Goal: Task Accomplishment & Management: Manage account settings

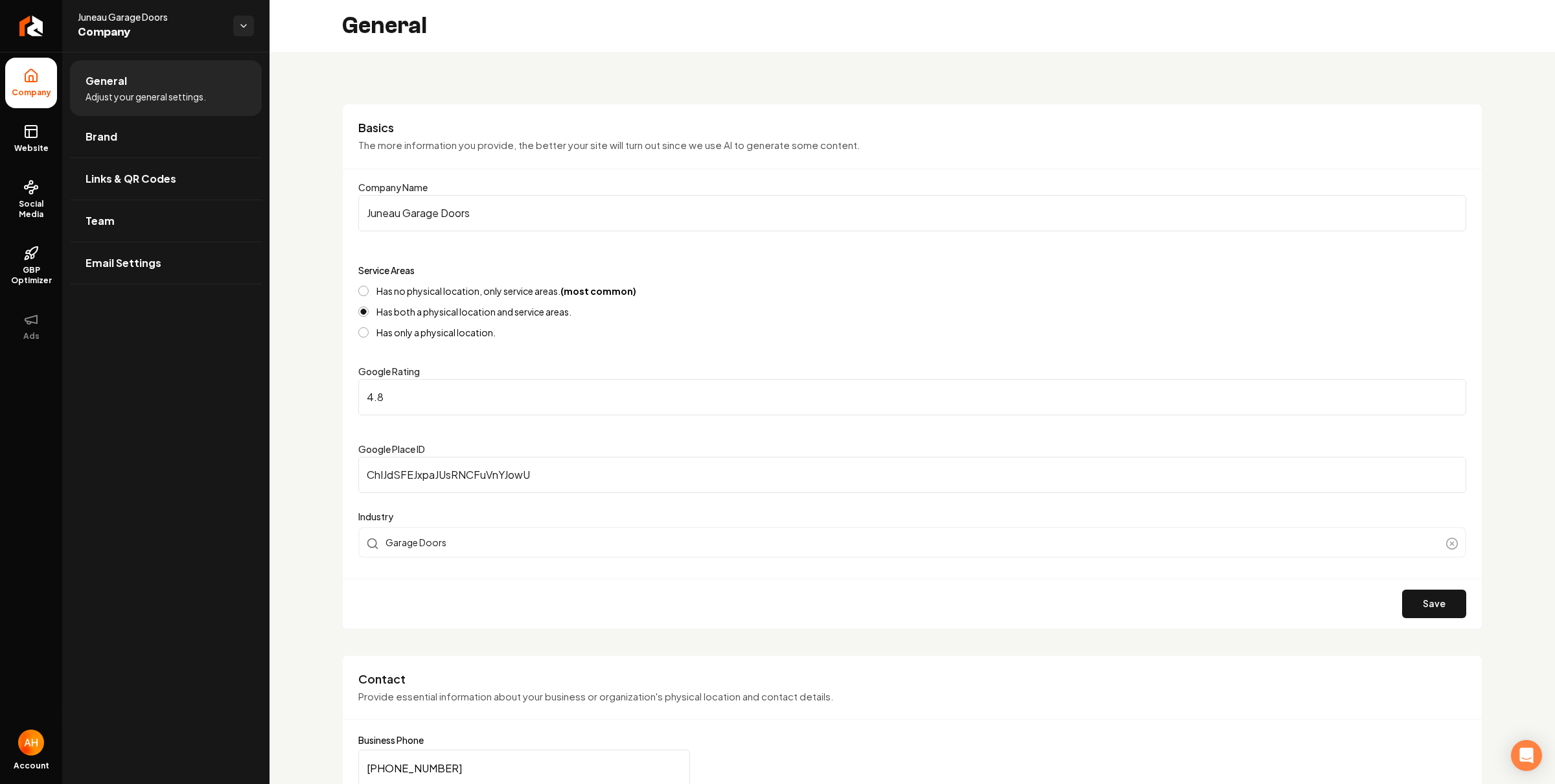
scroll to position [473, 0]
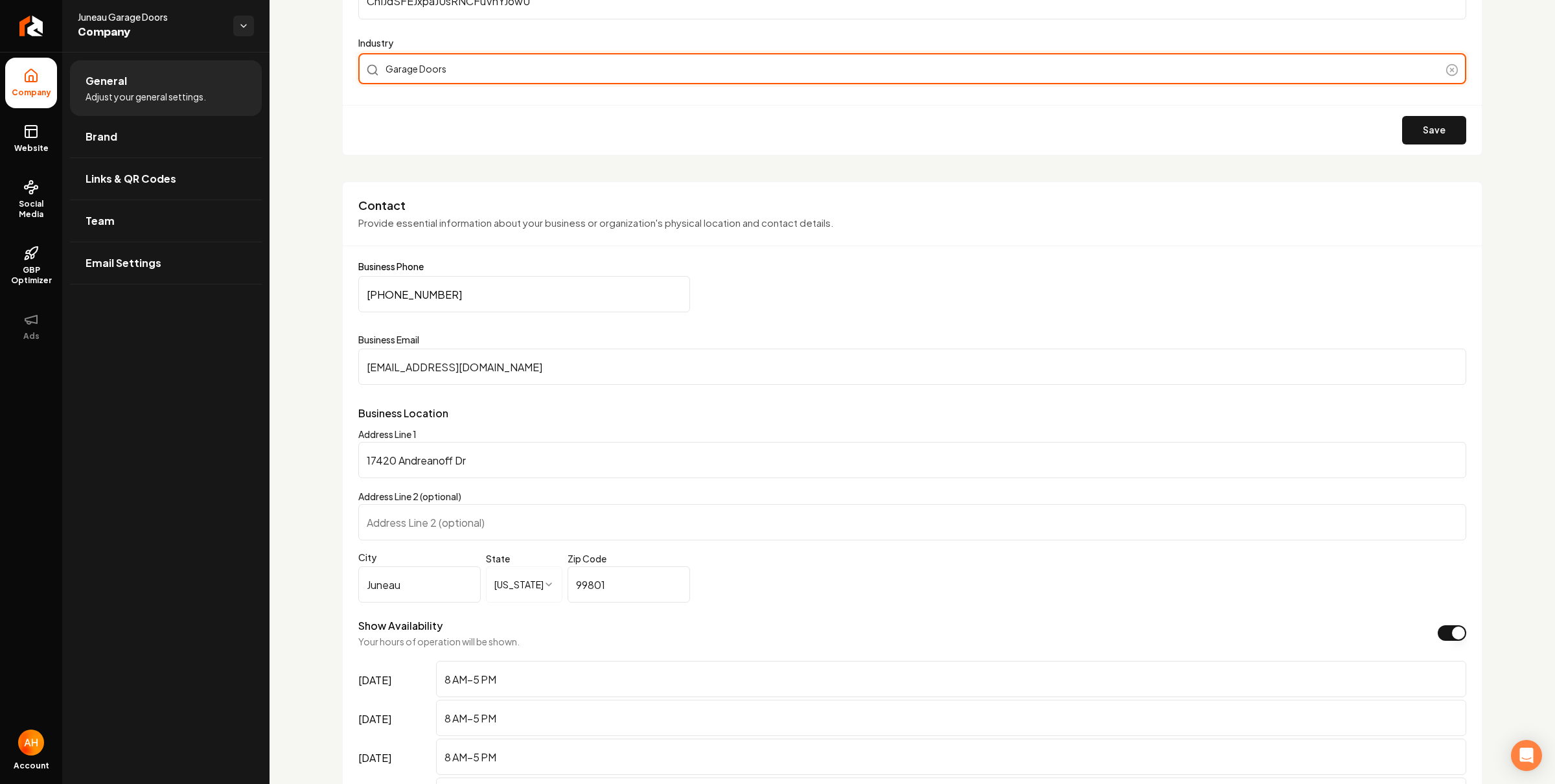
type input "Garage Doors"
click at [676, 69] on div "Garage Doors" at bounding box center [912, 69] width 1108 height 31
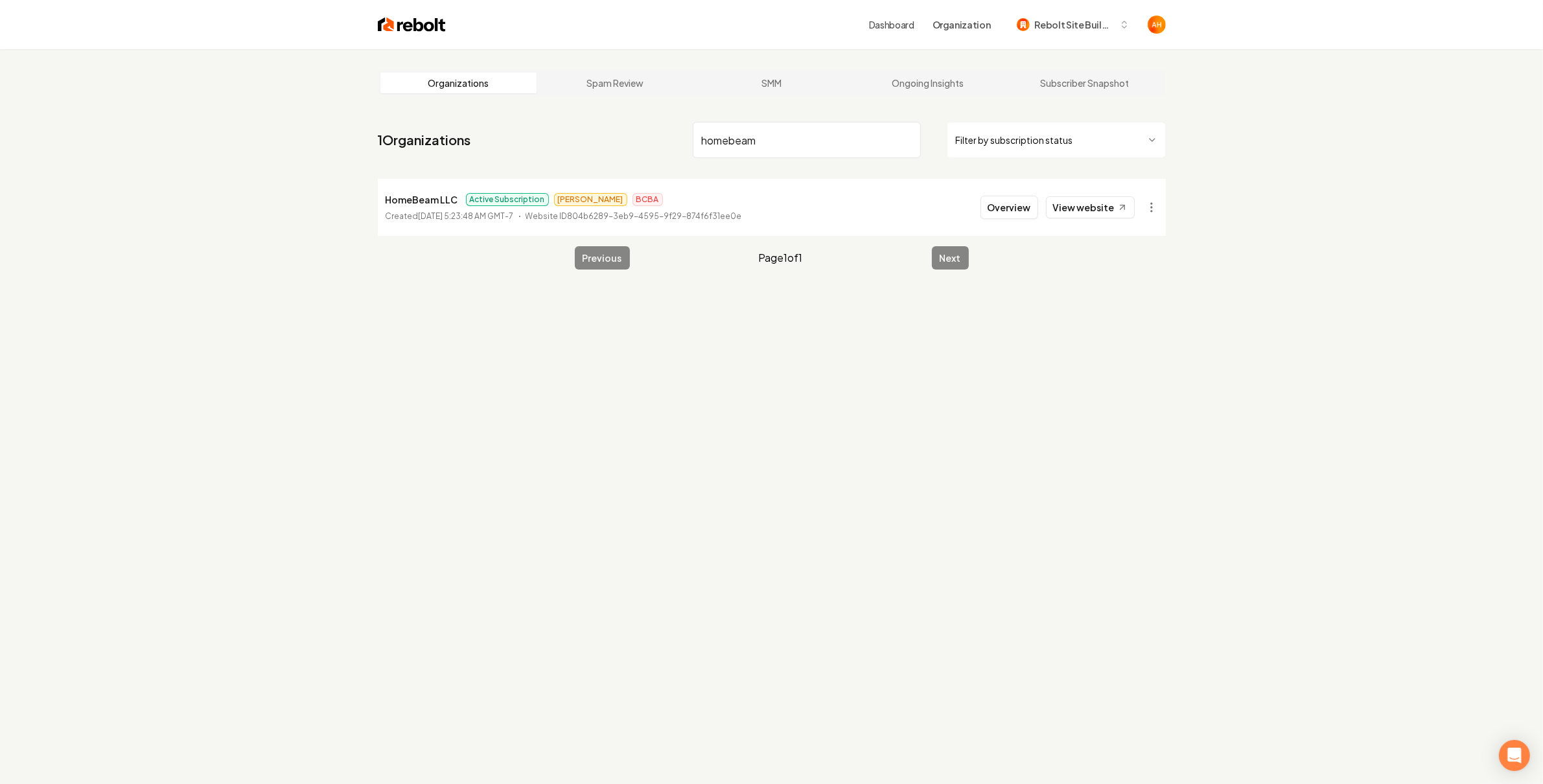
click at [702, 30] on div "Dashboard Organization Rebolt Site Builder" at bounding box center [806, 24] width 720 height 23
click at [775, 128] on input "homebeam" at bounding box center [807, 139] width 228 height 36
type input "pioneer land"
click at [1094, 206] on link "View website" at bounding box center [1090, 207] width 89 height 22
click at [1023, 212] on button "Overview" at bounding box center [1008, 207] width 57 height 23
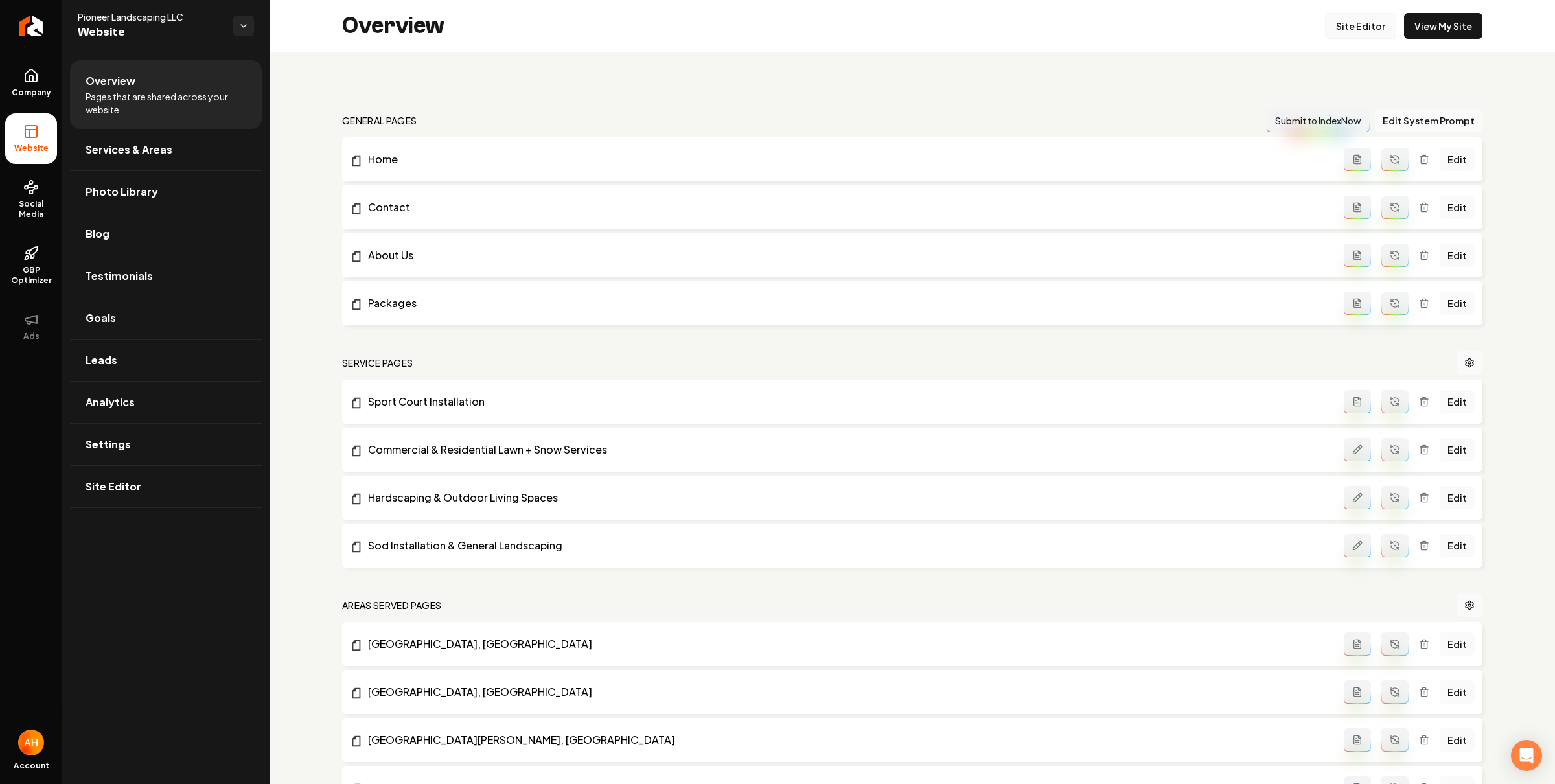
click at [1341, 28] on link "Site Editor" at bounding box center [1360, 25] width 71 height 26
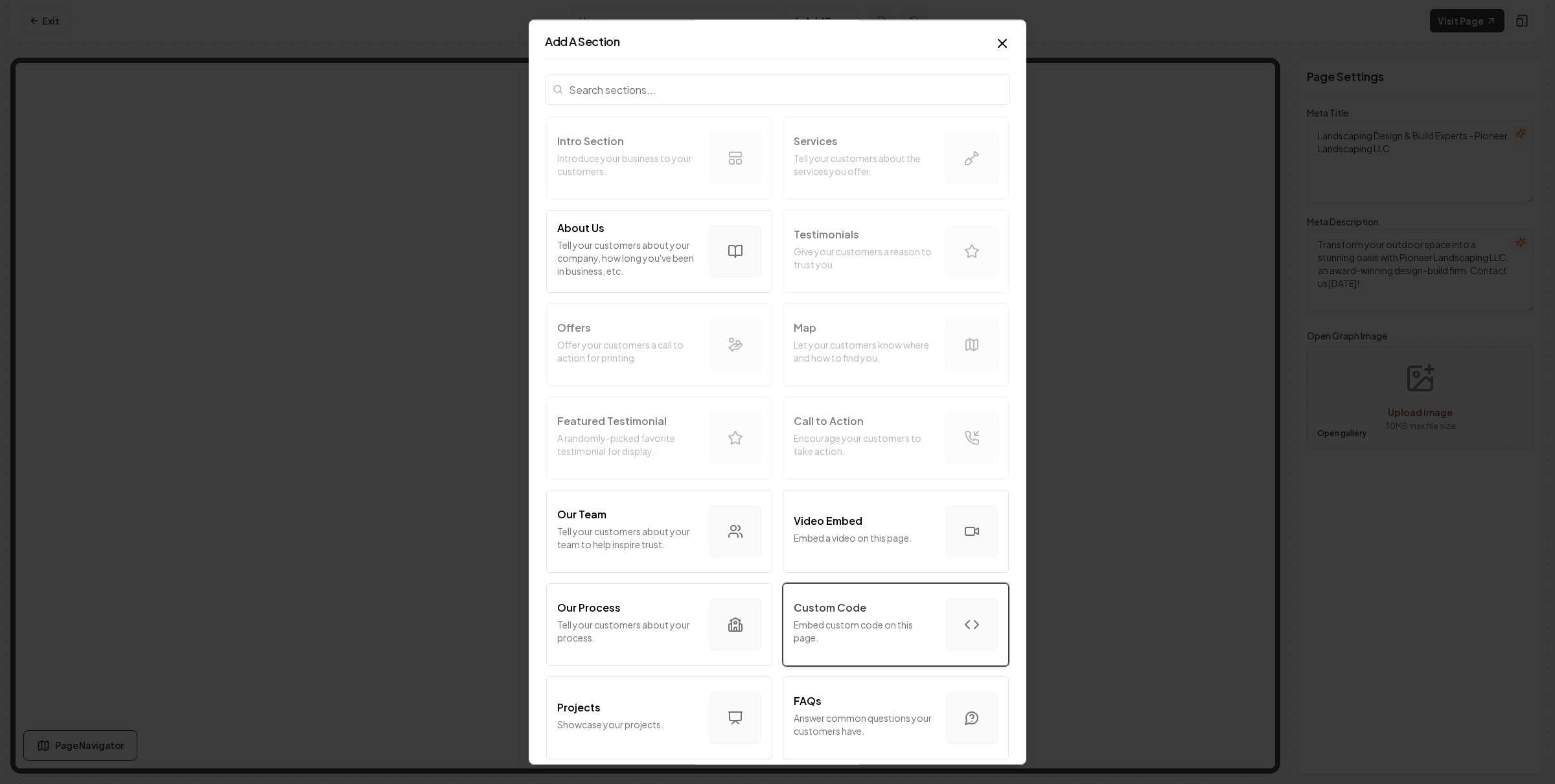
click at [876, 620] on p "Embed custom code on this page." at bounding box center [865, 631] width 142 height 26
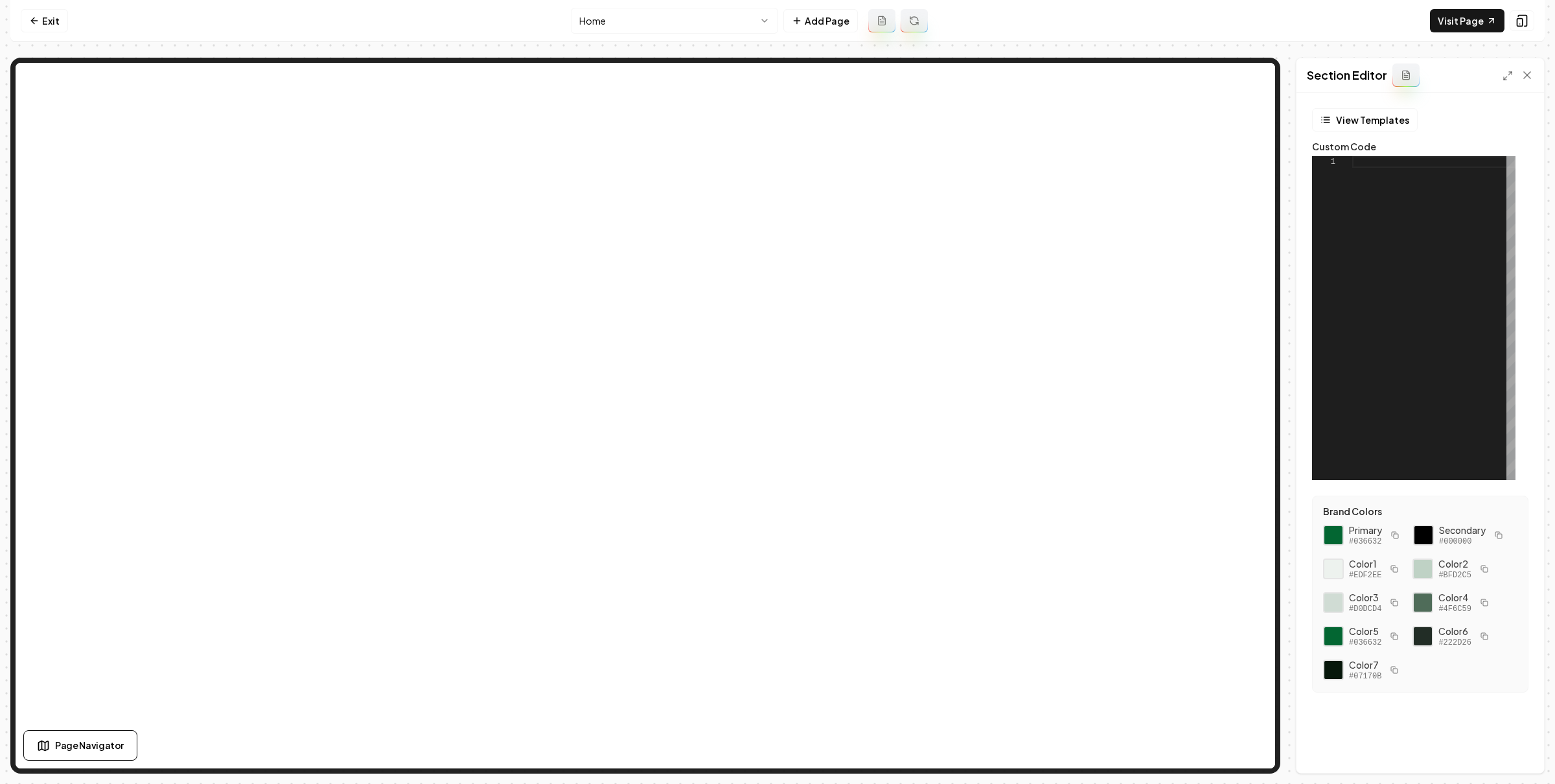
click at [1439, 169] on div at bounding box center [1434, 317] width 164 height 324
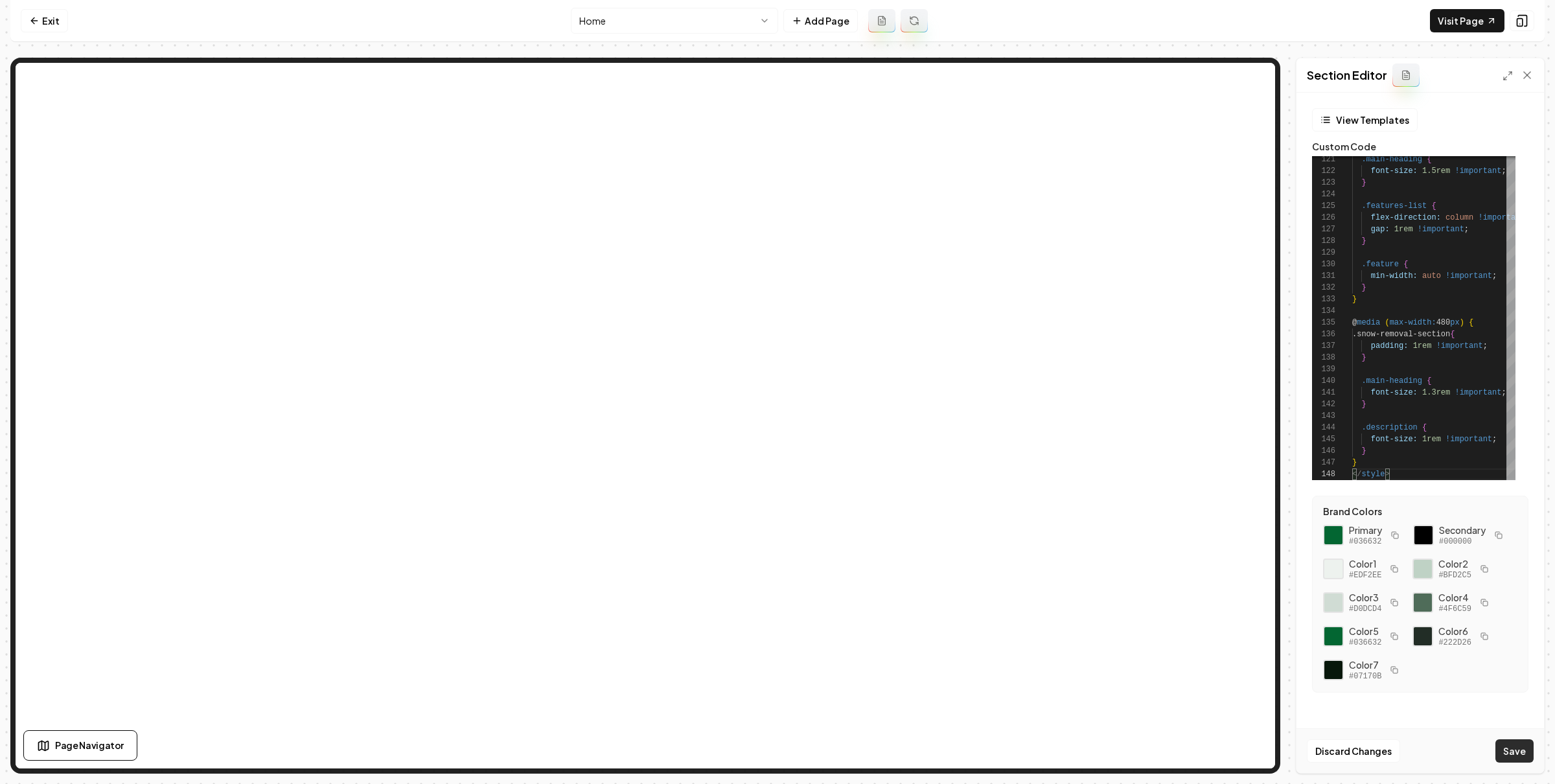
click at [1522, 744] on button "Save" at bounding box center [1514, 751] width 38 height 23
type textarea "**********"
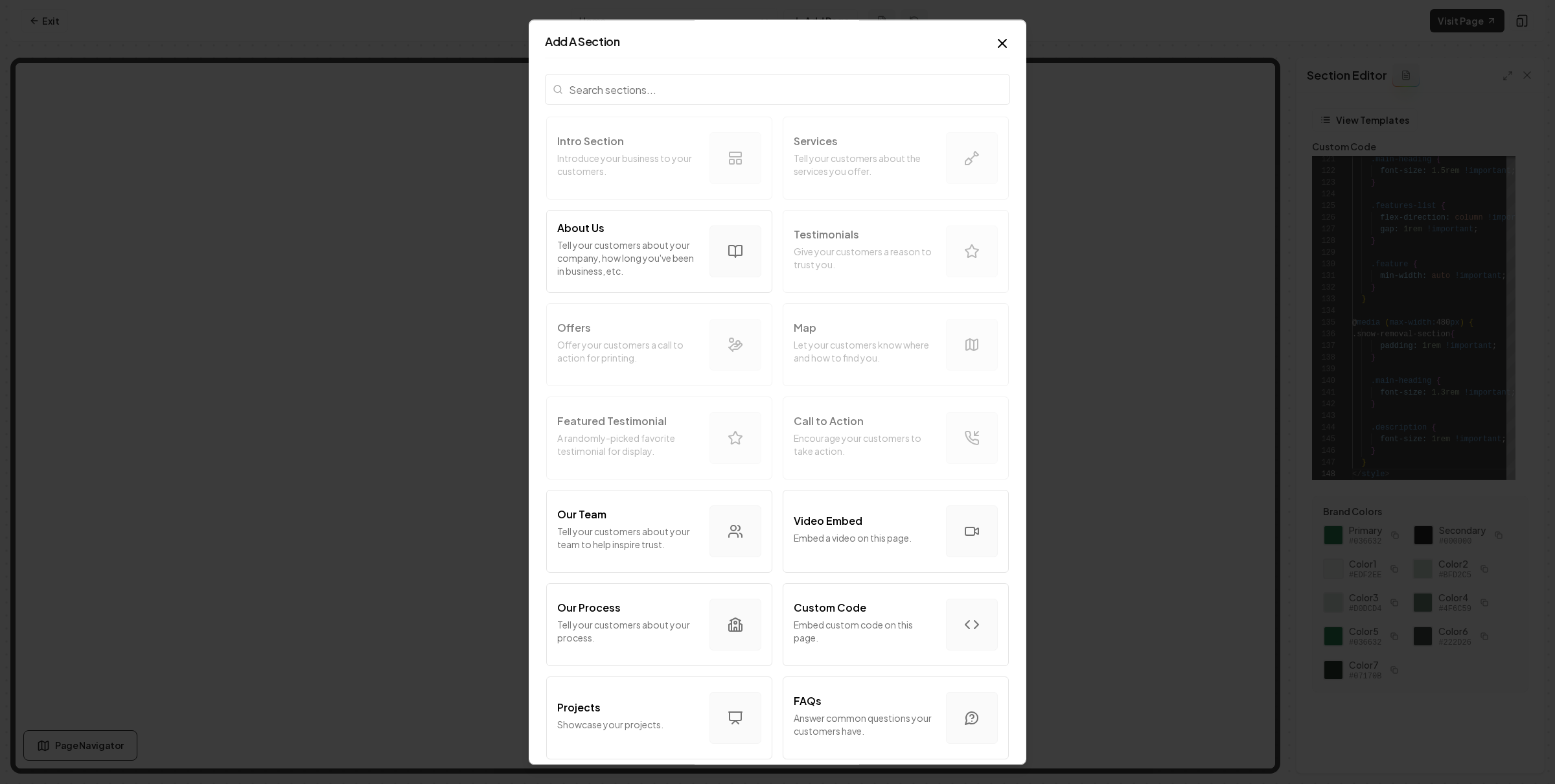
scroll to position [282, 0]
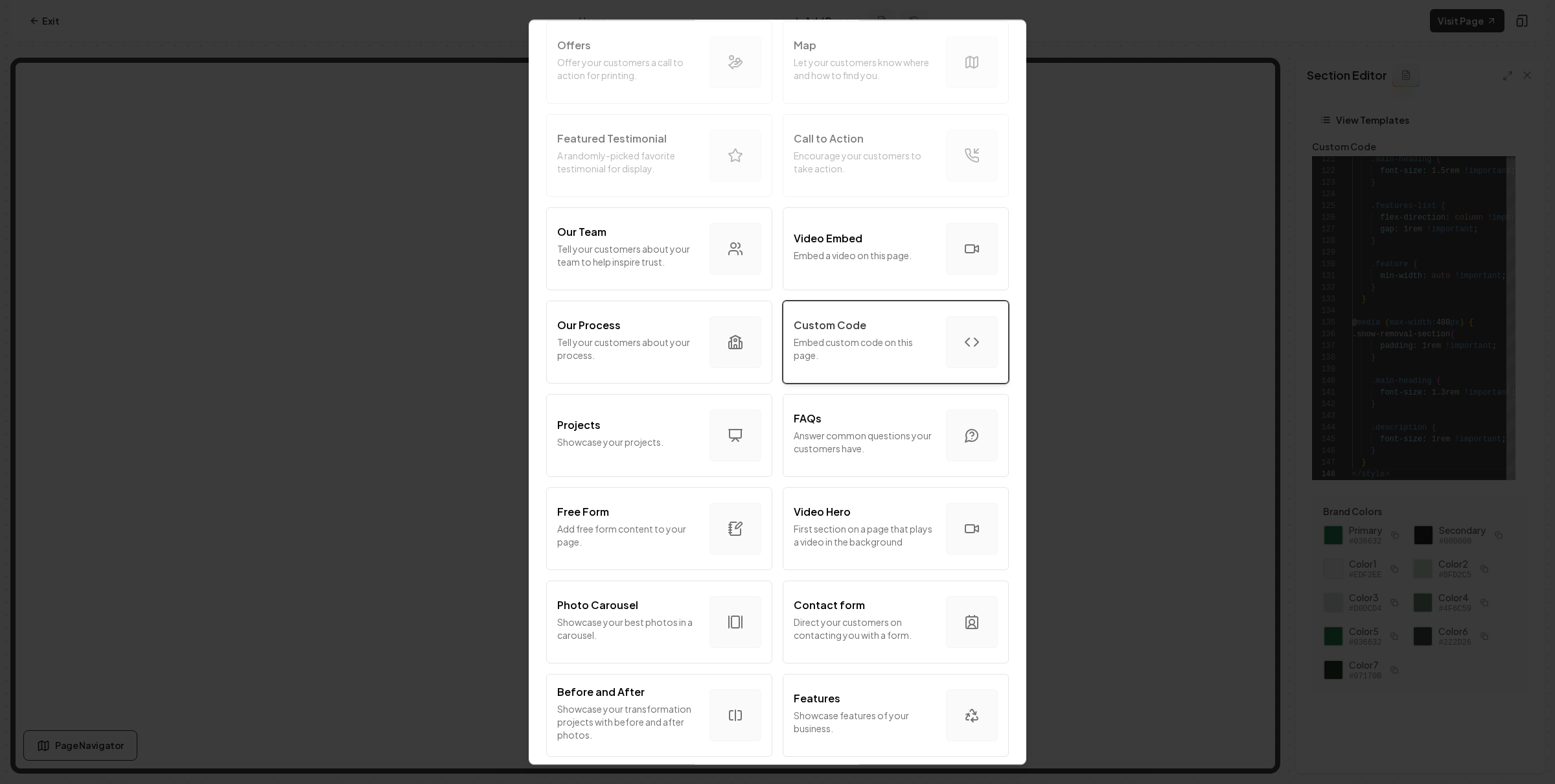
click at [870, 362] on div "Custom Code Embed custom code on this page." at bounding box center [865, 342] width 142 height 50
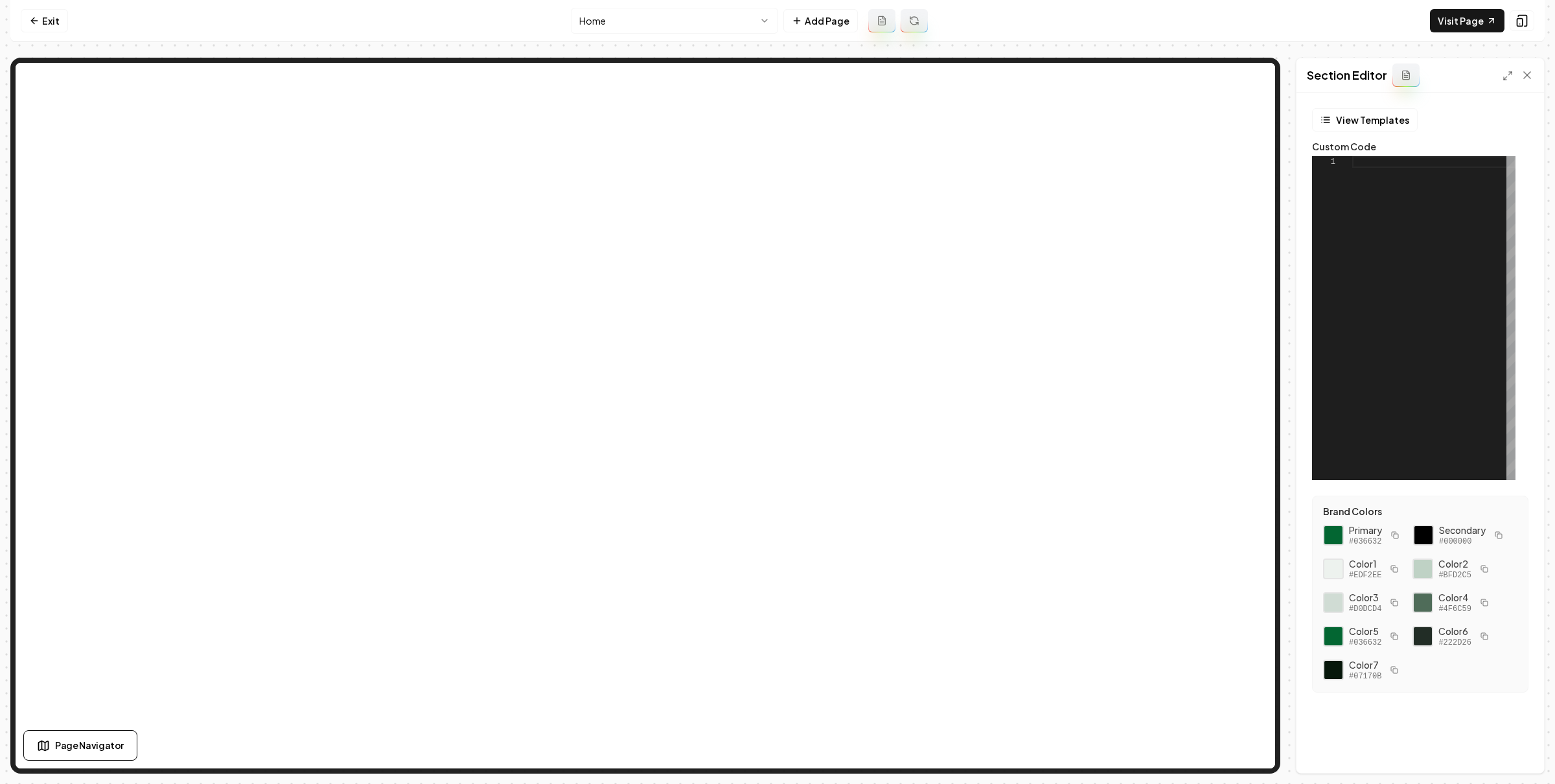
click at [1459, 207] on div at bounding box center [1434, 317] width 164 height 324
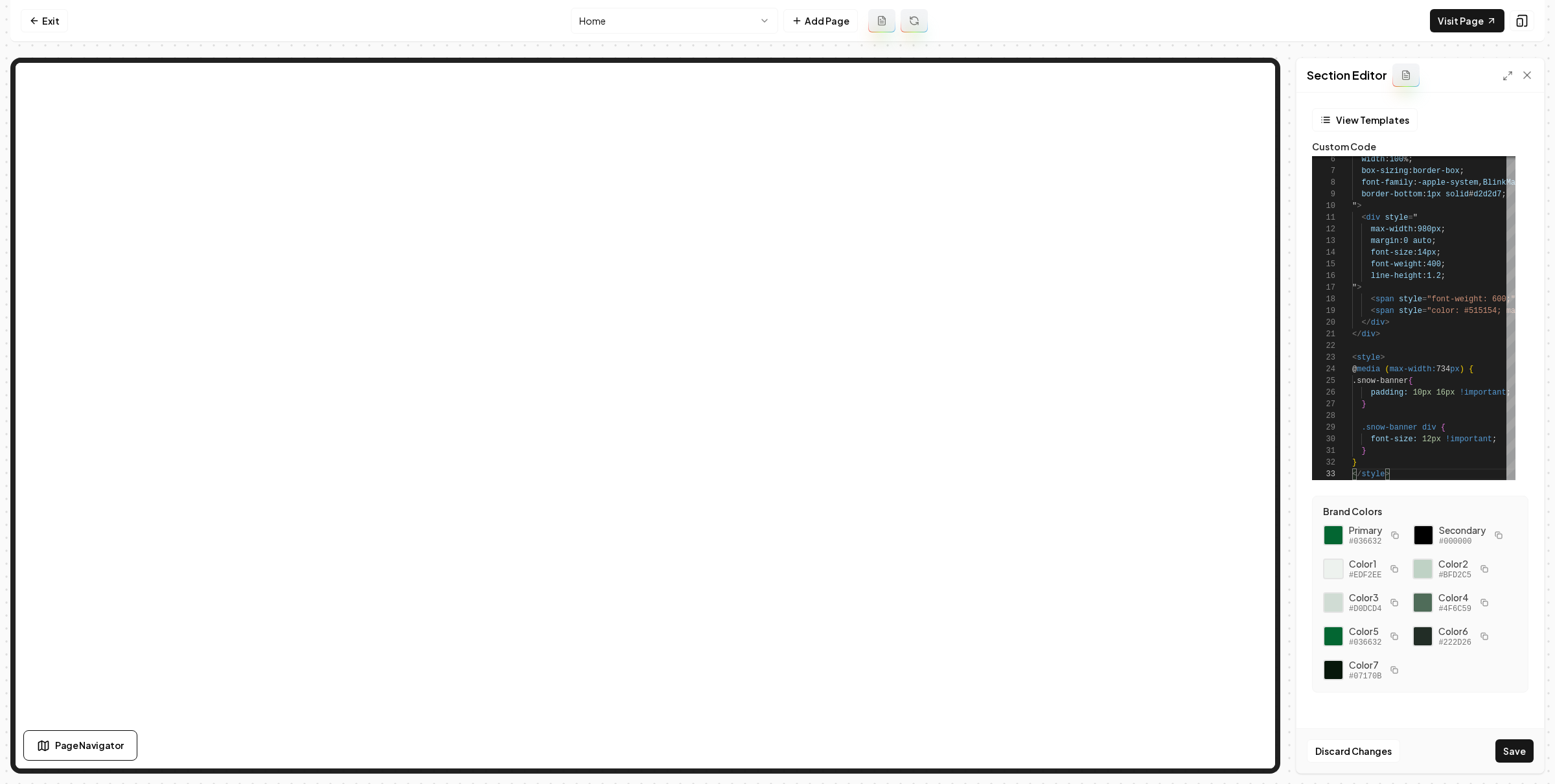
click at [1505, 744] on button "Save" at bounding box center [1514, 751] width 38 height 23
type textarea "* *** ********"
click at [1462, 15] on link "Visit Page" at bounding box center [1467, 20] width 74 height 23
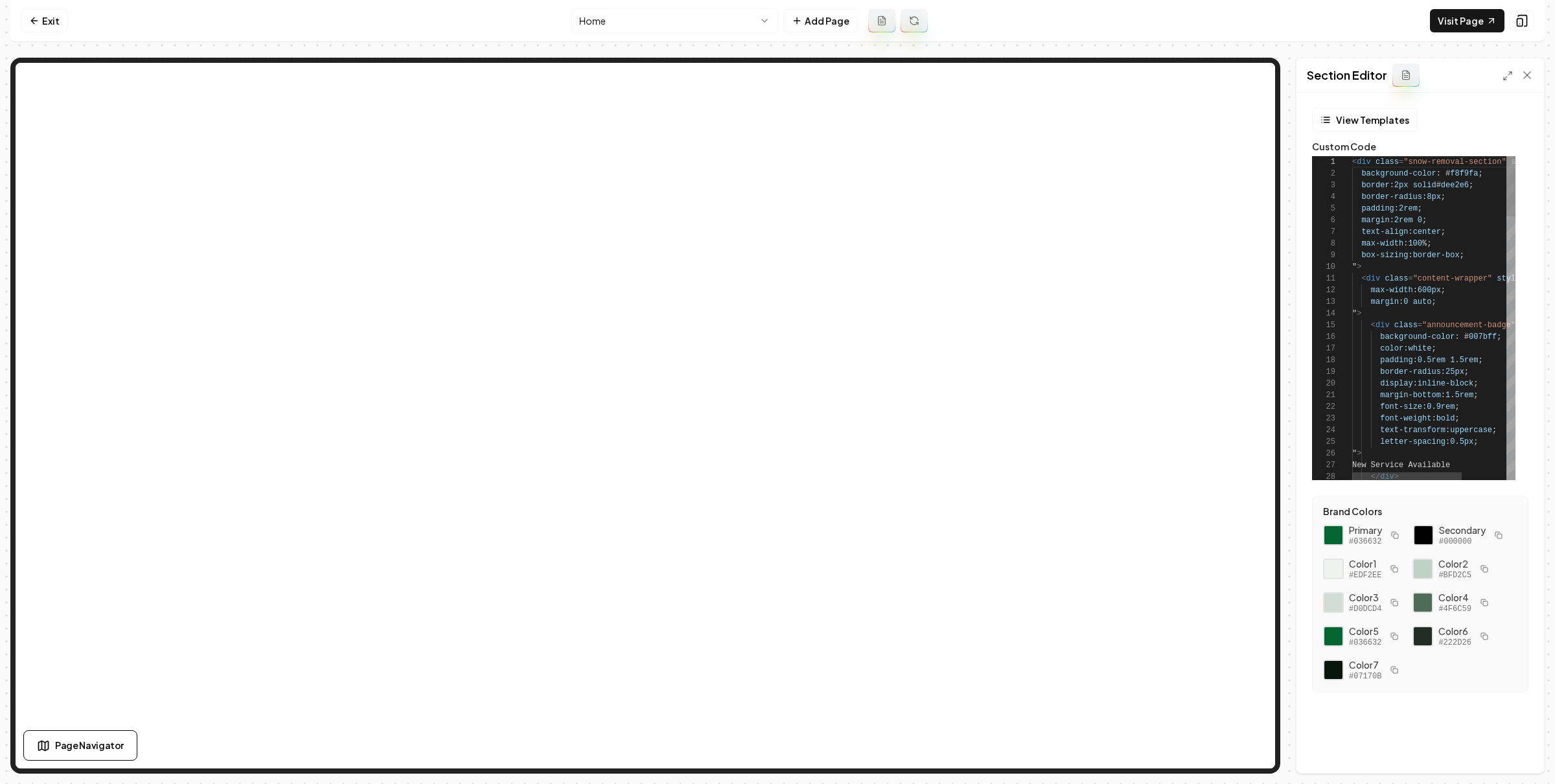
scroll to position [117, 0]
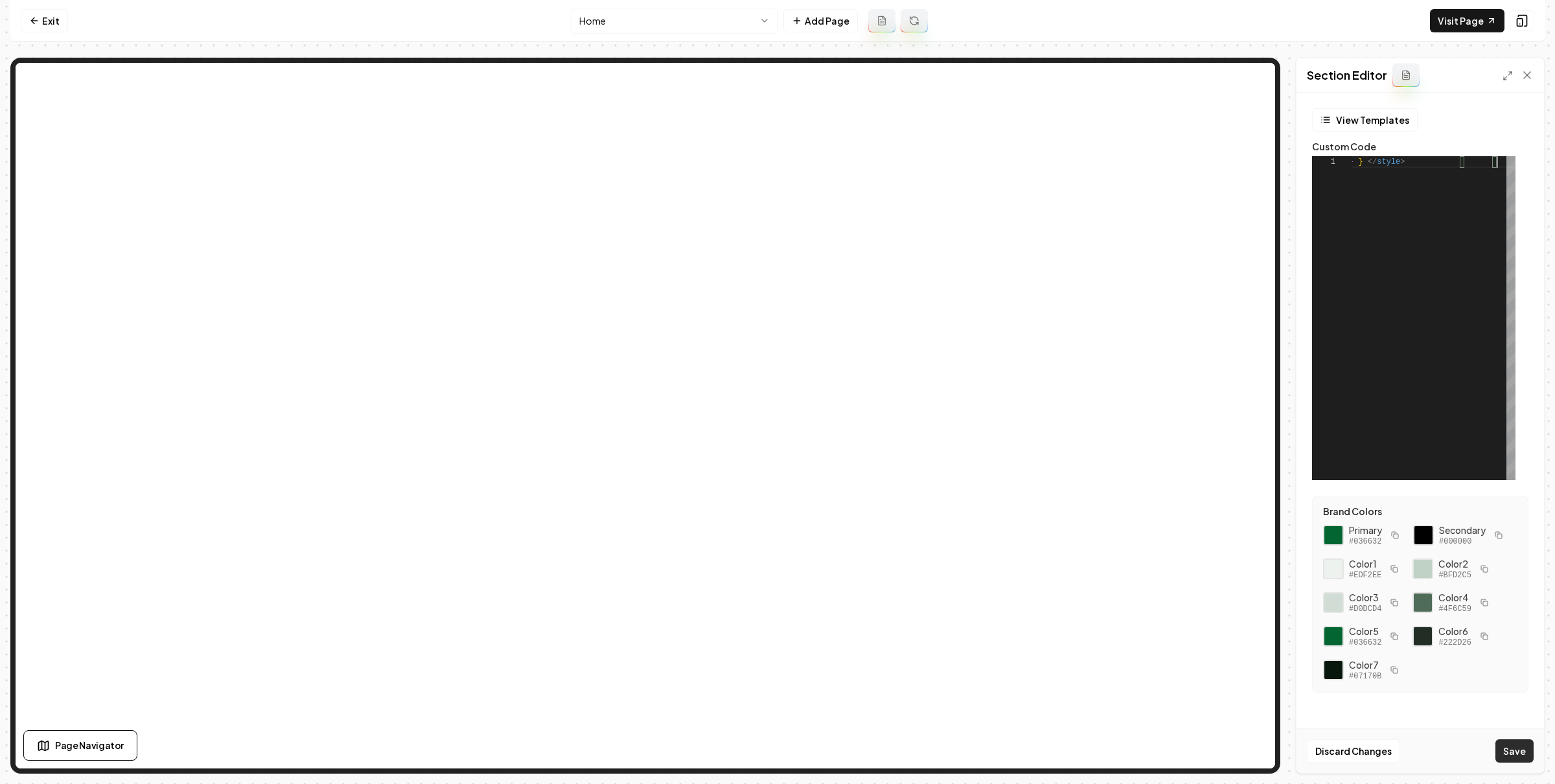
click at [1518, 750] on button "Save" at bounding box center [1514, 751] width 38 height 23
type textarea "**********"
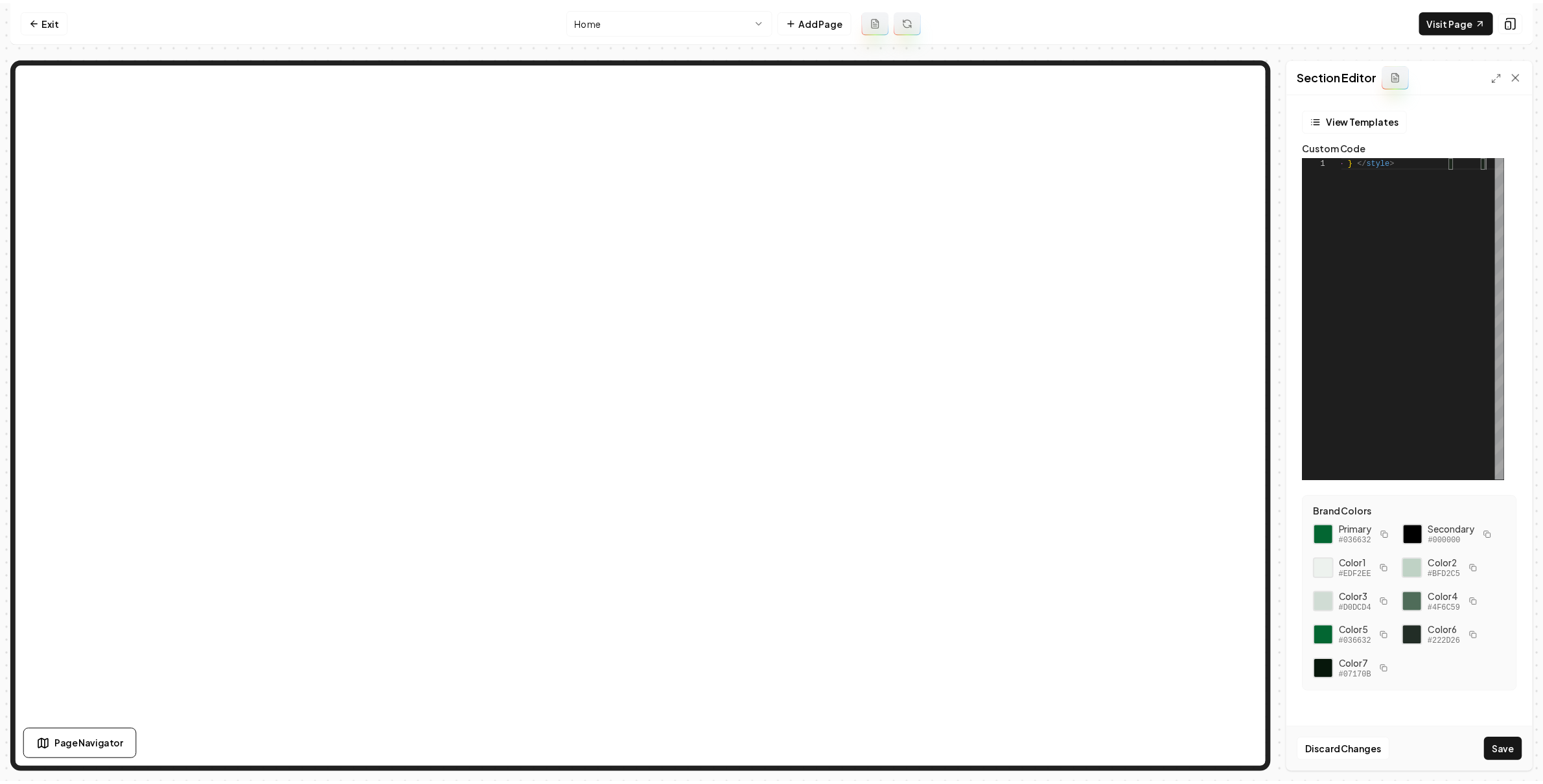
scroll to position [105, 37]
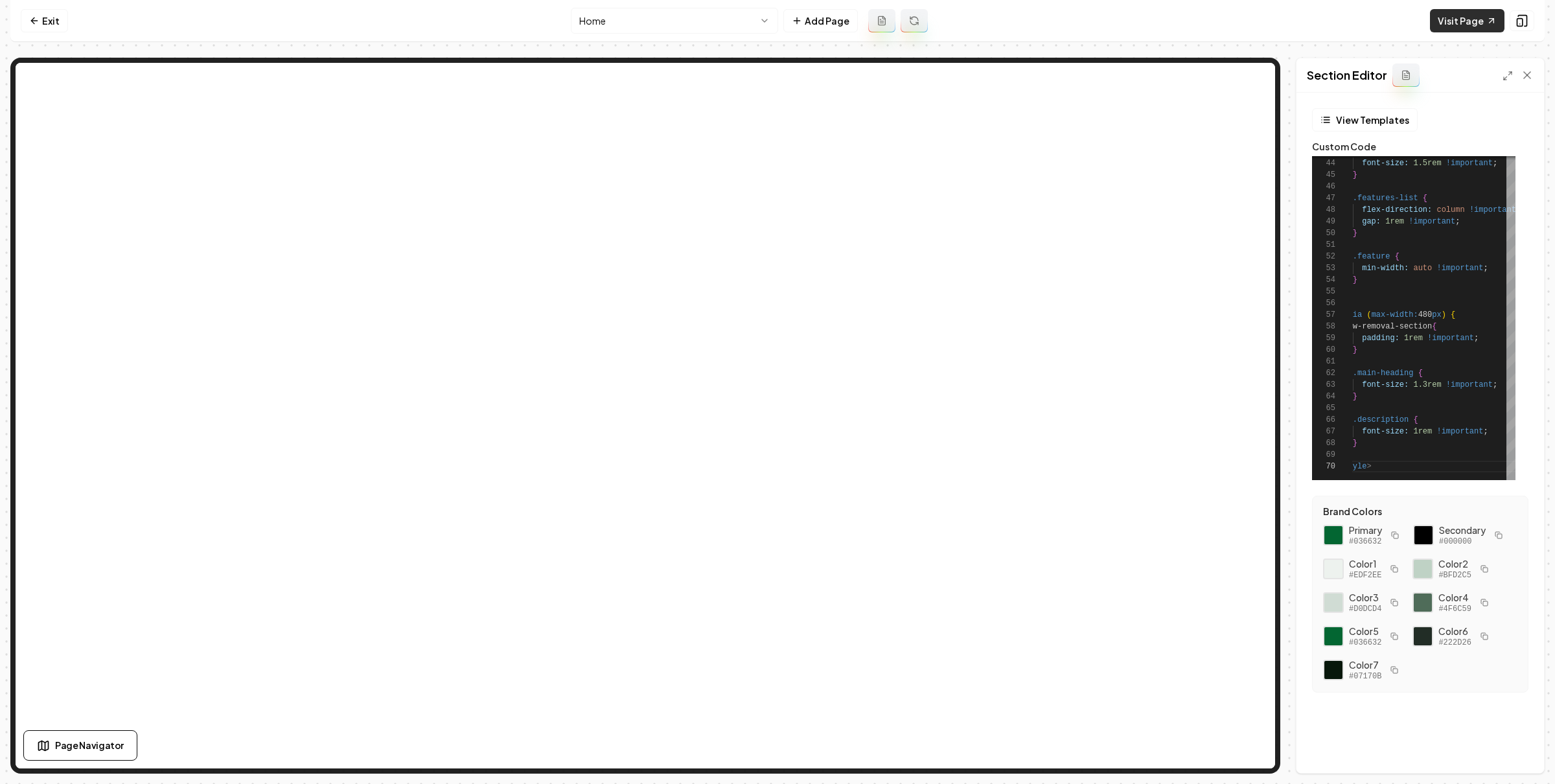
click at [1453, 25] on link "Visit Page" at bounding box center [1467, 20] width 74 height 23
click at [51, 28] on link "Exit" at bounding box center [44, 20] width 48 height 23
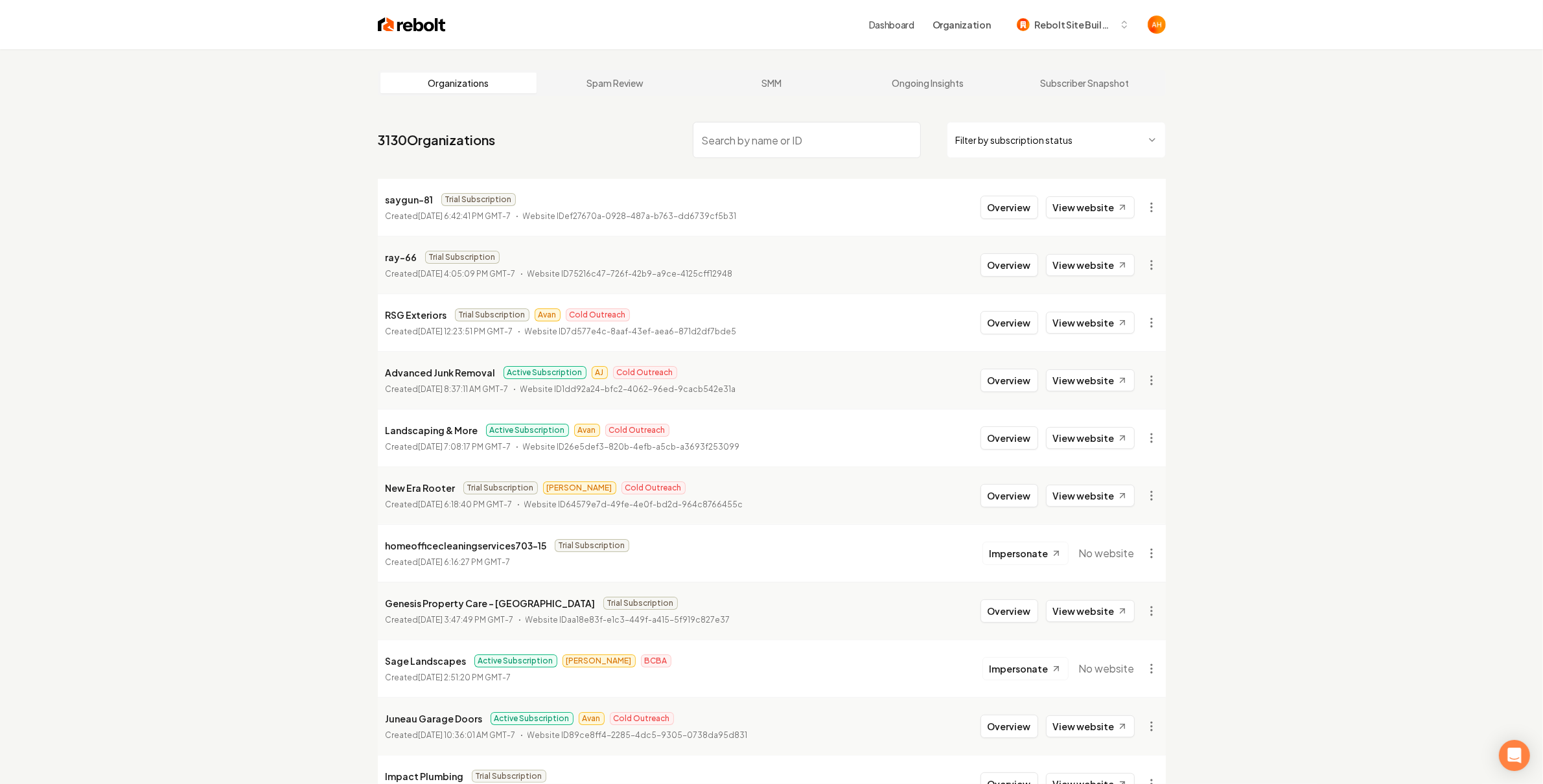
click at [783, 146] on input "search" at bounding box center [807, 139] width 228 height 36
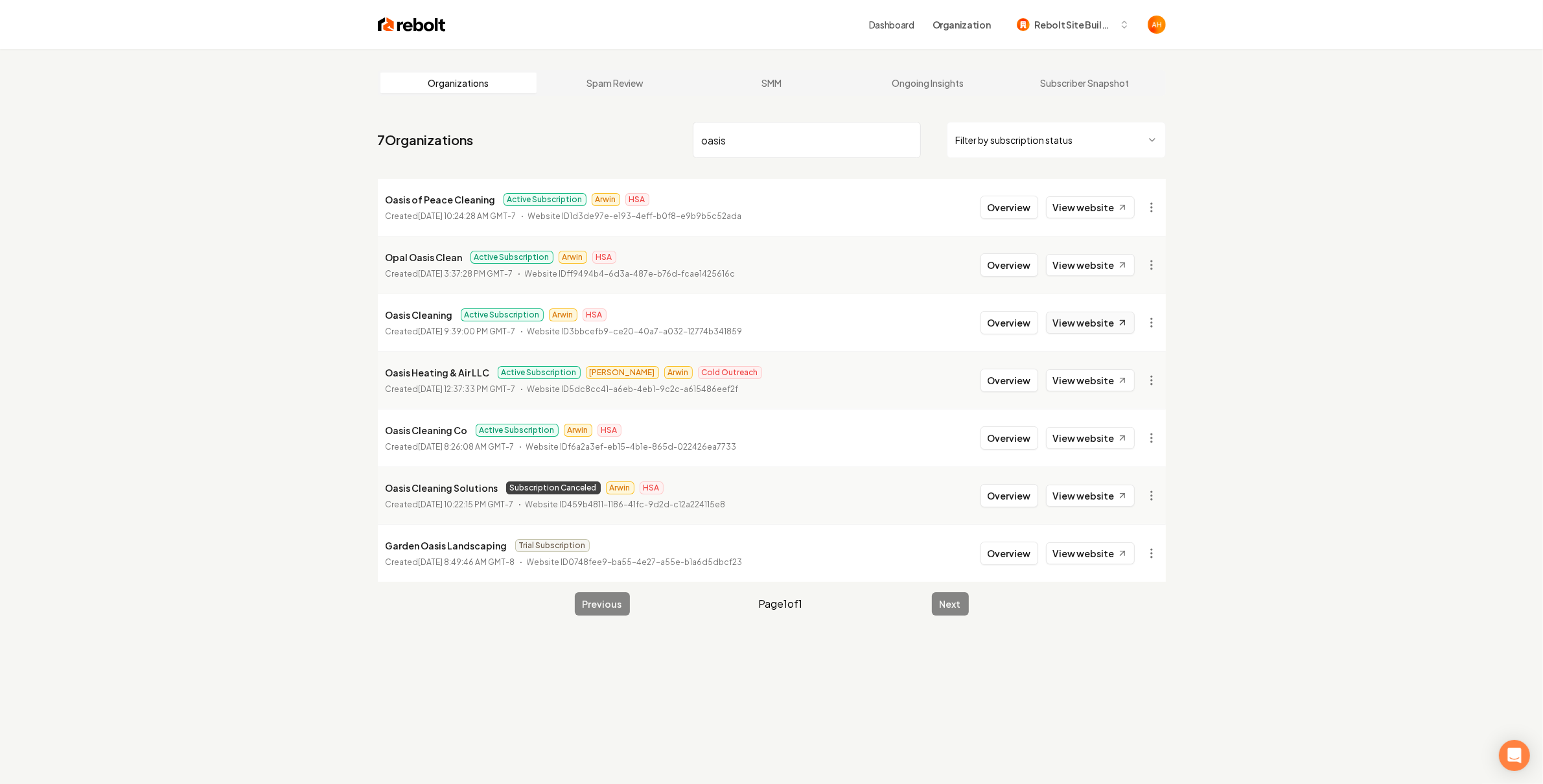
type input "oasis"
click at [1075, 317] on link "View website" at bounding box center [1090, 322] width 89 height 22
click at [1006, 317] on button "Overview" at bounding box center [1008, 322] width 57 height 23
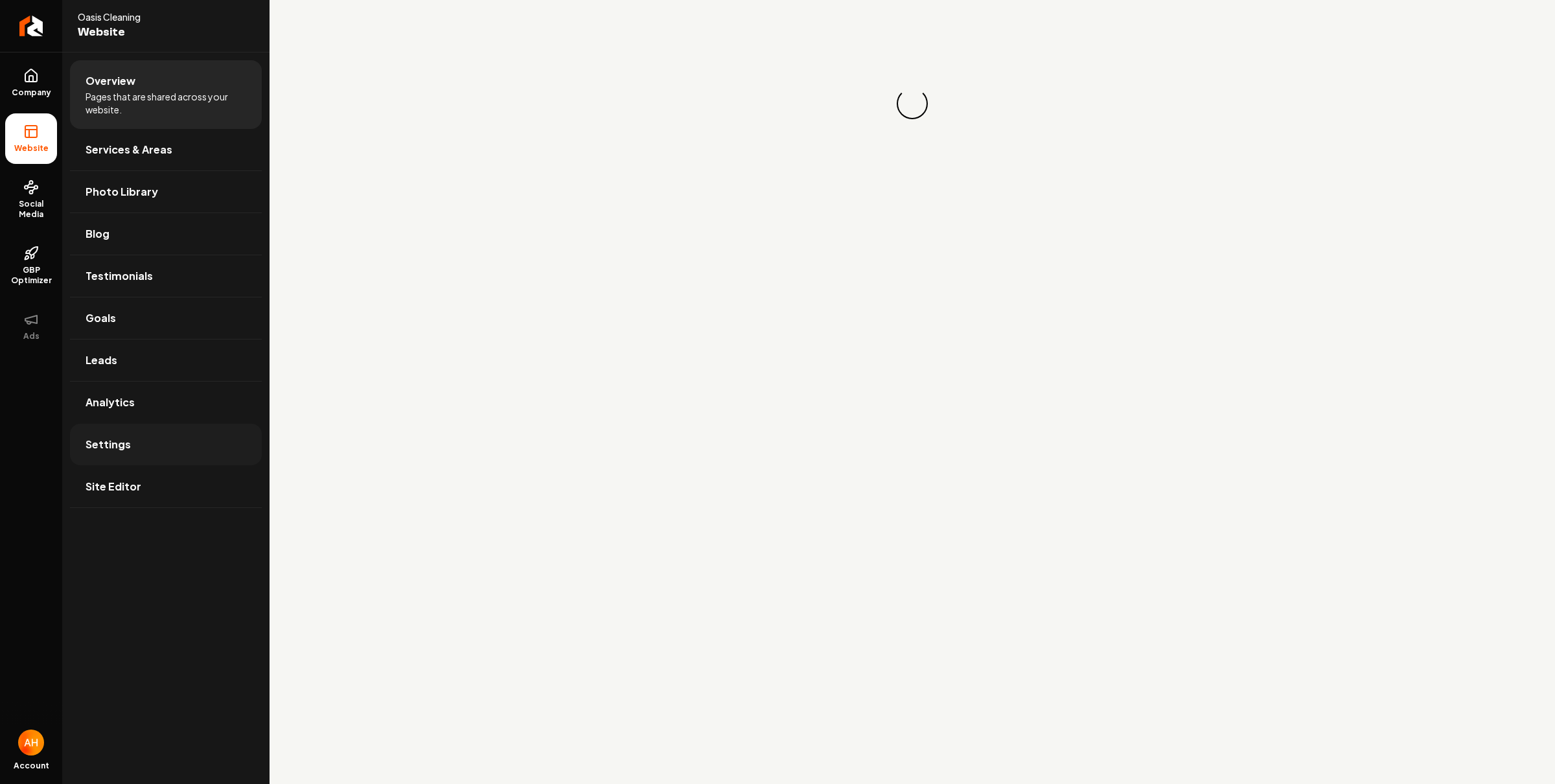
click at [129, 445] on link "Settings" at bounding box center [166, 444] width 192 height 42
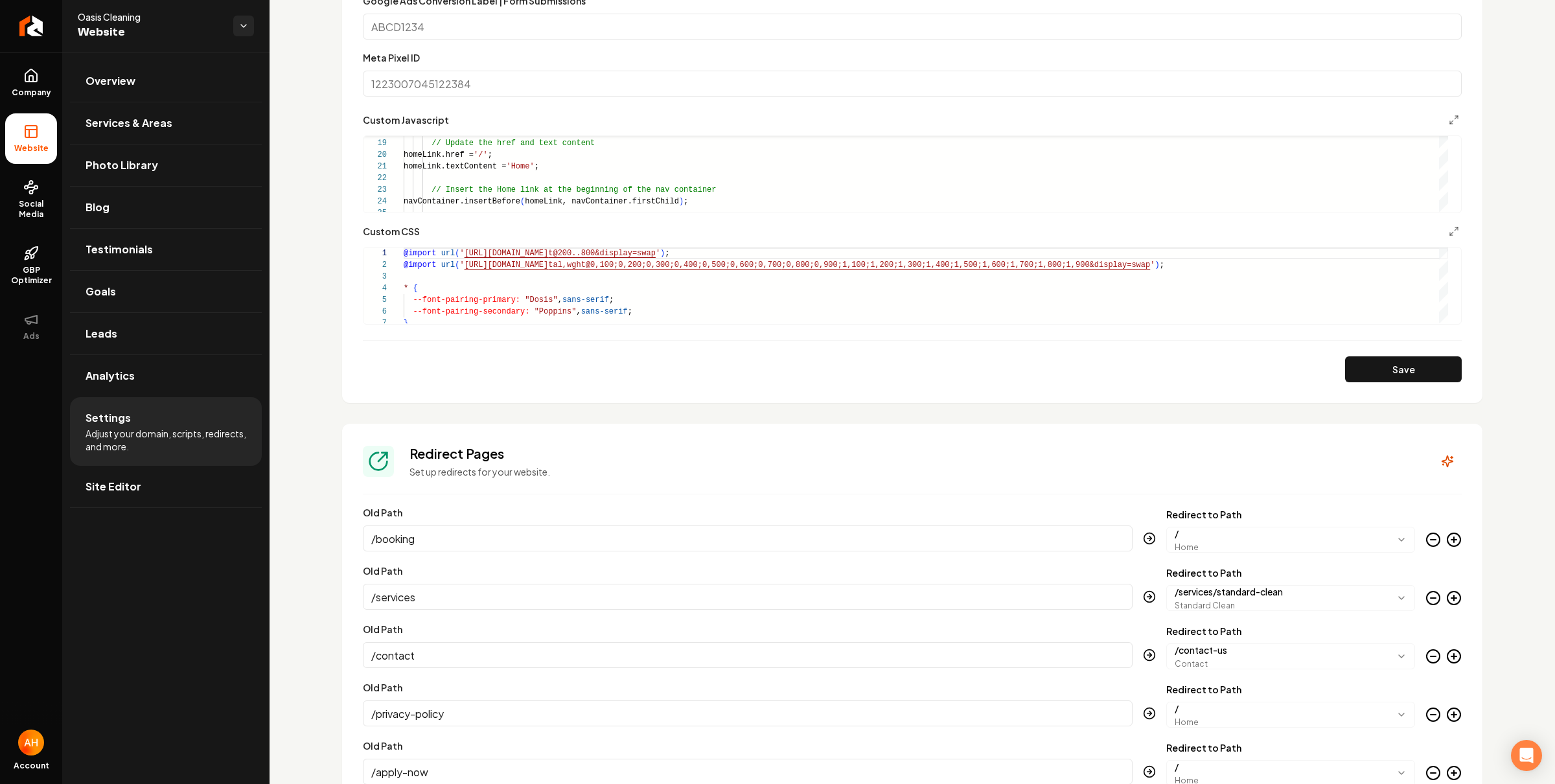
scroll to position [1100, 0]
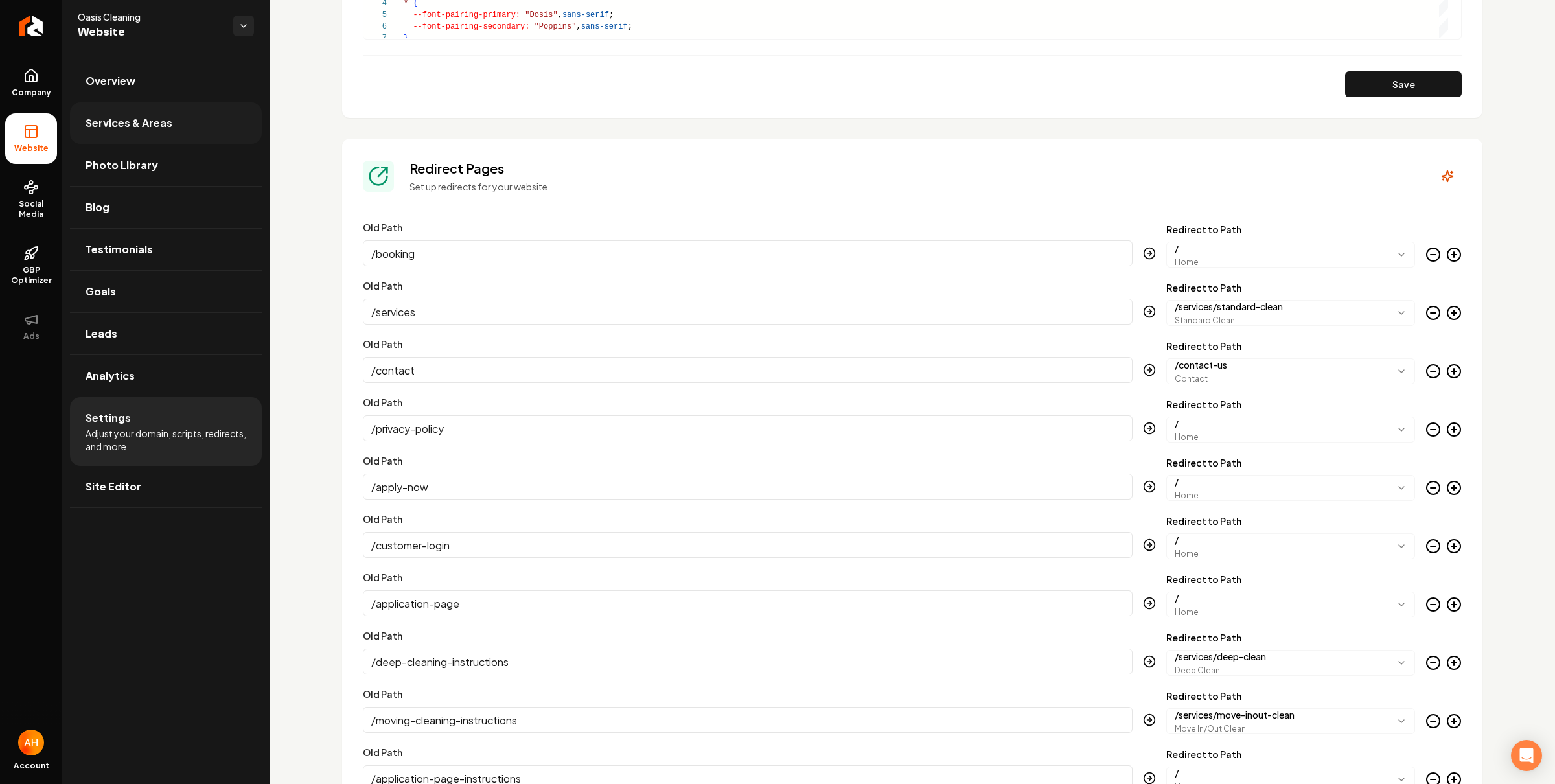
drag, startPoint x: 354, startPoint y: 79, endPoint x: 242, endPoint y: 121, distance: 119.6
click at [340, 122] on div "Custom domain Connect and configure a custom domain. Domain Connected oasis-cle…" at bounding box center [913, 137] width 1286 height 2371
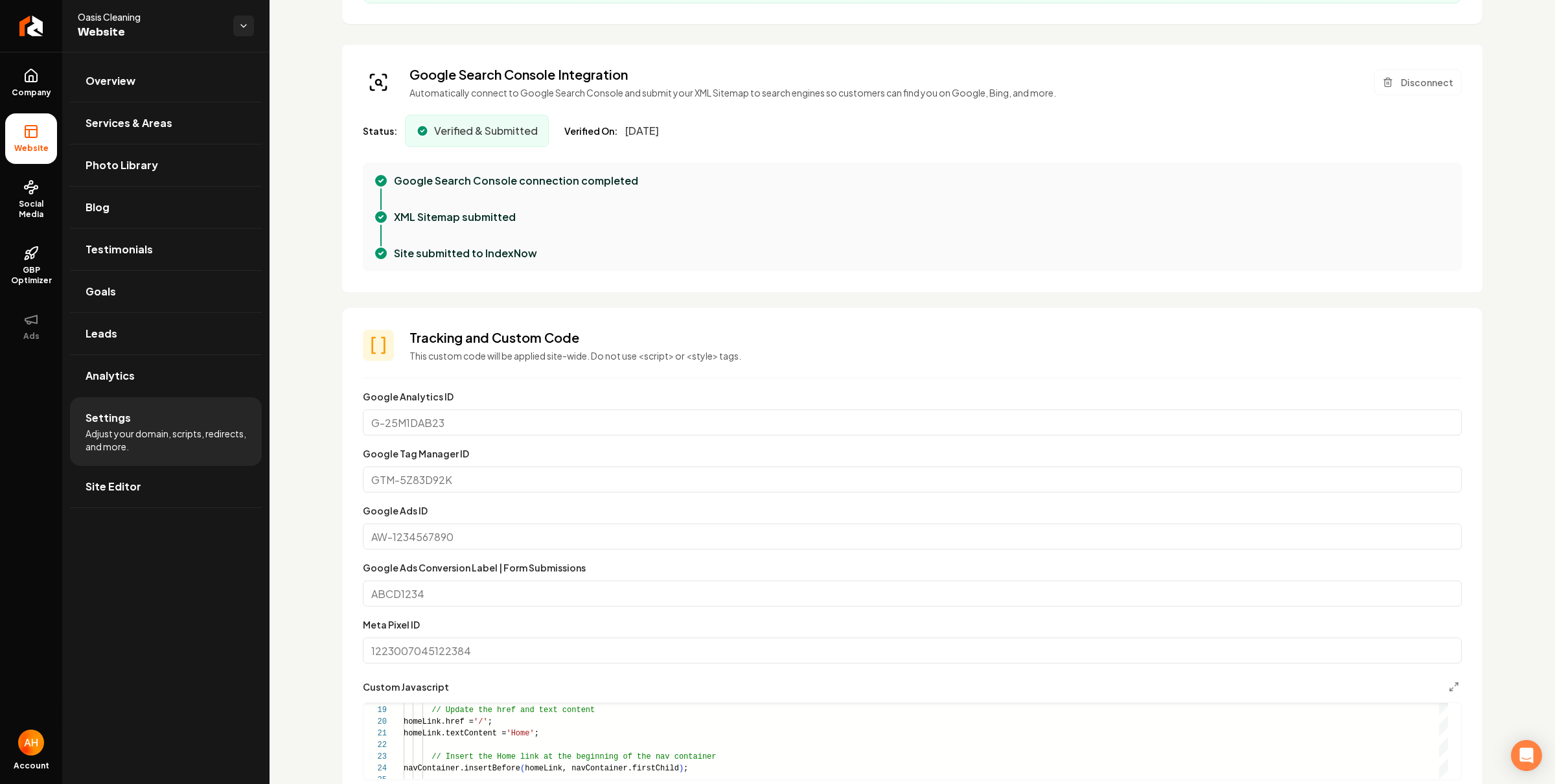
scroll to position [0, 0]
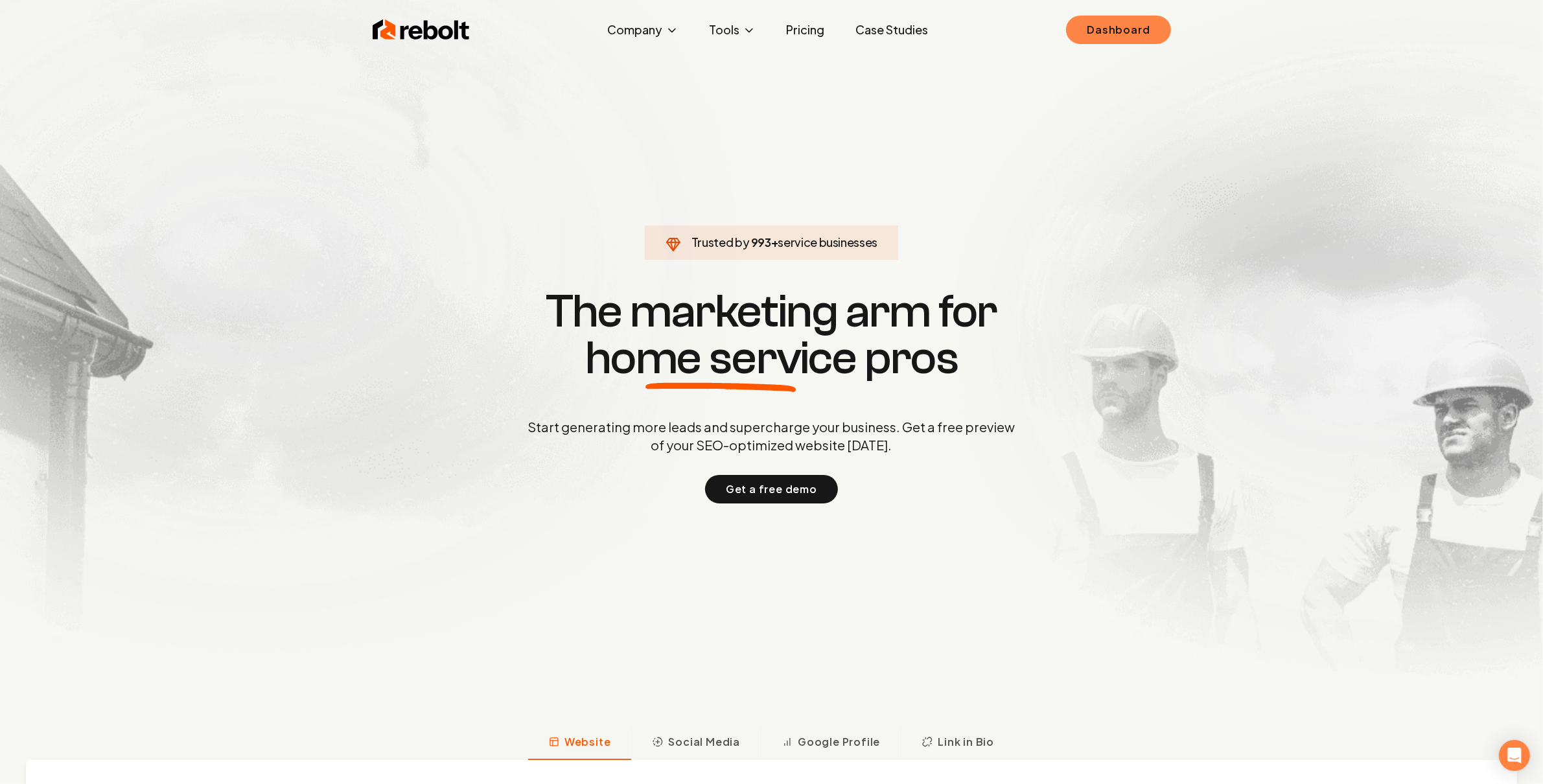
click at [1135, 26] on link "Dashboard" at bounding box center [1117, 29] width 104 height 28
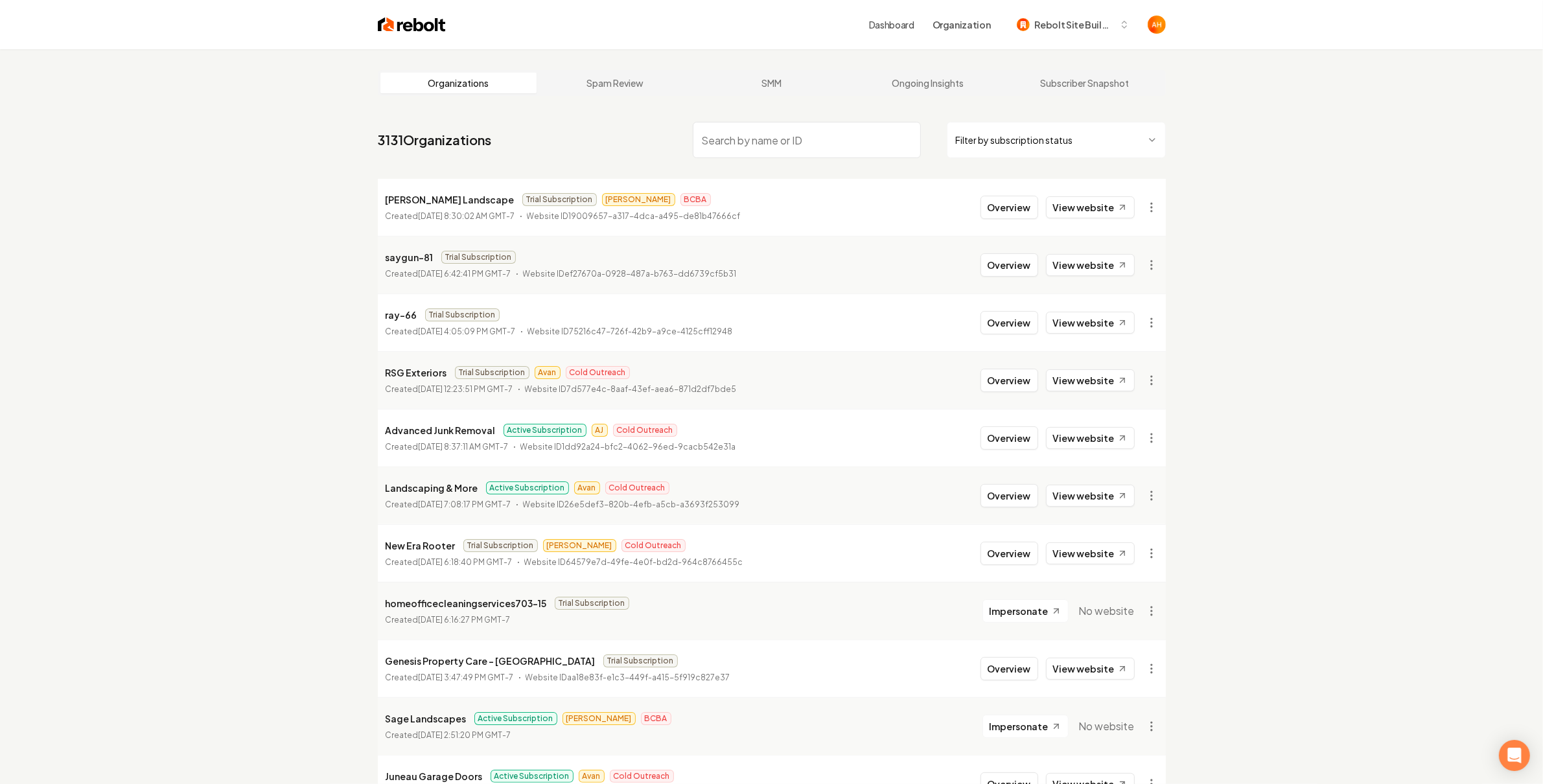
type input "a"
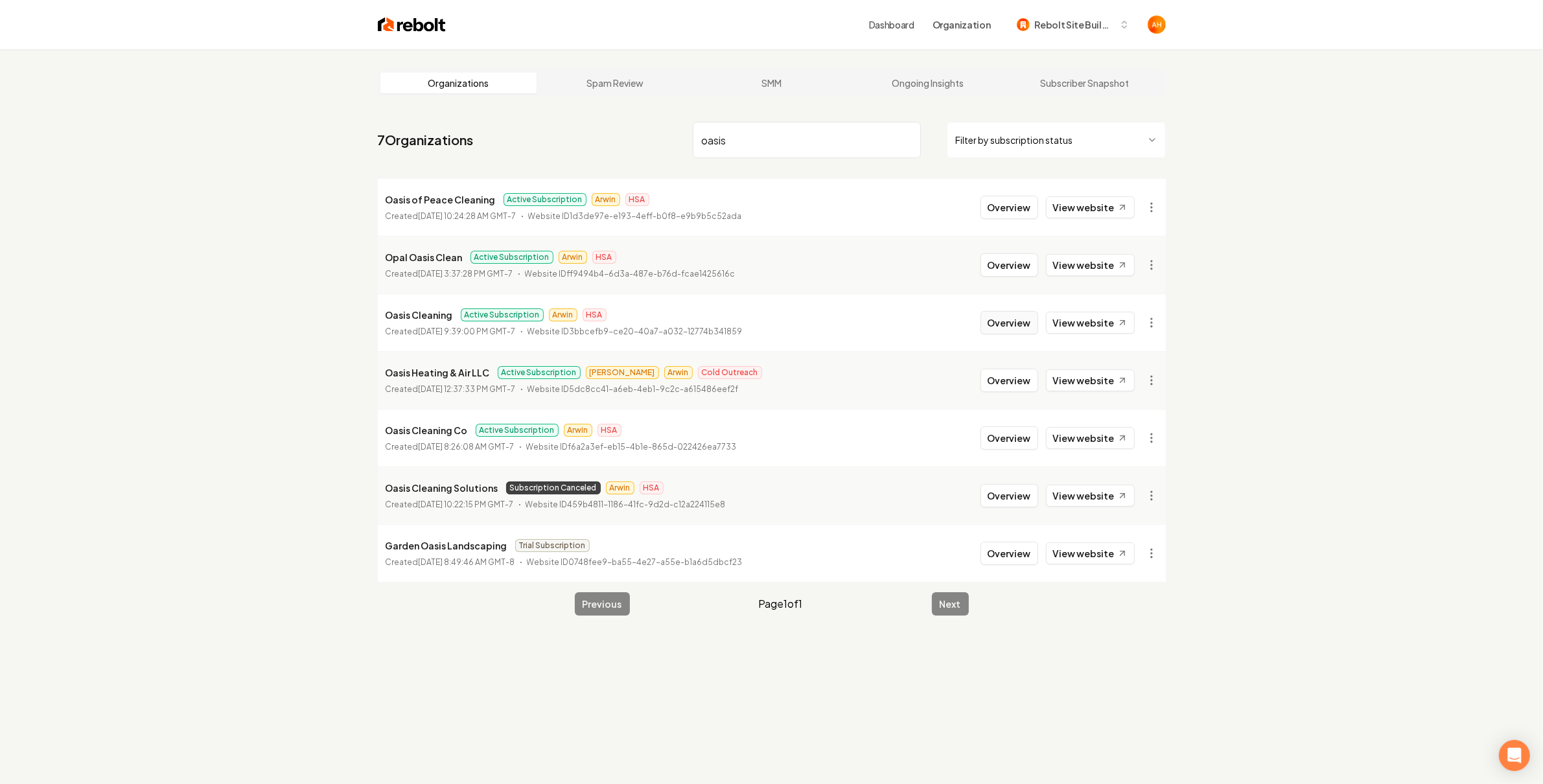
type input "oasis"
click at [1015, 321] on button "Overview" at bounding box center [1008, 322] width 57 height 23
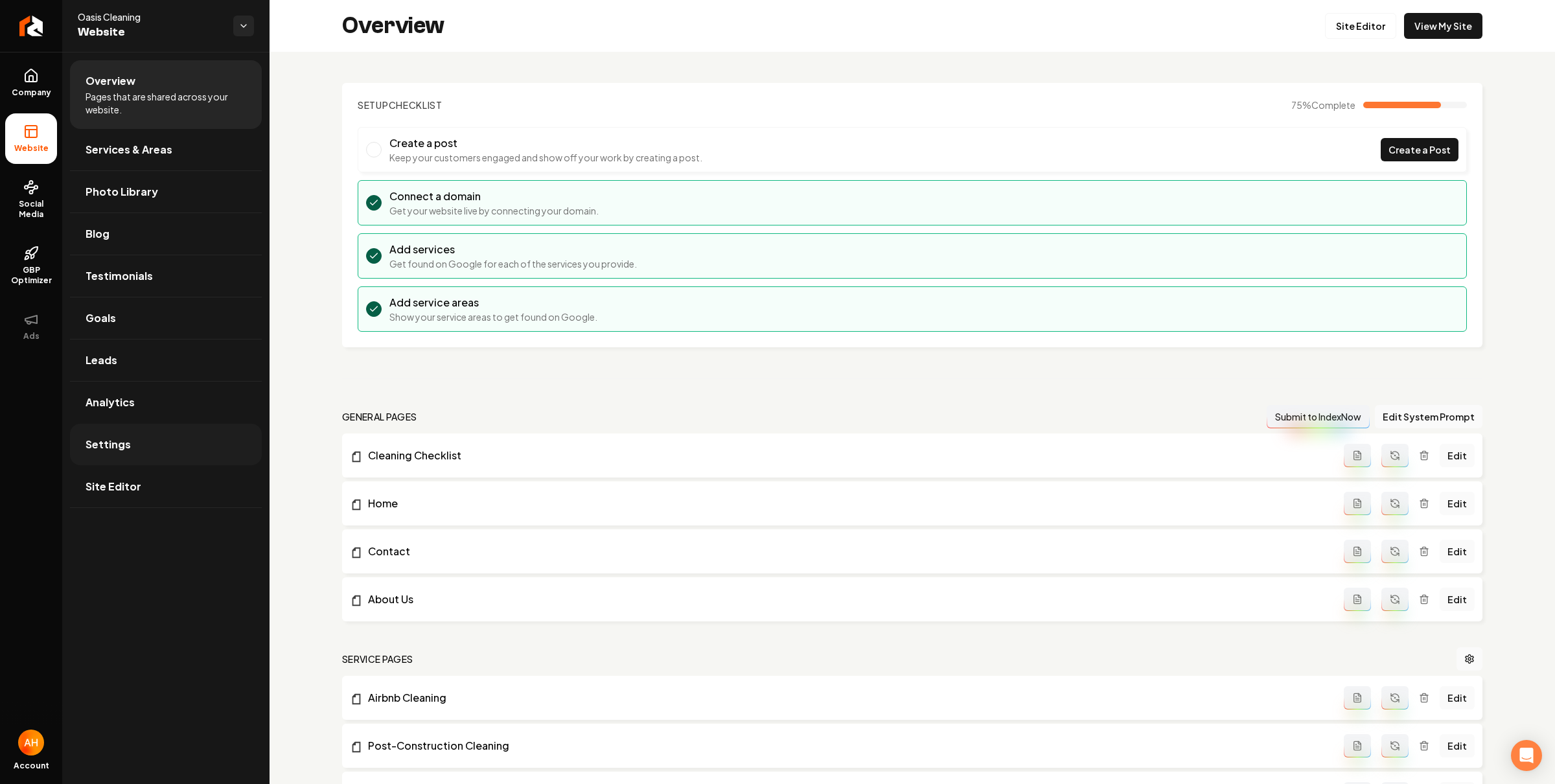
click at [121, 458] on link "Settings" at bounding box center [166, 444] width 192 height 42
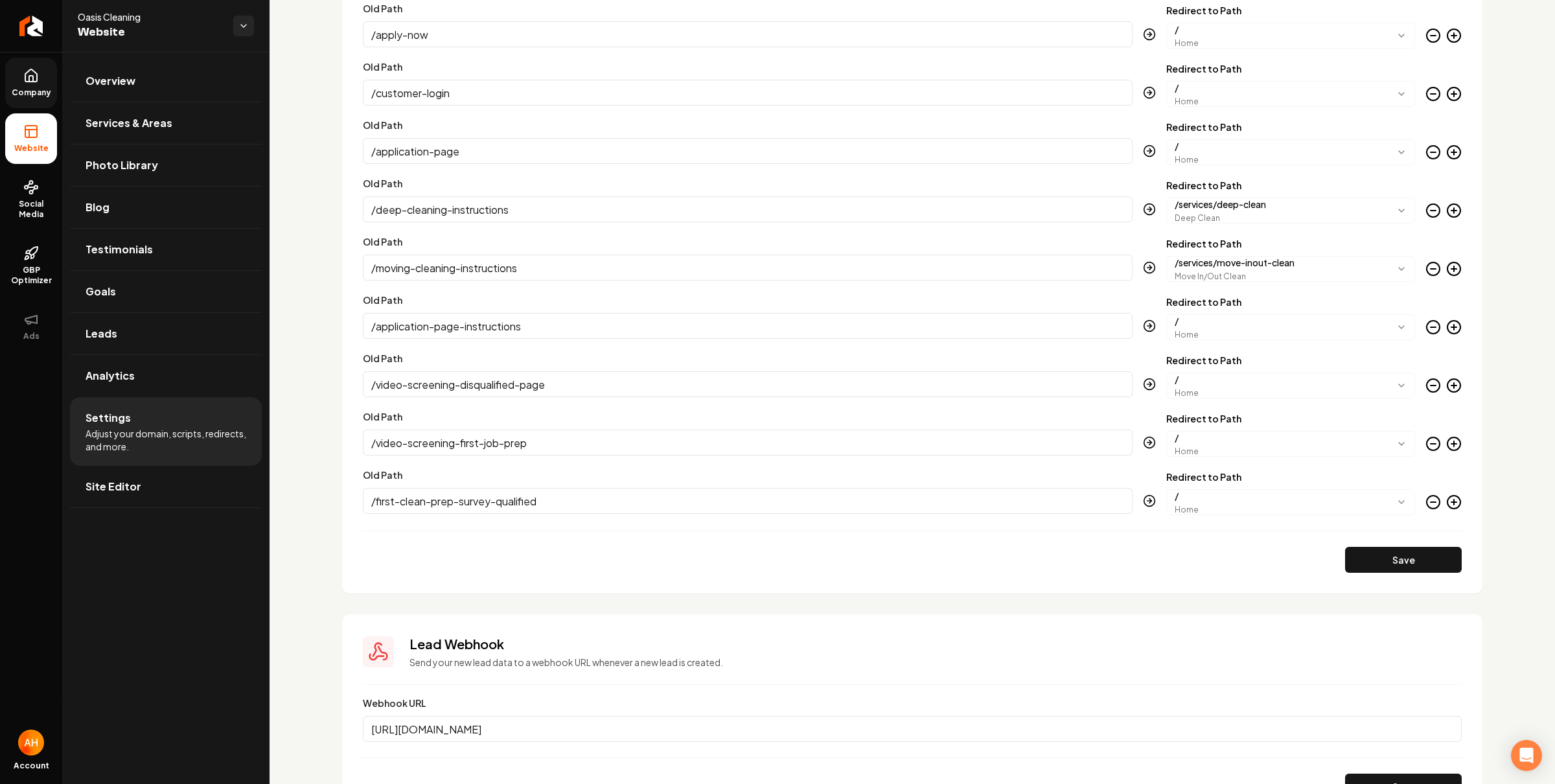
scroll to position [1640, 0]
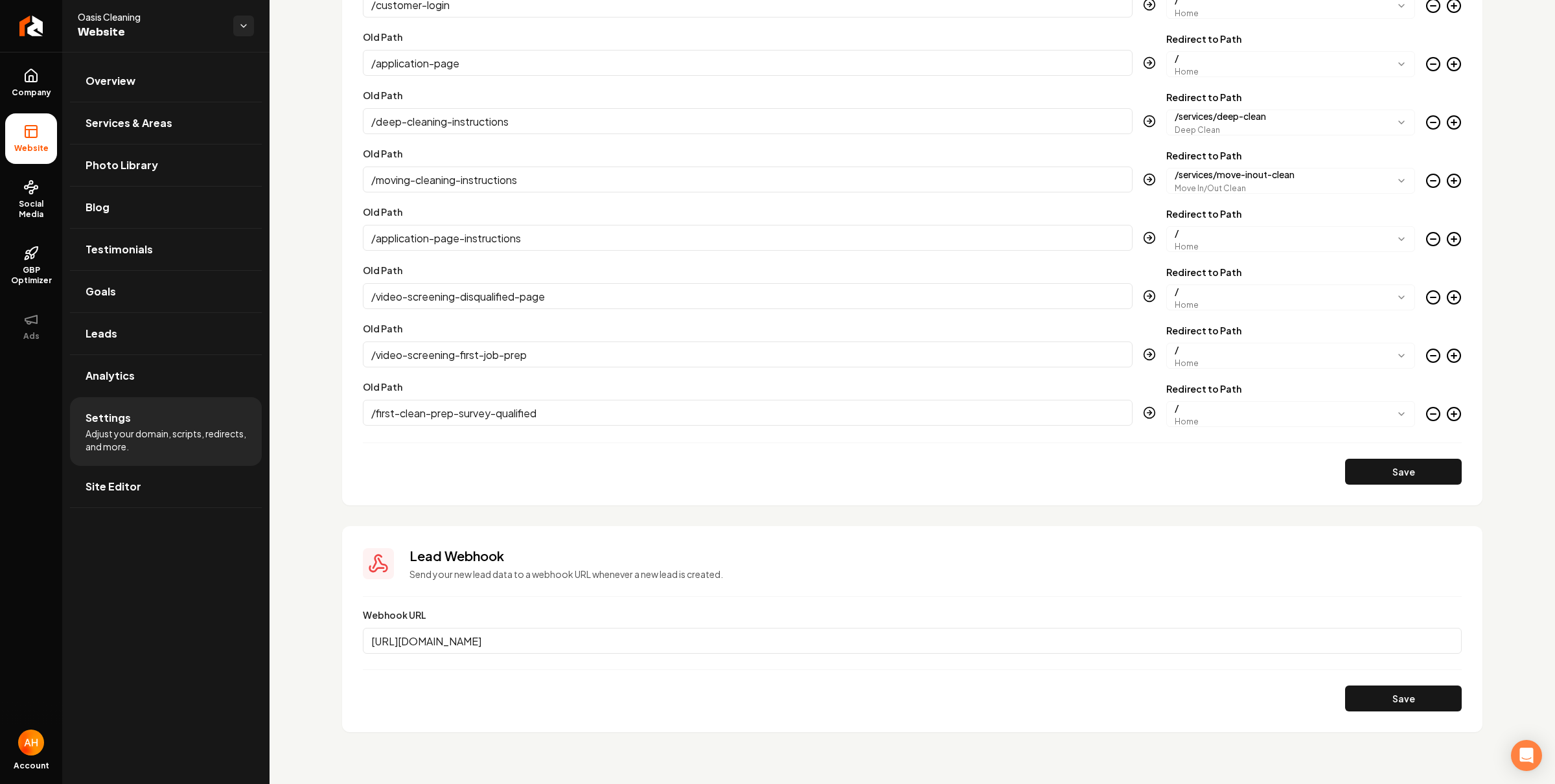
click at [1004, 638] on input "https://services.leadconnectorhq.com/hooks/8sWVraN2gm1inX3KdfbO/webhook-trigger…" at bounding box center [912, 641] width 1099 height 26
paste input "api.clay.com/v3/sources/webhook/pull-in-data-from-a-webhook-cb282c18-5e6a-4037-…"
type input "https://api.clay.com/v3/sources/webhook/pull-in-data-from-a-webhook-cb282c18-5e…"
click at [1409, 704] on button "Save" at bounding box center [1404, 698] width 117 height 26
click at [175, 71] on link "Overview" at bounding box center [166, 81] width 192 height 42
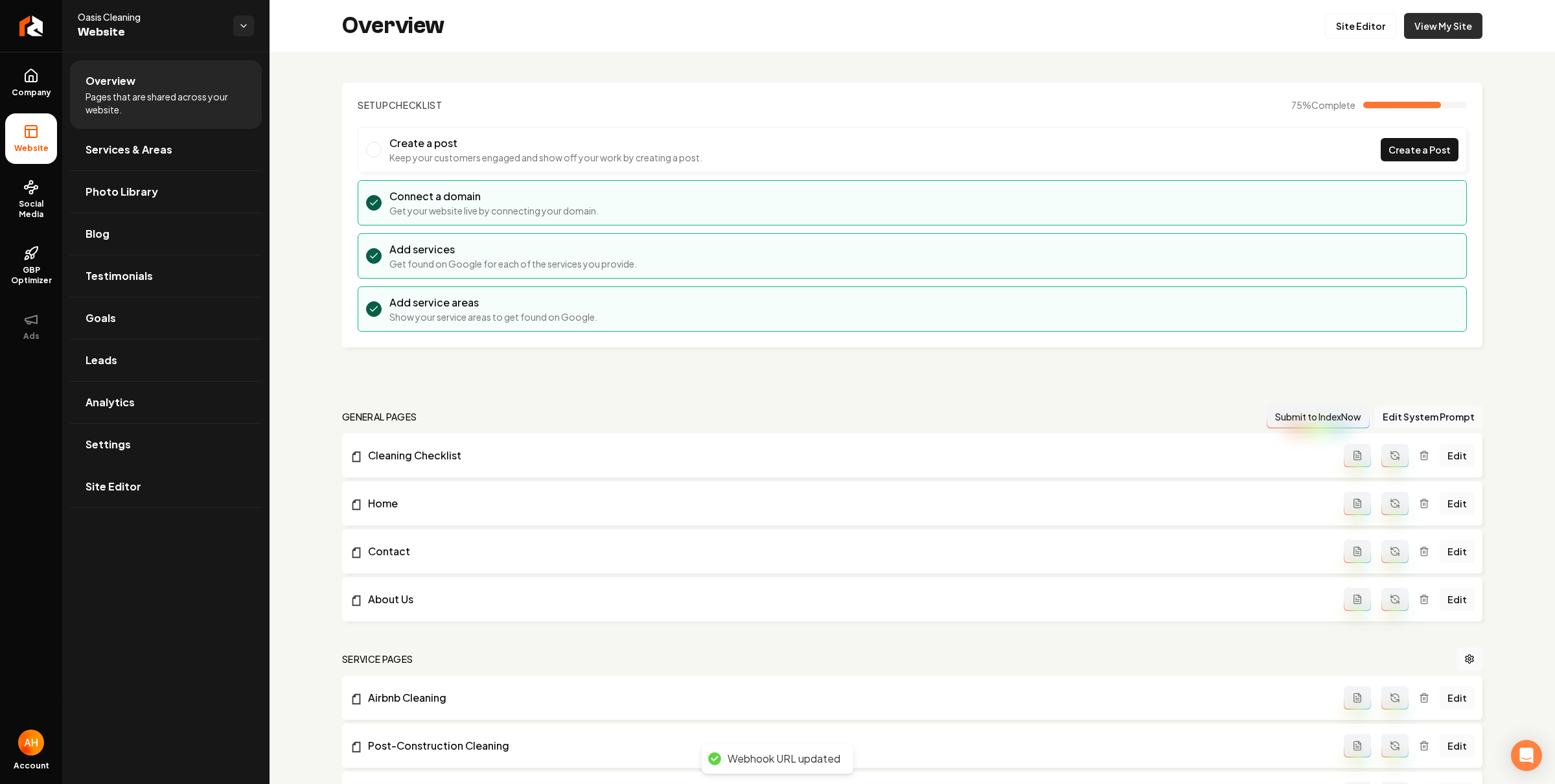
click at [1438, 22] on link "View My Site" at bounding box center [1443, 25] width 78 height 26
click at [1360, 30] on link "Site Editor" at bounding box center [1360, 25] width 71 height 26
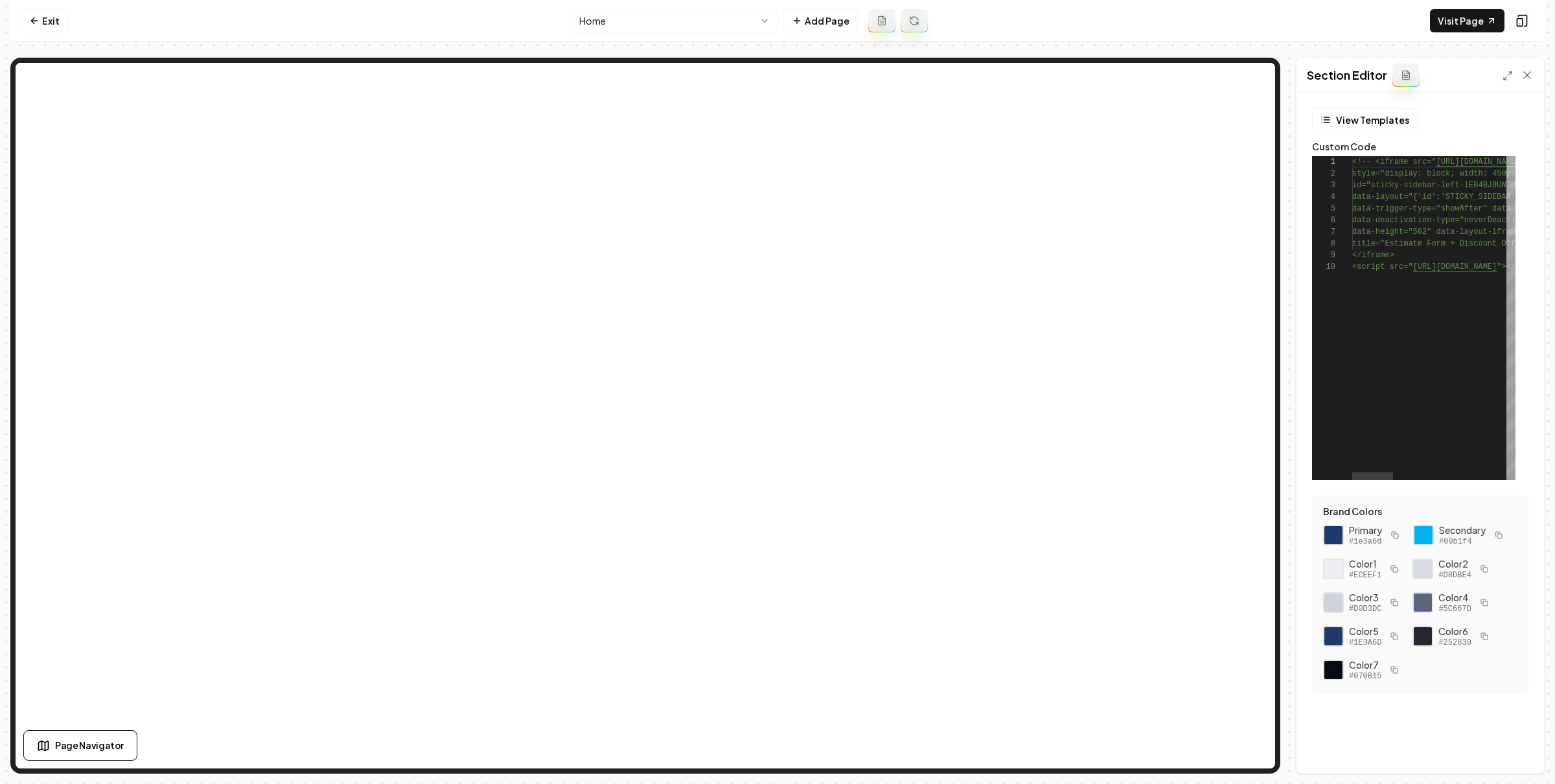
scroll to position [47, 0]
type textarea "**********"
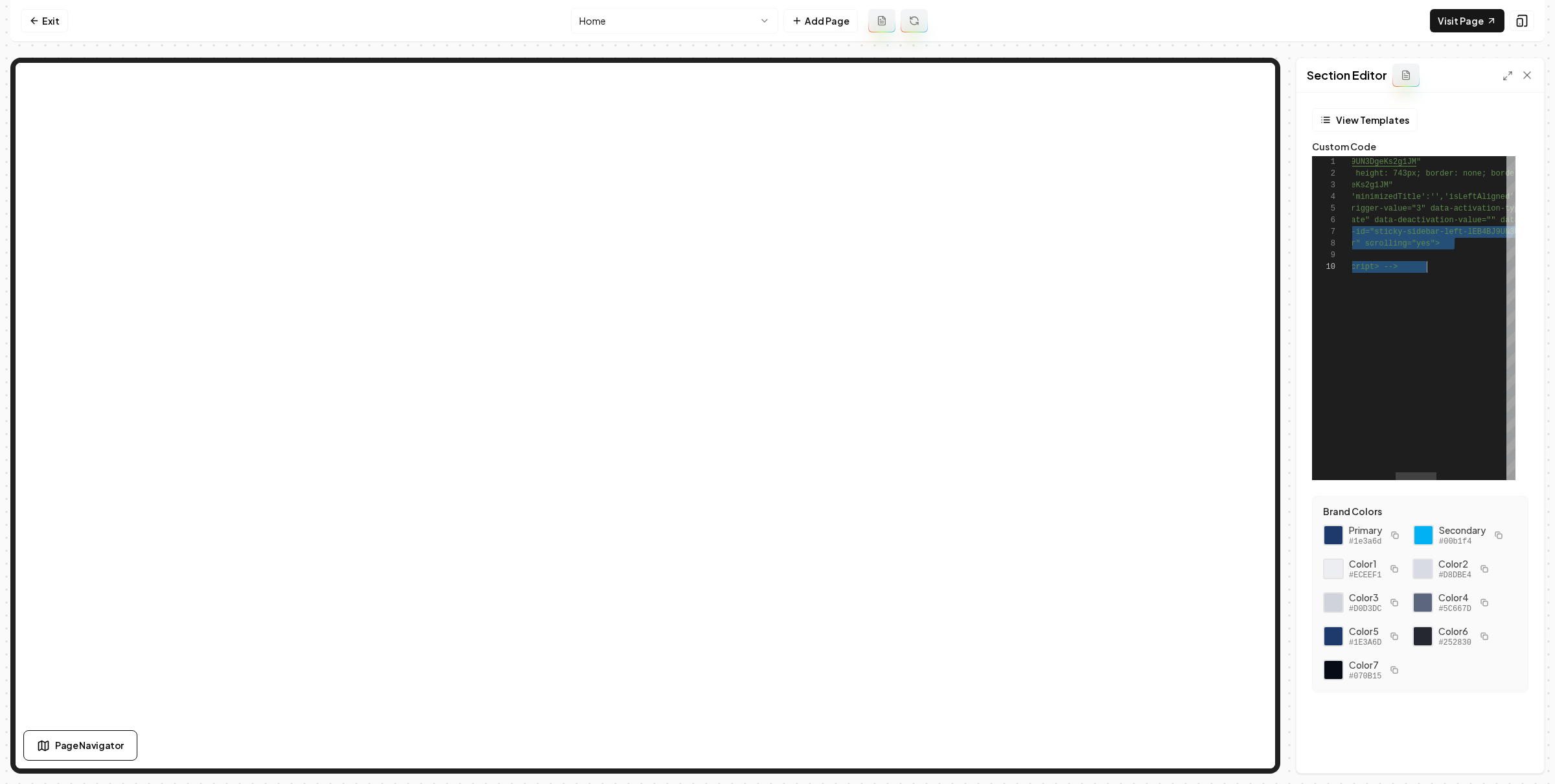
drag, startPoint x: 1390, startPoint y: 228, endPoint x: 1425, endPoint y: 268, distance: 53.2
click at [1425, 268] on div "<!-- <iframe src=" https://api.leadconnectorhq.com/widget/form/lEB4BJ 9UN3DgeKs…" at bounding box center [1488, 317] width 608 height 324
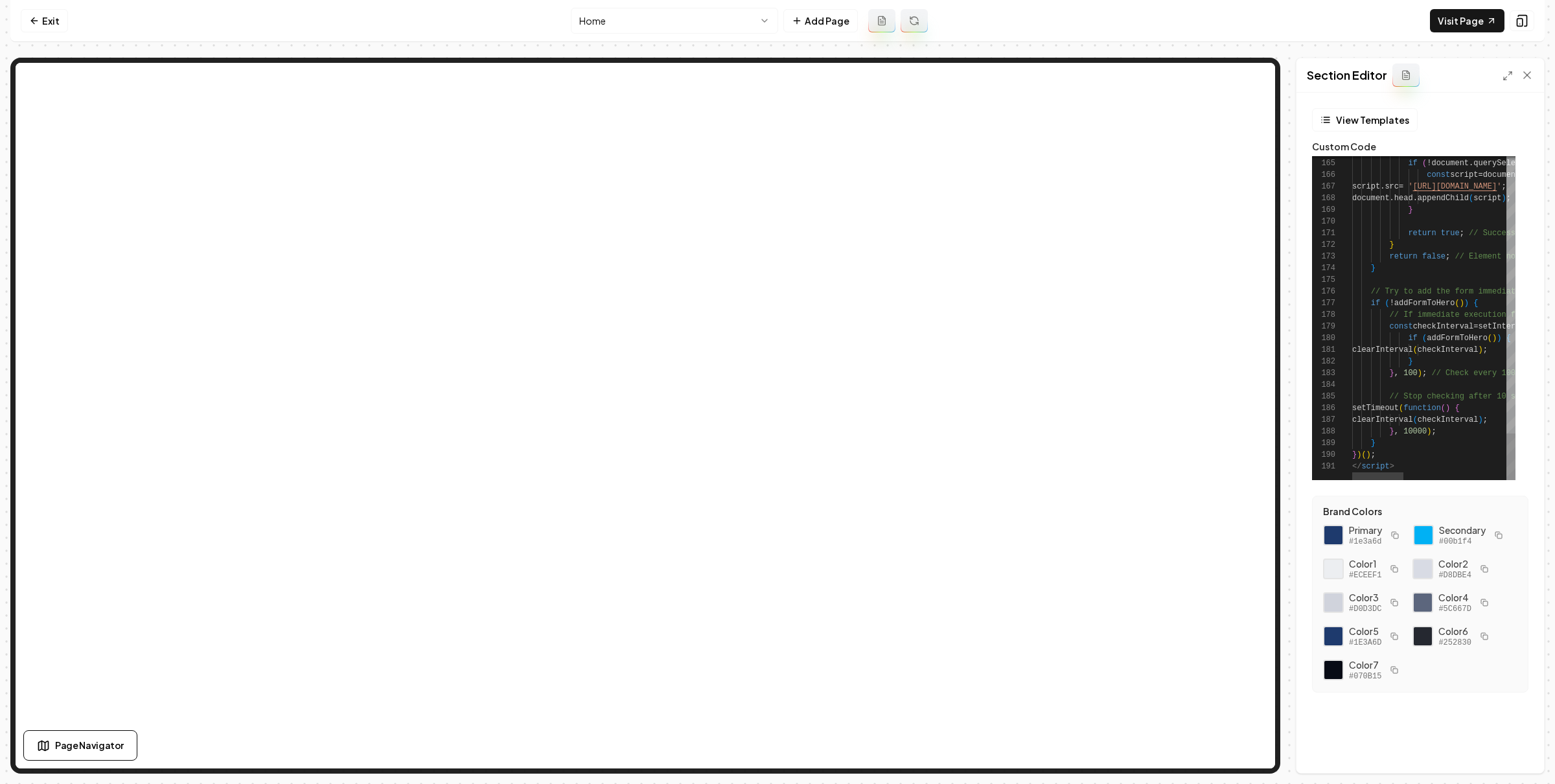
scroll to position [1, 0]
click at [44, 13] on link "Exit" at bounding box center [44, 20] width 48 height 23
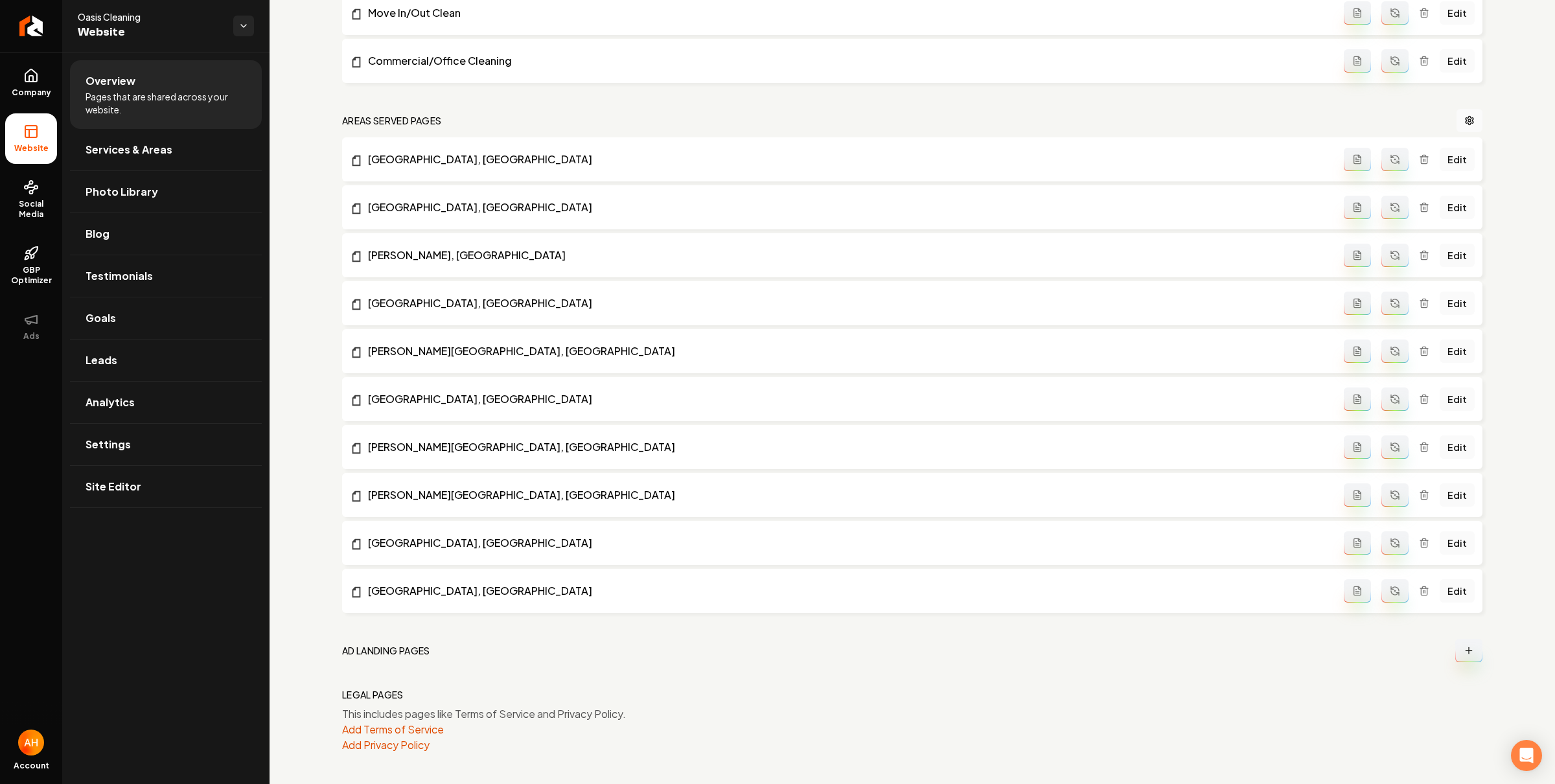
scroll to position [857, 0]
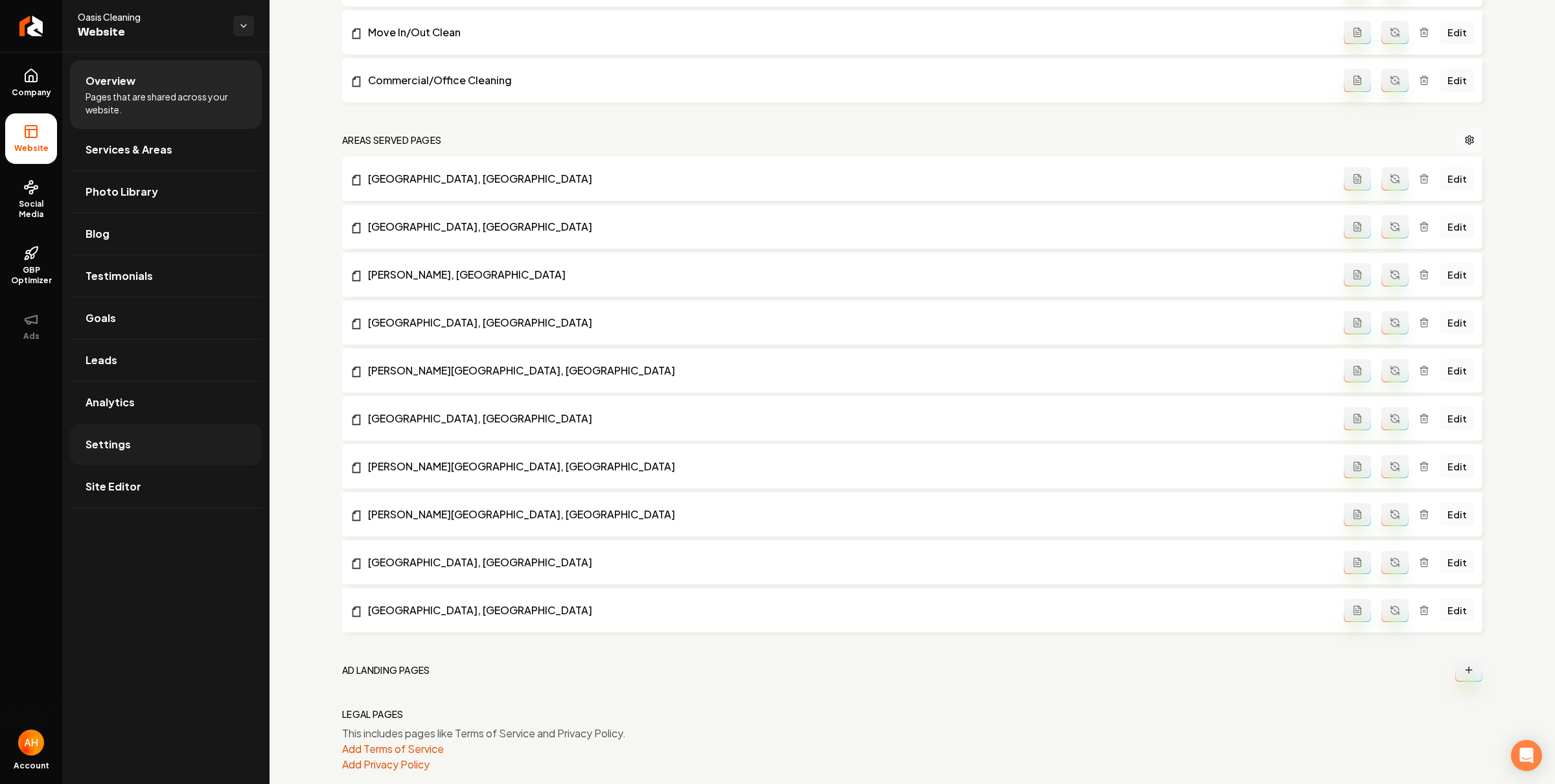
click at [152, 442] on link "Settings" at bounding box center [166, 444] width 192 height 42
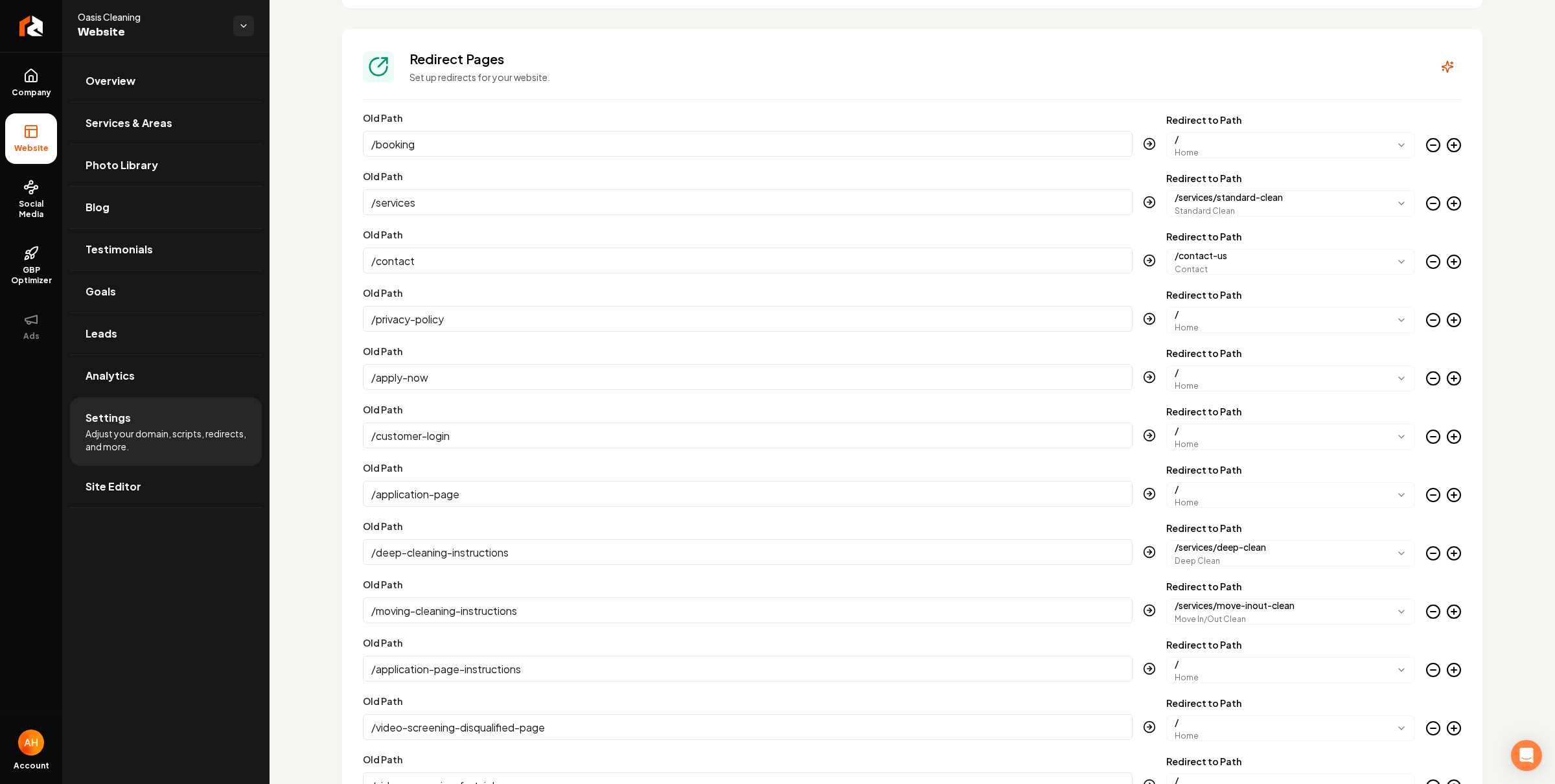
scroll to position [1640, 0]
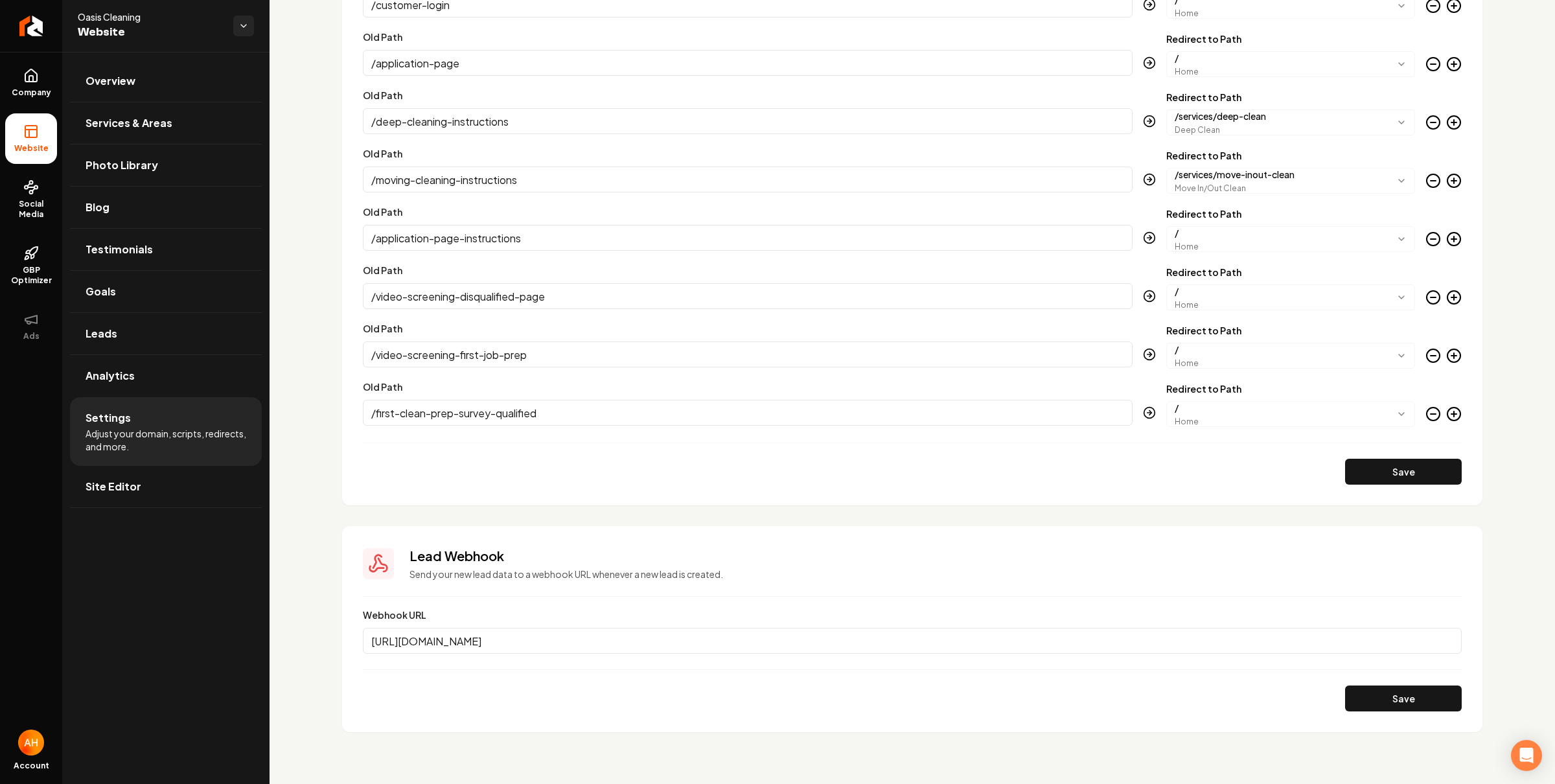
click at [976, 644] on input "https://api.clay.com/v3/sources/webhook/pull-in-data-from-a-webhook-cb282c18-5e…" at bounding box center [912, 641] width 1099 height 26
paste input "services.leadconnectorhq.com/hooks/8sWVraN2gm1inX3KdfbO/webhook-trigger/d5c8b91…"
type input "https://services.leadconnectorhq.com/hooks/8sWVraN2gm1inX3KdfbO/webhook-trigger…"
click at [1395, 697] on button "Save" at bounding box center [1404, 698] width 117 height 26
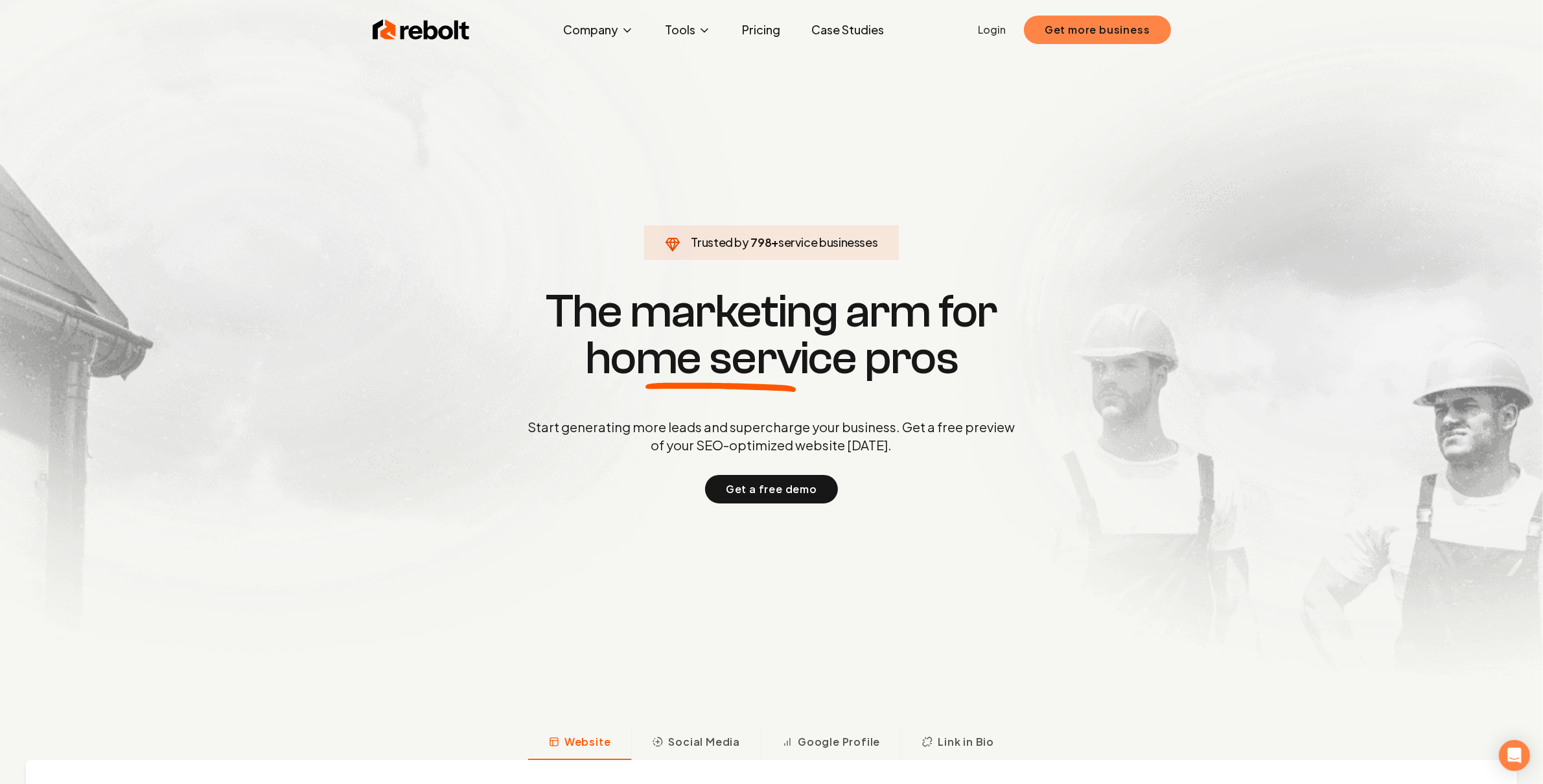
click at [1110, 29] on button "Get more business" at bounding box center [1097, 29] width 147 height 28
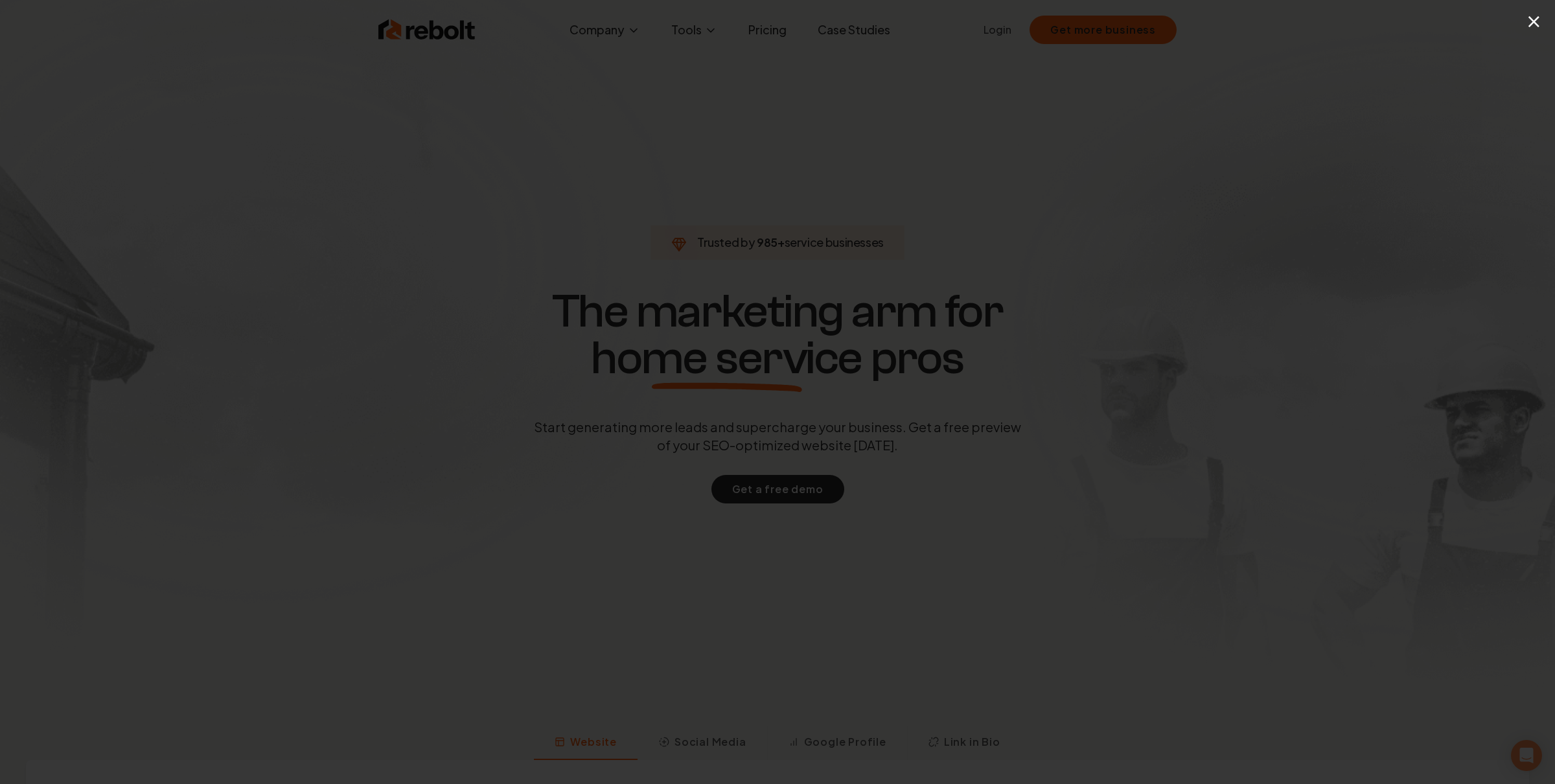
click at [1037, 132] on div "×" at bounding box center [778, 392] width 1555 height 784
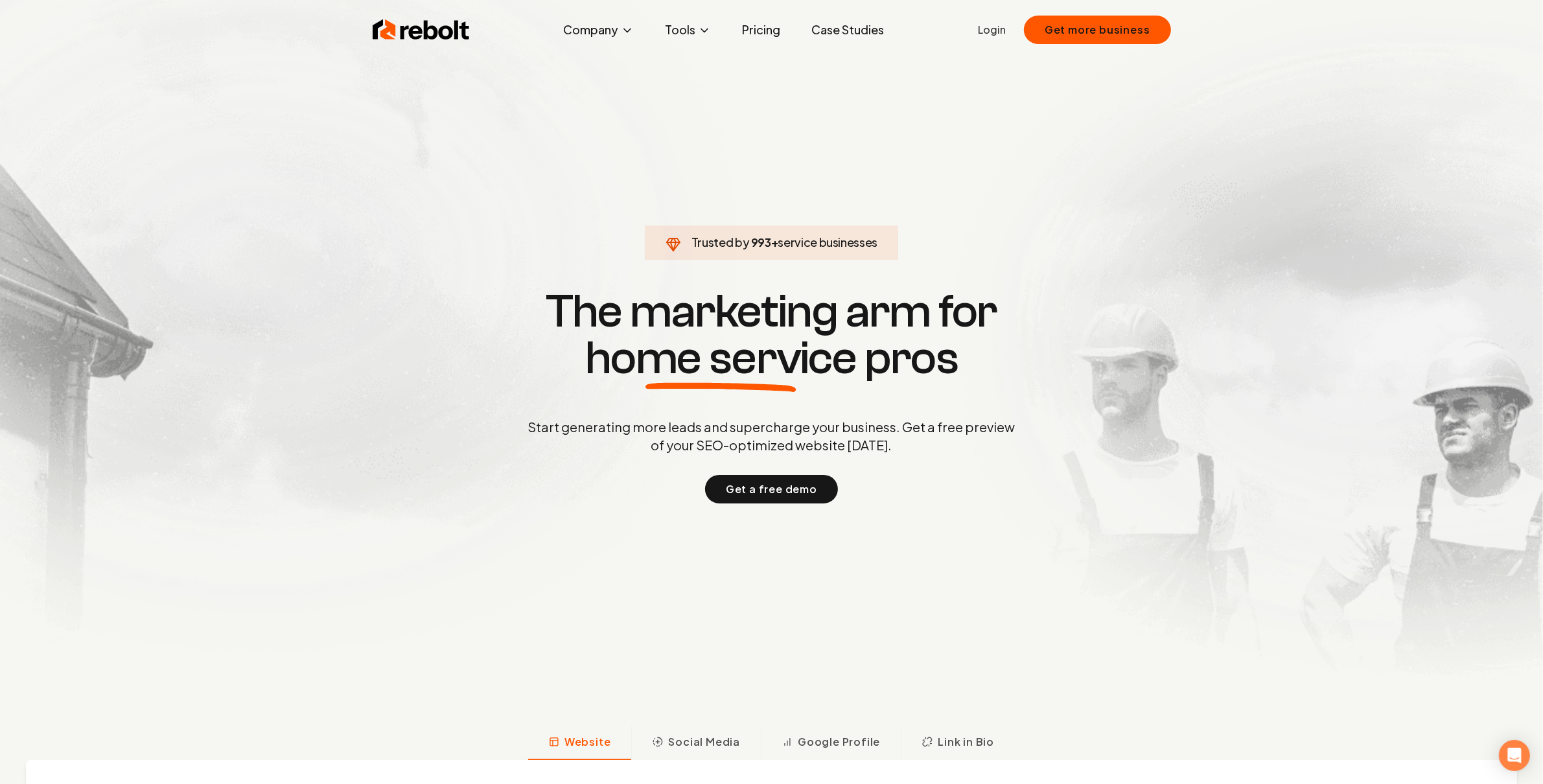
click at [1005, 35] on link "Login" at bounding box center [992, 30] width 28 height 16
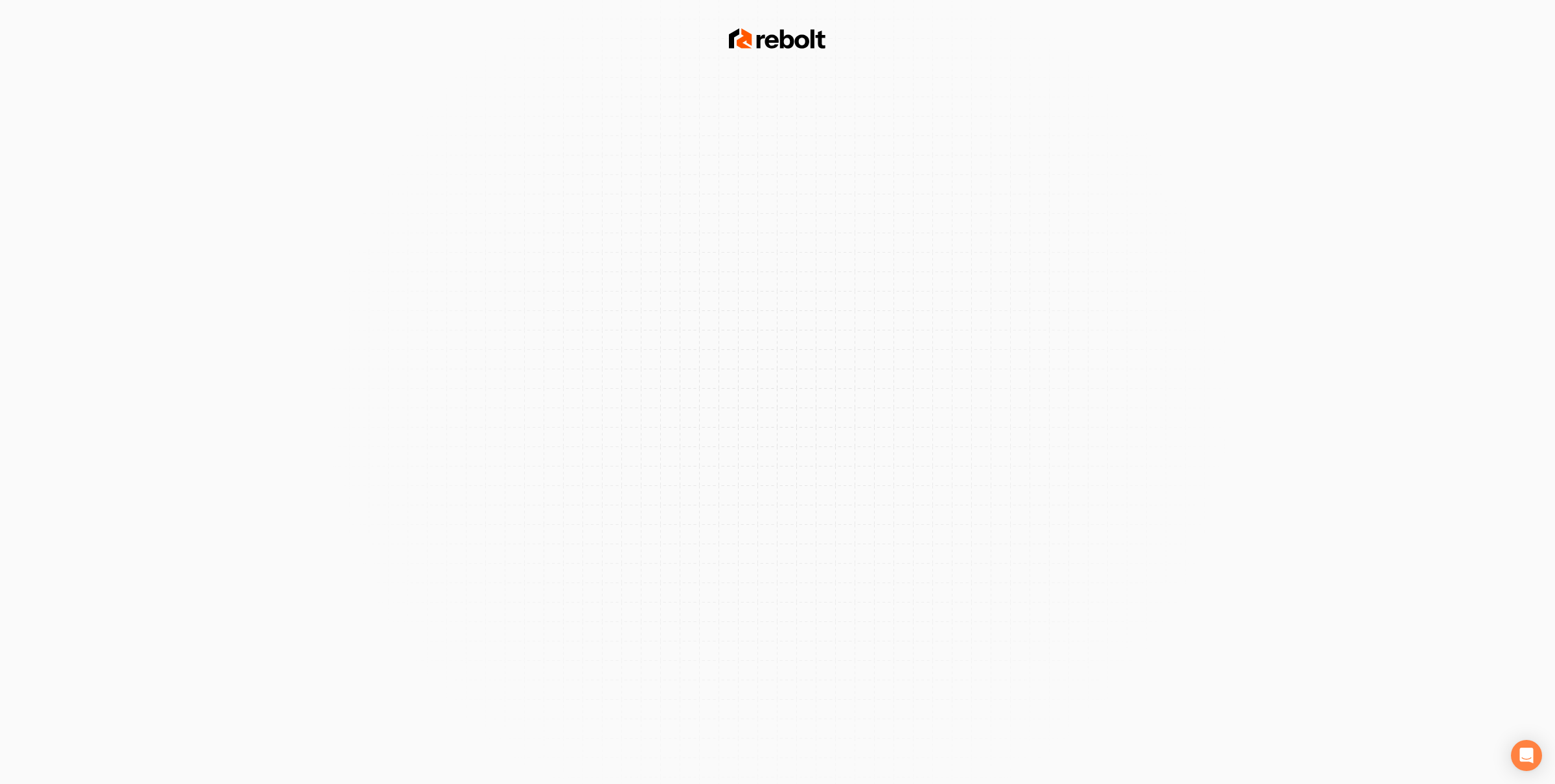
click at [804, 94] on div at bounding box center [778, 392] width 1555 height 784
click at [674, 75] on div at bounding box center [778, 392] width 1555 height 784
click at [835, 54] on div at bounding box center [778, 392] width 1555 height 784
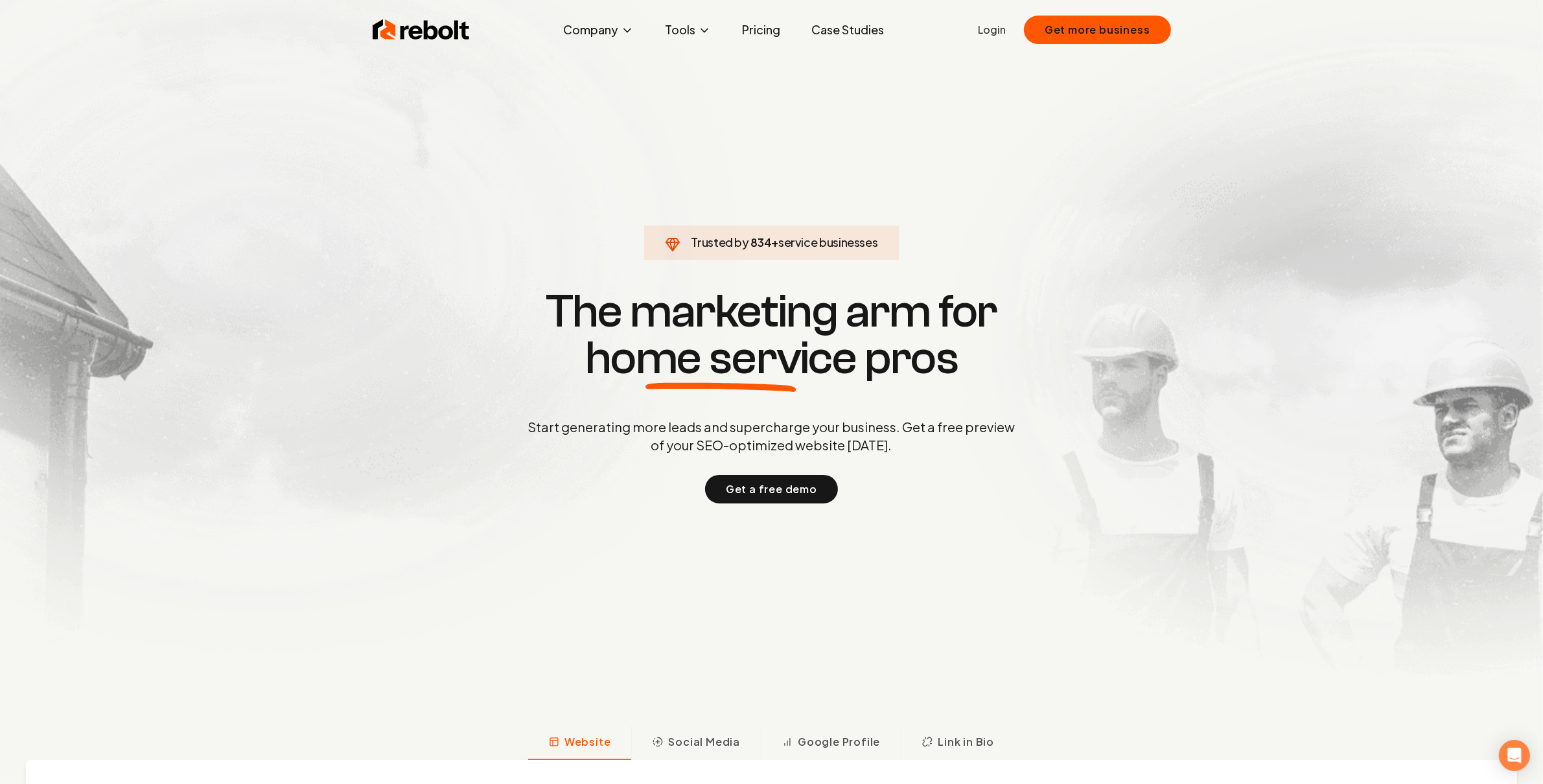
click at [988, 29] on link "Login" at bounding box center [992, 30] width 28 height 16
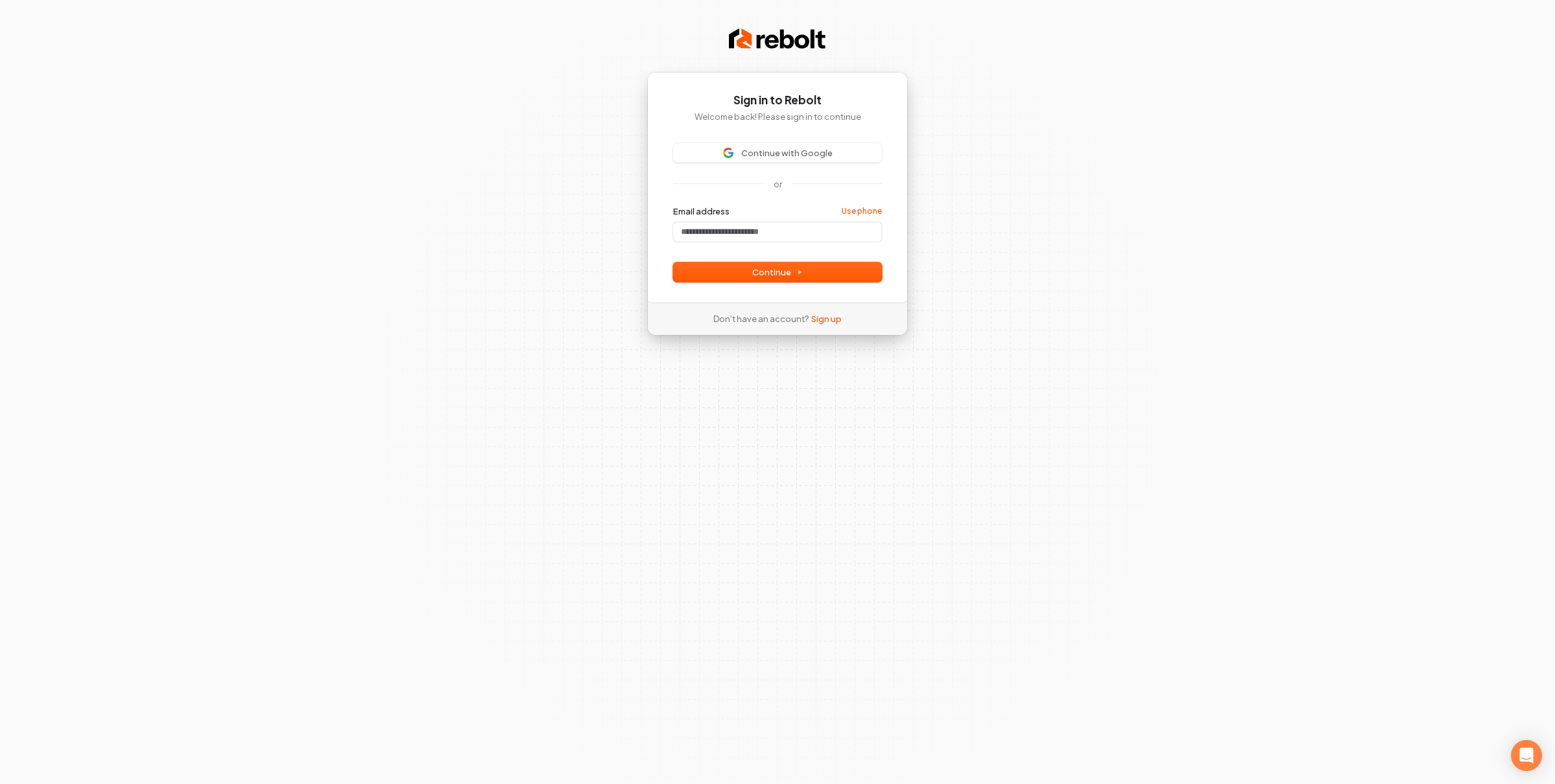
click at [879, 139] on div "Sign in to Rebolt Welcome back! Please sign in to continue Continue with Google…" at bounding box center [777, 187] width 260 height 231
click at [752, 227] on input "Email address" at bounding box center [778, 232] width 209 height 19
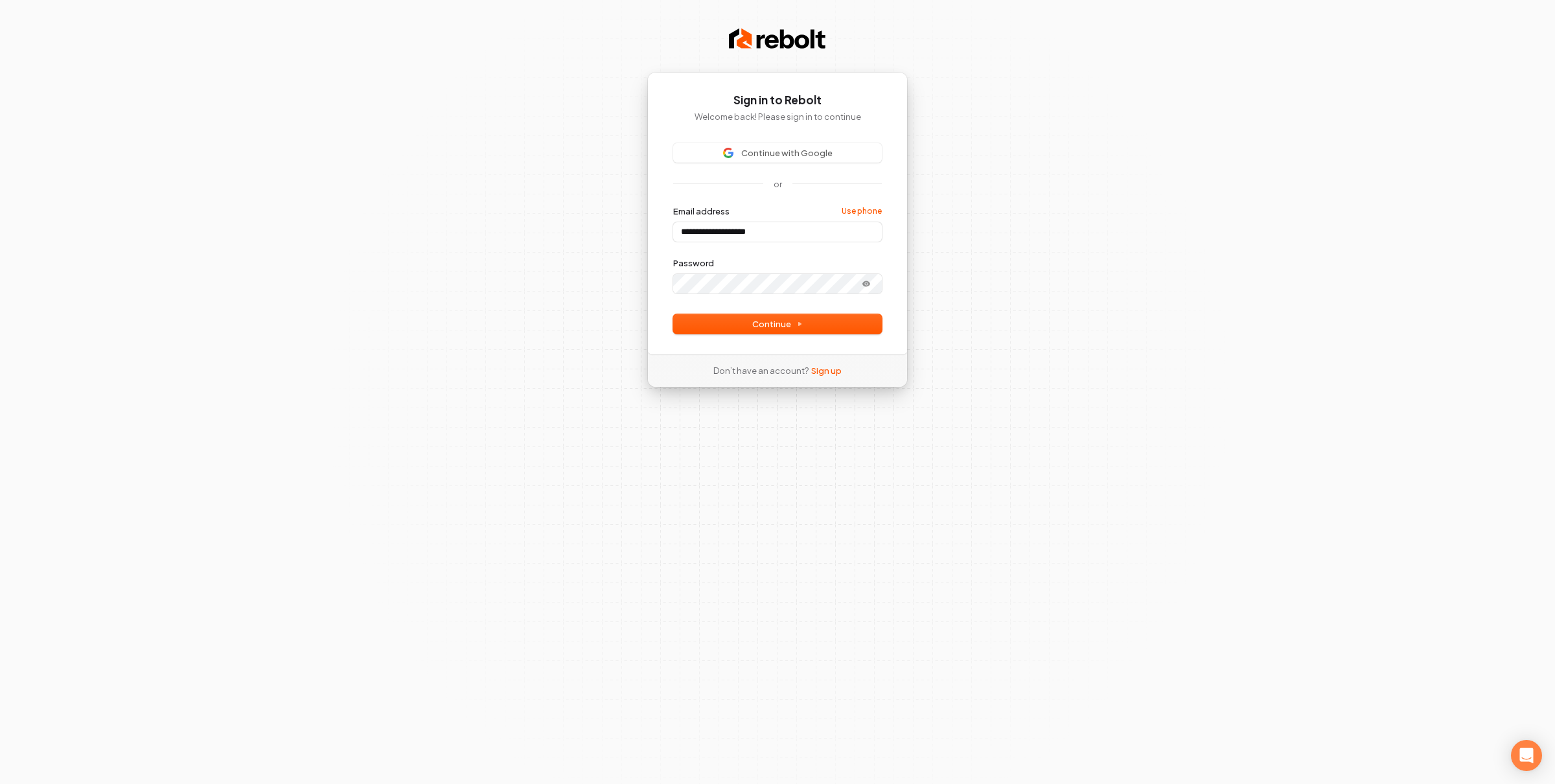
click at [739, 313] on form "**********" at bounding box center [778, 270] width 209 height 129
click at [742, 318] on button "Continue" at bounding box center [778, 324] width 209 height 19
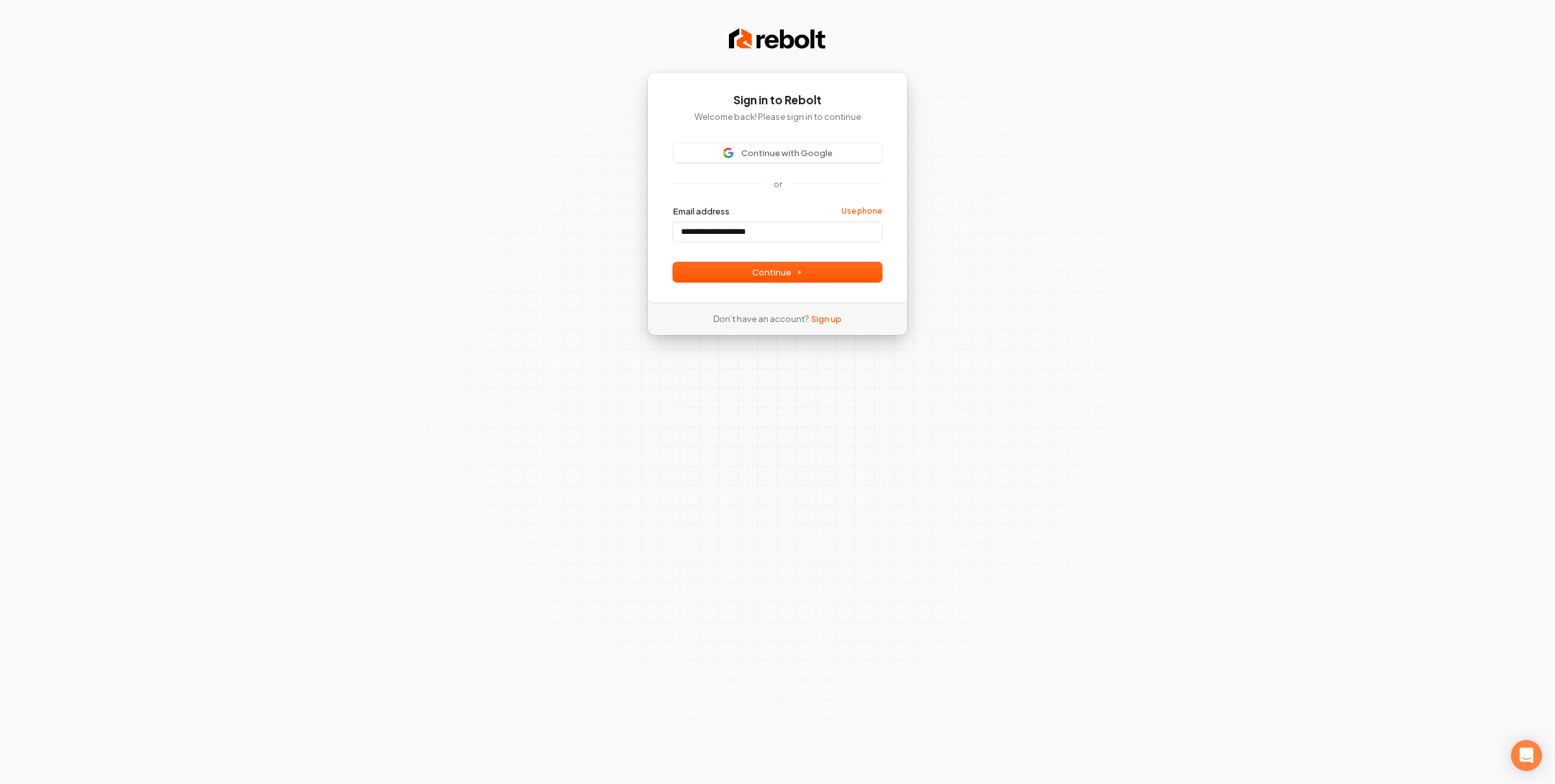
click at [1100, 185] on div "**********" at bounding box center [778, 392] width 1555 height 784
click at [844, 276] on button "Continue" at bounding box center [778, 272] width 209 height 19
type input "**********"
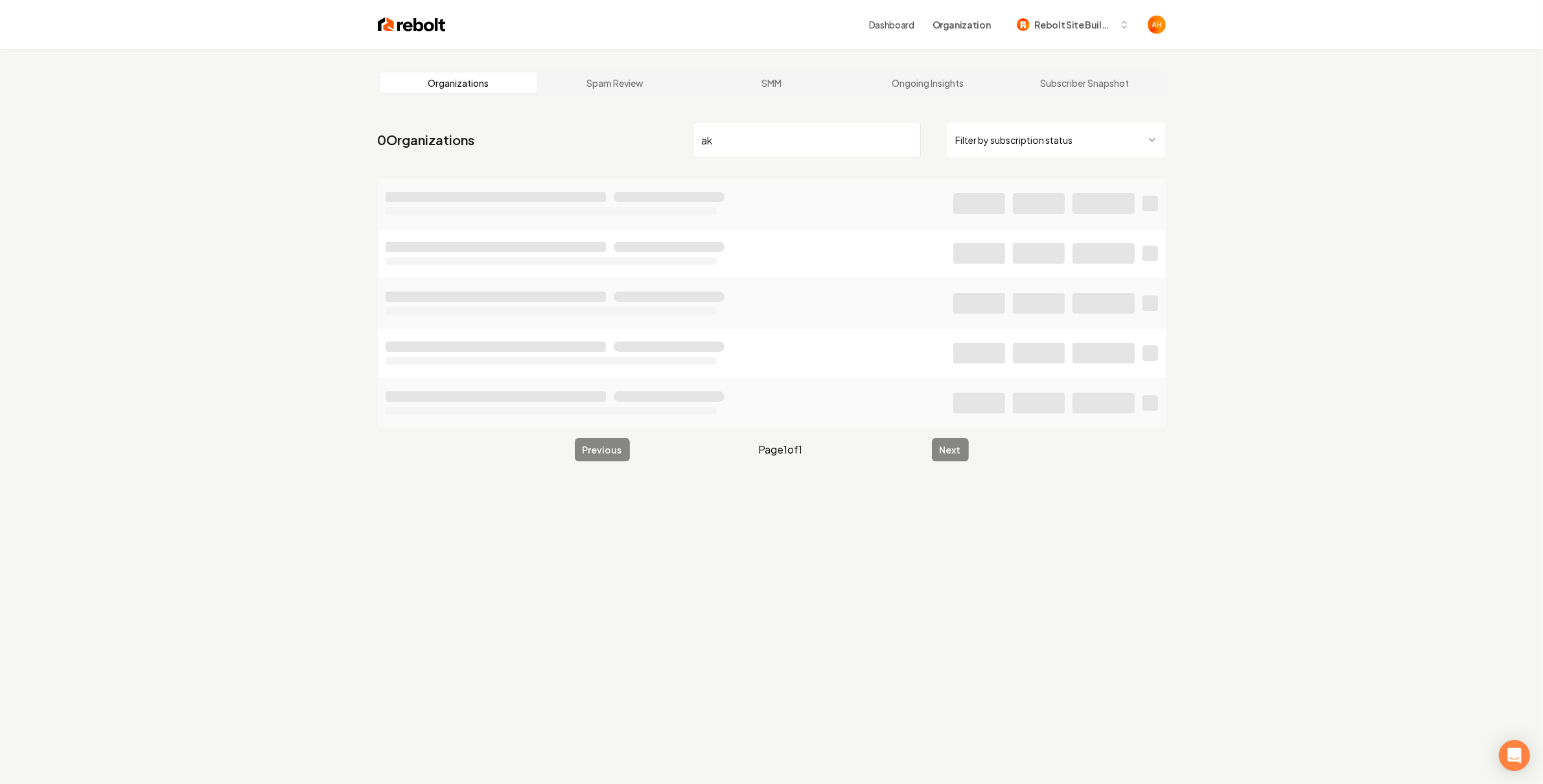
type input "a"
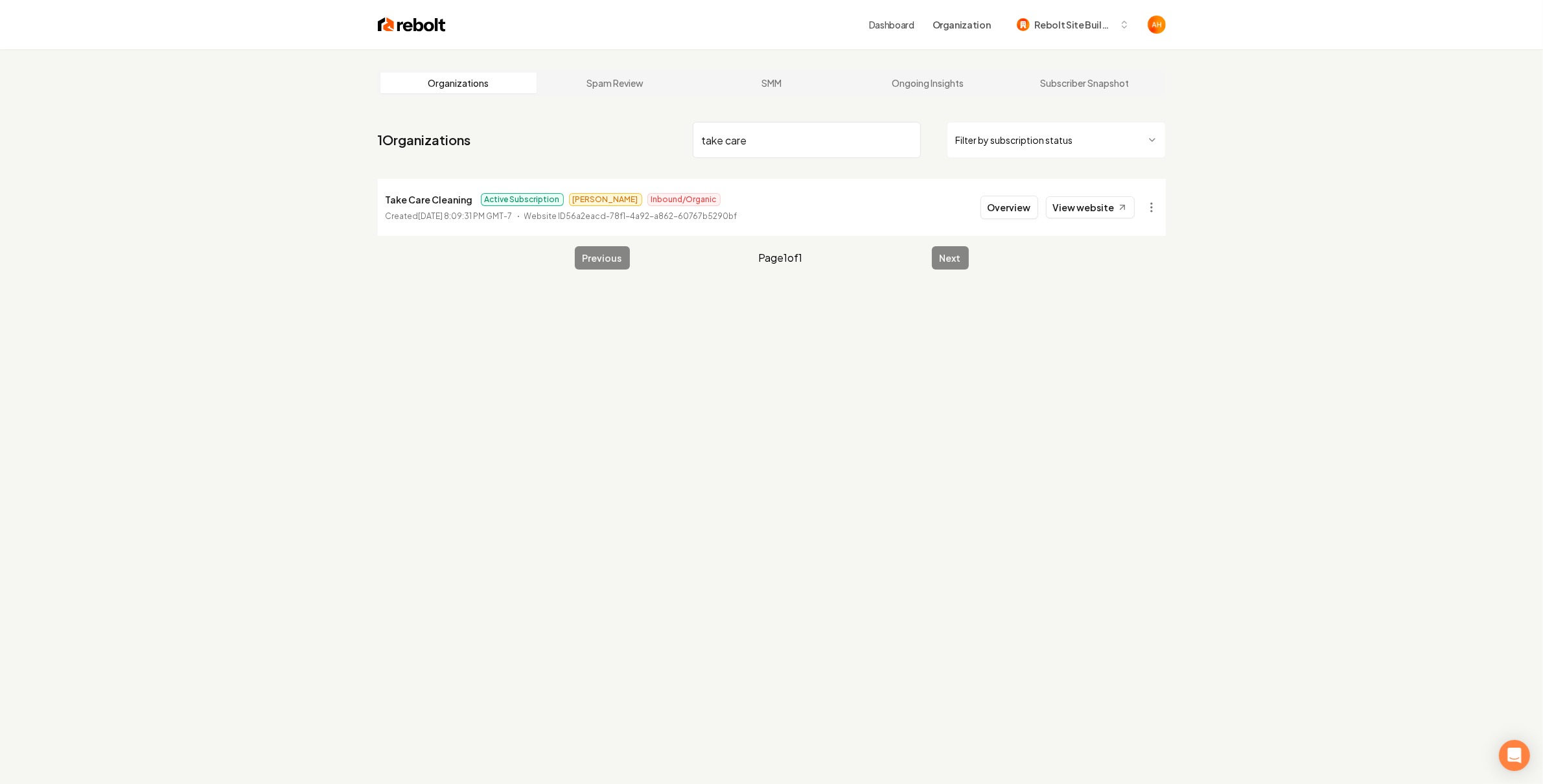
type input "take care"
click at [426, 203] on p "Take Care Cleaning" at bounding box center [430, 200] width 88 height 16
copy p "Take Care Cleaning"
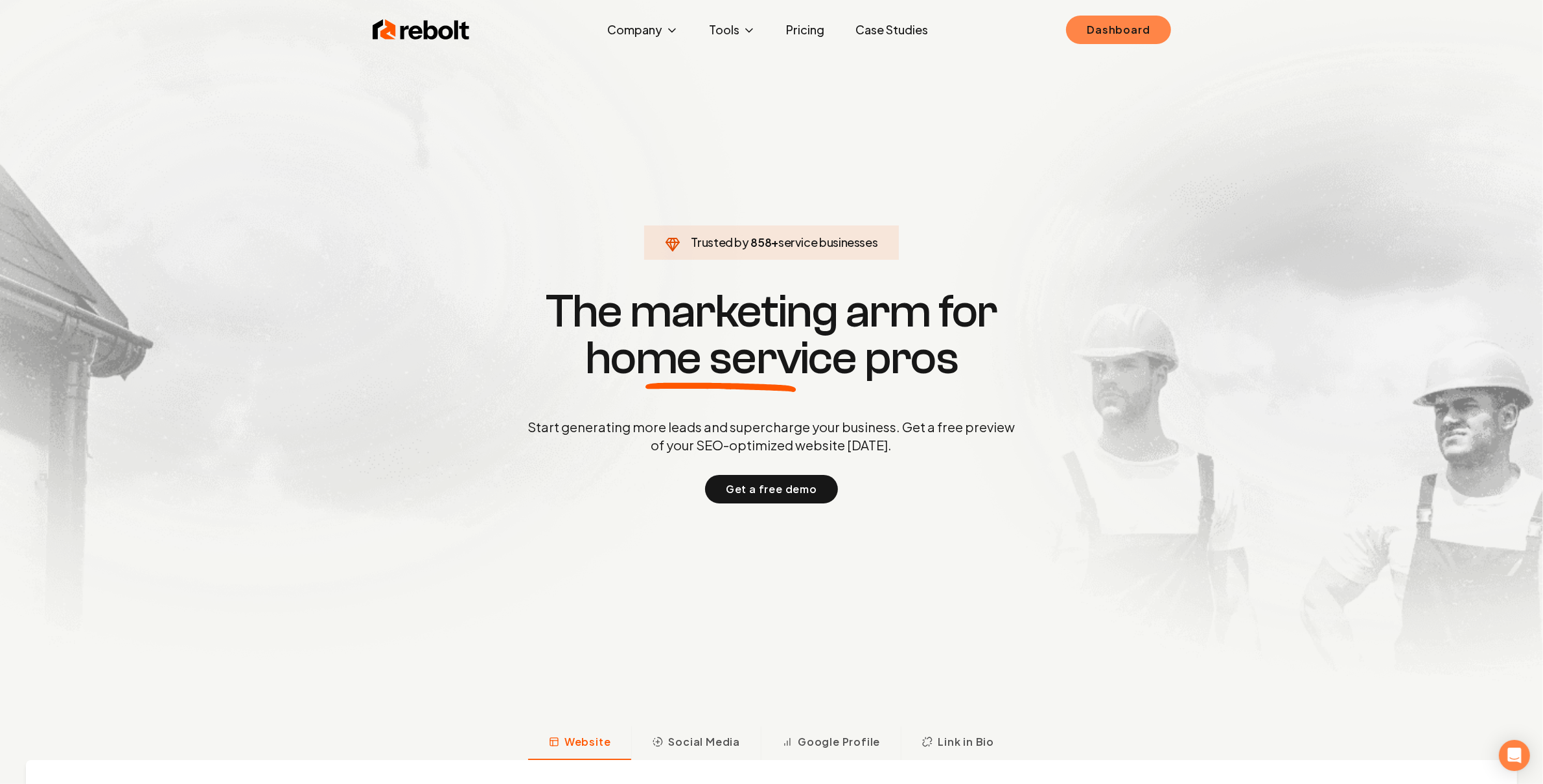
click at [1126, 32] on link "Dashboard" at bounding box center [1117, 29] width 104 height 28
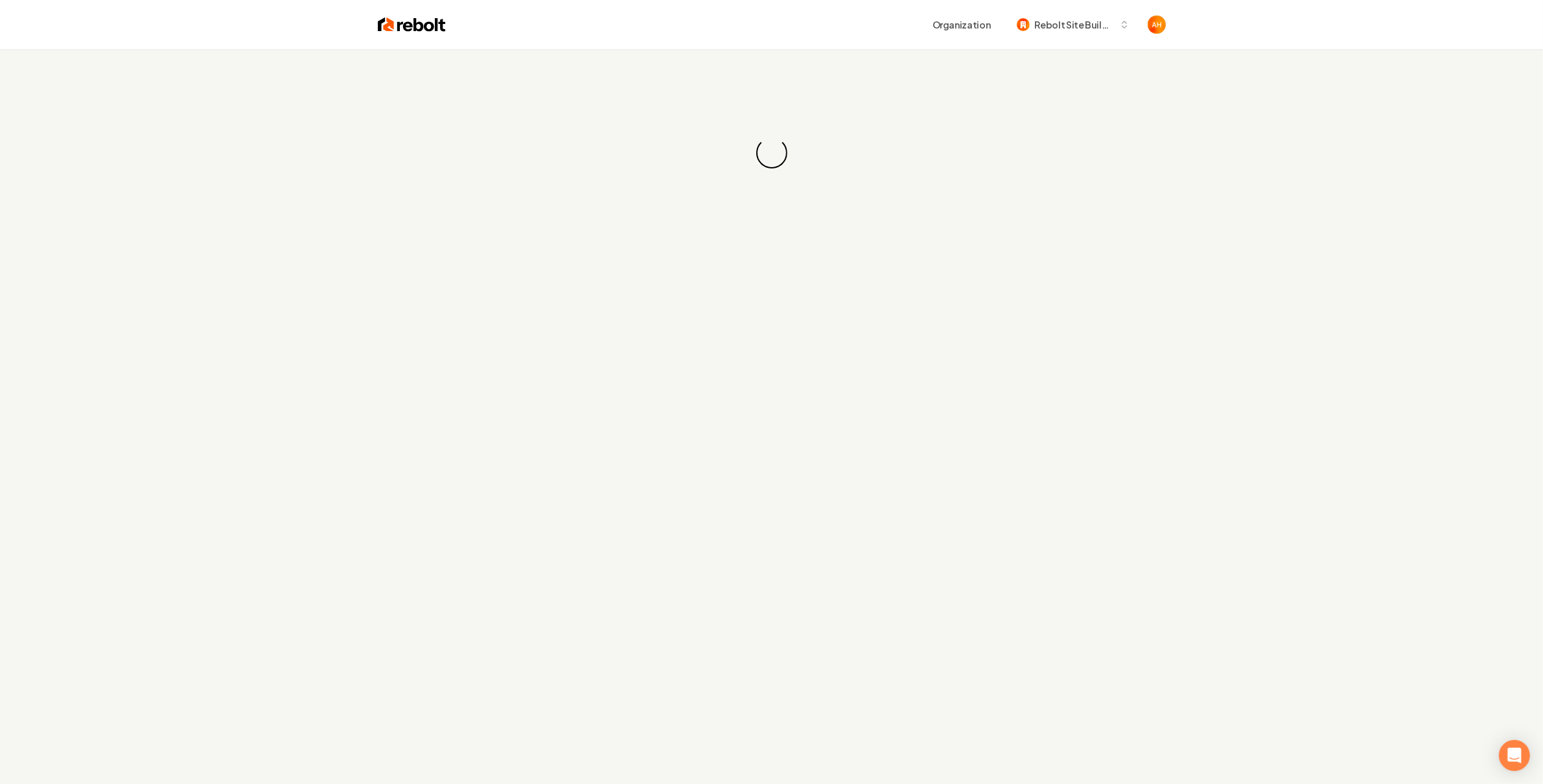
click at [872, 83] on div "Loading... Loading..." at bounding box center [772, 153] width 1543 height 207
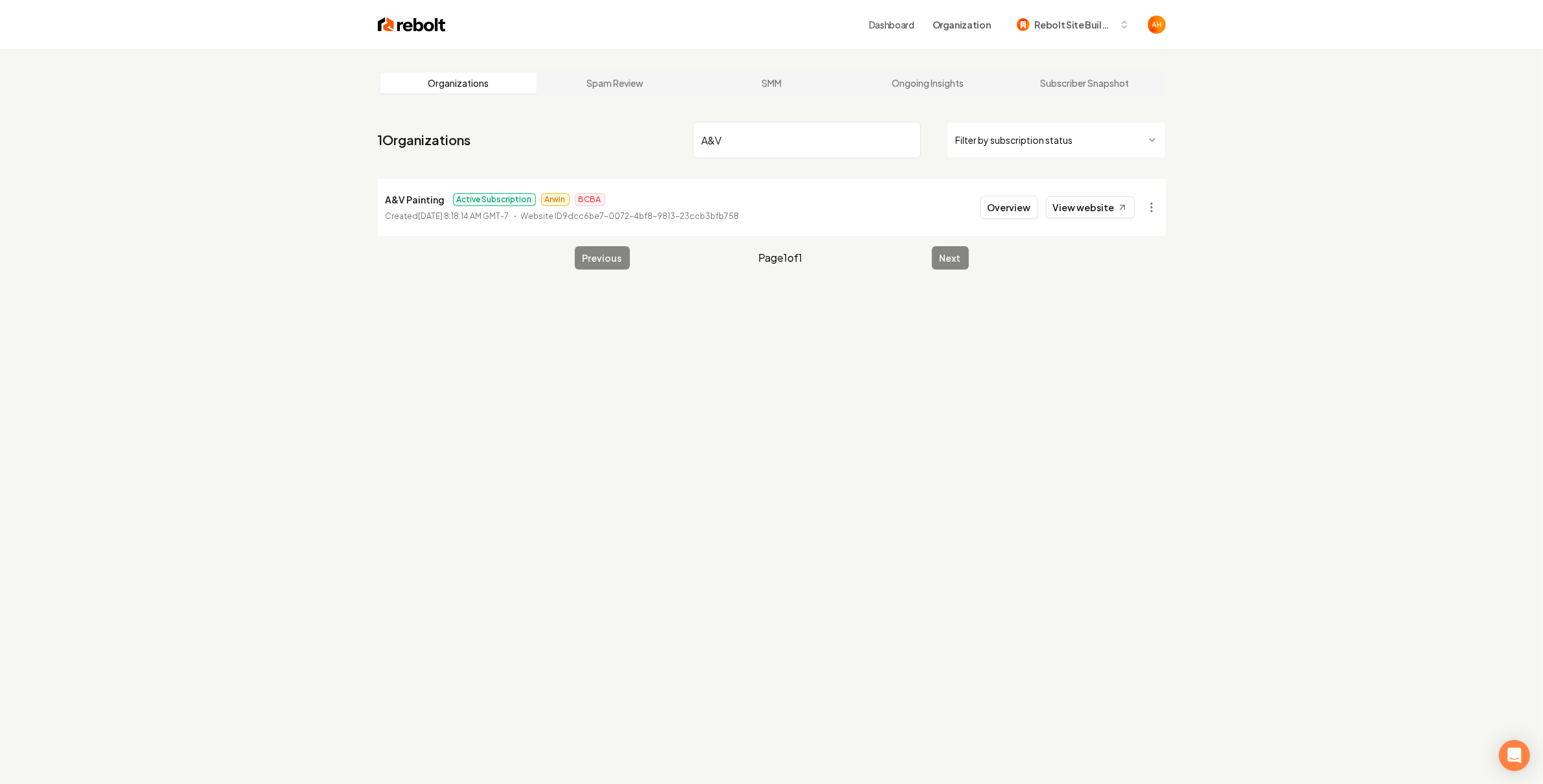
type input "A&V"
click at [1098, 208] on link "View website" at bounding box center [1090, 207] width 89 height 22
click at [413, 197] on p "A&V Painting" at bounding box center [415, 200] width 59 height 16
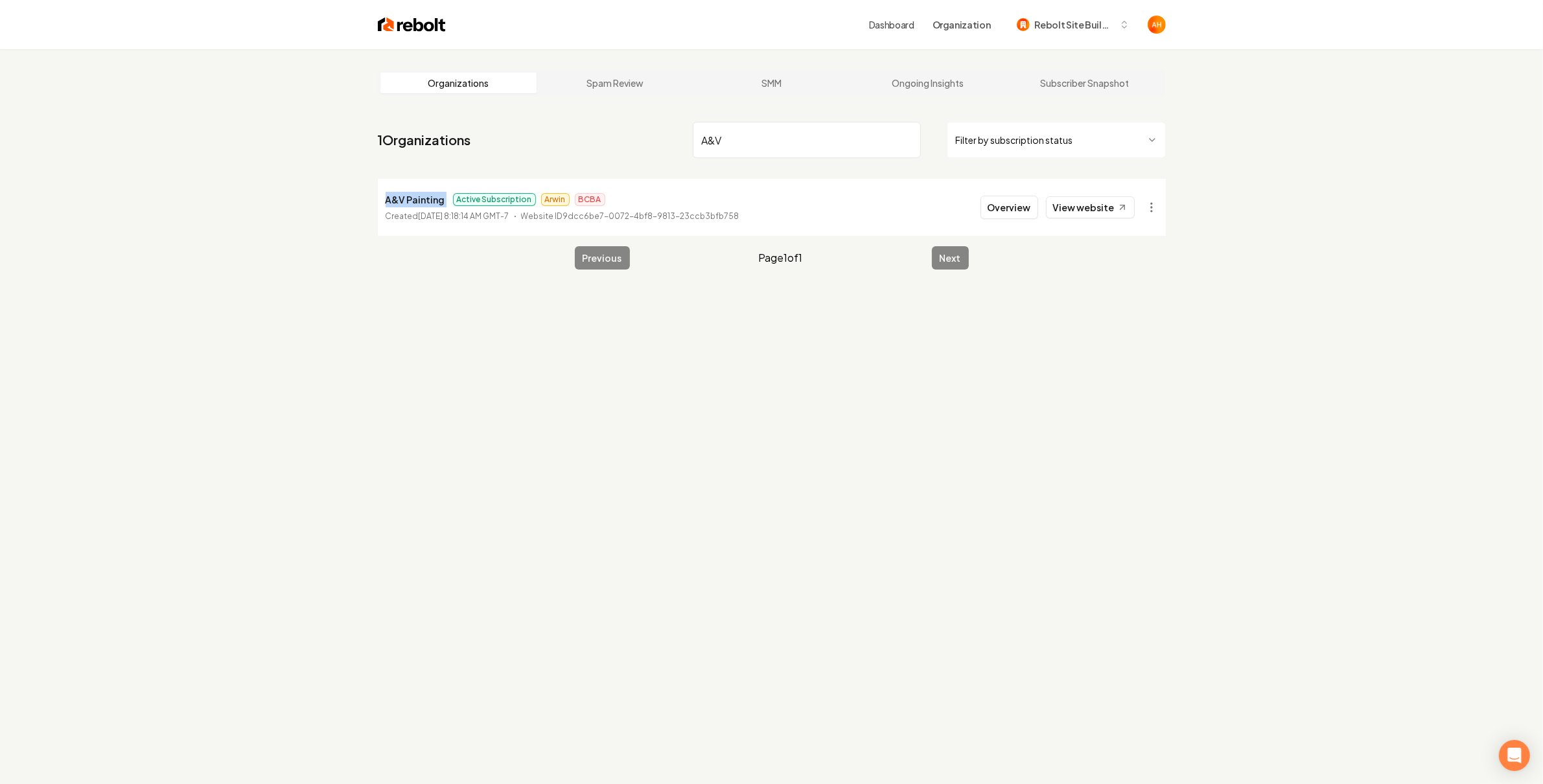
copy p "A&V Painting"
click at [1150, 214] on html "Dashboard Organization Rebolt Site Builder Organizations Spam Review SMM Ongoin…" at bounding box center [772, 392] width 1543 height 784
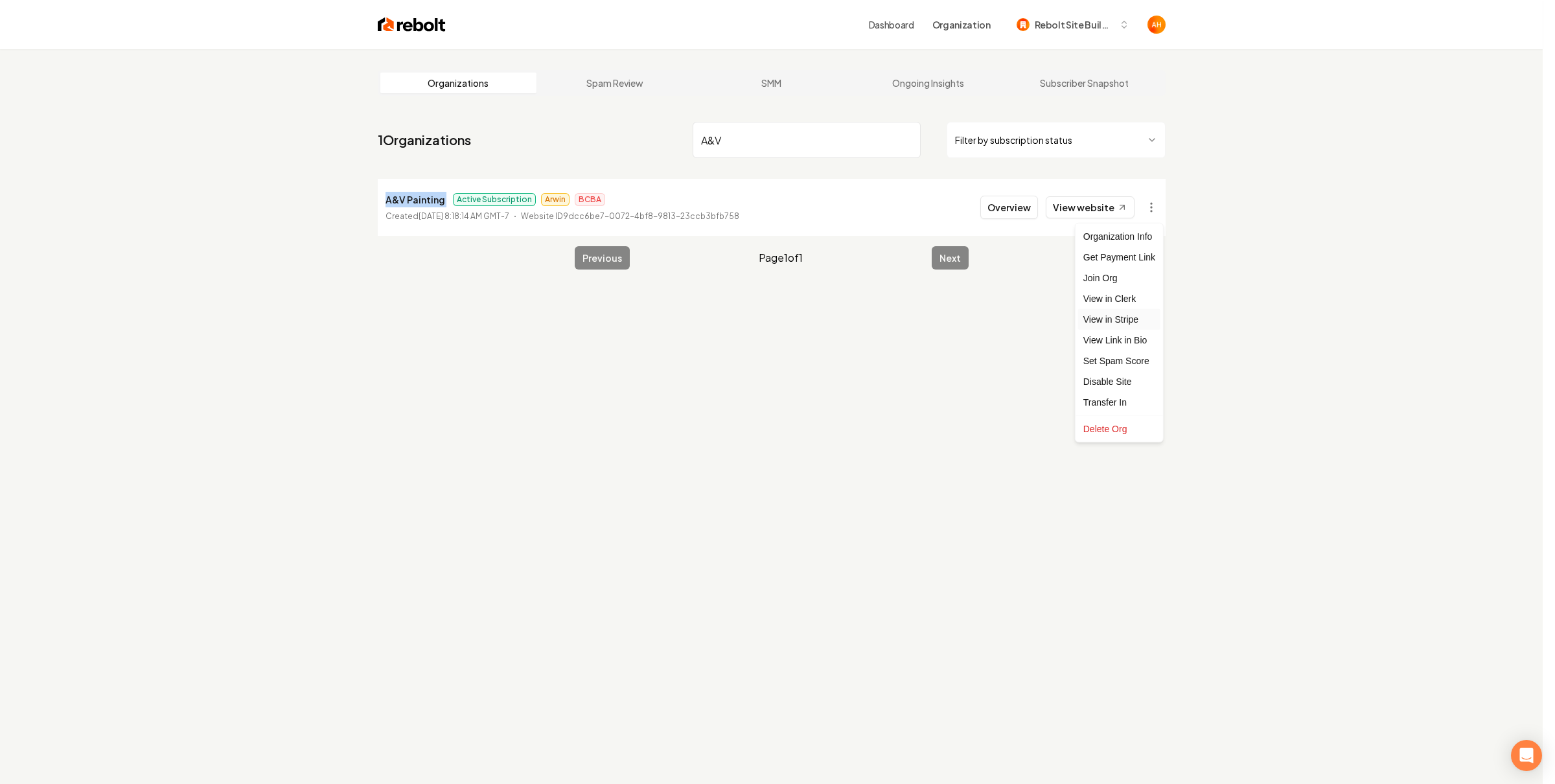
click at [1133, 323] on link "View in Stripe" at bounding box center [1119, 318] width 82 height 20
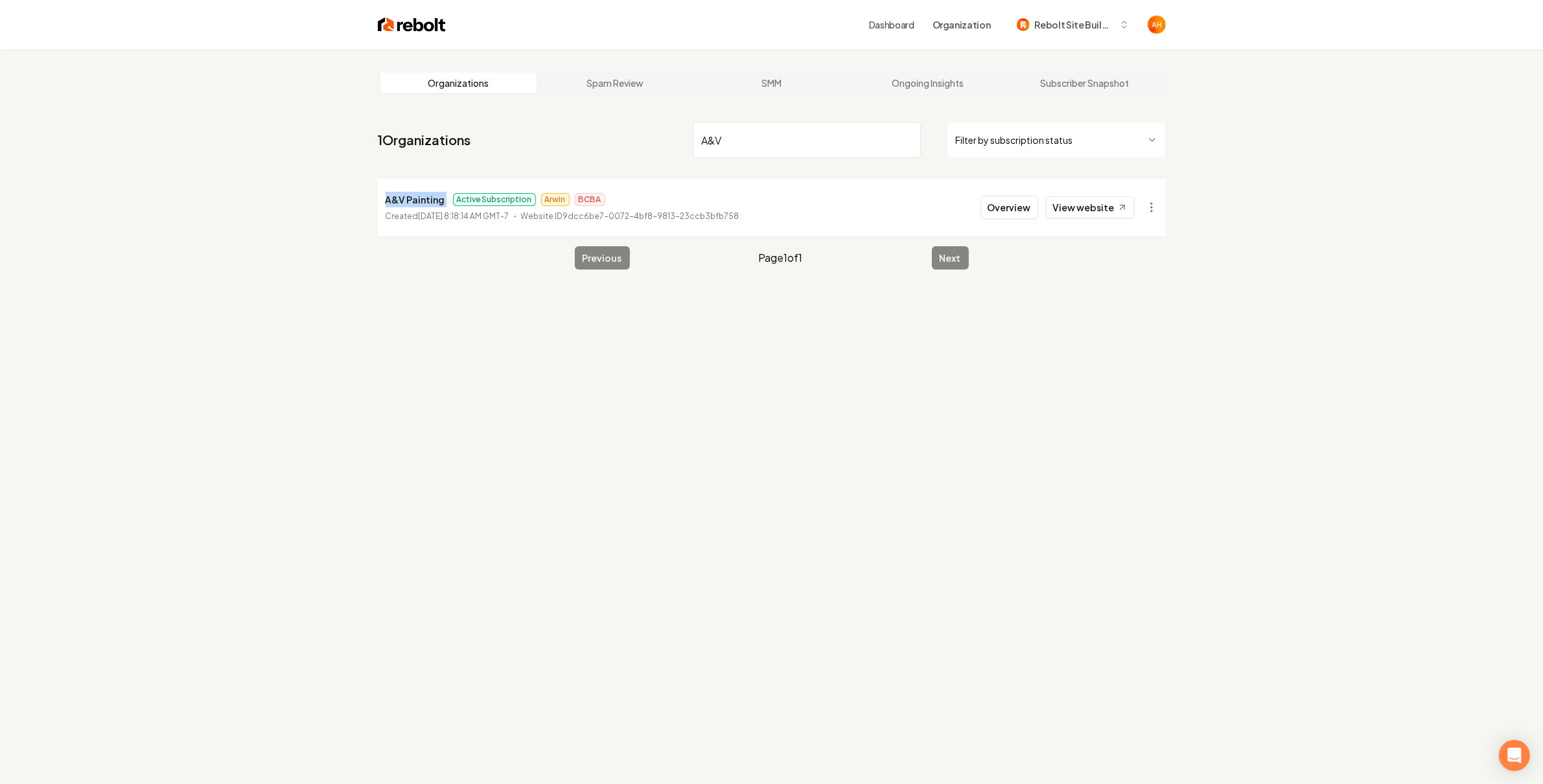
click at [980, 219] on li "A&V Painting Active Subscription Arwin BCBA Created [DATE] 8:18:14 AM GMT-7 Web…" at bounding box center [772, 207] width 788 height 57
click at [1010, 205] on button "Overview" at bounding box center [1008, 207] width 57 height 23
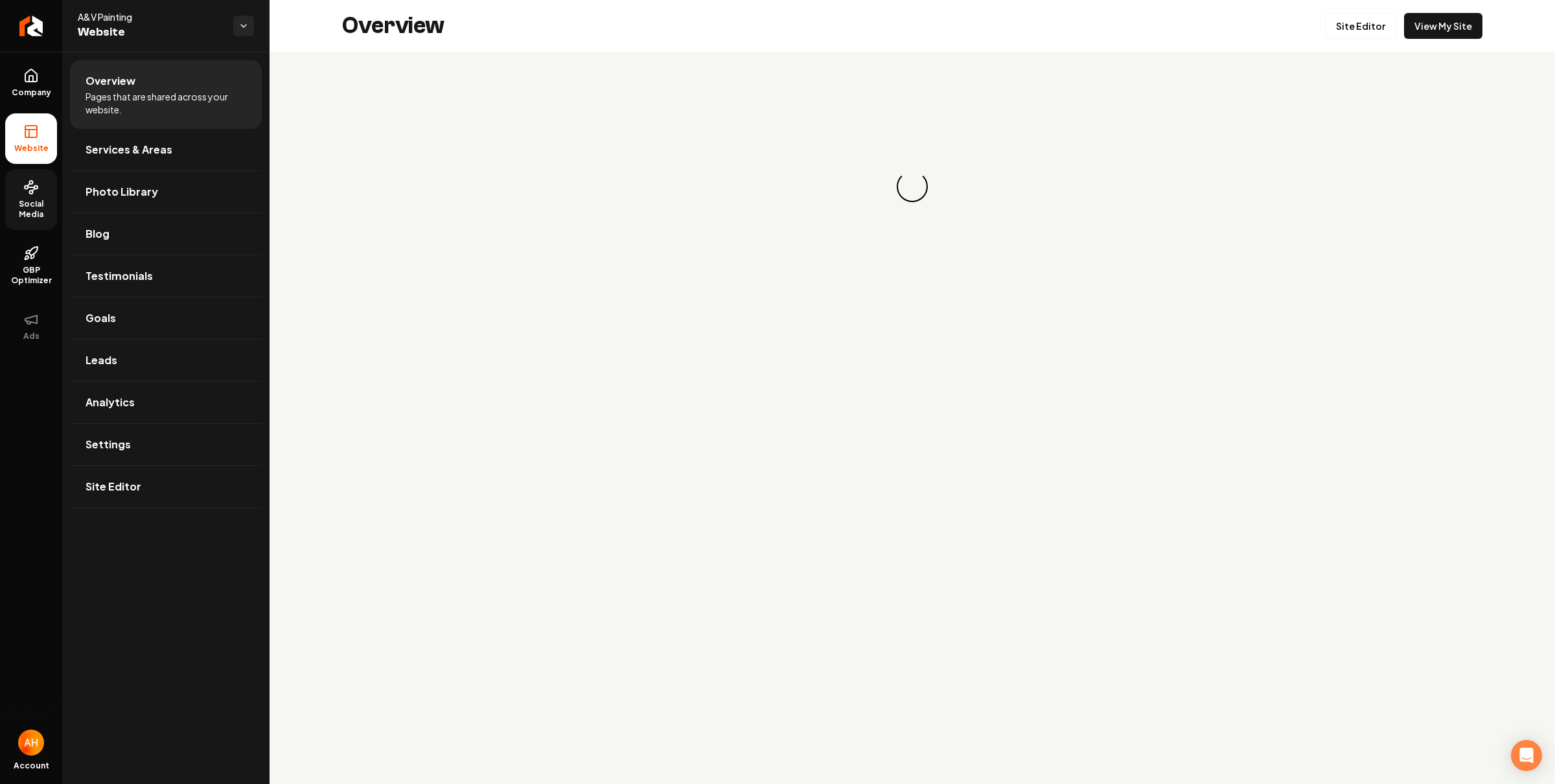
click at [27, 199] on span "Social Media" at bounding box center [30, 208] width 52 height 20
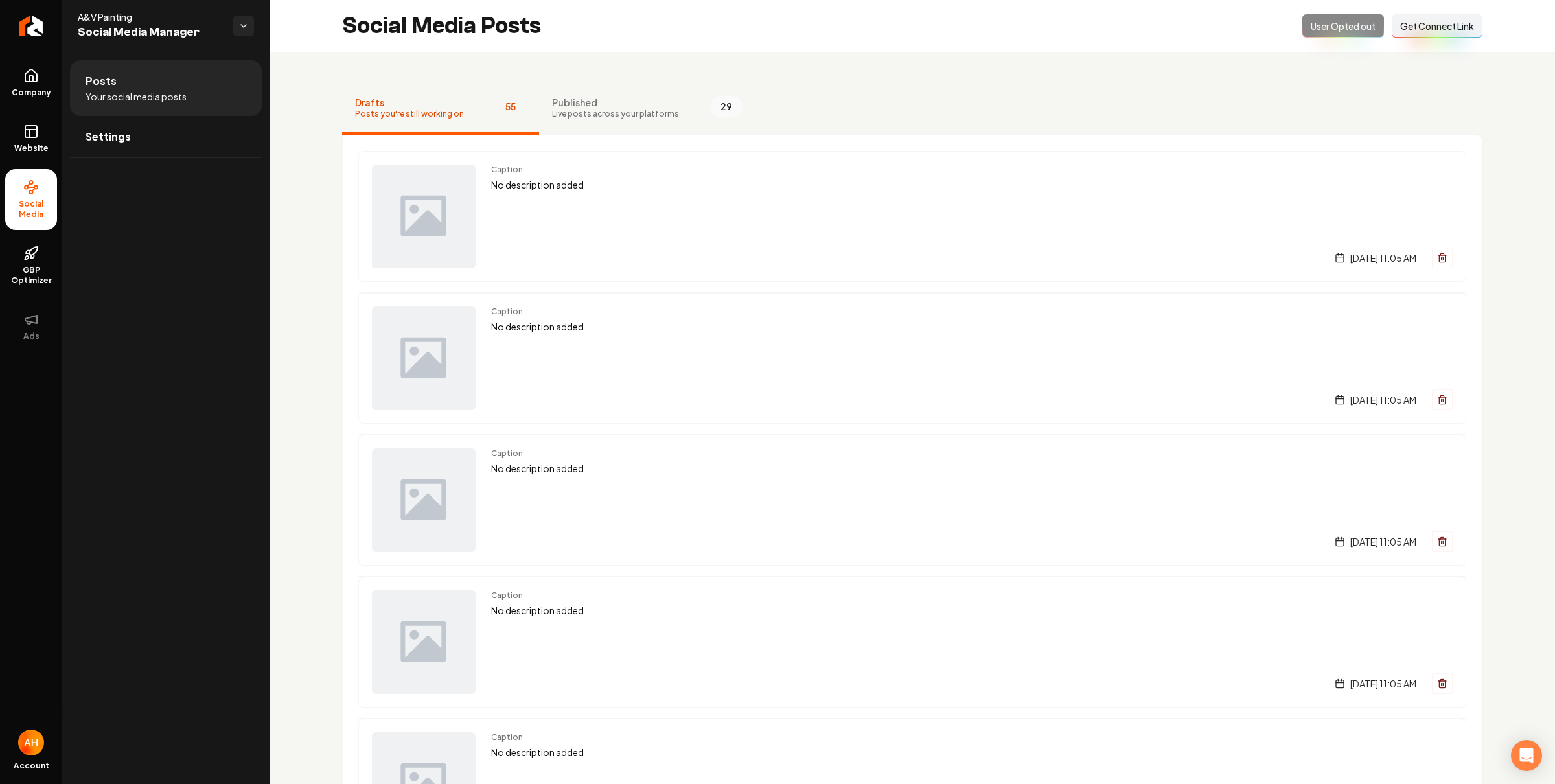
click at [1321, 32] on div "Opted Out User Opted out Connect Link Get Connect Link" at bounding box center [1392, 26] width 180 height 23
drag, startPoint x: 701, startPoint y: 101, endPoint x: 668, endPoint y: 103, distance: 33.1
click at [710, 101] on span "29" at bounding box center [726, 105] width 32 height 20
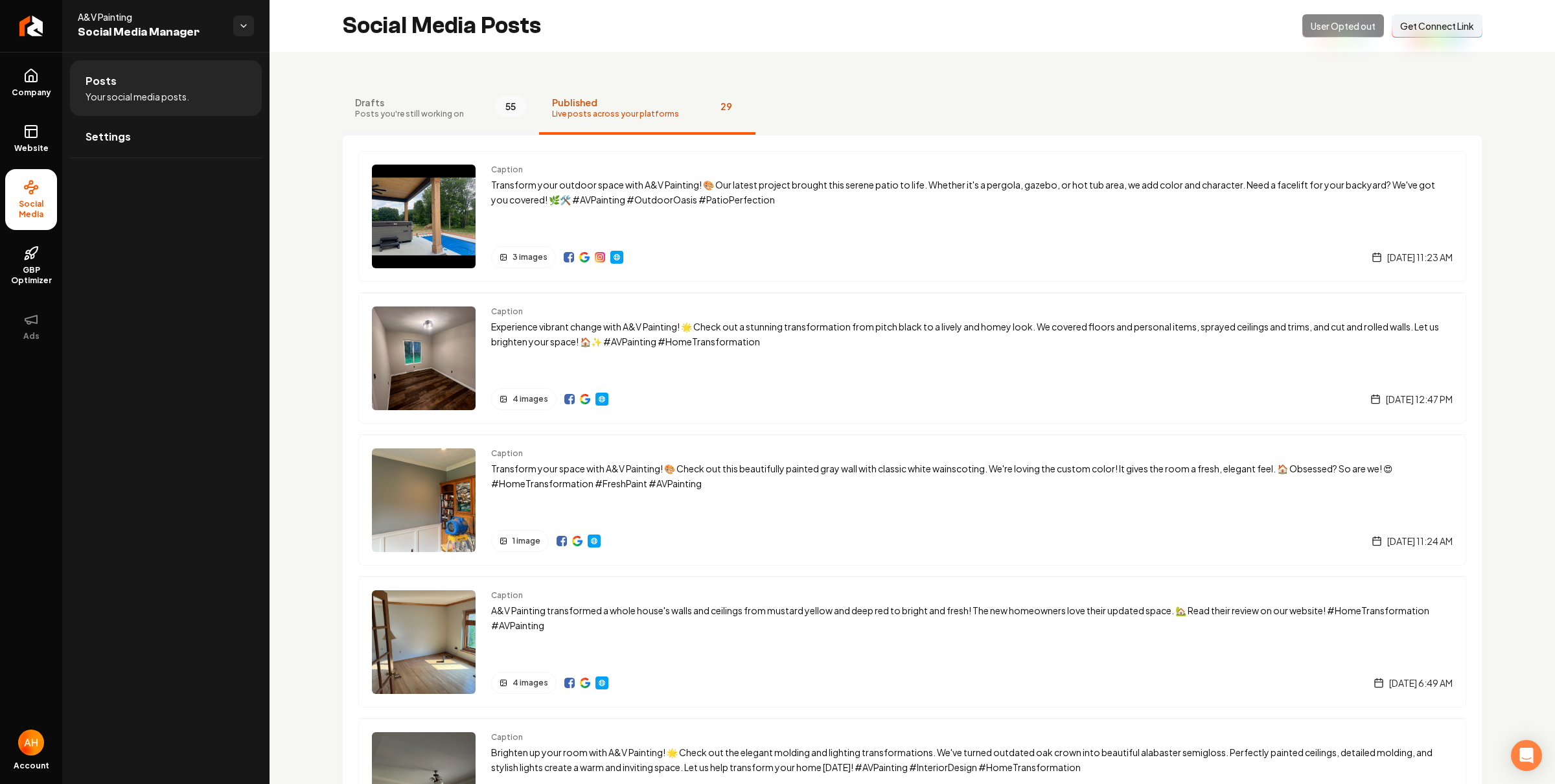
click at [477, 111] on button "Drafts Posts you're still working on 55" at bounding box center [440, 108] width 197 height 52
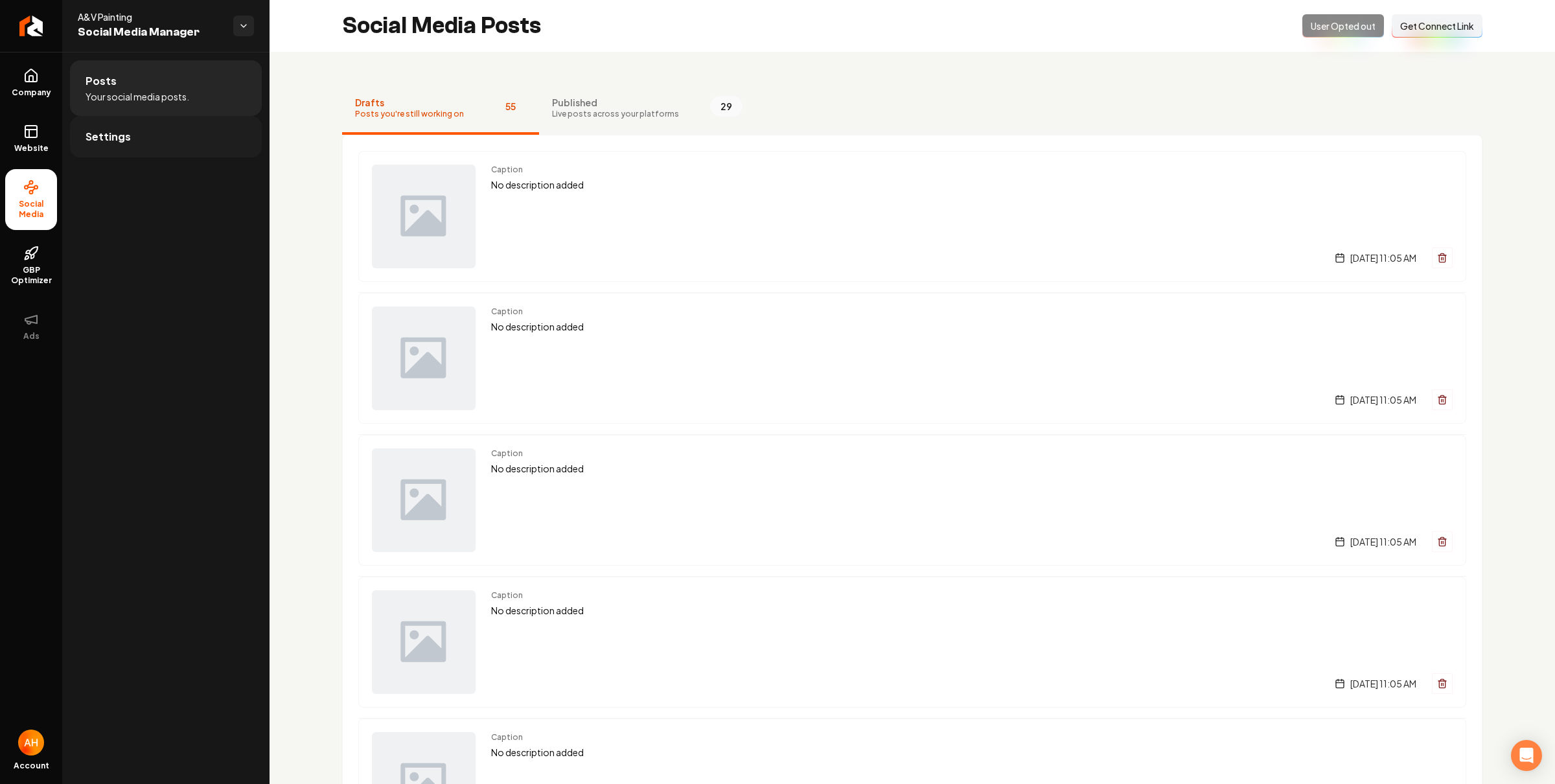
click at [169, 140] on link "Settings" at bounding box center [166, 136] width 192 height 42
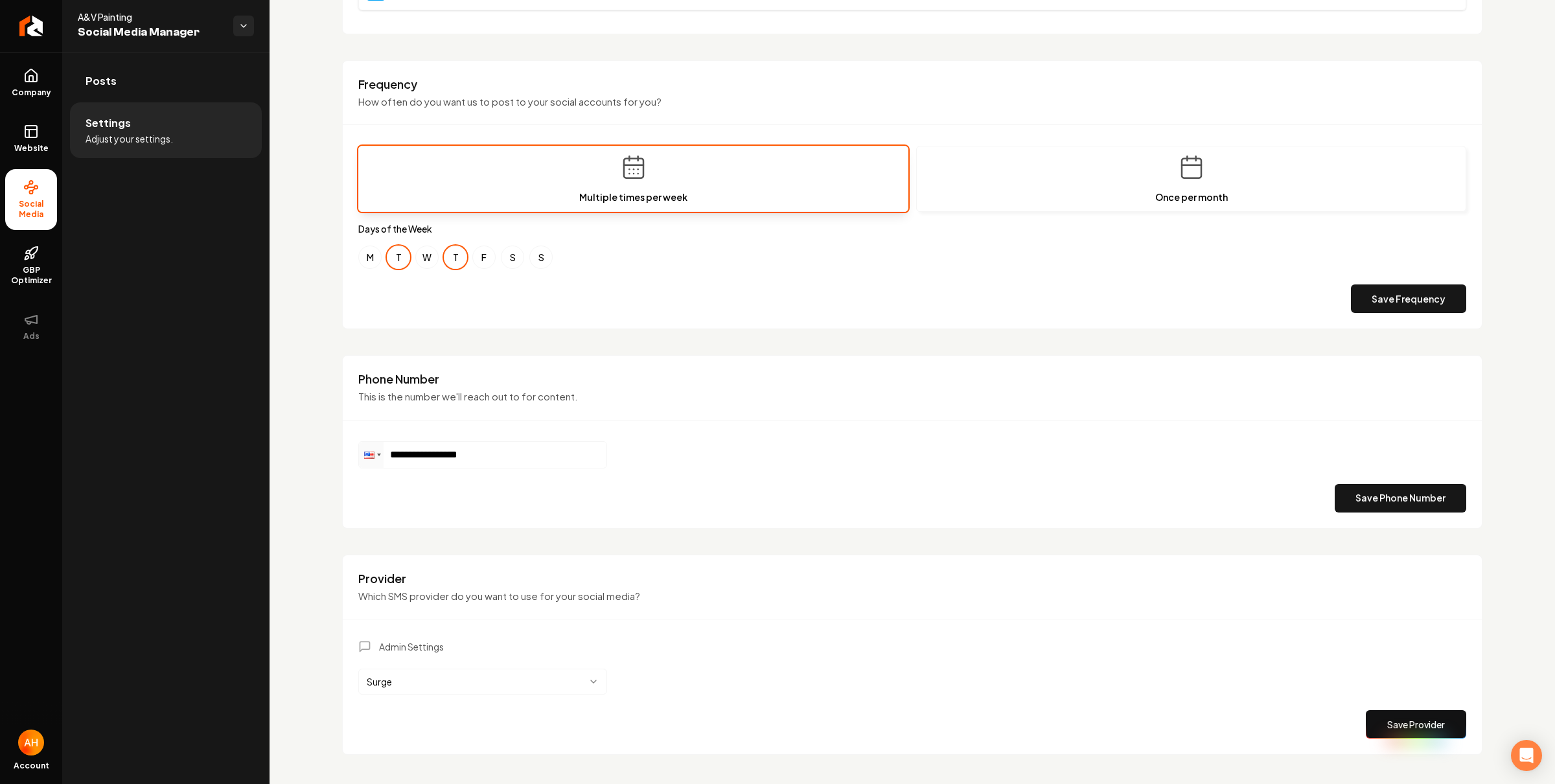
scroll to position [379, 0]
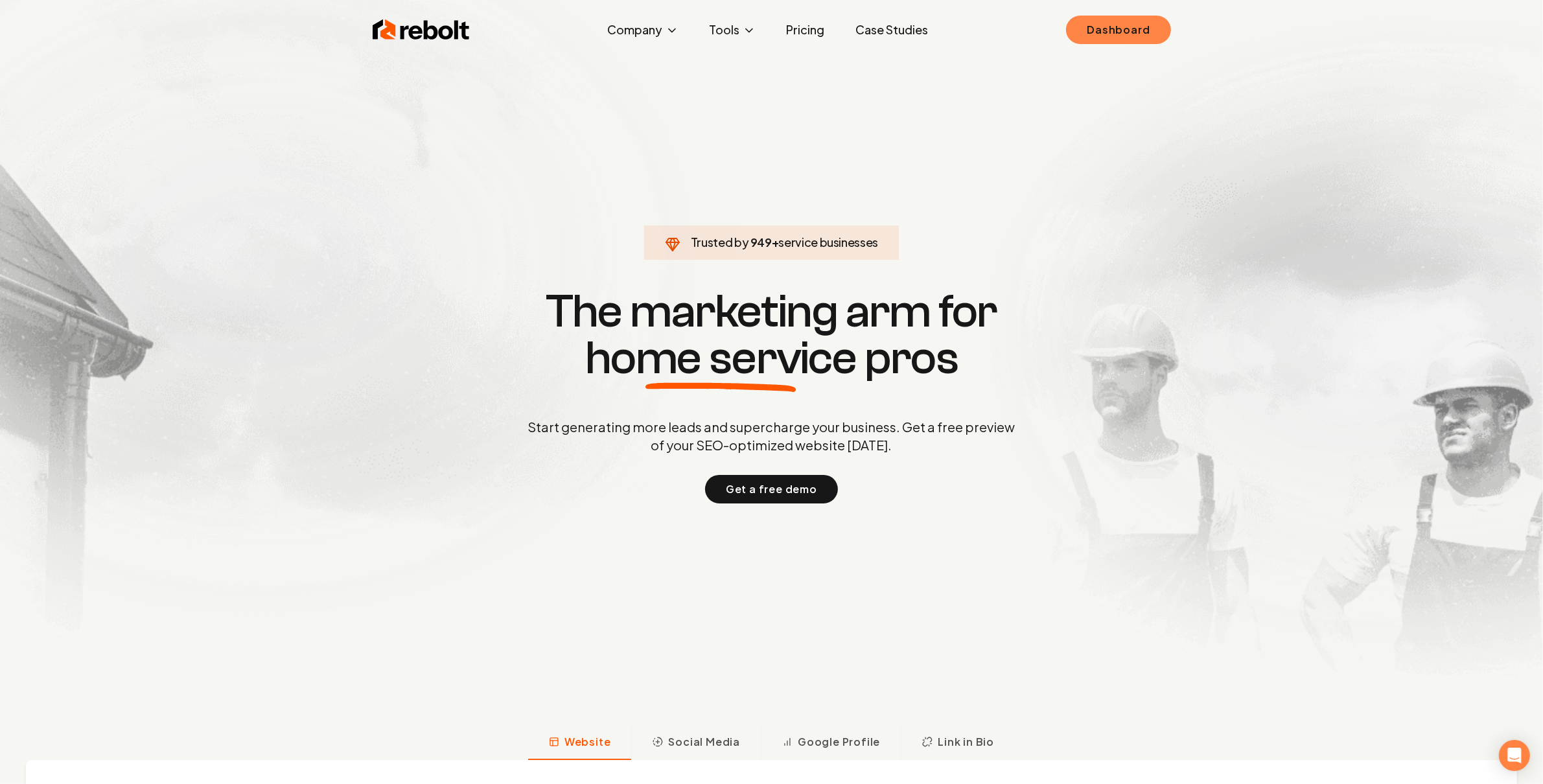
click at [1086, 38] on link "Dashboard" at bounding box center [1117, 29] width 104 height 28
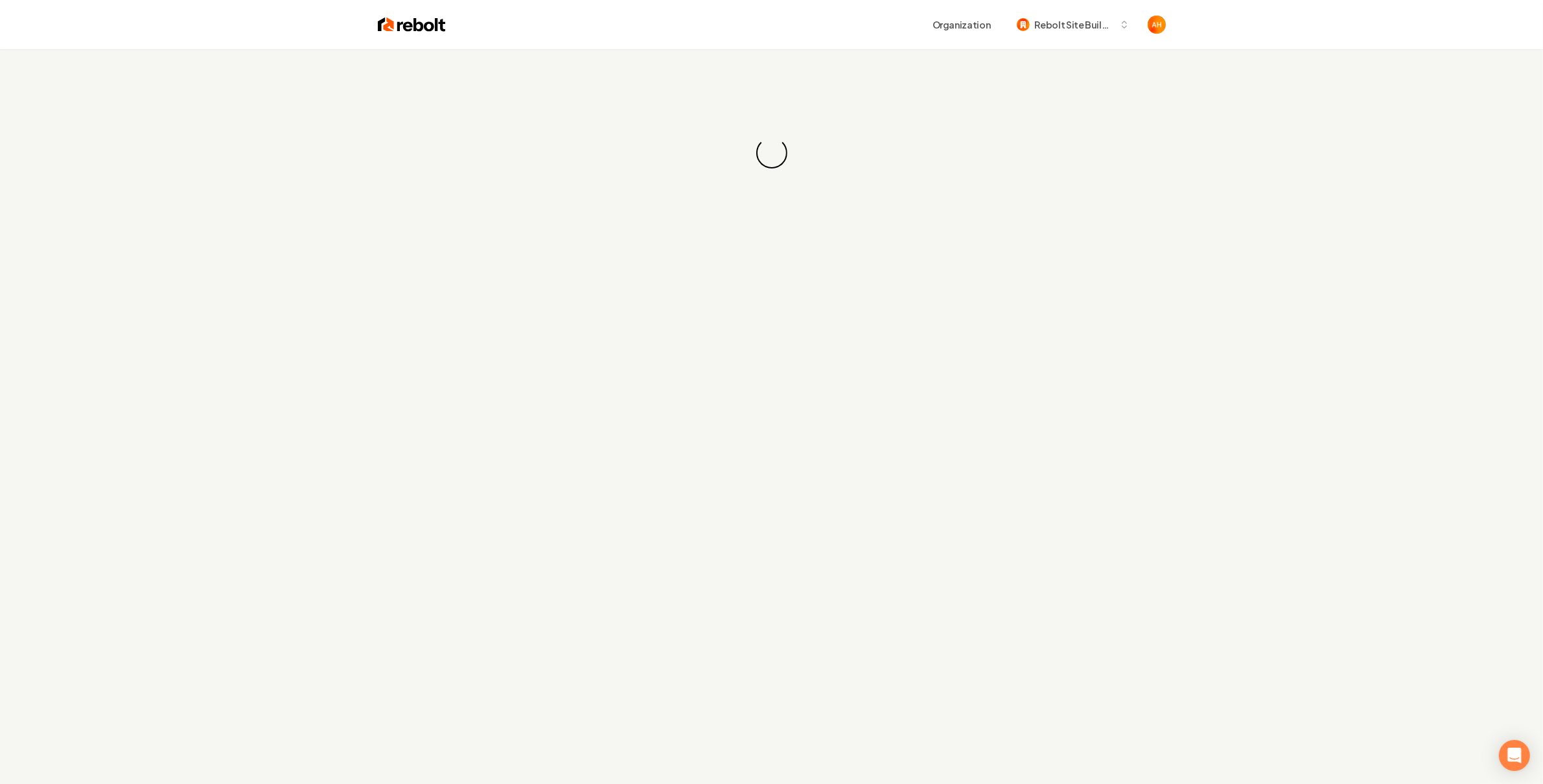
click at [719, 62] on div "Loading... Loading..." at bounding box center [772, 153] width 1543 height 207
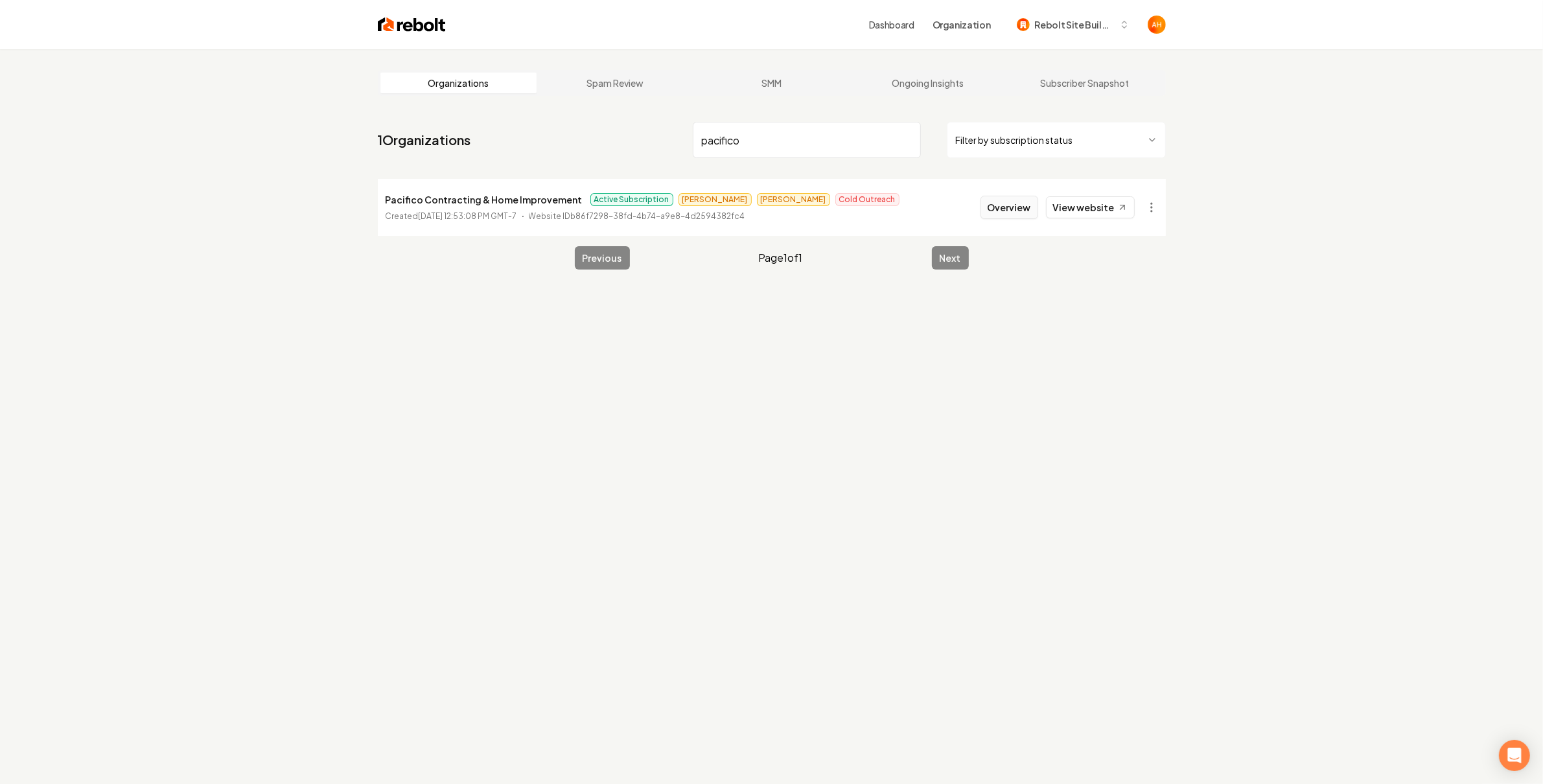
type input "pacifico"
click at [1011, 205] on button "Overview" at bounding box center [1008, 207] width 57 height 23
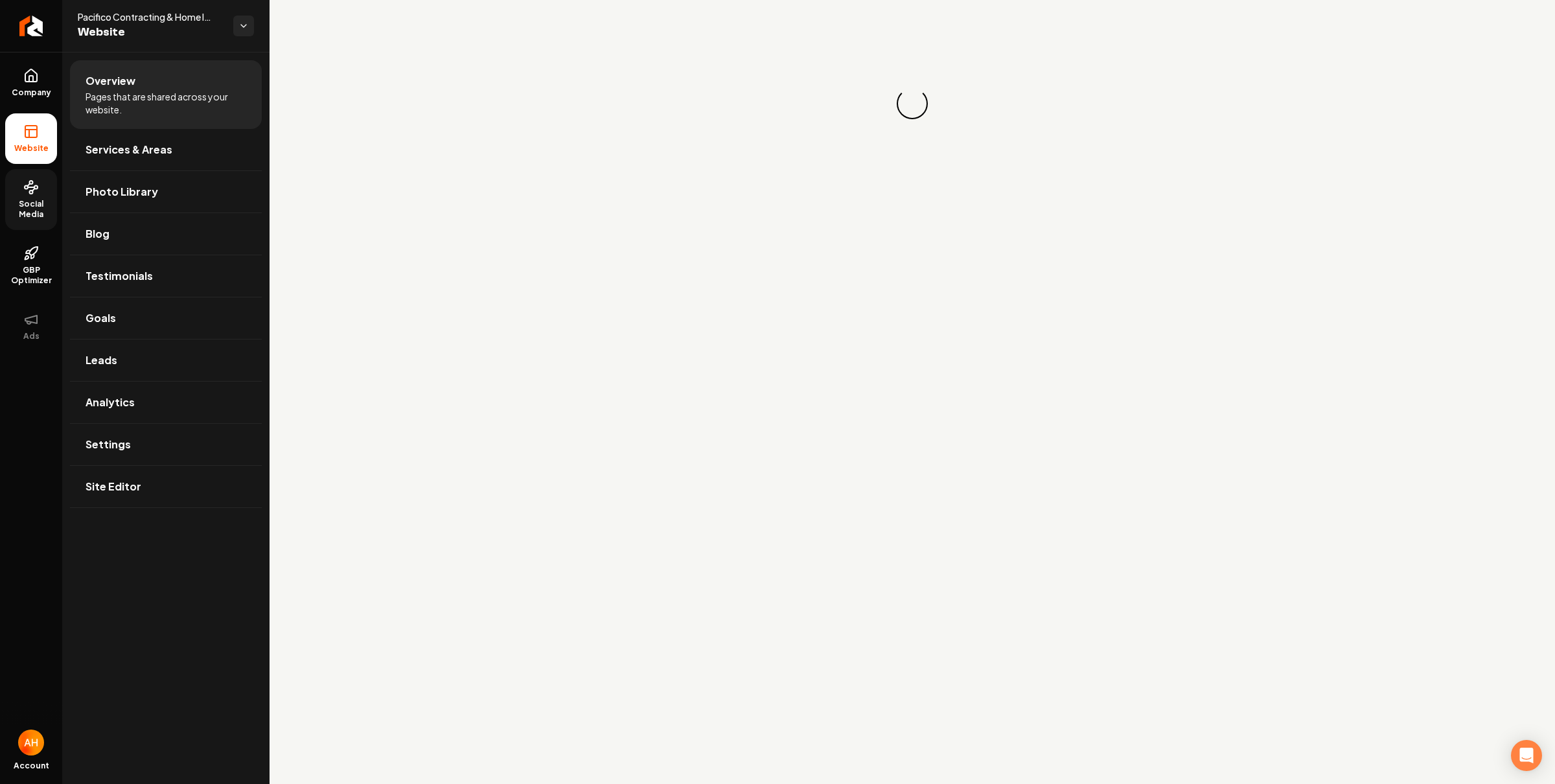
click at [28, 209] on span "Social Media" at bounding box center [30, 208] width 52 height 20
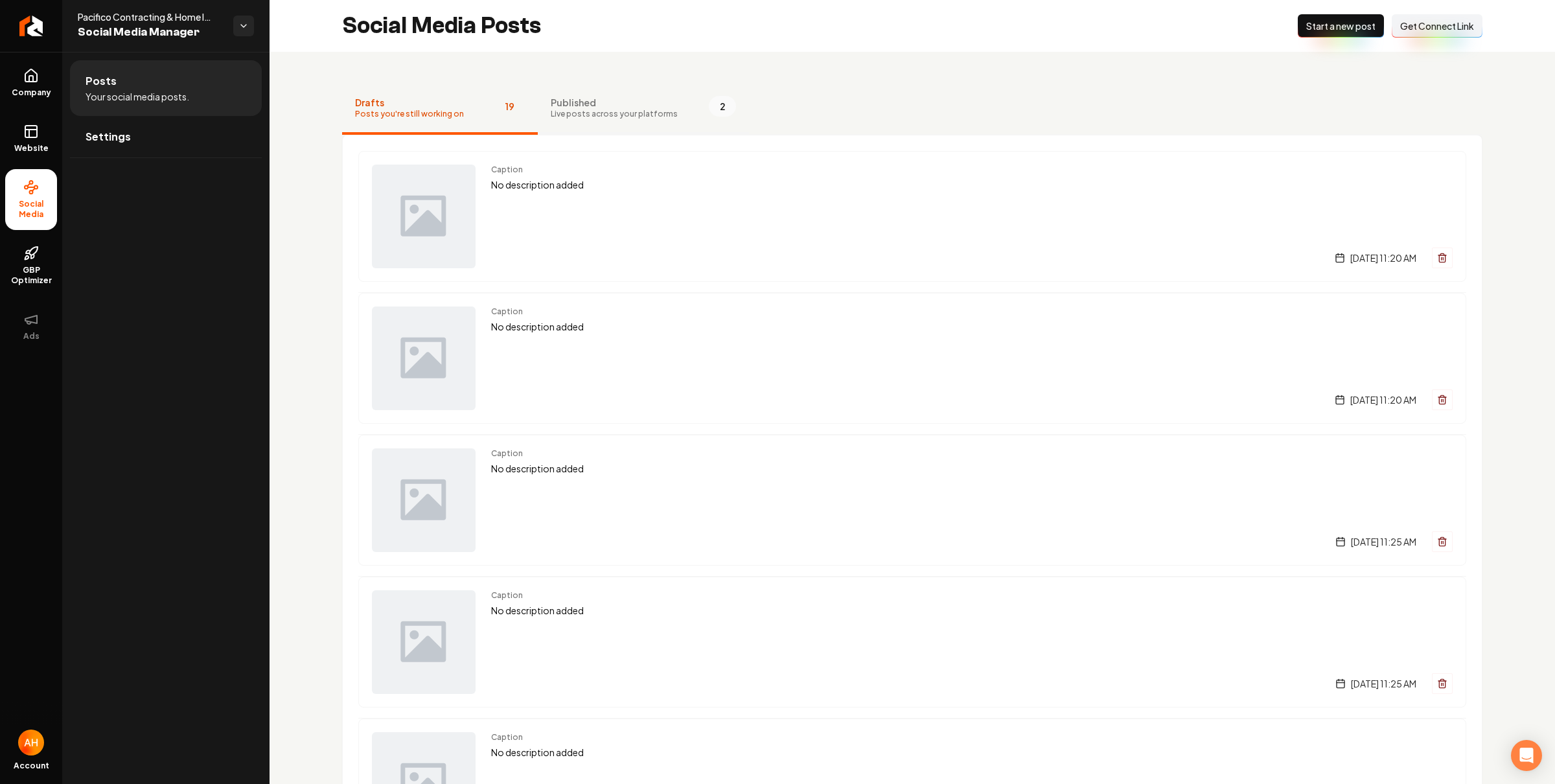
click at [550, 103] on span "Published" at bounding box center [614, 101] width 127 height 13
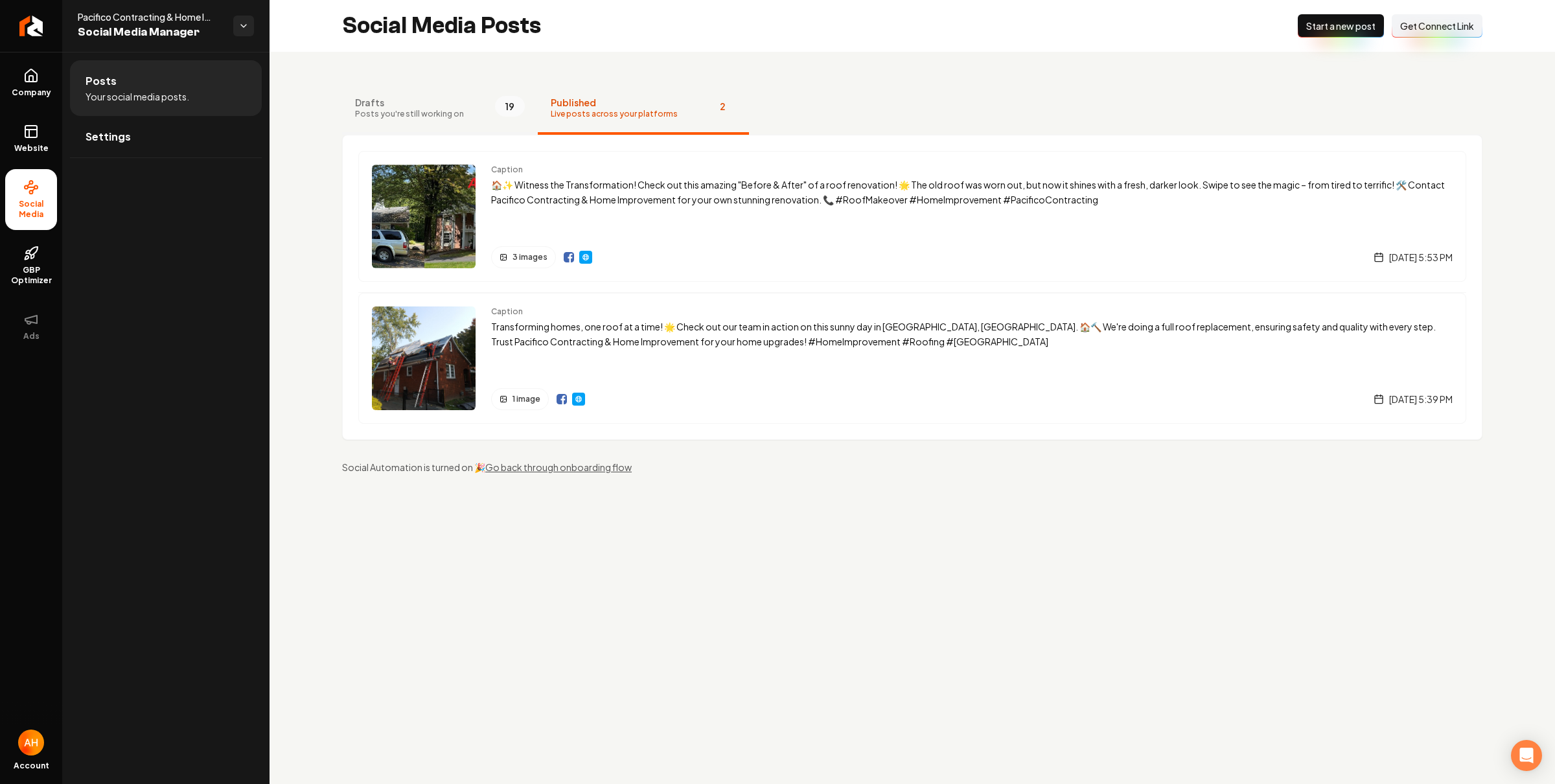
click at [474, 103] on button "Drafts Posts you're still working on 19" at bounding box center [439, 108] width 196 height 52
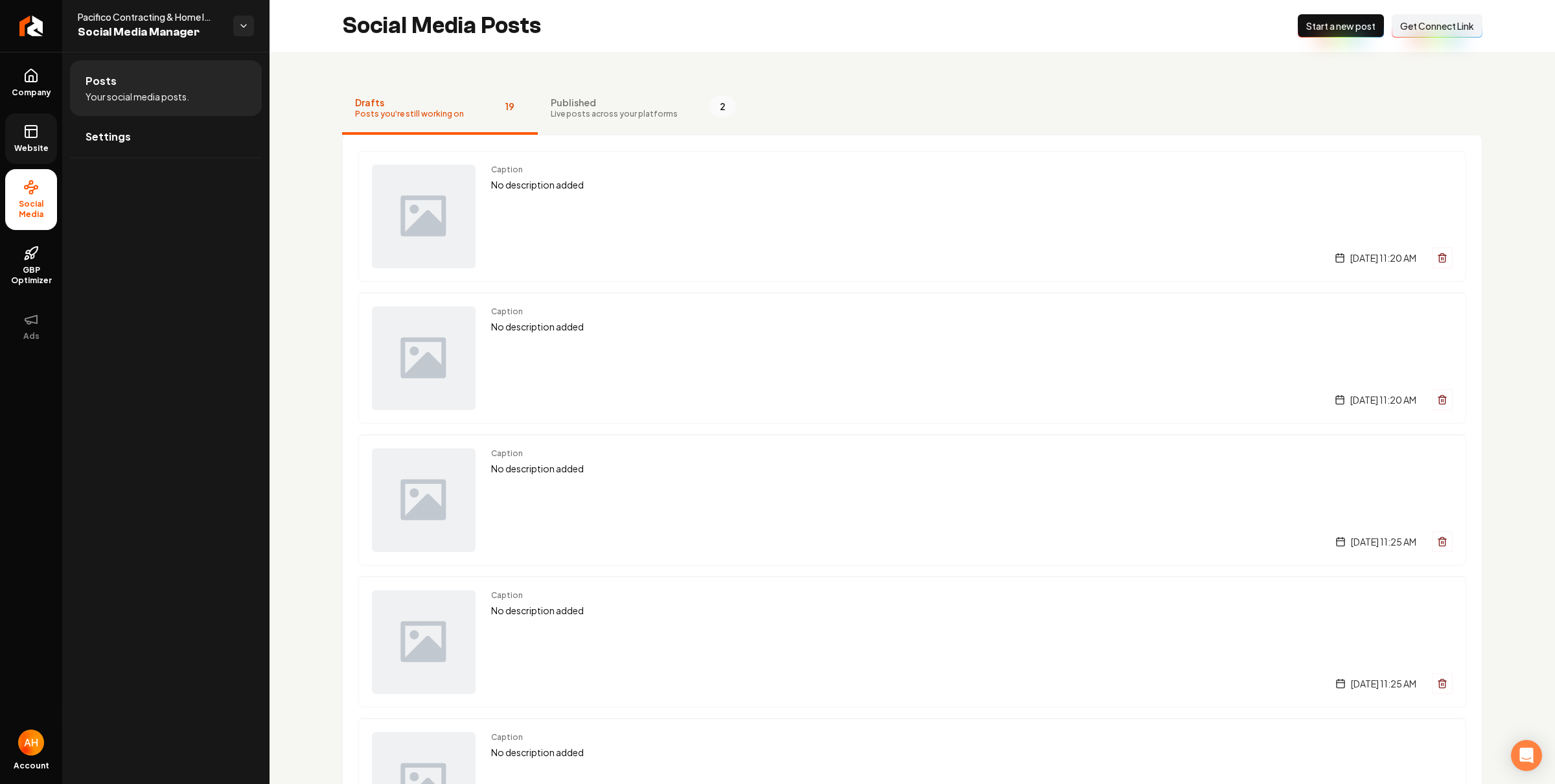
click at [18, 131] on link "Website" at bounding box center [30, 138] width 52 height 51
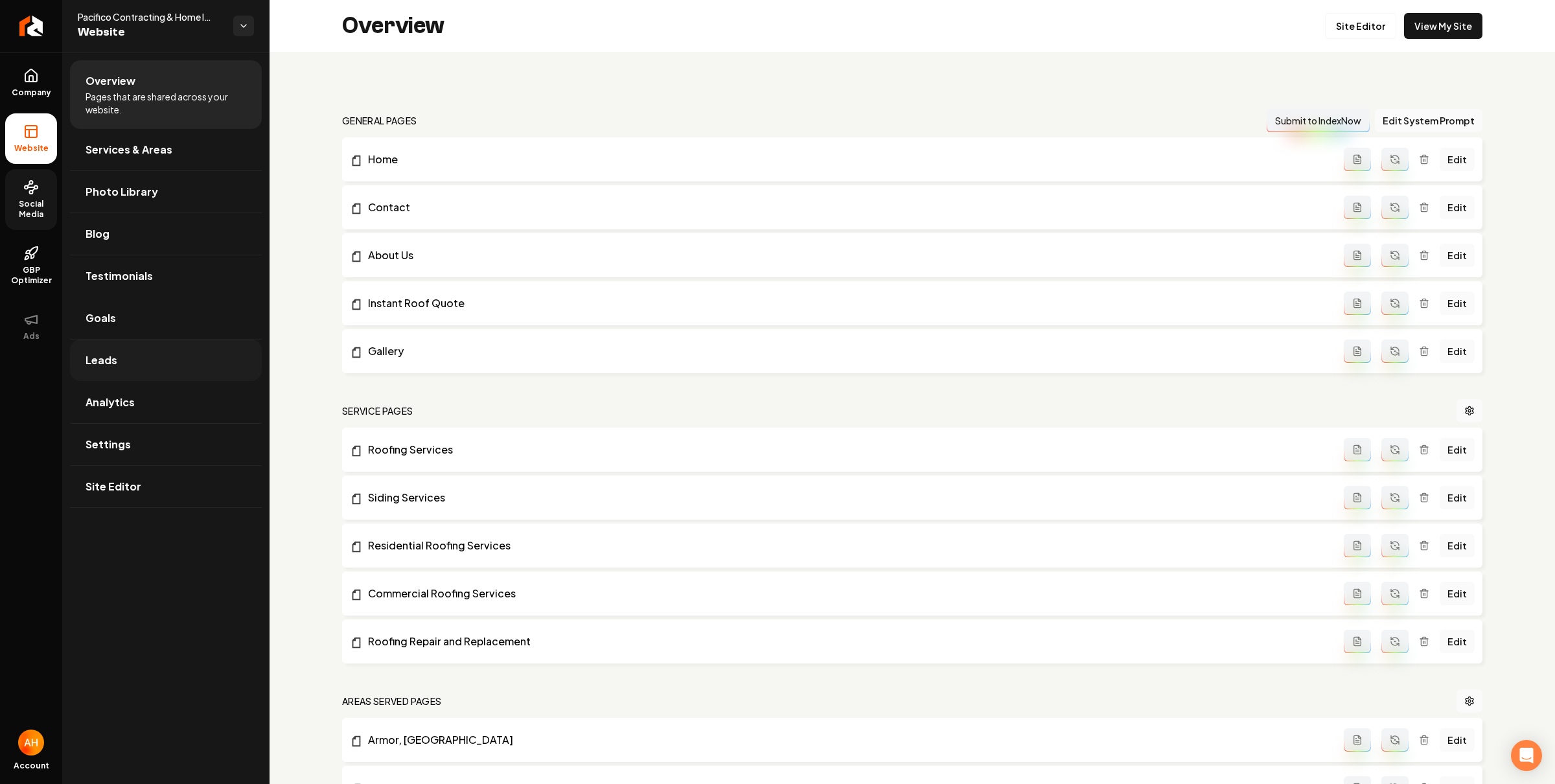
click at [189, 353] on link "Leads" at bounding box center [166, 360] width 192 height 42
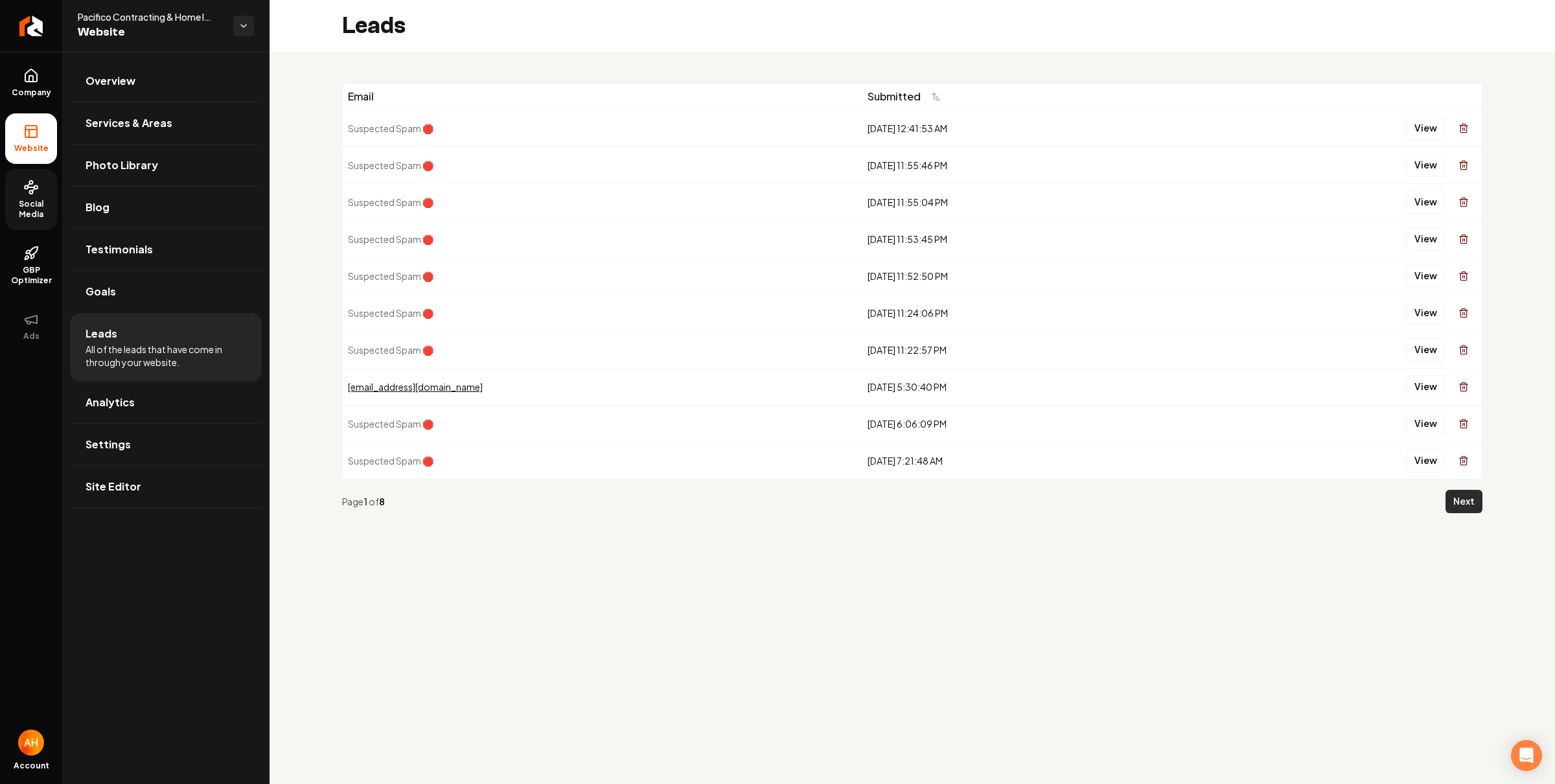
click at [1460, 509] on button "Next" at bounding box center [1464, 502] width 37 height 23
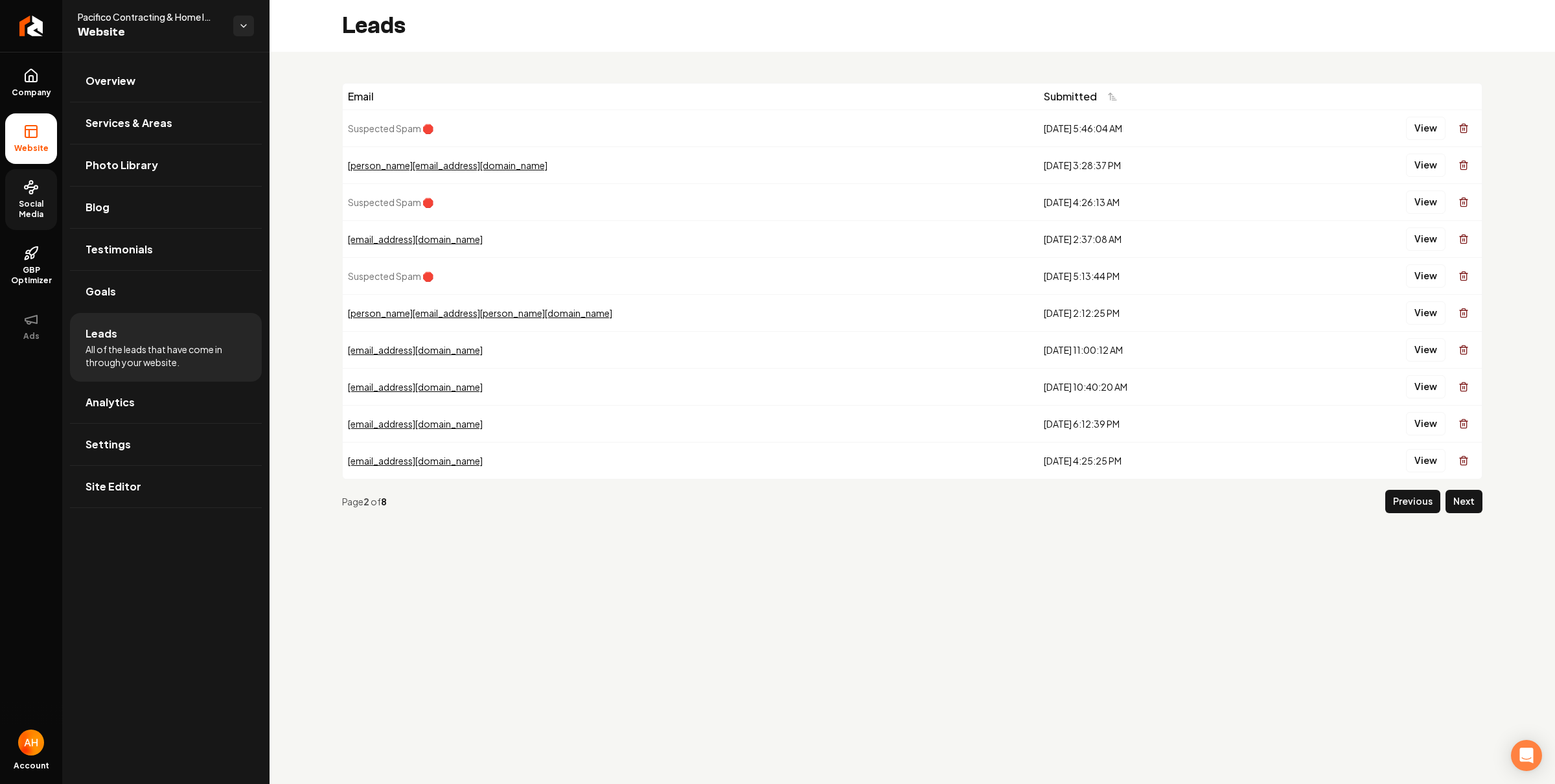
drag, startPoint x: 560, startPoint y: 22, endPoint x: 512, endPoint y: 53, distance: 57.1
click at [556, 26] on div "Leads" at bounding box center [913, 25] width 1286 height 52
drag, startPoint x: 134, startPoint y: 417, endPoint x: 148, endPoint y: 455, distance: 40.5
click at [134, 417] on link "Analytics" at bounding box center [166, 402] width 192 height 42
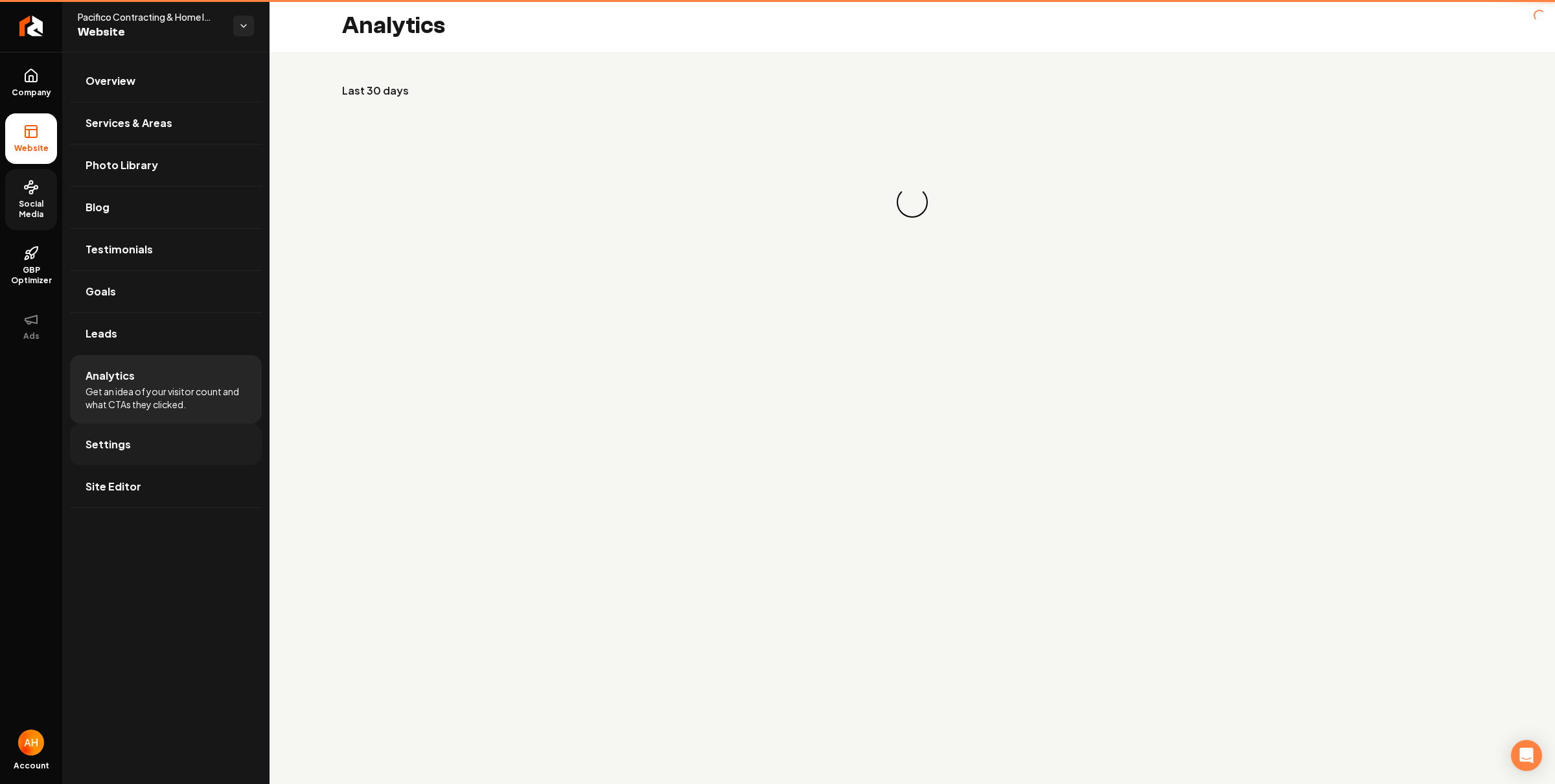
click at [148, 455] on link "Settings" at bounding box center [166, 444] width 192 height 42
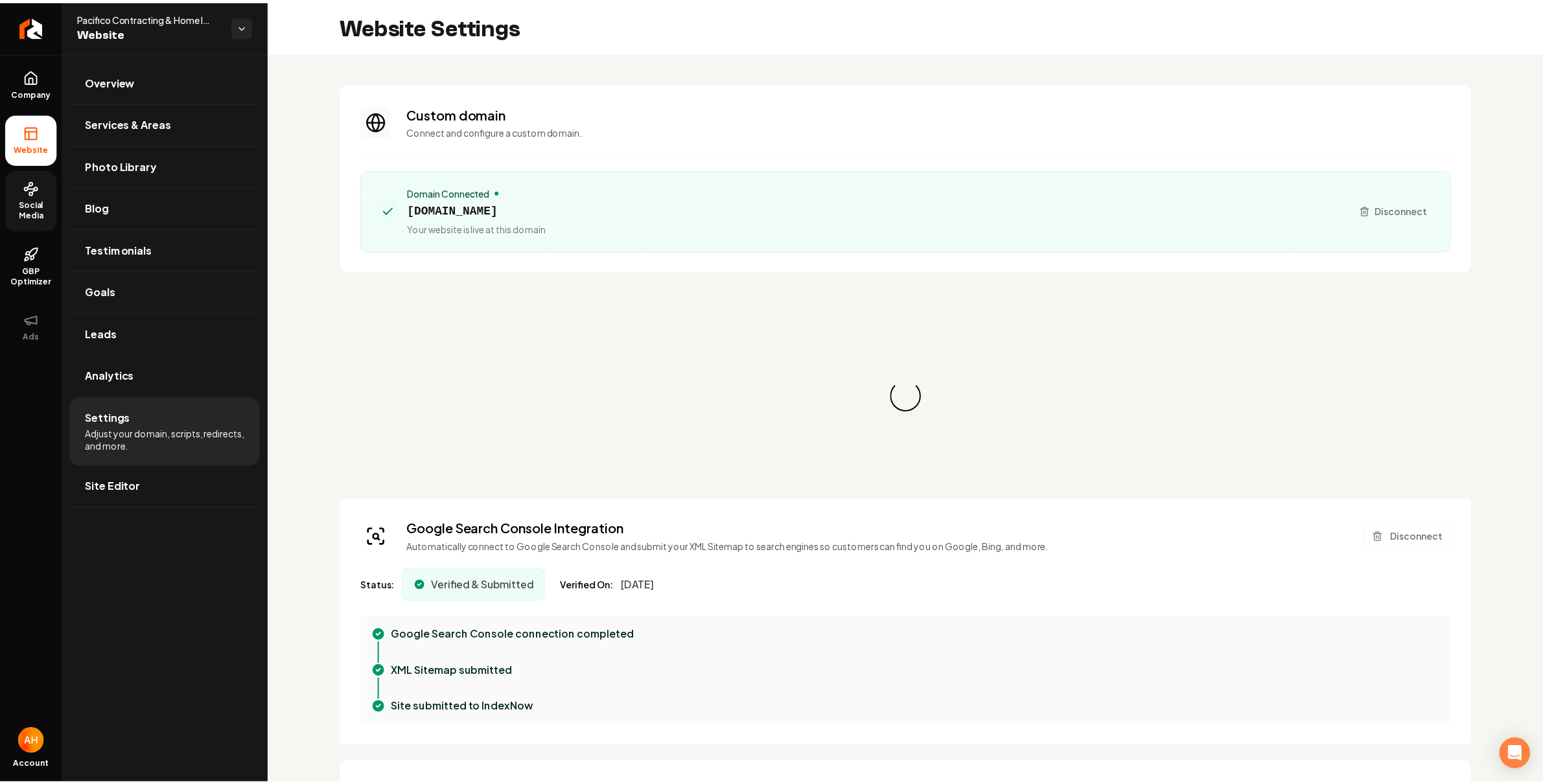
scroll to position [105, 0]
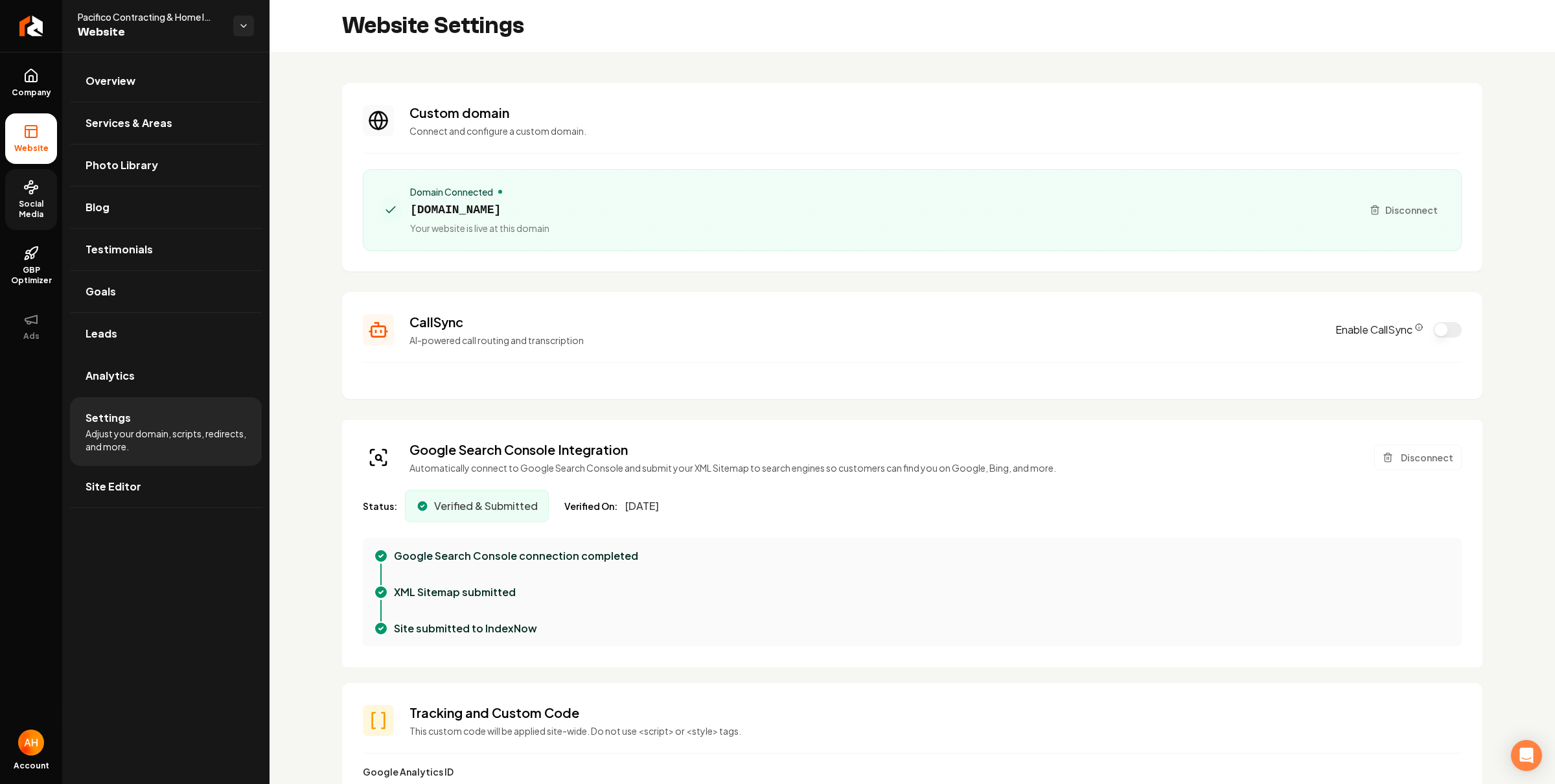
click at [497, 219] on div "Domain Connected pacificocontracting.com Your website is live at this domain" at bounding box center [479, 209] width 139 height 50
click at [506, 212] on span "pacificocontracting.com" at bounding box center [479, 209] width 139 height 19
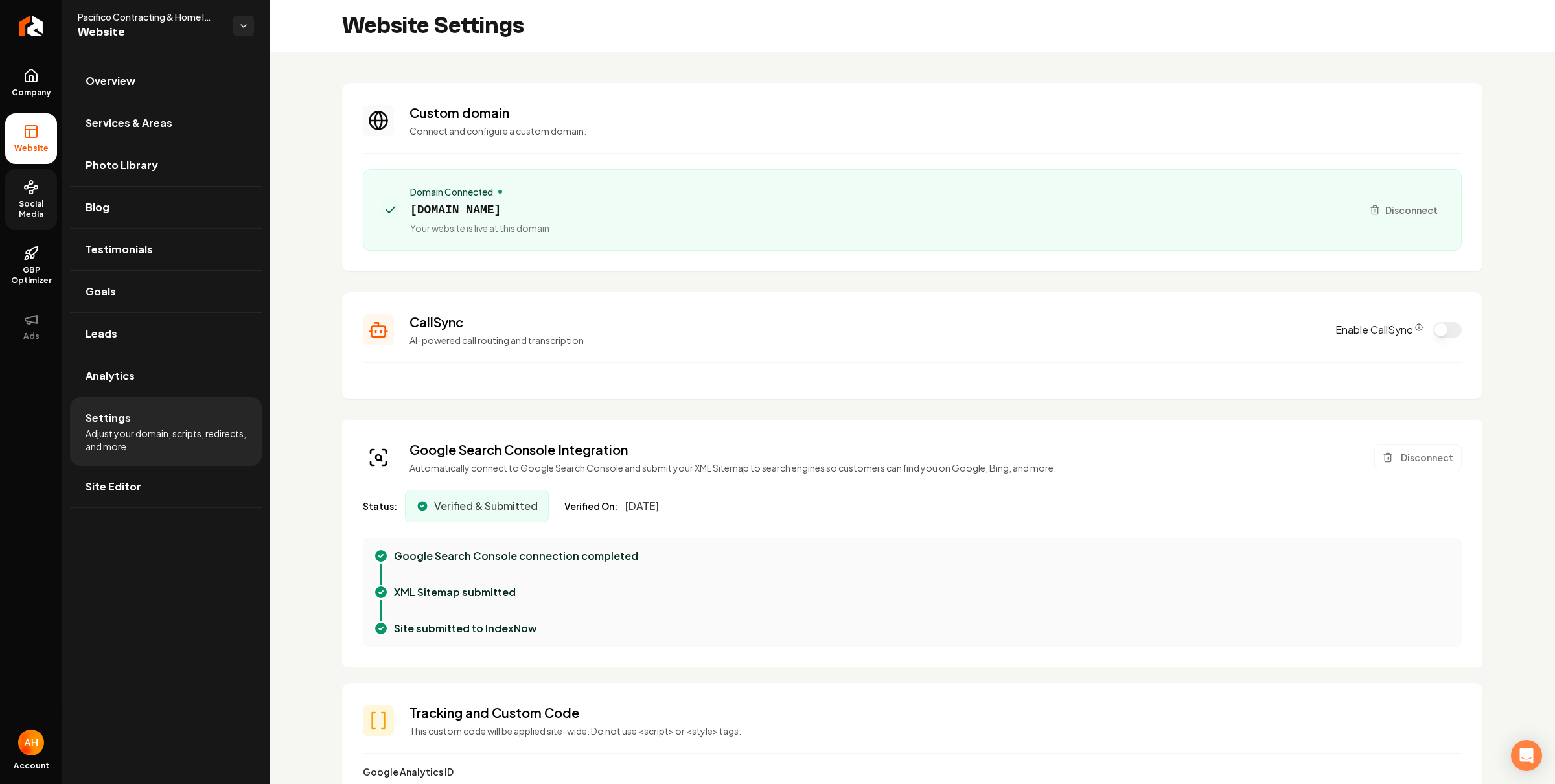
click at [694, 146] on section "Custom domain Connect and configure a custom domain. Domain Connected pacificoc…" at bounding box center [912, 177] width 1141 height 189
click at [970, 90] on section "Custom domain Connect and configure a custom domain. Domain Connected pacificoc…" at bounding box center [912, 177] width 1141 height 189
click at [878, 86] on section "Custom domain Connect and configure a custom domain. Domain Connected pacificoc…" at bounding box center [912, 177] width 1141 height 189
click at [1411, 459] on button "Disconnect" at bounding box center [1419, 457] width 88 height 26
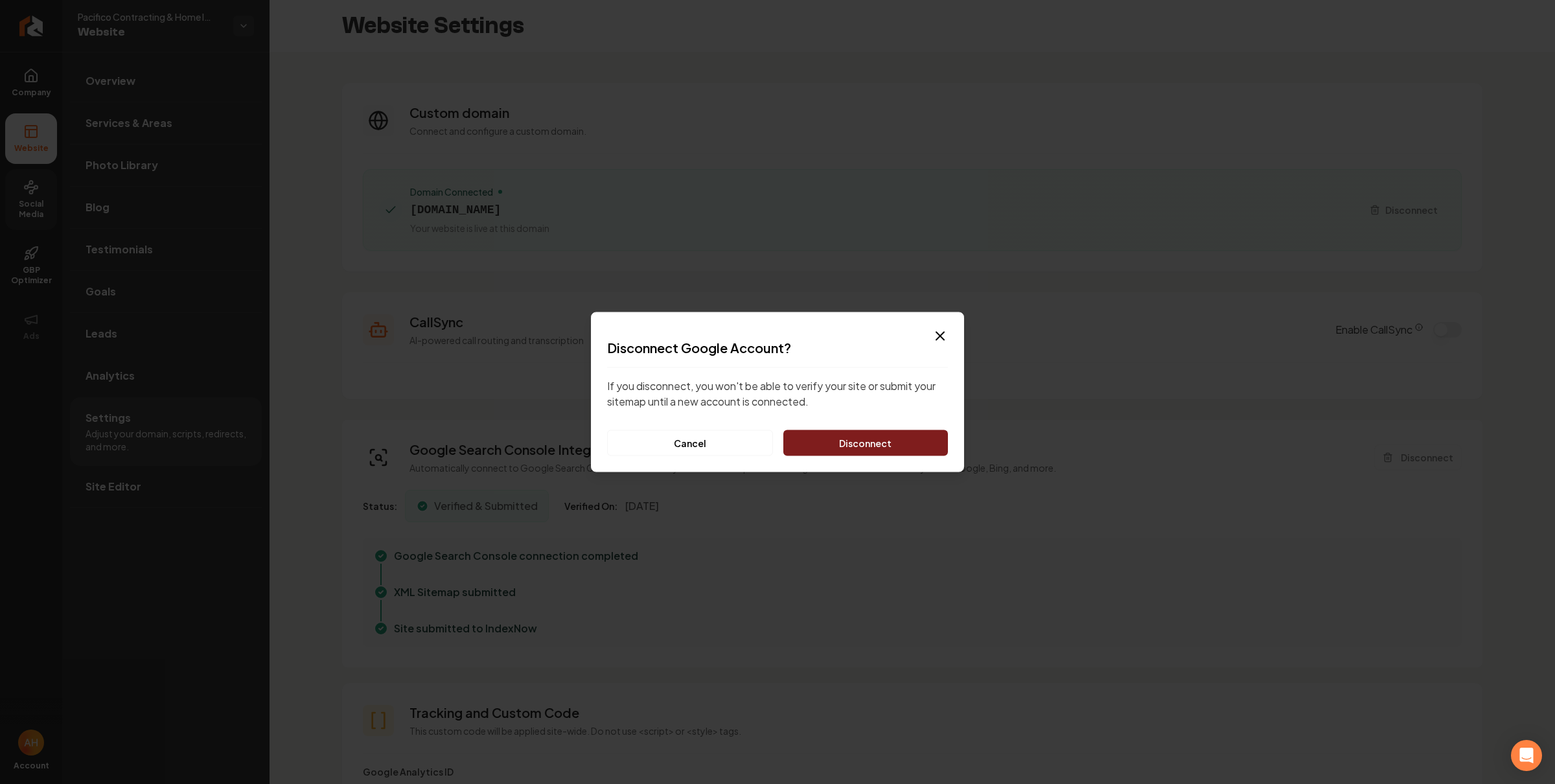
click at [931, 442] on button "Disconnect" at bounding box center [865, 443] width 165 height 26
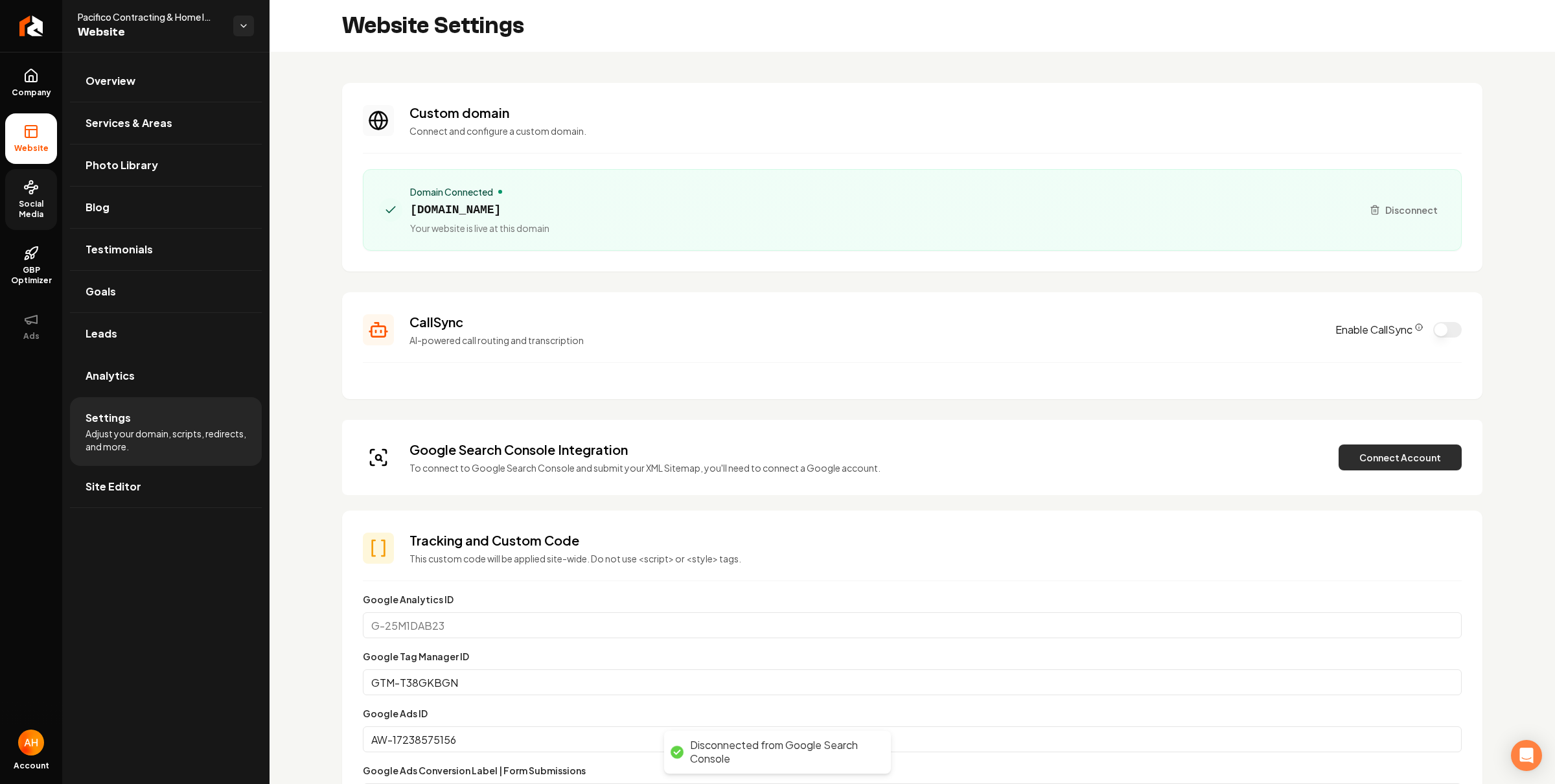
click at [1447, 462] on button "Connect Account" at bounding box center [1400, 457] width 123 height 26
click at [1281, 460] on button "Verify & Submit" at bounding box center [1310, 457] width 113 height 26
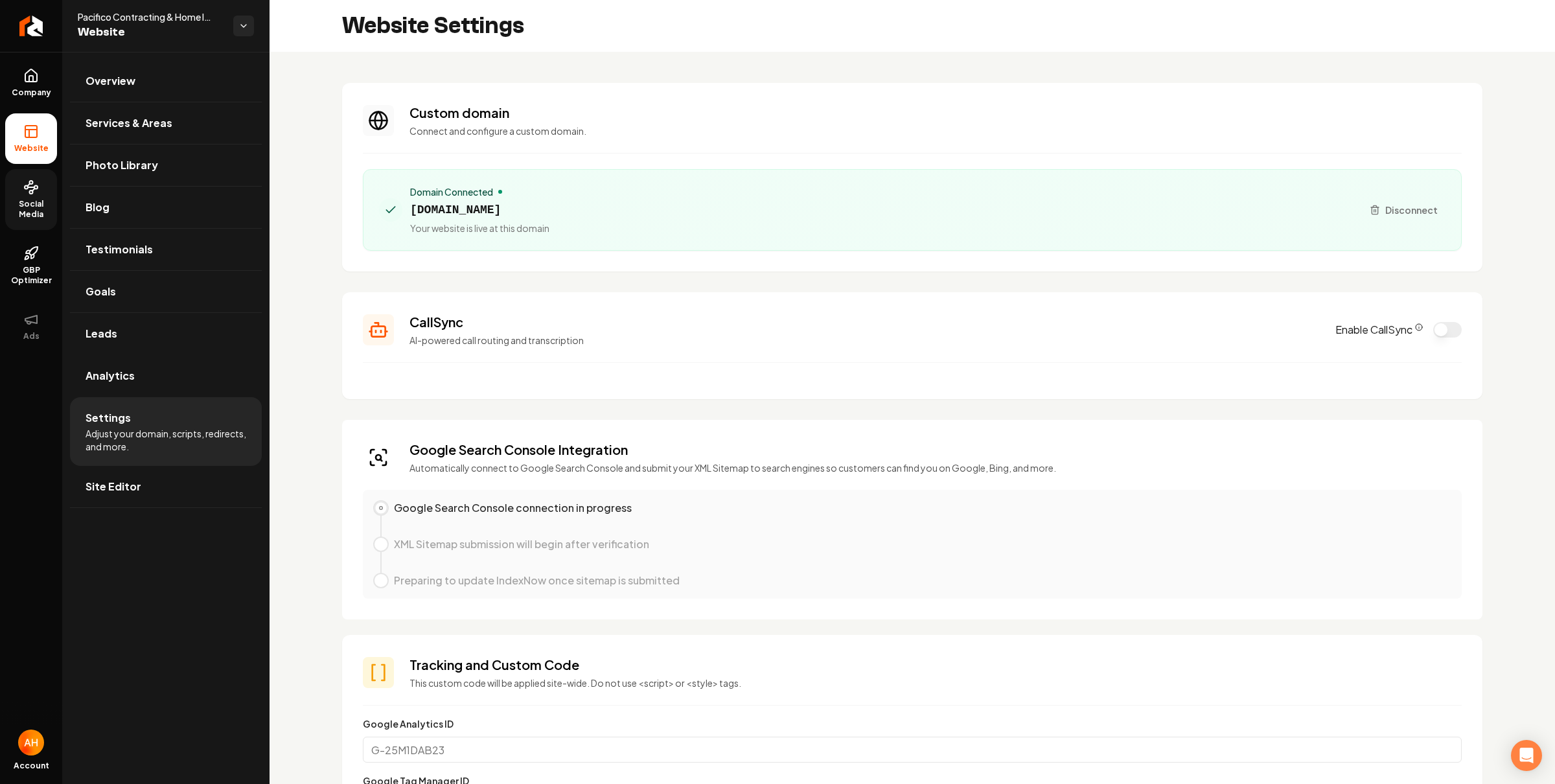
click at [1186, 87] on section "Custom domain Connect and configure a custom domain. Domain Connected pacificoc…" at bounding box center [912, 177] width 1141 height 189
click at [1179, 30] on div "Website Settings" at bounding box center [913, 25] width 1286 height 52
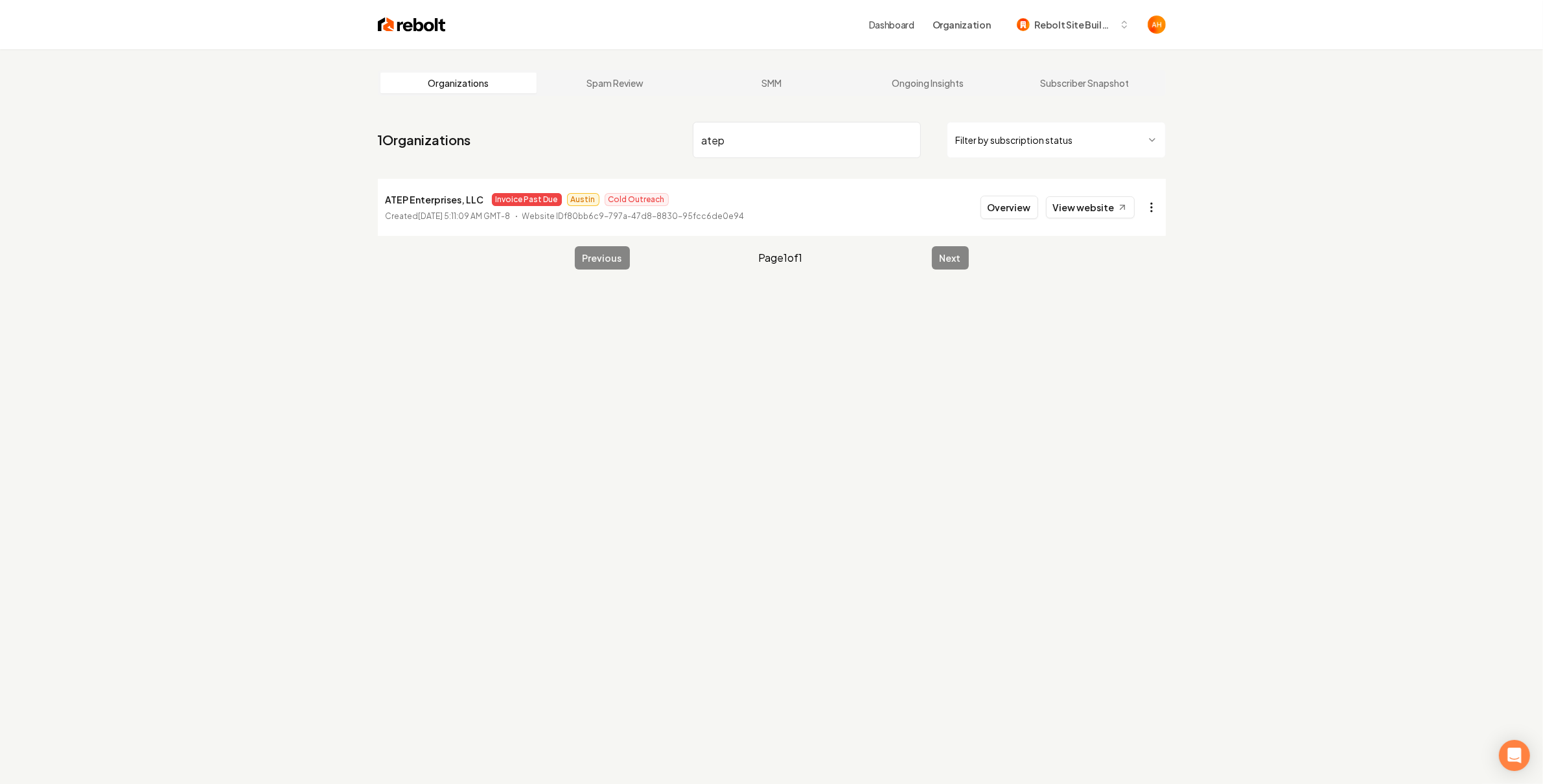
type input "atep"
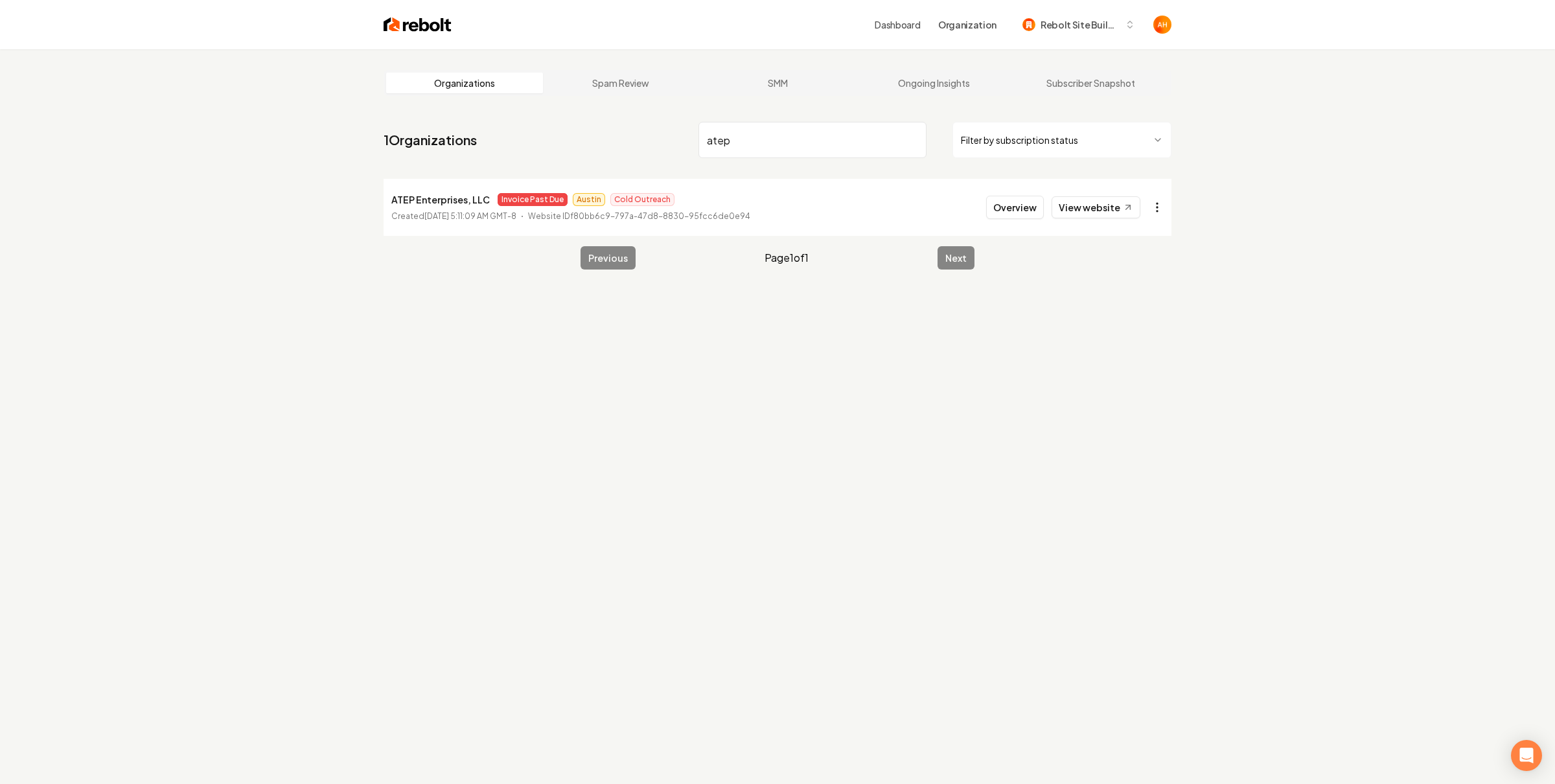
click at [1152, 199] on html "Dashboard Organization Rebolt Site Builder Organizations Spam Review SMM Ongoin…" at bounding box center [778, 392] width 1555 height 784
click at [1131, 320] on link "View in Stripe" at bounding box center [1119, 318] width 82 height 20
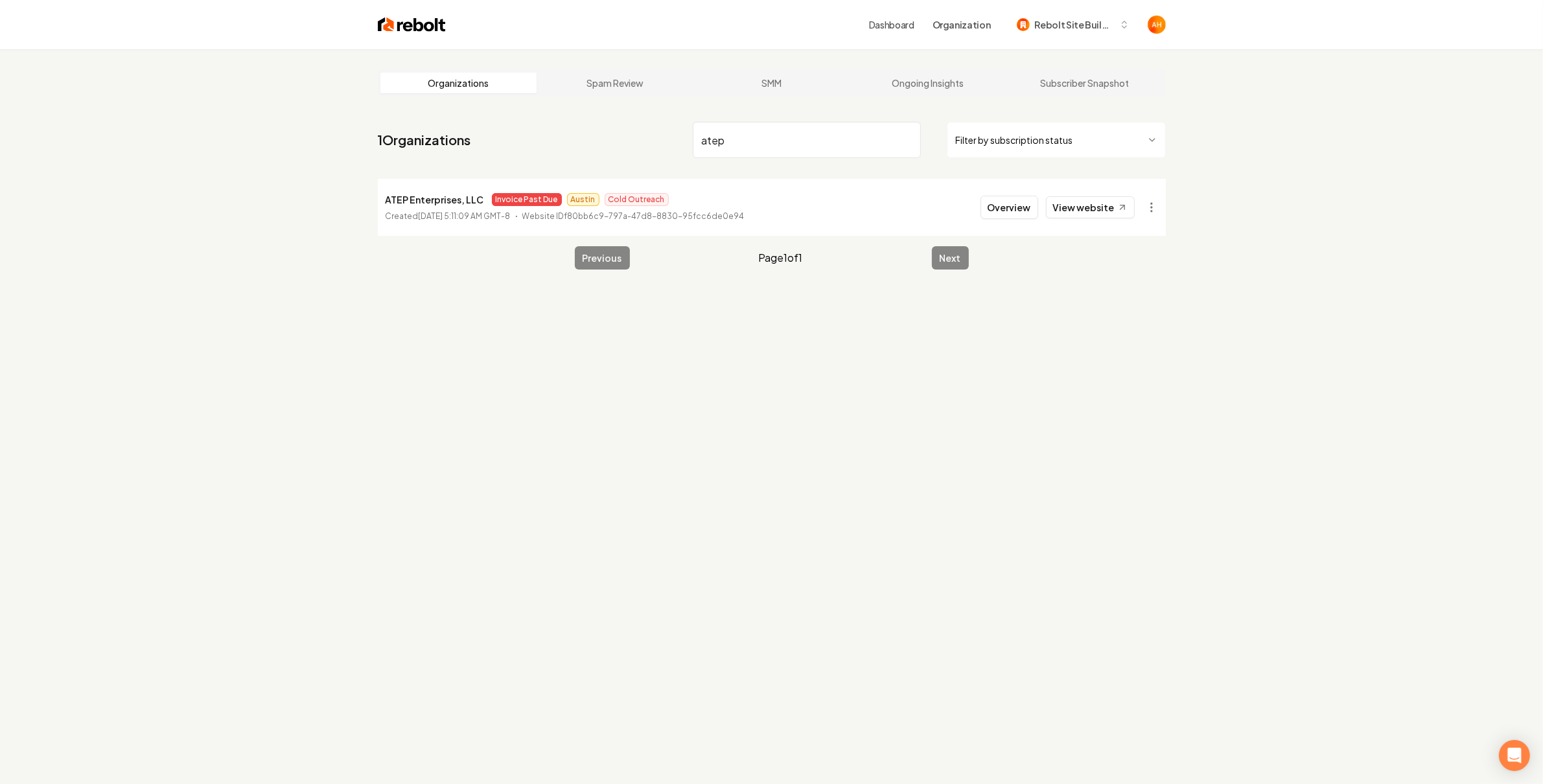
click at [734, 138] on input "atep" at bounding box center [807, 139] width 228 height 36
click at [1099, 205] on link "View website" at bounding box center [1090, 207] width 89 height 22
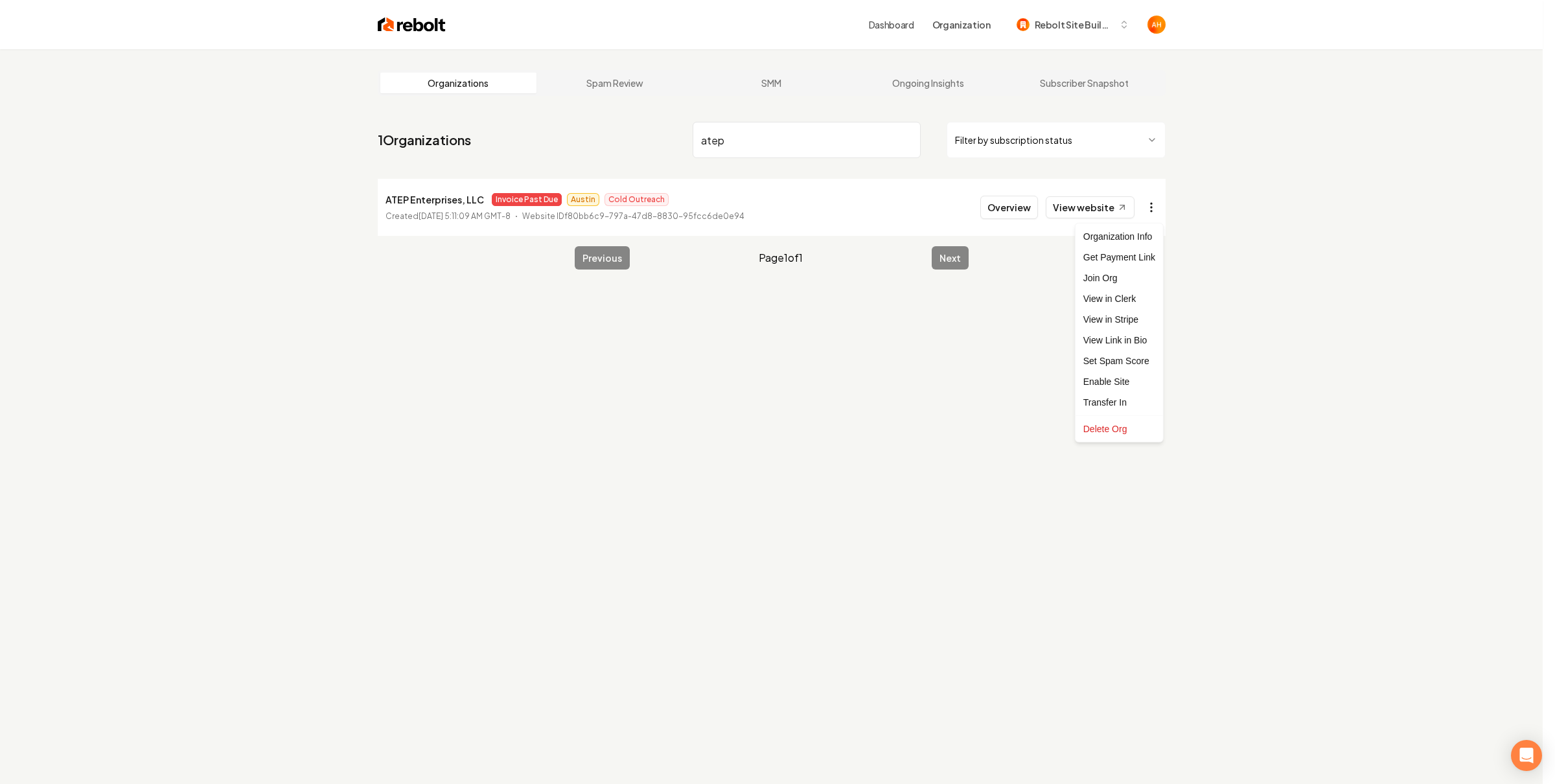
click at [1151, 203] on html "Dashboard Organization Rebolt Site Builder Organizations Spam Review SMM Ongoin…" at bounding box center [778, 392] width 1555 height 784
click at [1127, 401] on div "Transfer In" at bounding box center [1119, 401] width 82 height 20
click at [1155, 199] on html "Dashboard Organization Rebolt Site Builder Organizations Spam Review SMM Ongoin…" at bounding box center [778, 392] width 1555 height 784
click at [1139, 377] on div "Enable Site" at bounding box center [1119, 381] width 82 height 20
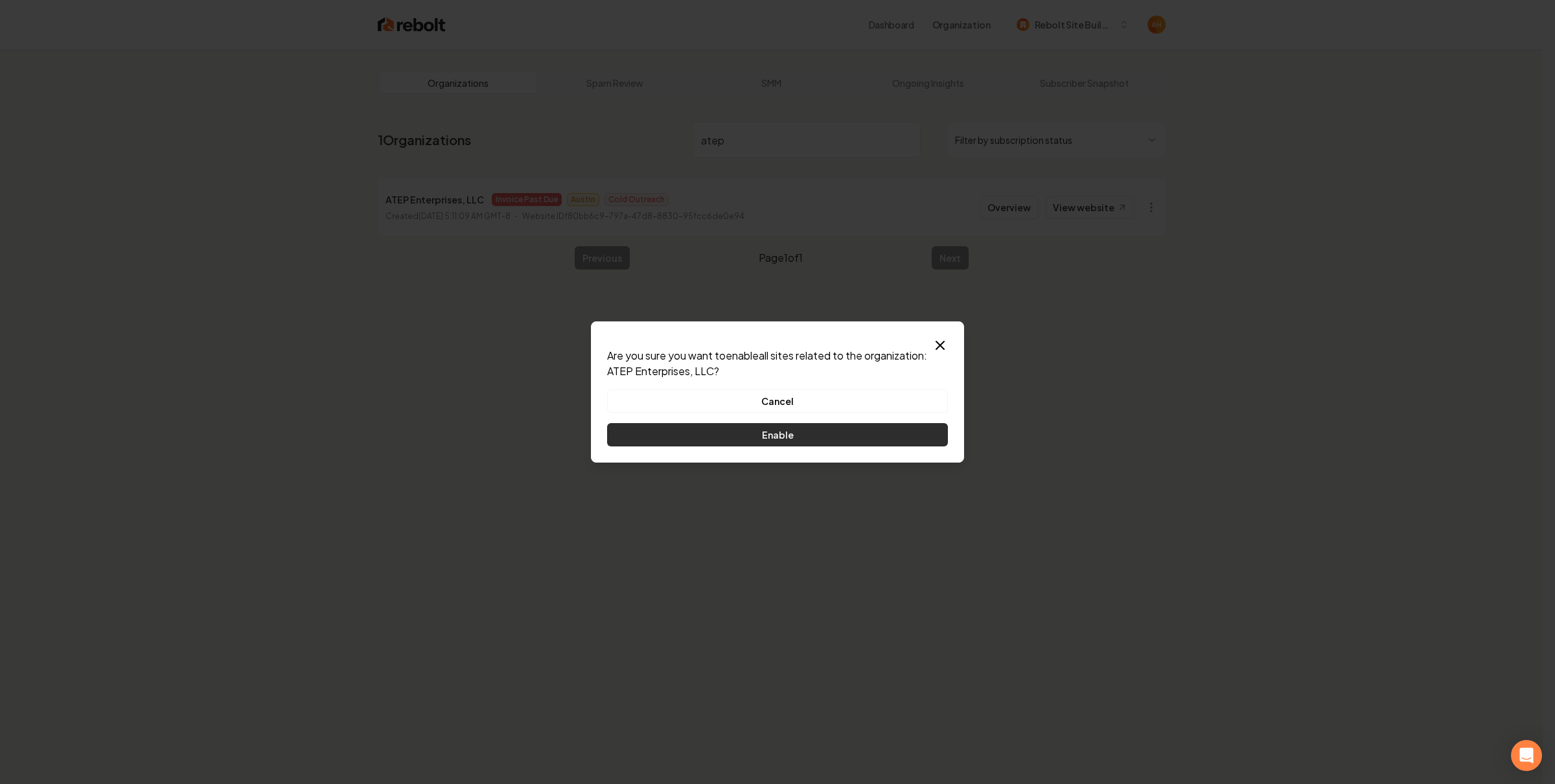
click at [854, 427] on button "Enable" at bounding box center [778, 434] width 341 height 23
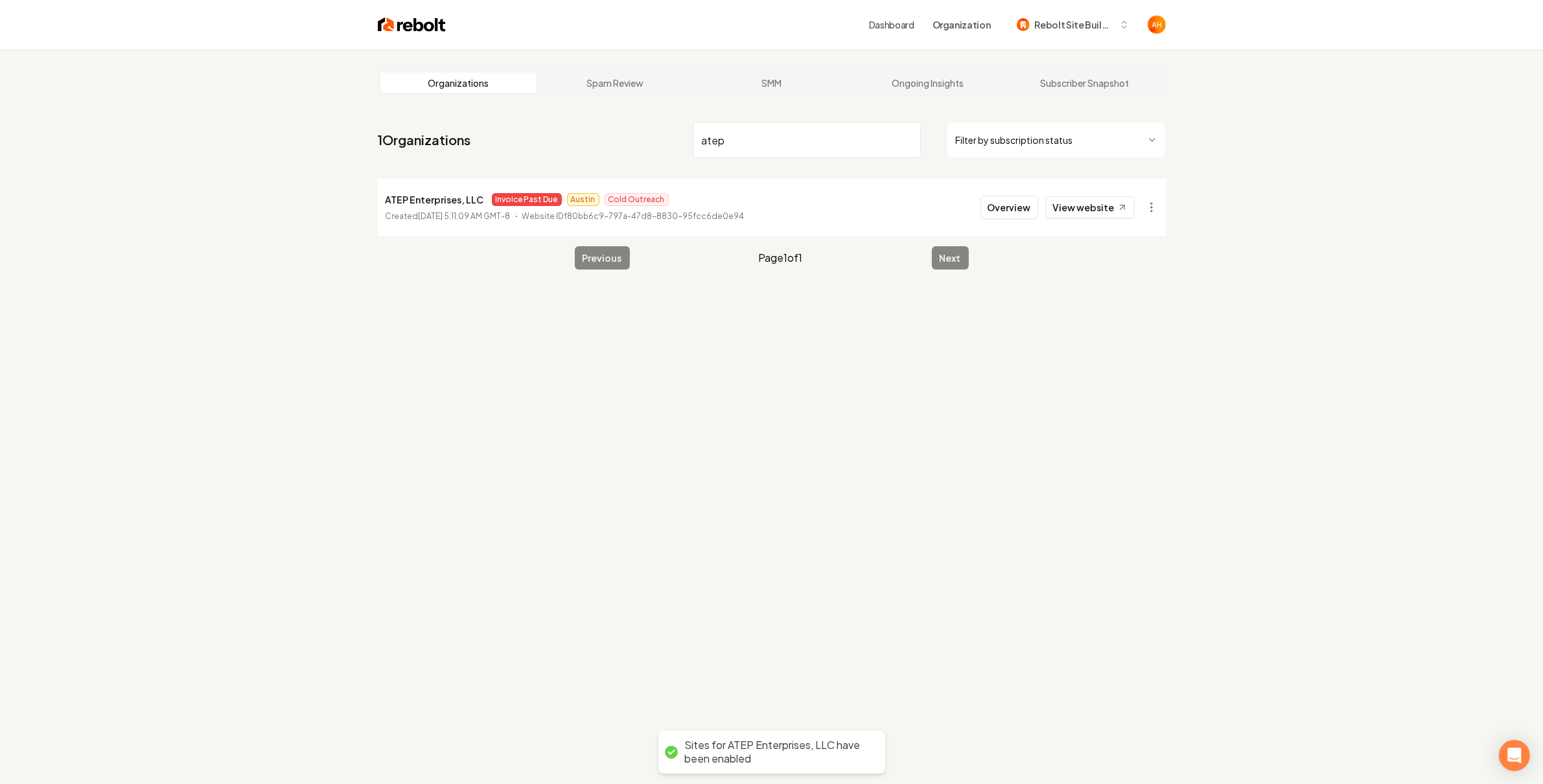
click at [928, 405] on div "Organizations Spam Review SMM Ongoing Insights Subscriber Snapshot 1 Organizati…" at bounding box center [772, 441] width 1543 height 784
click at [1089, 198] on link "View website" at bounding box center [1090, 207] width 89 height 22
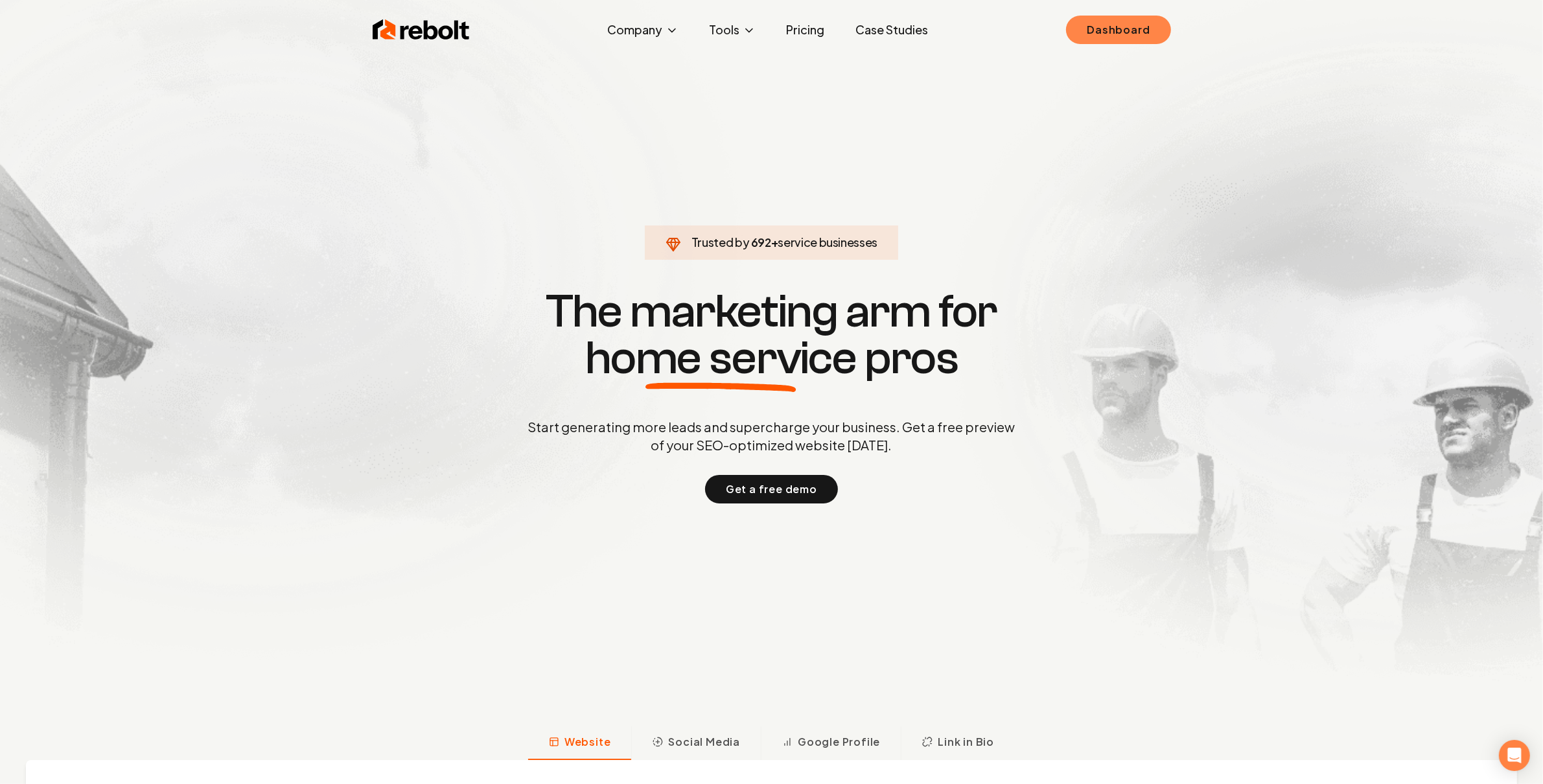
click at [1104, 42] on link "Dashboard" at bounding box center [1117, 29] width 104 height 28
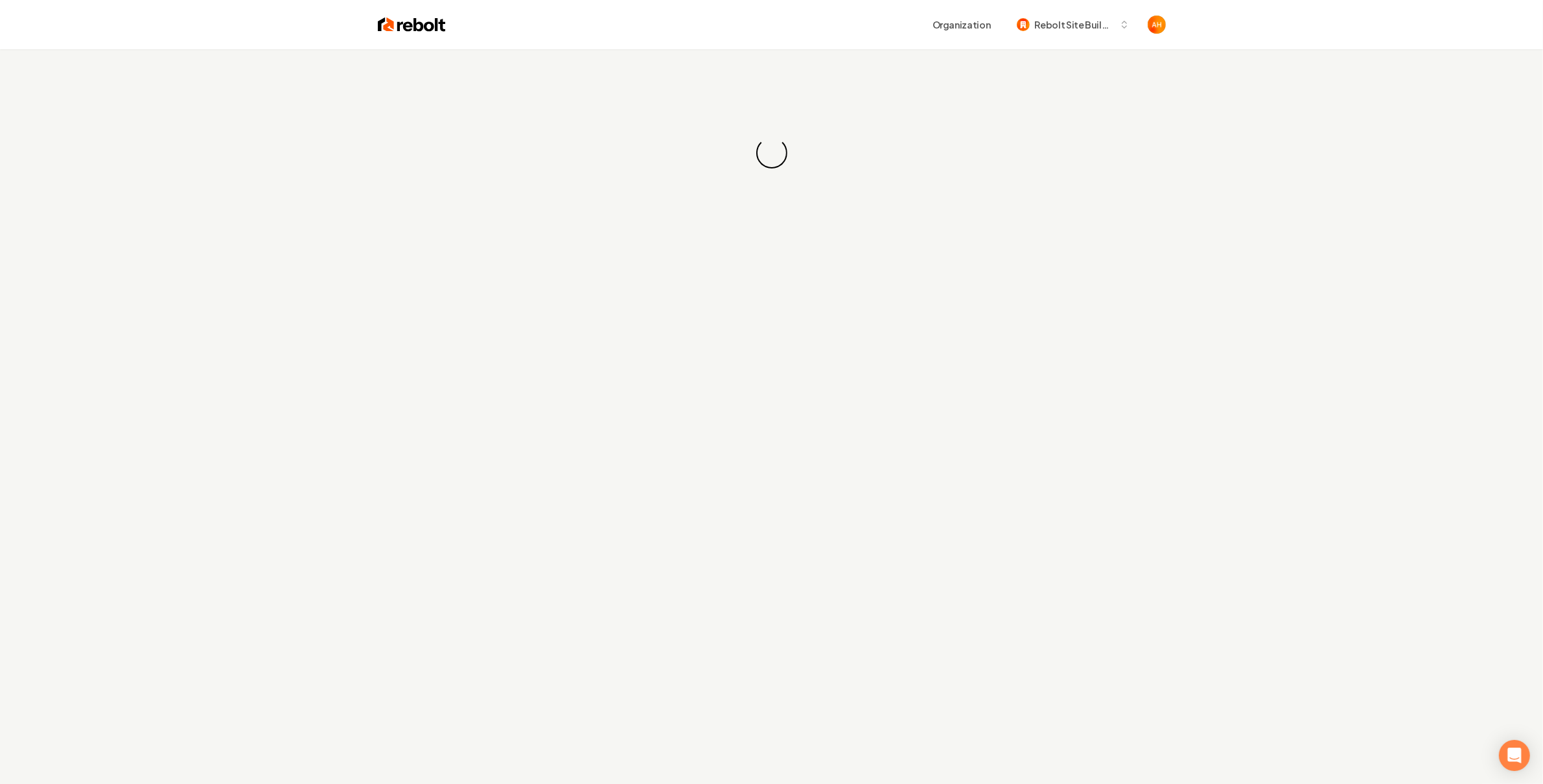
click at [819, 48] on div "Organization Rebolt Site Builder" at bounding box center [772, 24] width 829 height 50
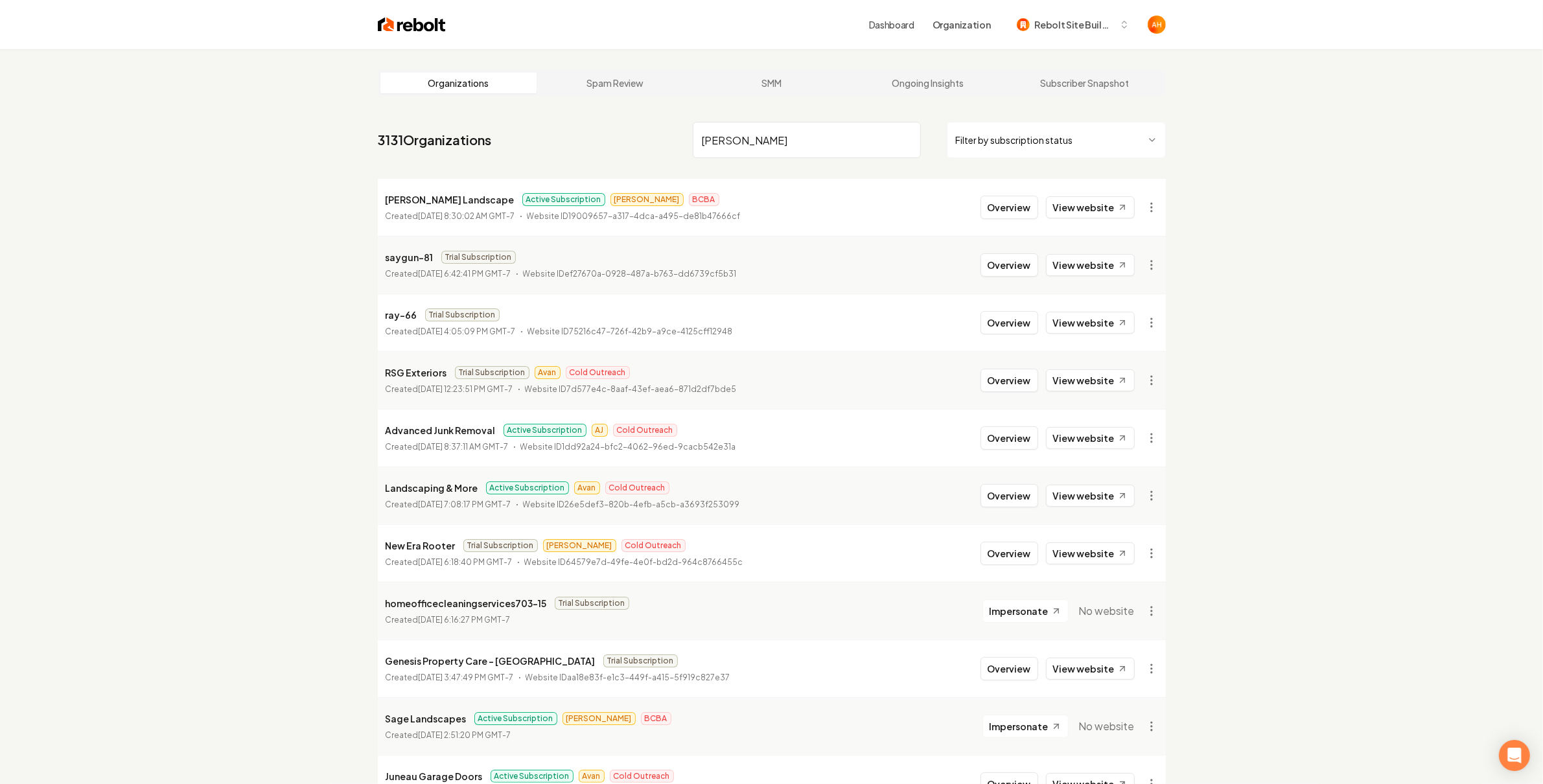
type input "[PERSON_NAME]"
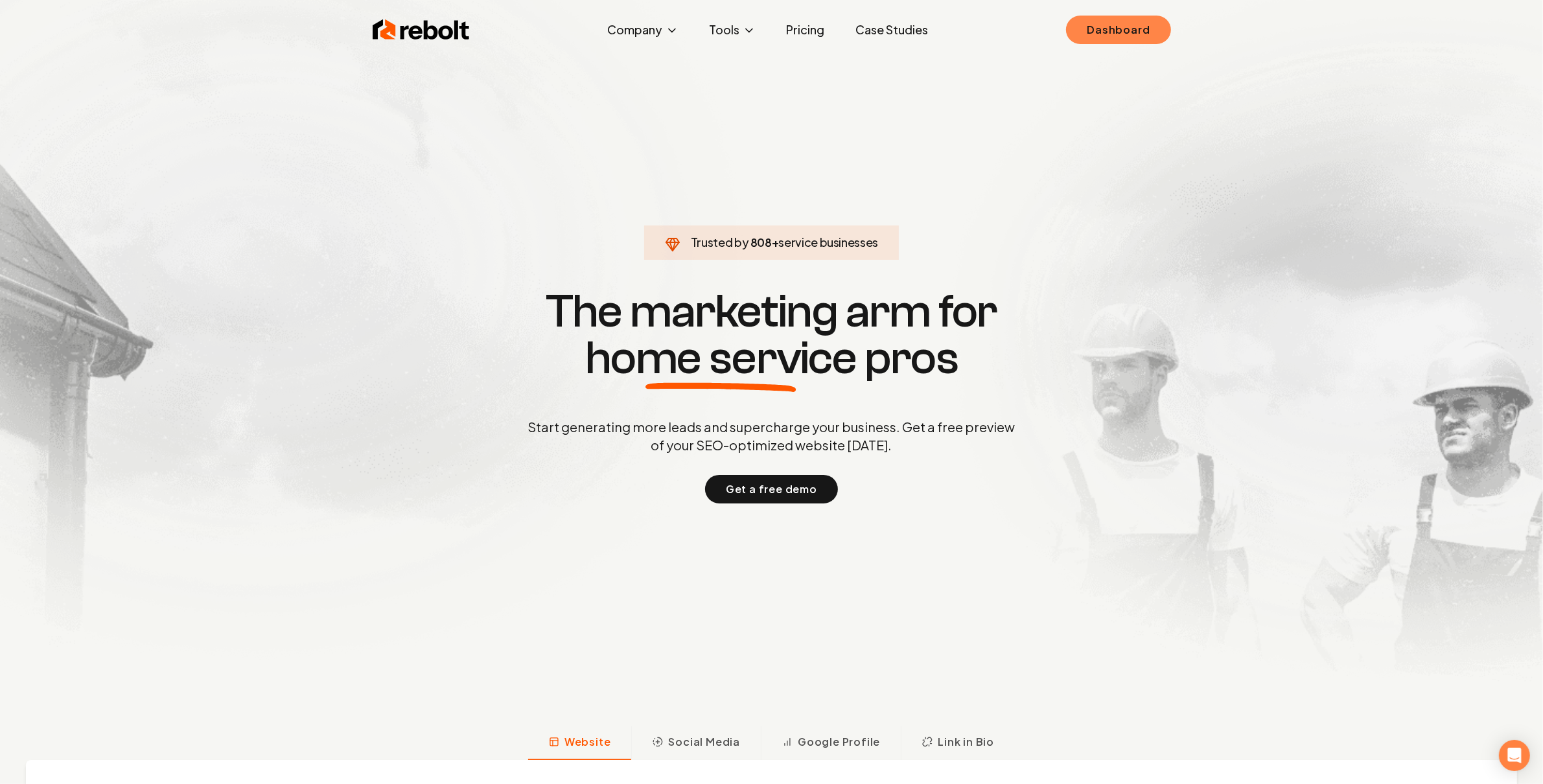
click at [1154, 27] on link "Dashboard" at bounding box center [1117, 29] width 104 height 28
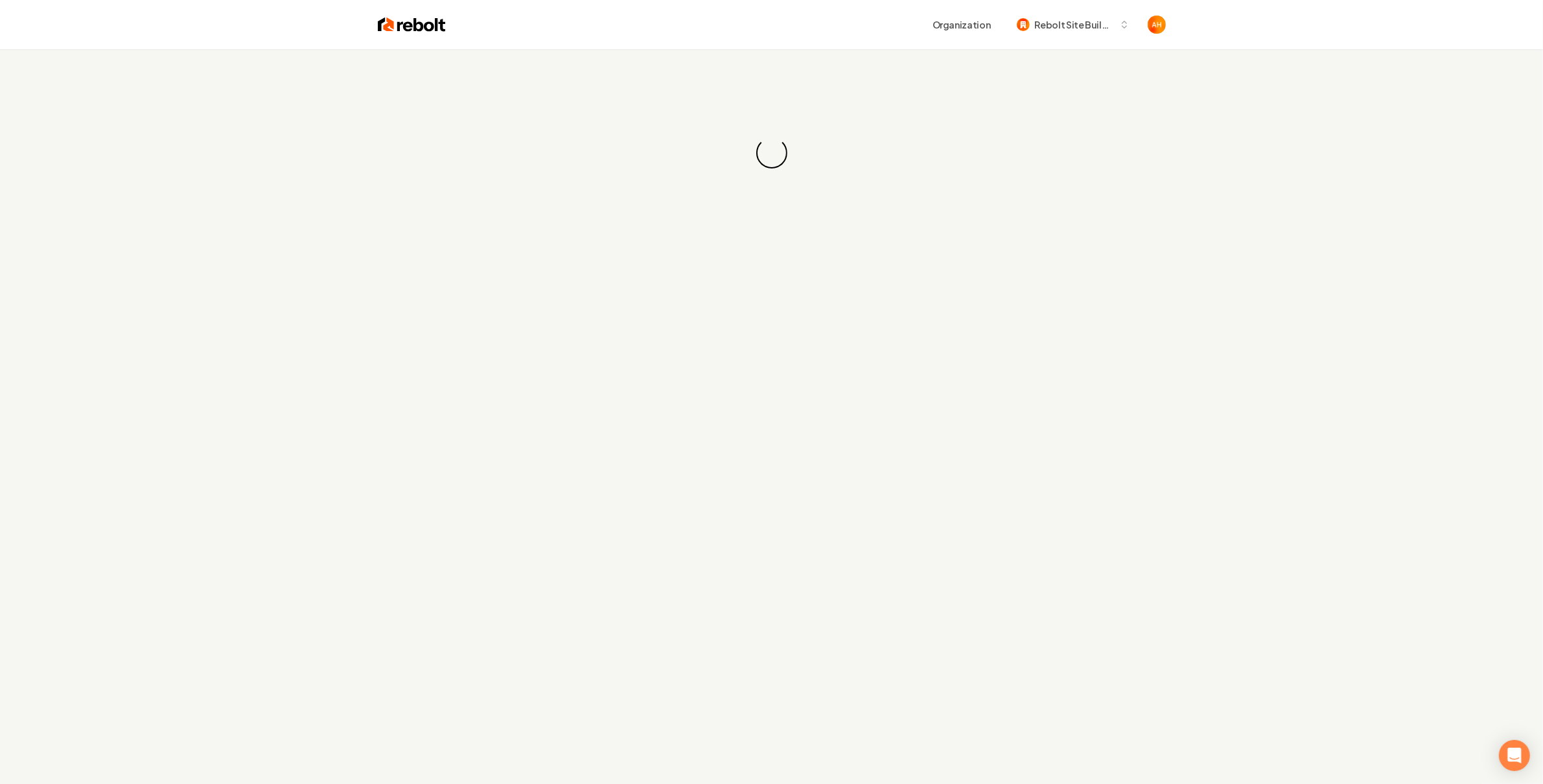
click at [888, 34] on div "Organization Rebolt Site Builder" at bounding box center [806, 24] width 720 height 23
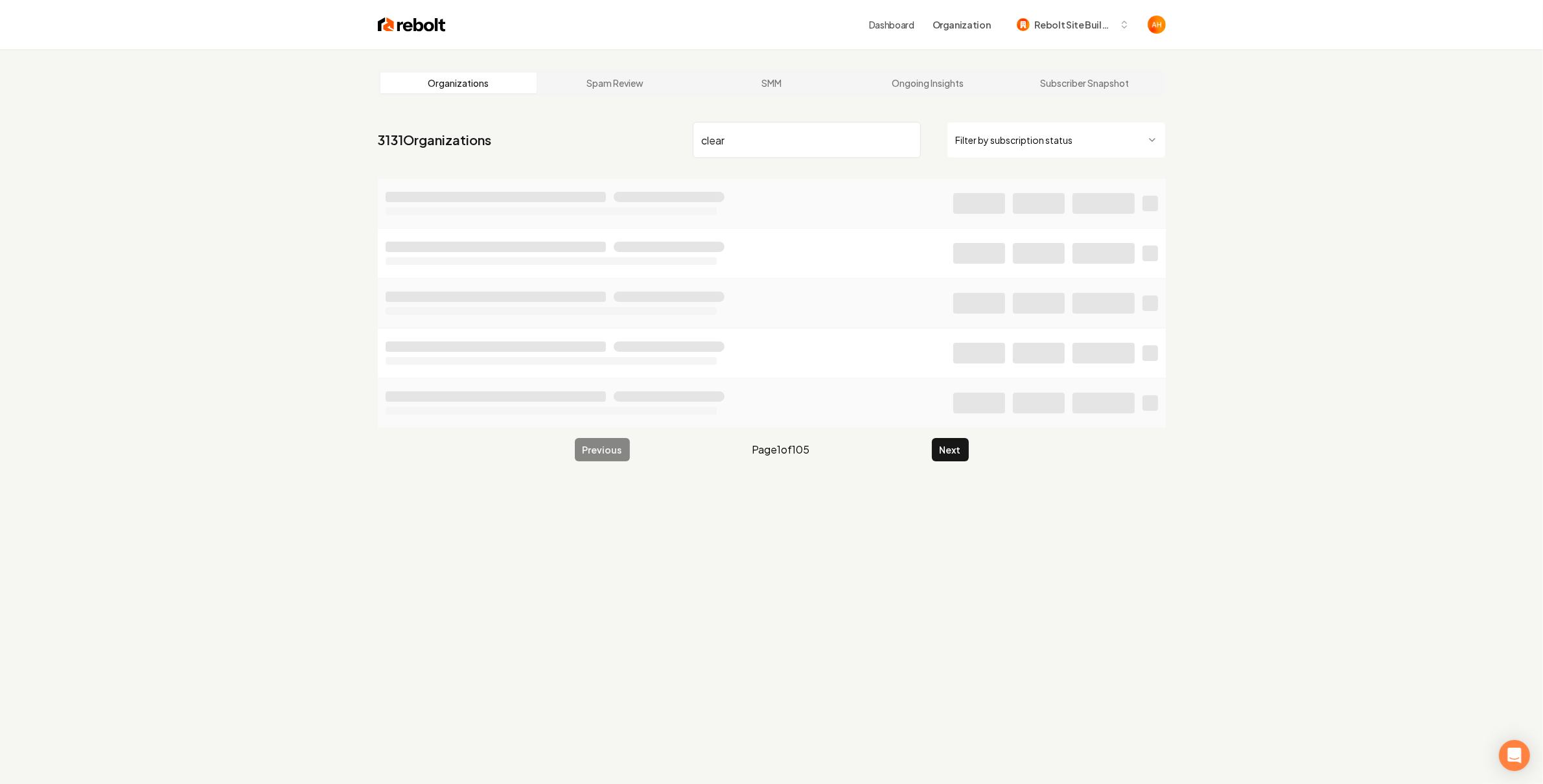
type input "clear"
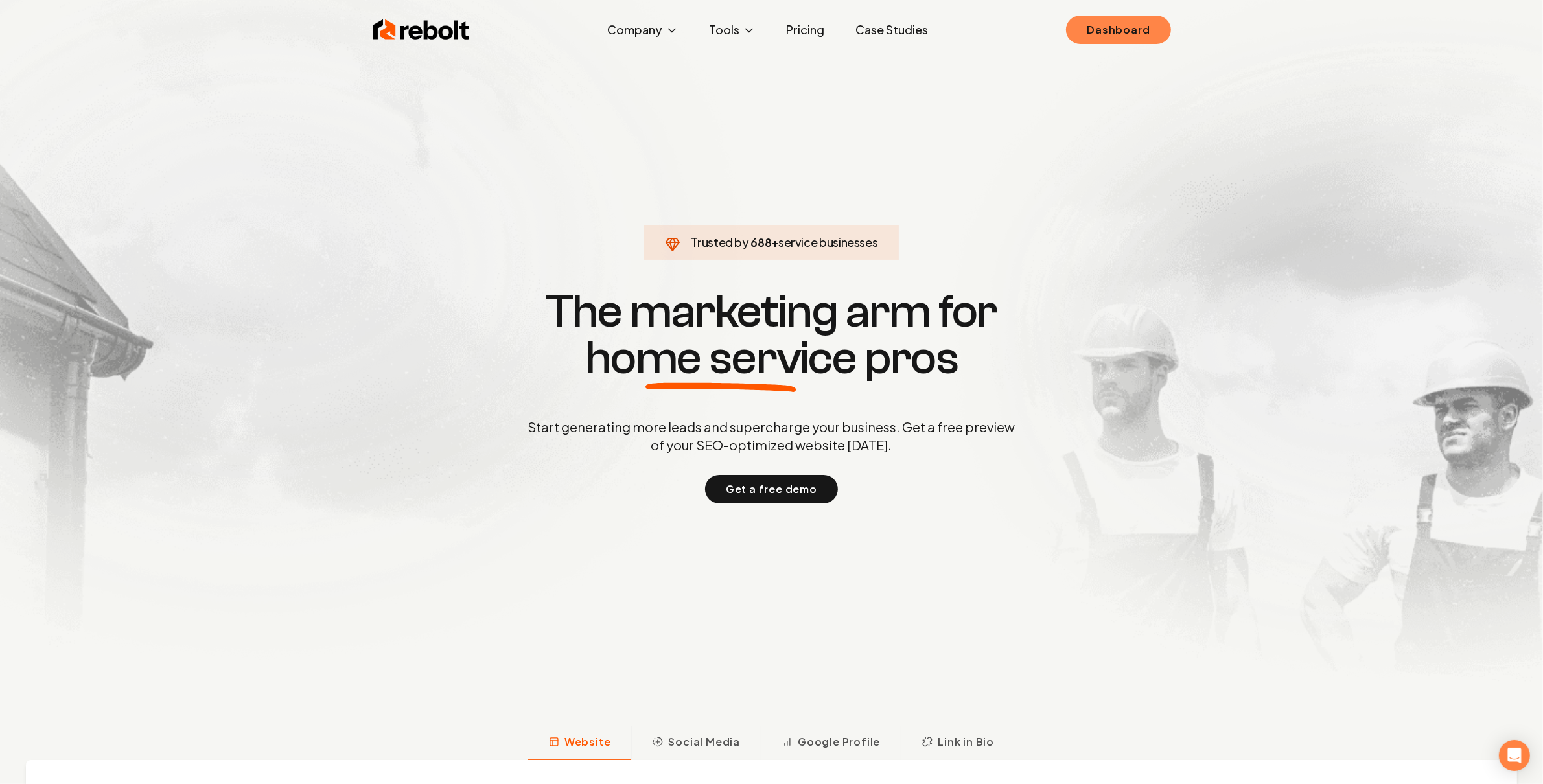
click at [1101, 20] on link "Dashboard" at bounding box center [1117, 29] width 104 height 28
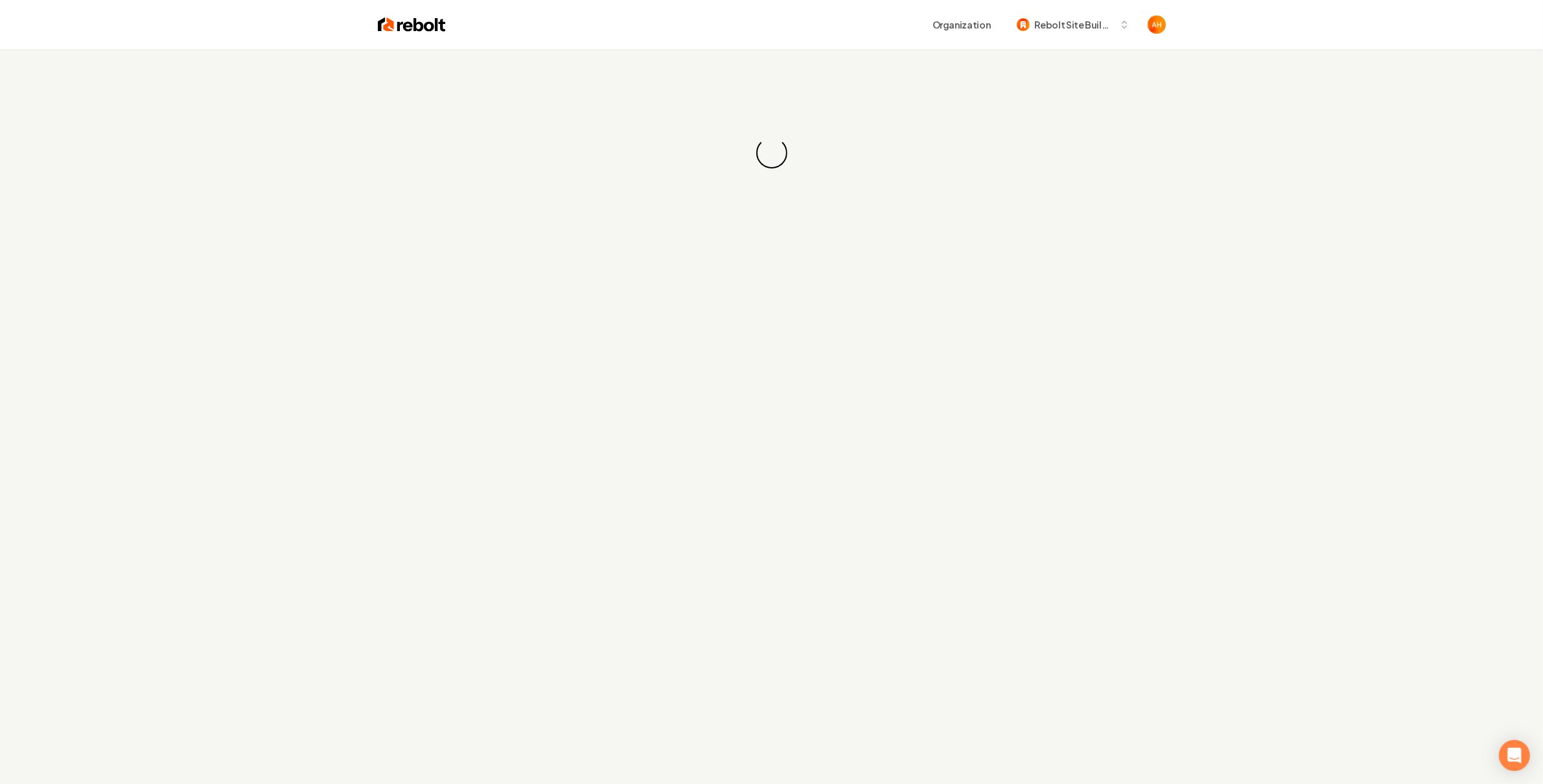
click at [813, 34] on div "Organization Rebolt Site Builder" at bounding box center [806, 24] width 720 height 23
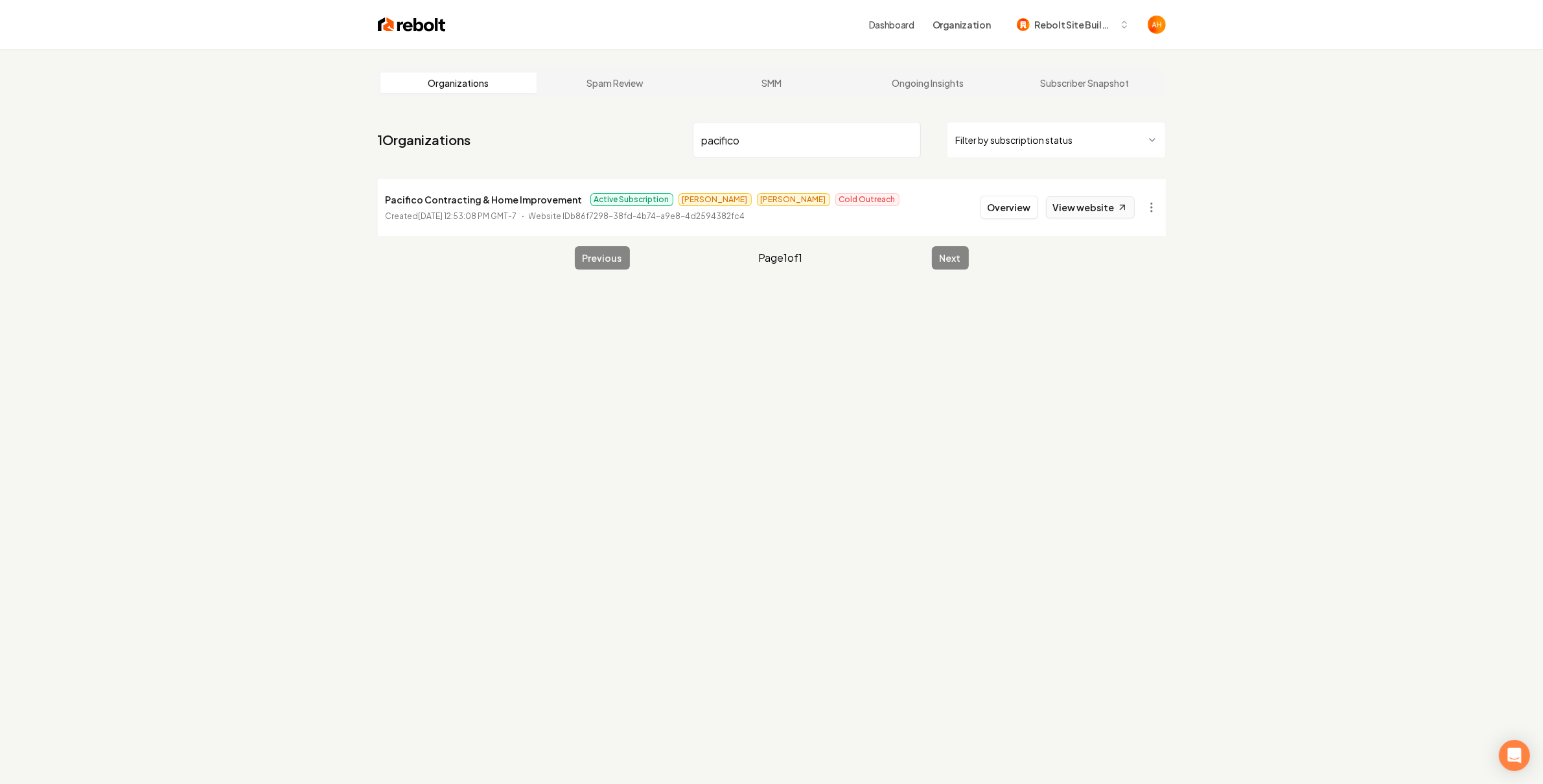
type input "pacifico"
click at [1067, 205] on link "View website" at bounding box center [1090, 207] width 89 height 22
drag, startPoint x: 1042, startPoint y: 199, endPoint x: 1014, endPoint y: 206, distance: 28.9
click at [1038, 197] on div "Overview View website" at bounding box center [1057, 207] width 154 height 23
click at [988, 215] on button "Overview" at bounding box center [1008, 207] width 57 height 23
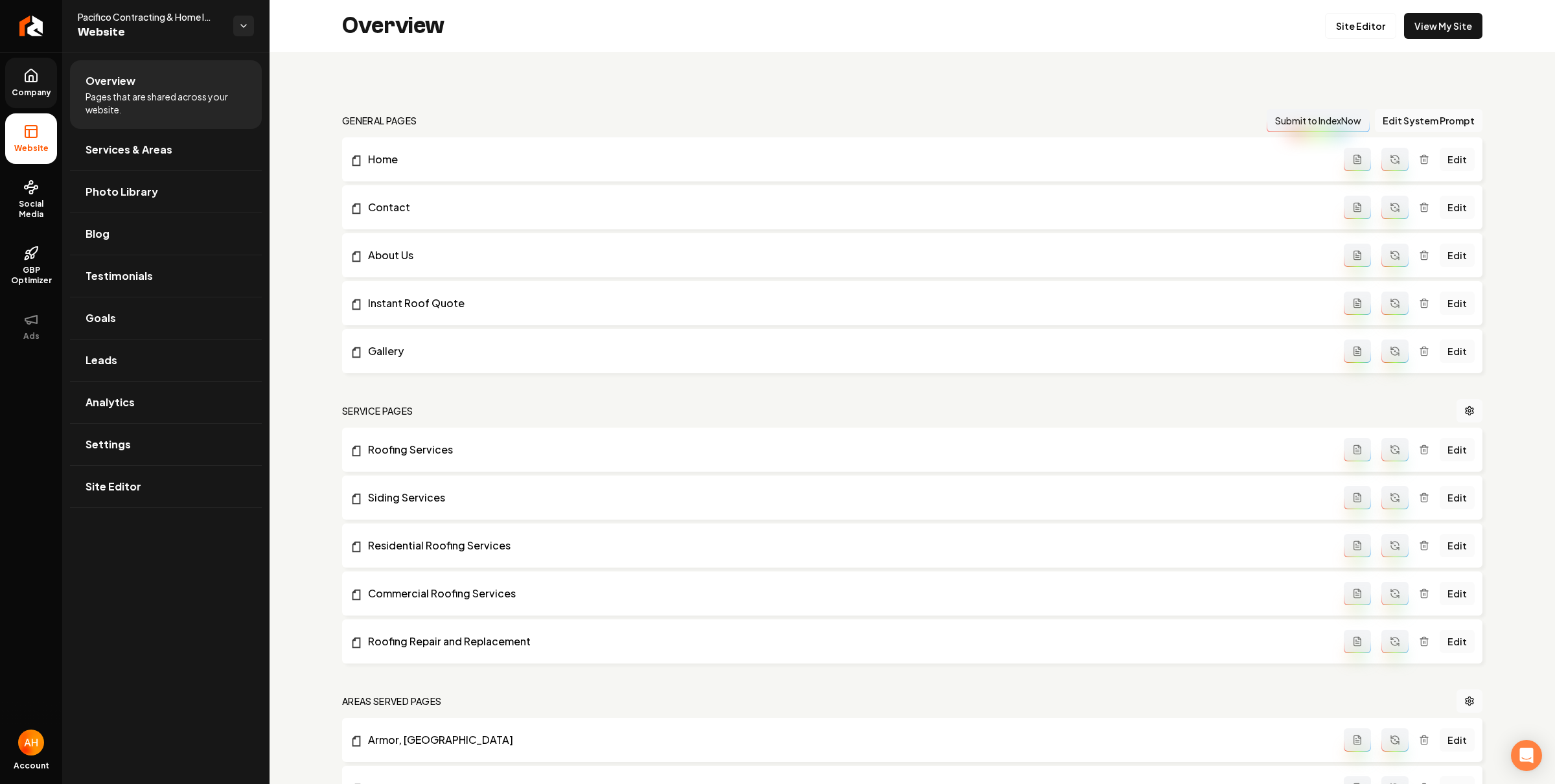
click at [30, 95] on span "Company" at bounding box center [31, 93] width 50 height 11
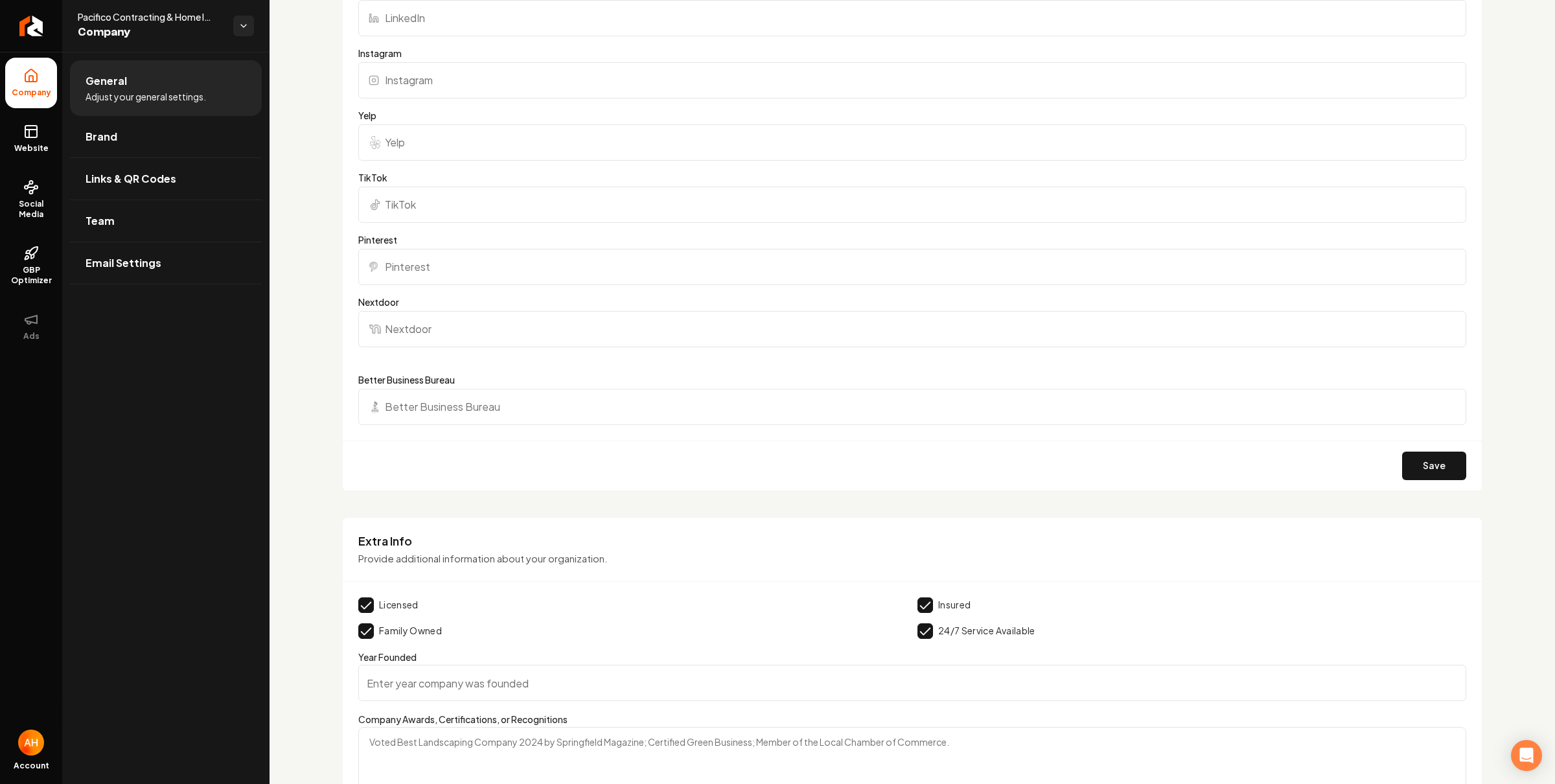
scroll to position [1626, 0]
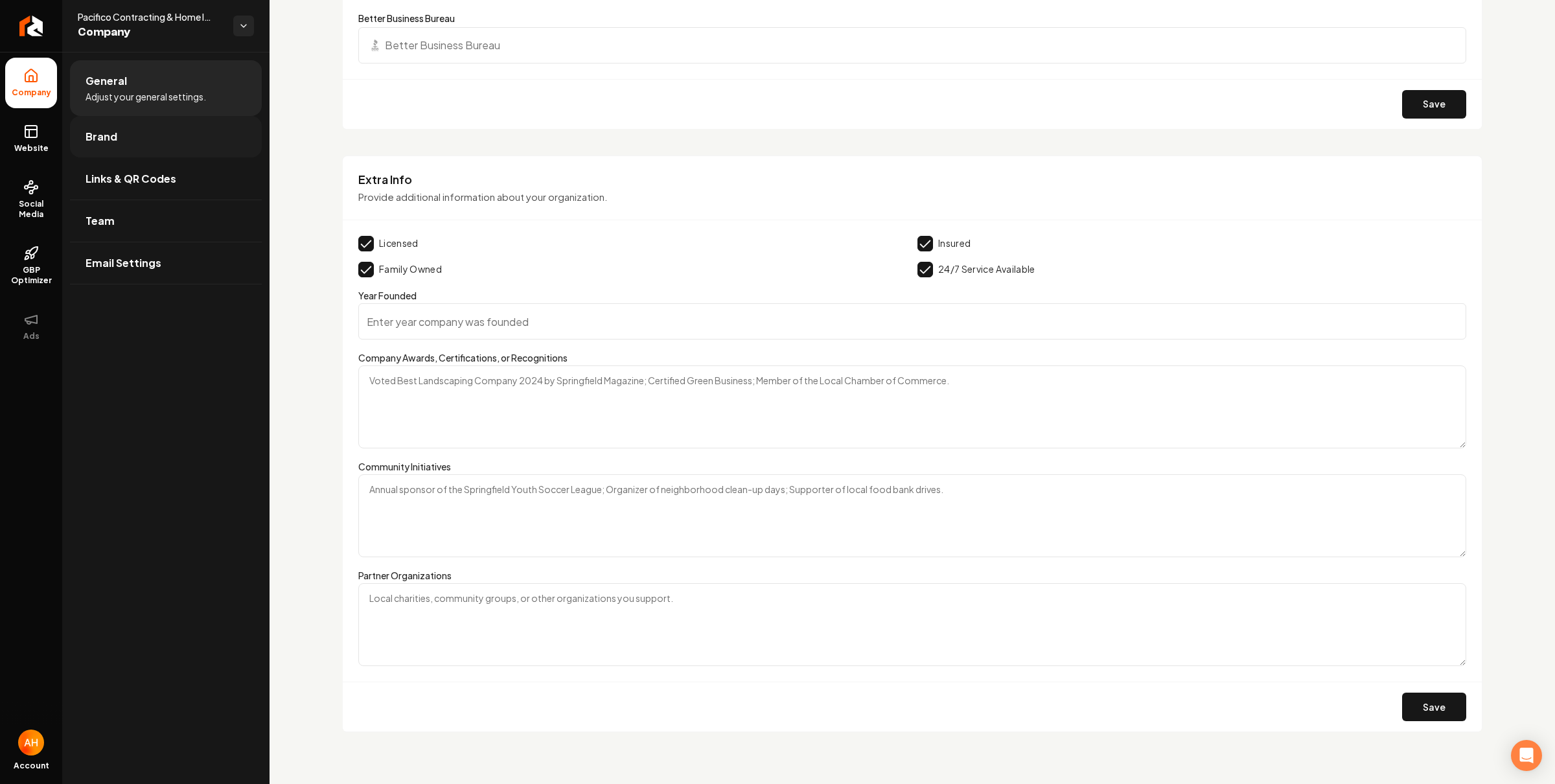
click at [145, 150] on link "Brand" at bounding box center [166, 136] width 192 height 42
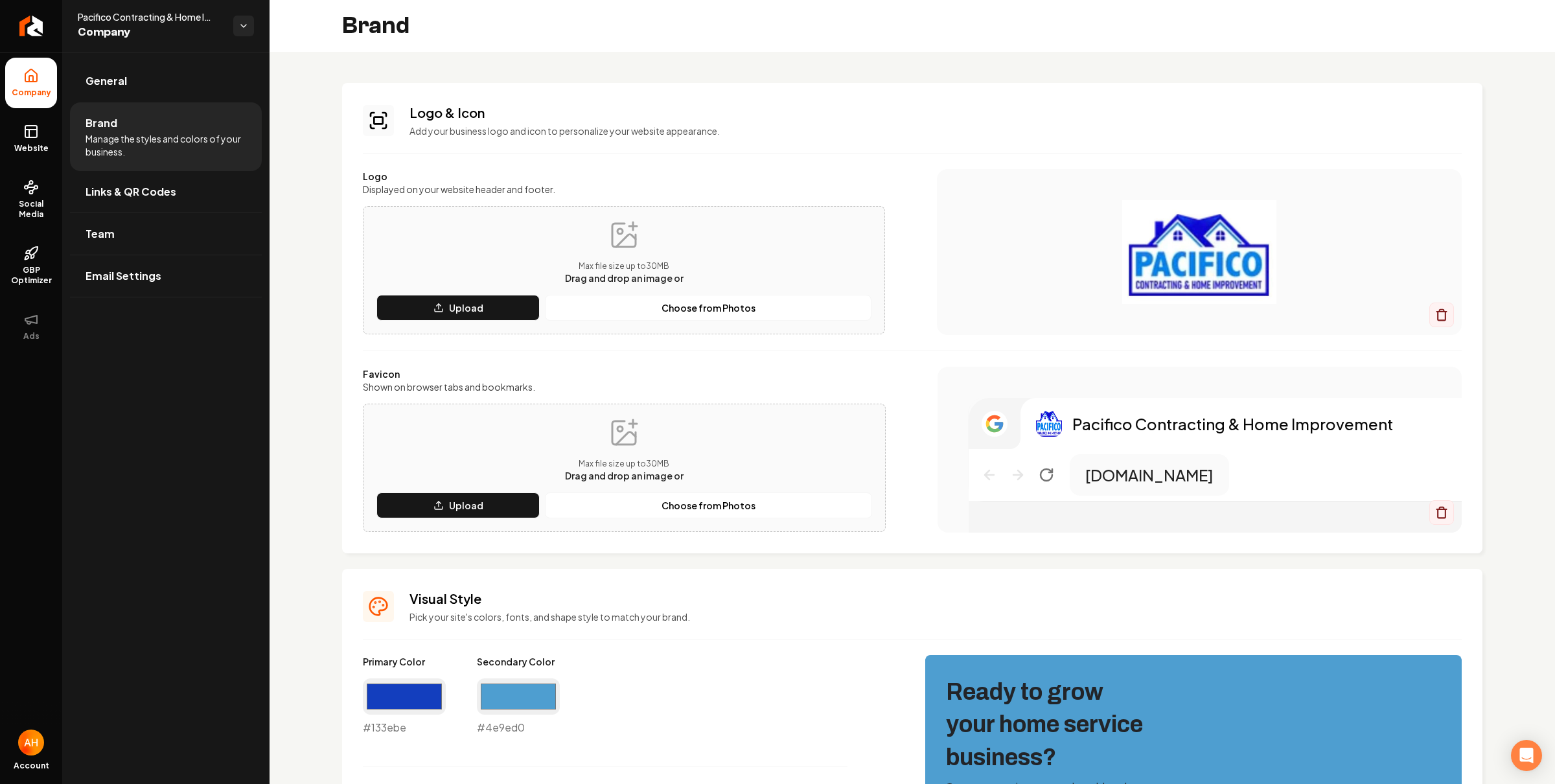
scroll to position [177, 0]
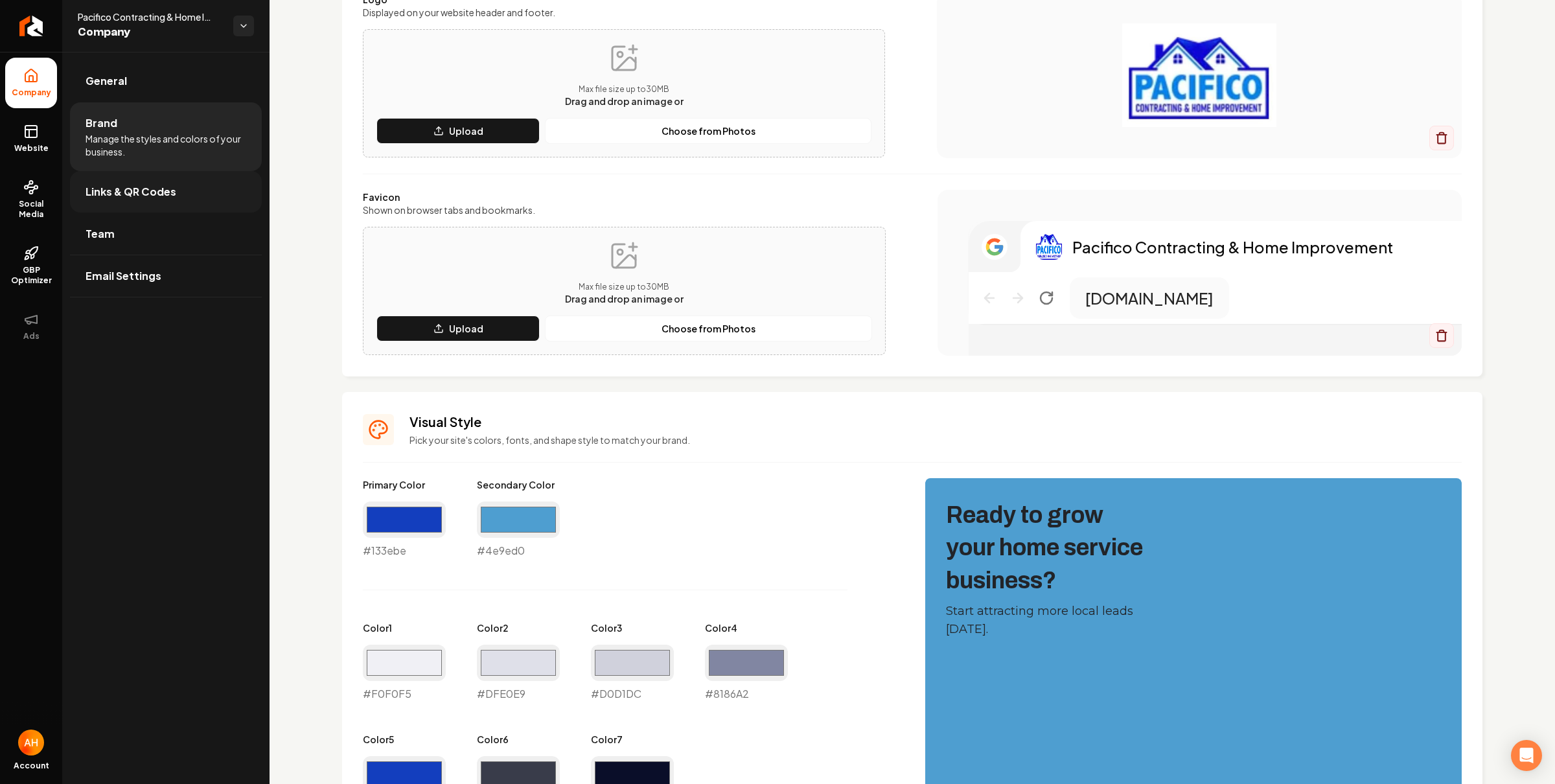
click at [171, 189] on span "Links & QR Codes" at bounding box center [131, 192] width 91 height 16
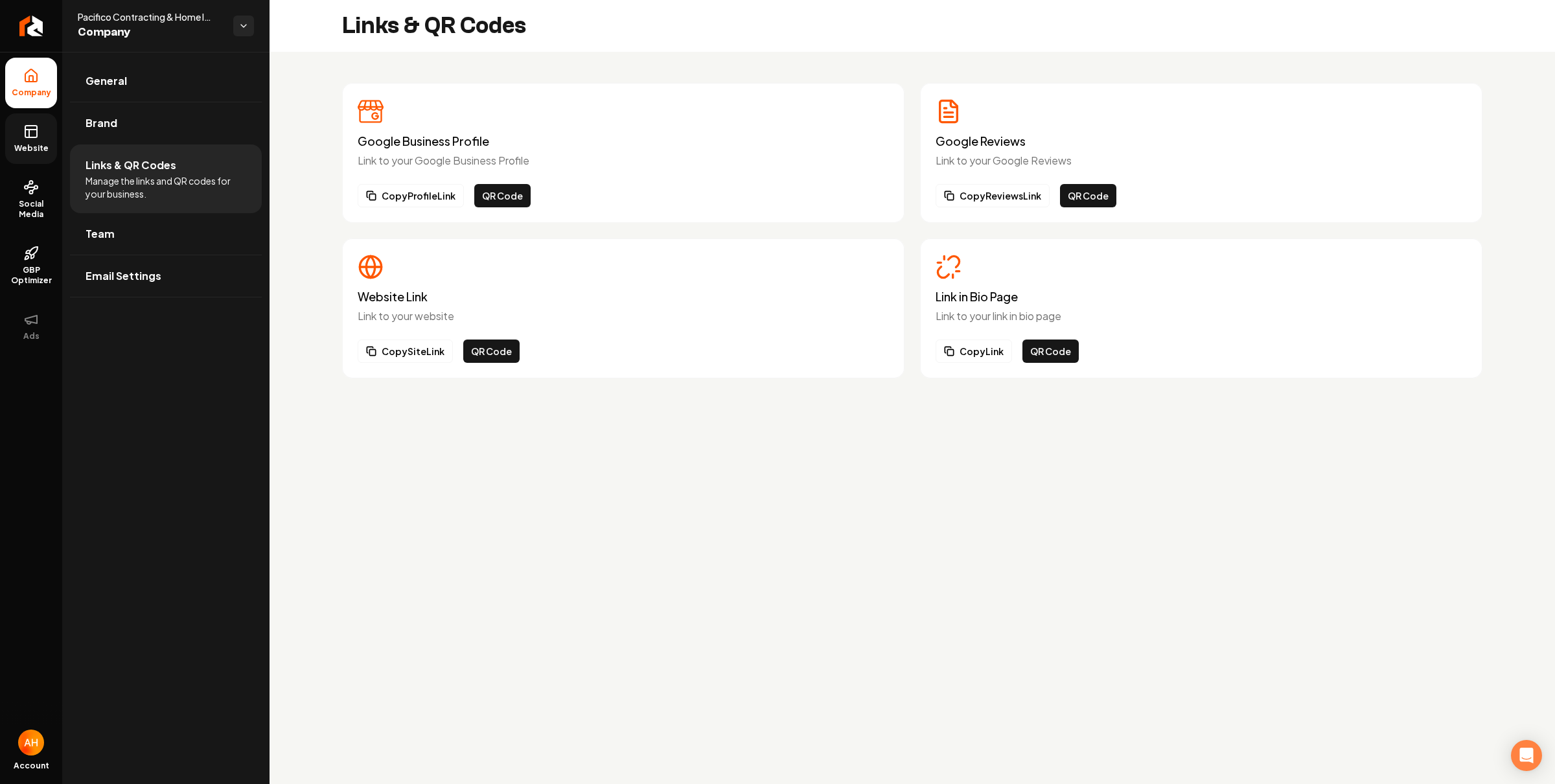
click at [34, 136] on icon at bounding box center [31, 131] width 16 height 16
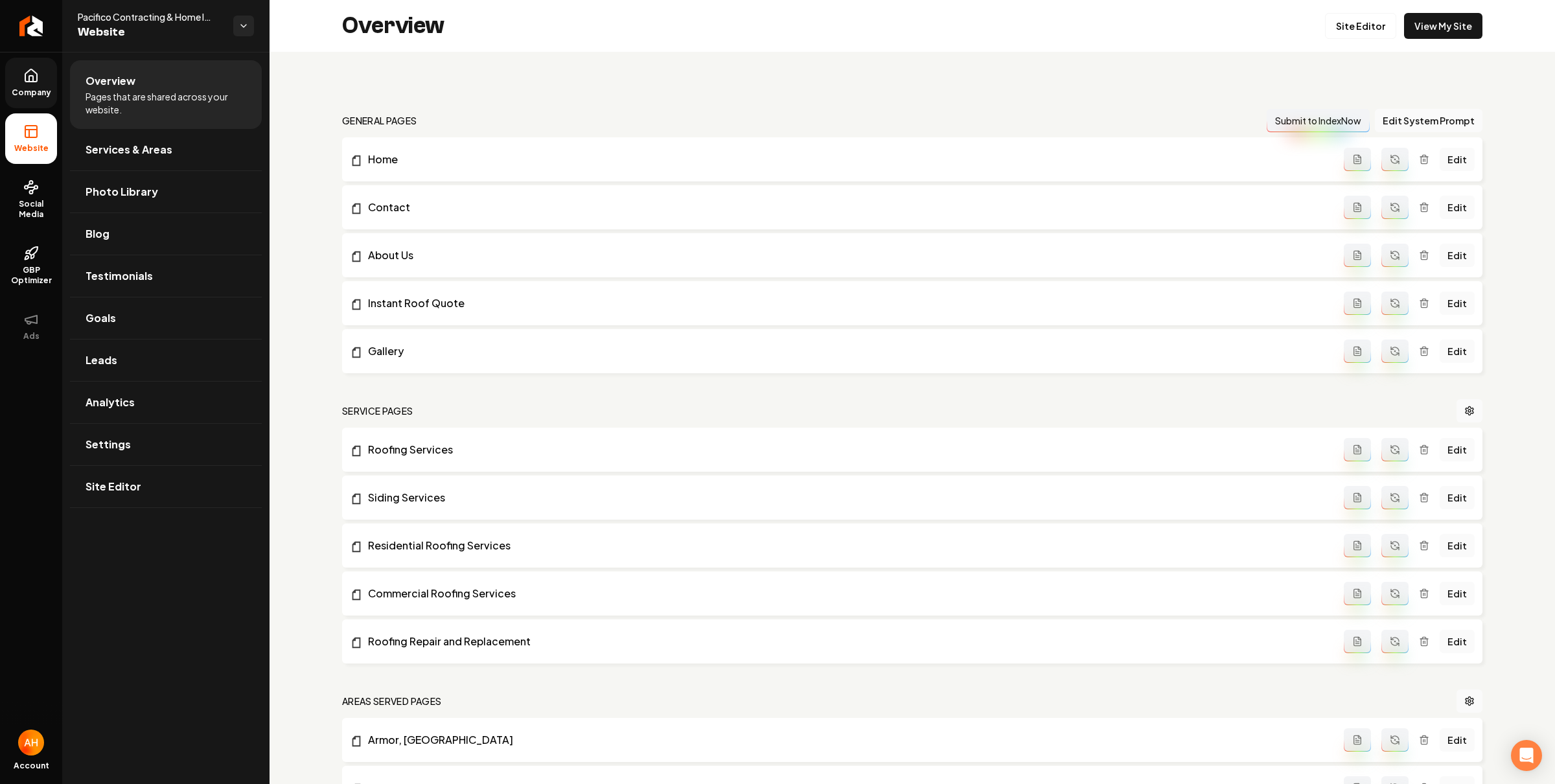
scroll to position [342, 0]
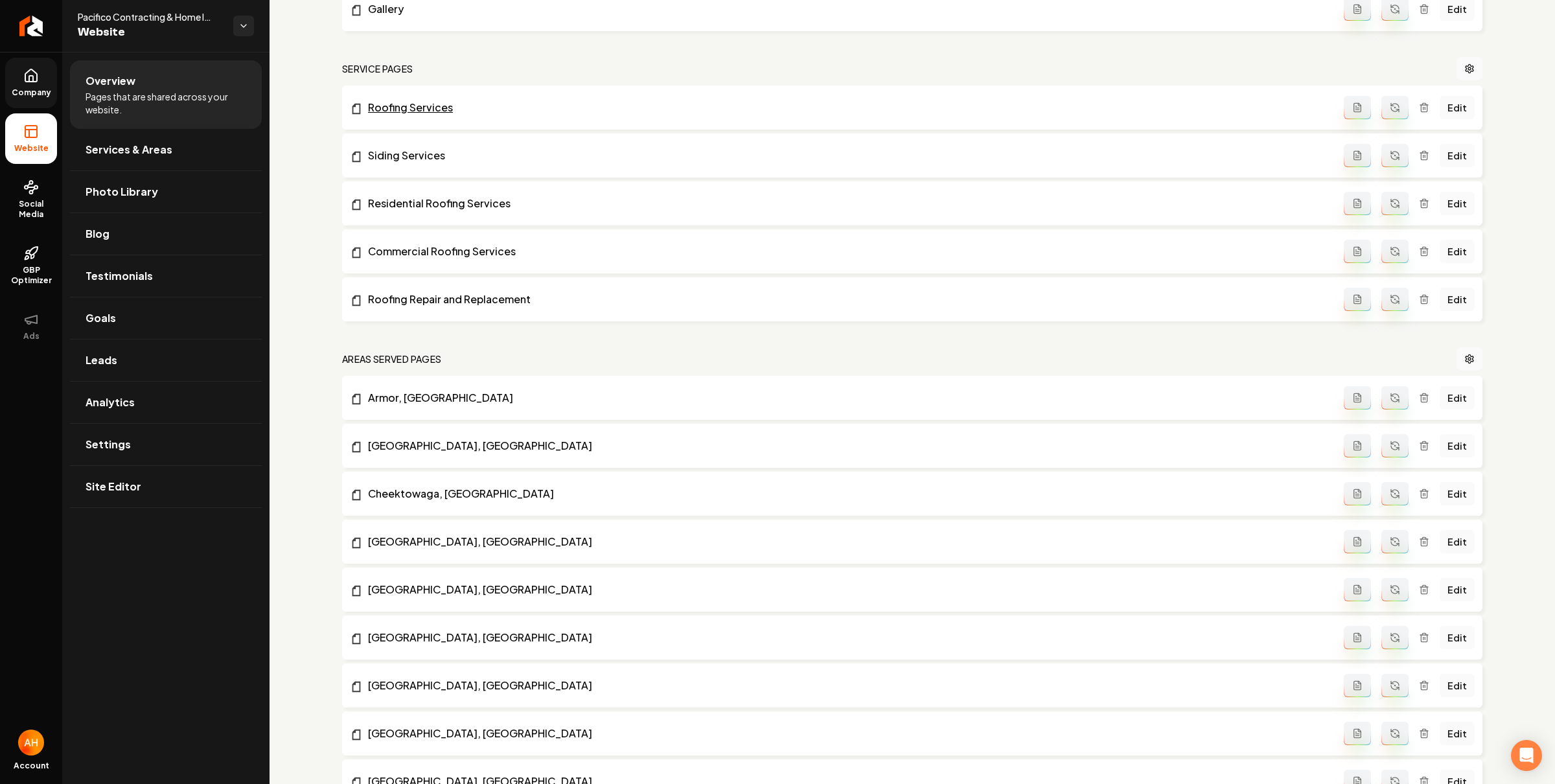
click at [433, 107] on link "Roofing Services" at bounding box center [847, 107] width 994 height 16
click at [1453, 108] on link "Edit" at bounding box center [1458, 107] width 35 height 23
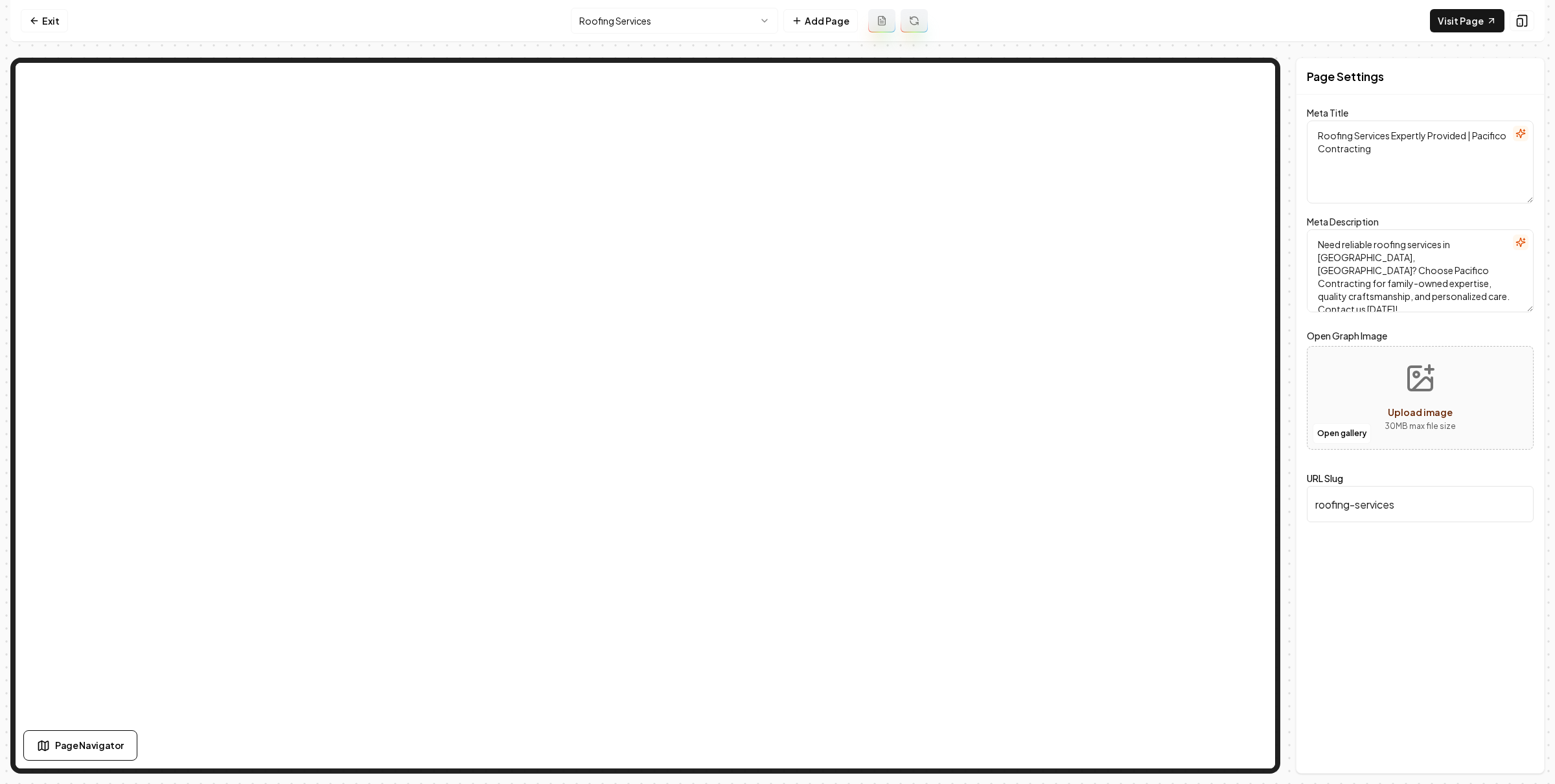
click at [747, 17] on html "Computer Required This feature is only available on a computer. Please switch t…" at bounding box center [778, 392] width 1555 height 784
click at [627, 21] on html "Computer Required This feature is only available on a computer. Please switch t…" at bounding box center [778, 392] width 1555 height 784
click at [664, 36] on nav "Exit Residential Roofing Services Add Page Visit Page" at bounding box center [778, 20] width 1535 height 42
click at [686, 30] on html "Computer Required This feature is only available on a computer. Please switch t…" at bounding box center [778, 392] width 1555 height 784
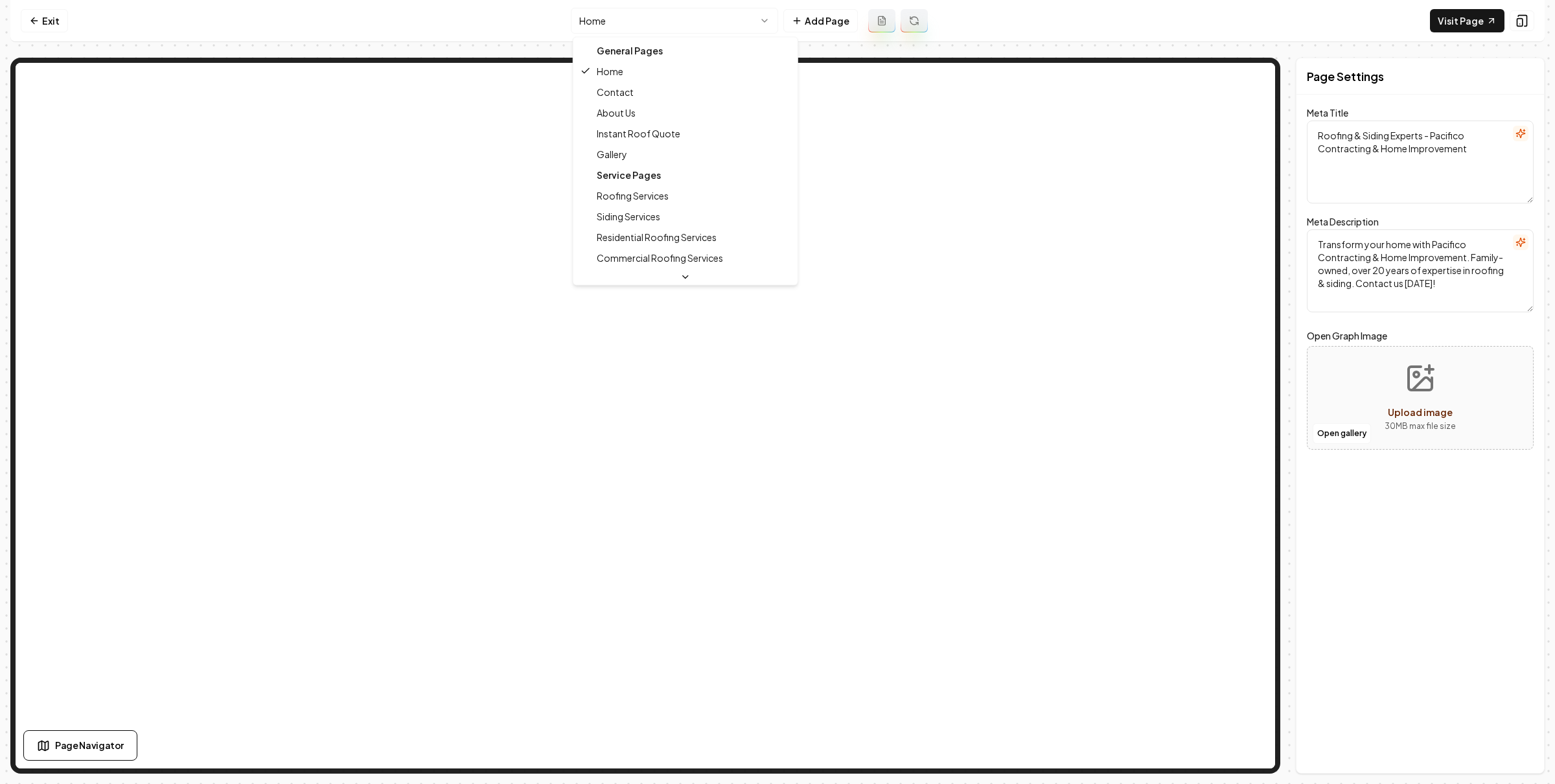
click at [725, 21] on html "Computer Required This feature is only available on a computer. Please switch t…" at bounding box center [778, 392] width 1555 height 784
type textarea "Roofing Services Expertly Provided | Pacifico Contracting"
type textarea "Need reliable roofing services in [GEOGRAPHIC_DATA], [GEOGRAPHIC_DATA]? Choose …"
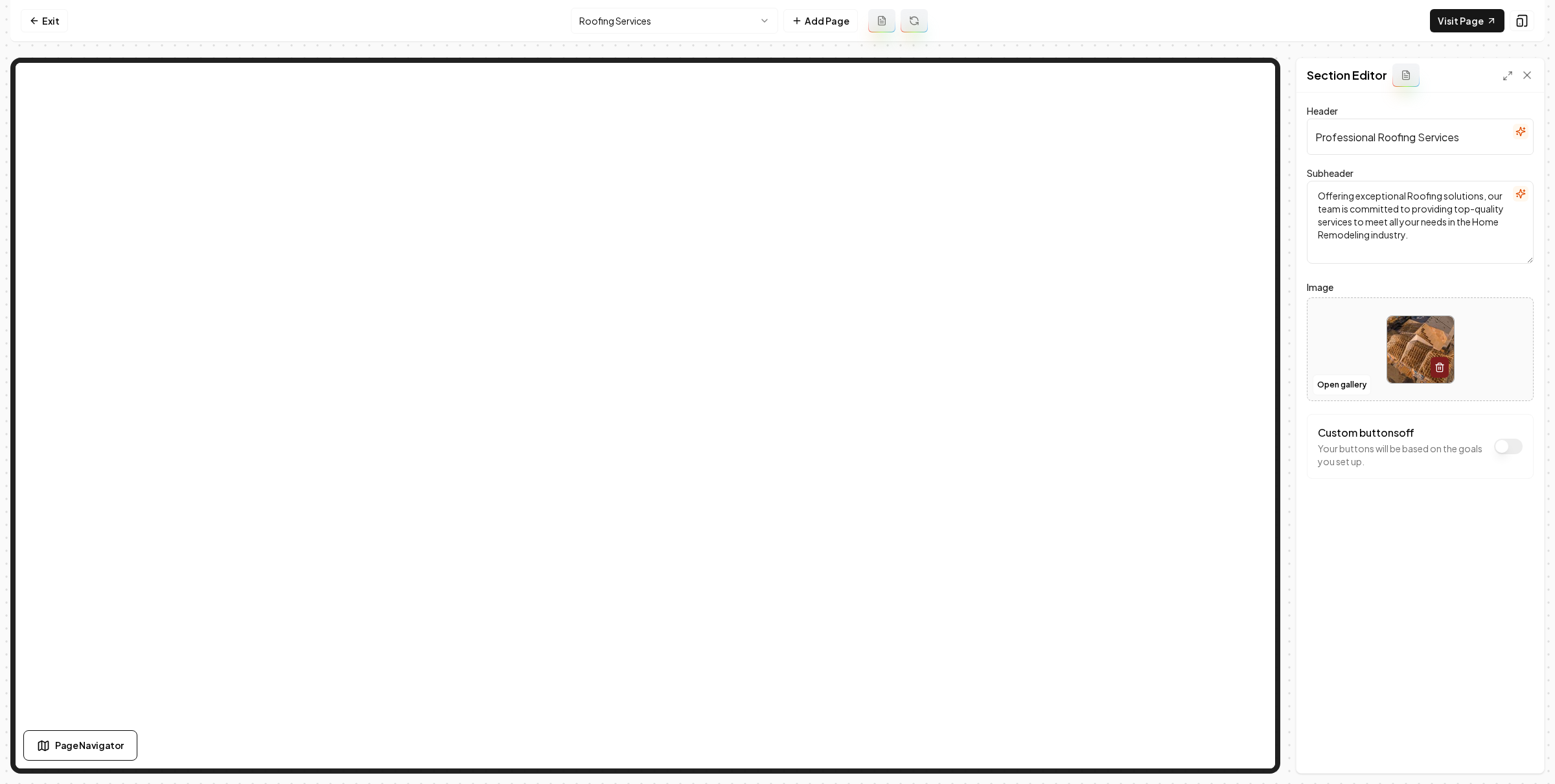
click at [1517, 129] on icon "button" at bounding box center [1521, 131] width 11 height 11
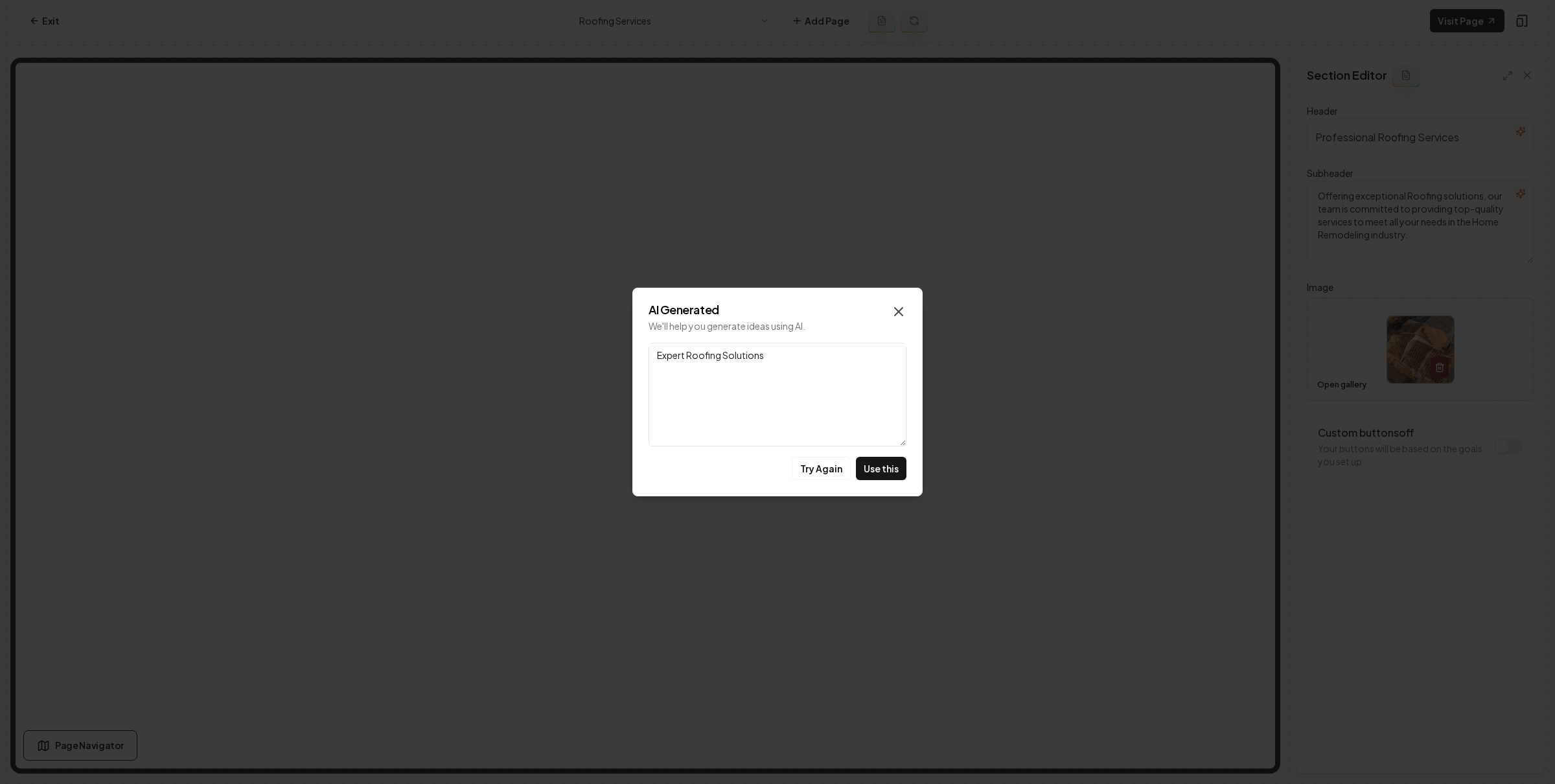
click at [899, 313] on icon "button" at bounding box center [899, 312] width 8 height 8
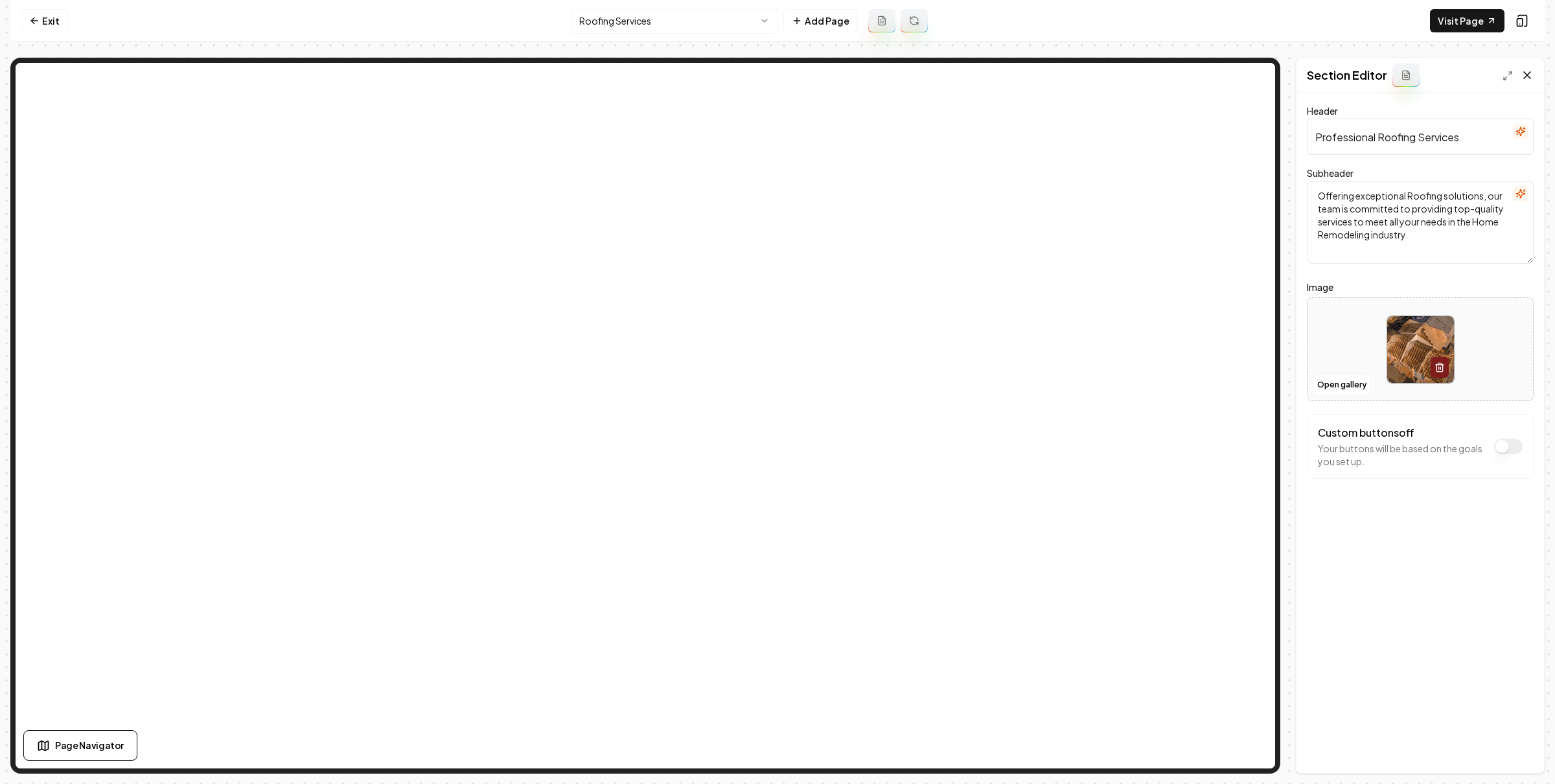
click at [1532, 69] on icon at bounding box center [1527, 75] width 13 height 13
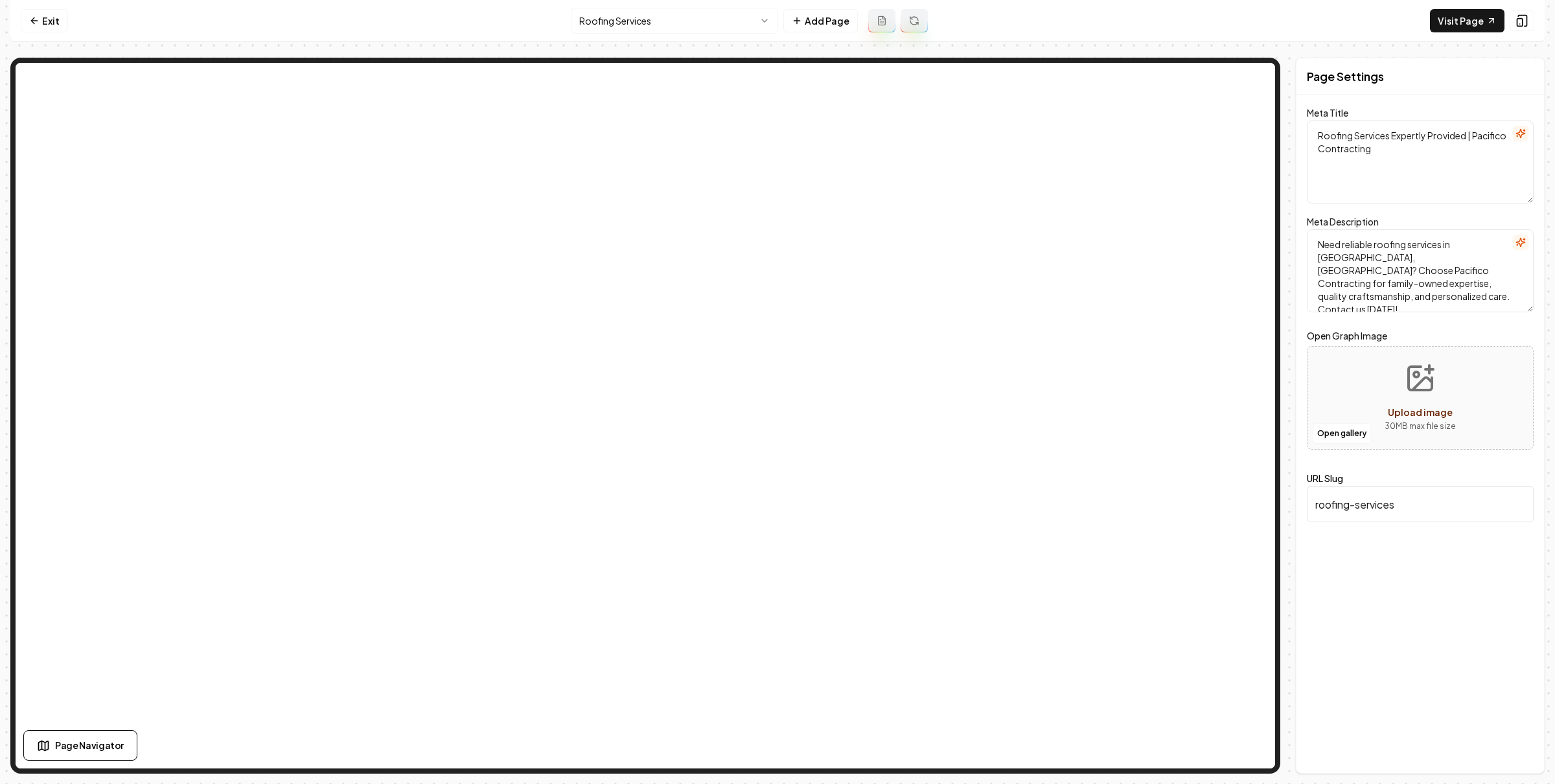
click at [1521, 132] on icon "button" at bounding box center [1521, 133] width 11 height 11
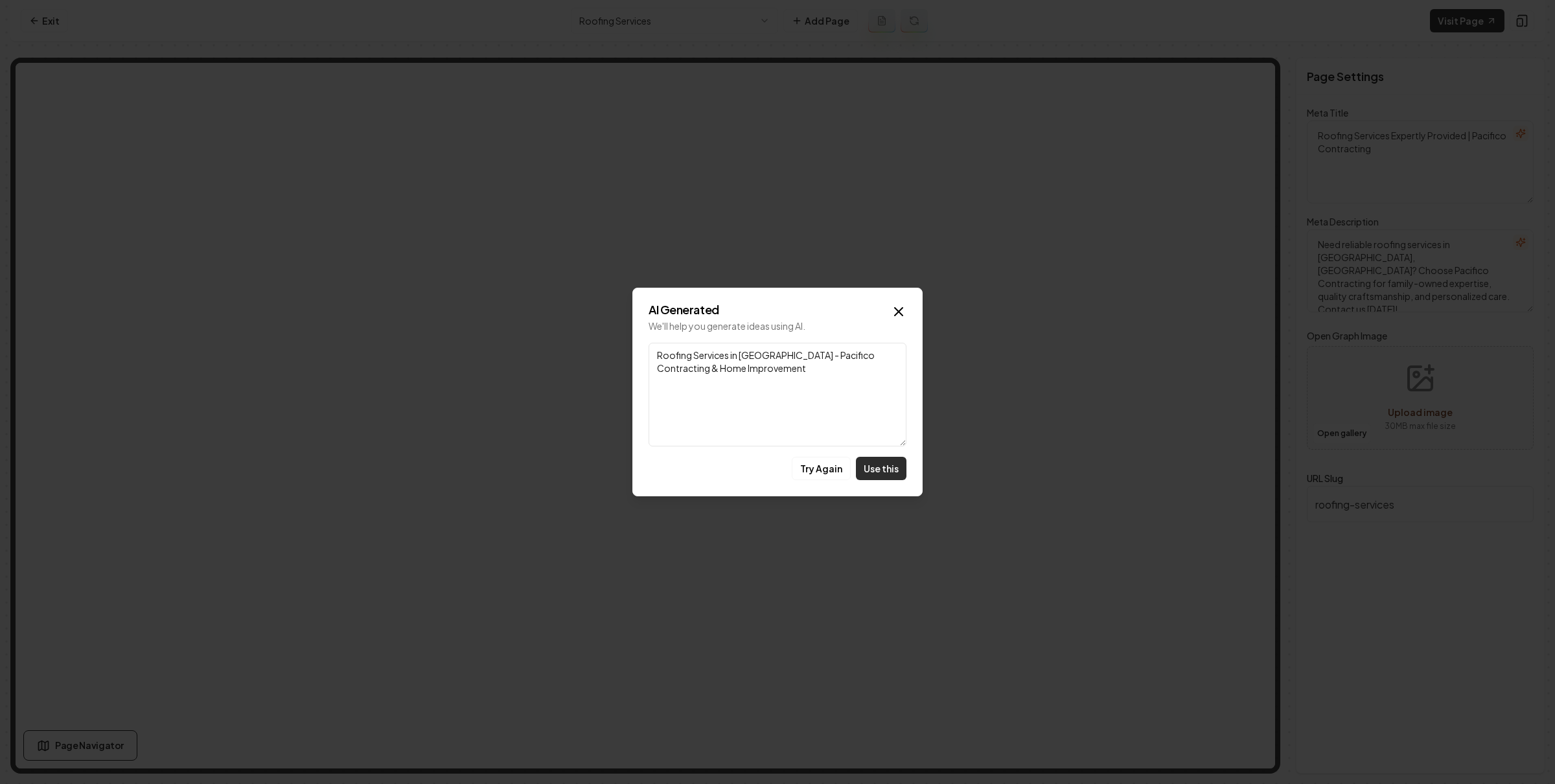
click at [881, 466] on button "Use this" at bounding box center [882, 468] width 51 height 23
type textarea "Roofing Services in [GEOGRAPHIC_DATA] - Pacifico Contracting & Home Improvement"
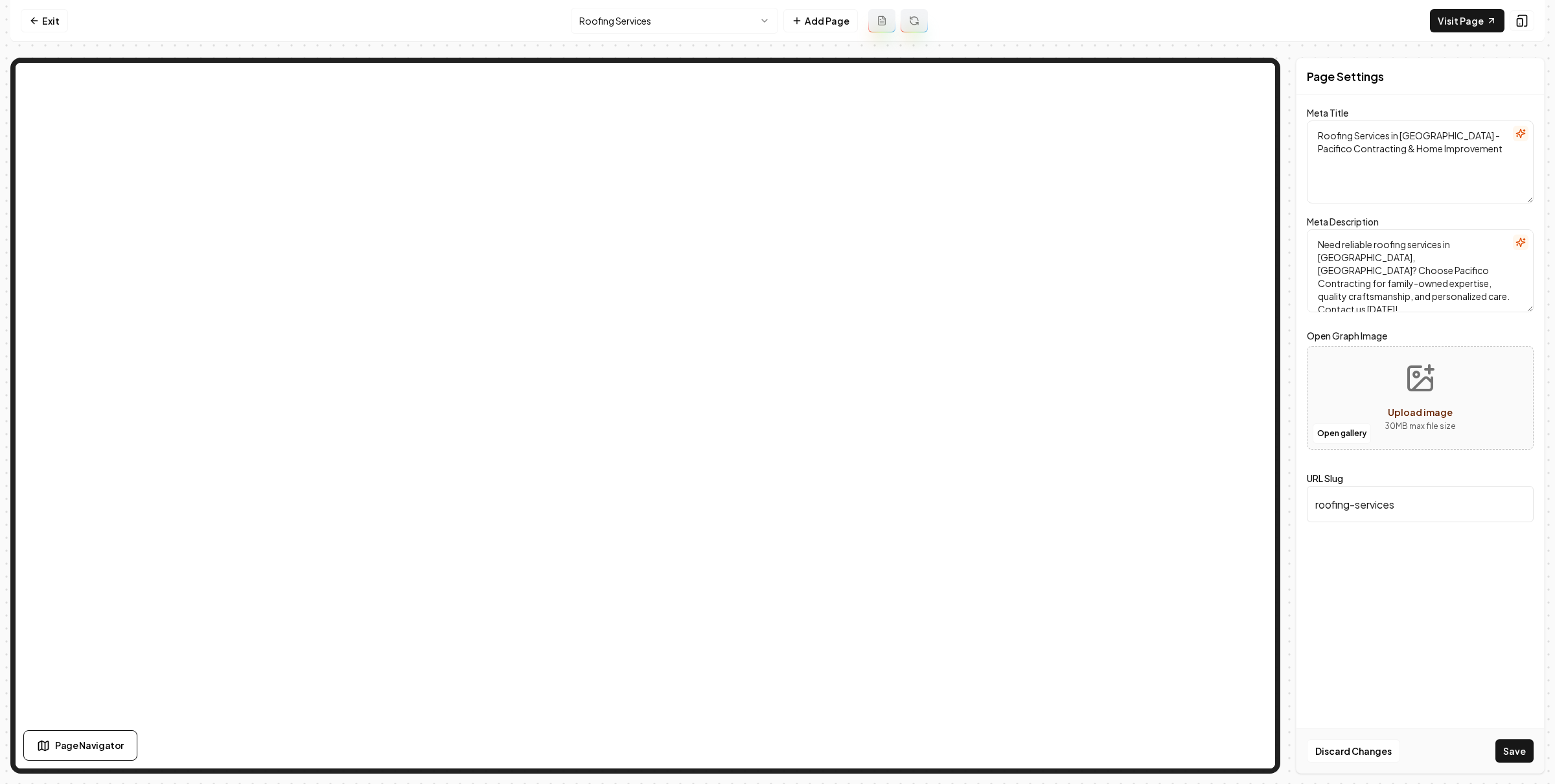
click at [1519, 244] on icon "button" at bounding box center [1521, 242] width 11 height 11
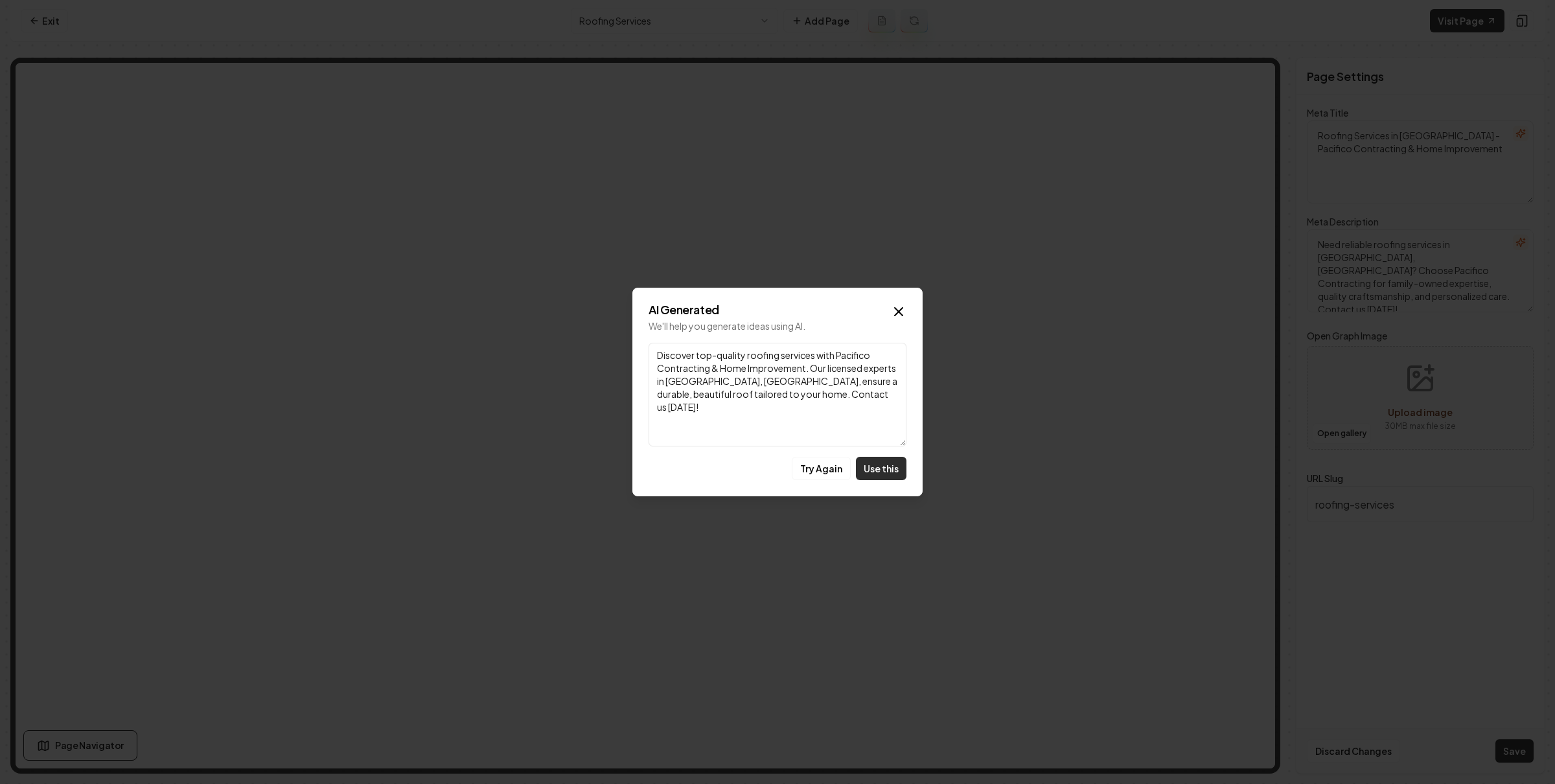
click at [874, 465] on button "Use this" at bounding box center [882, 468] width 51 height 23
type textarea "Discover top-quality roofing services with Pacifico Contracting & Home Improvem…"
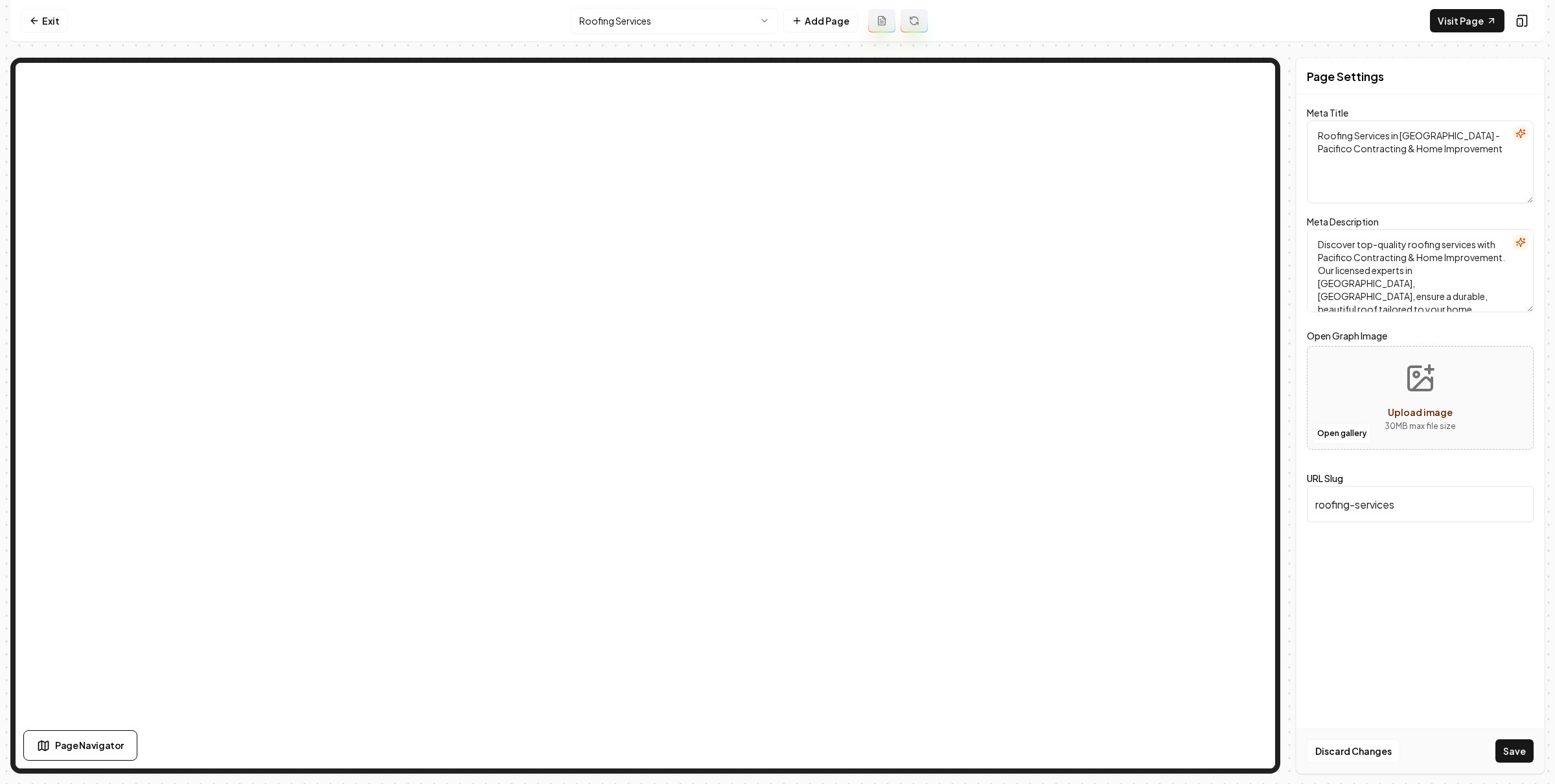
click at [1506, 752] on button "Save" at bounding box center [1514, 751] width 38 height 23
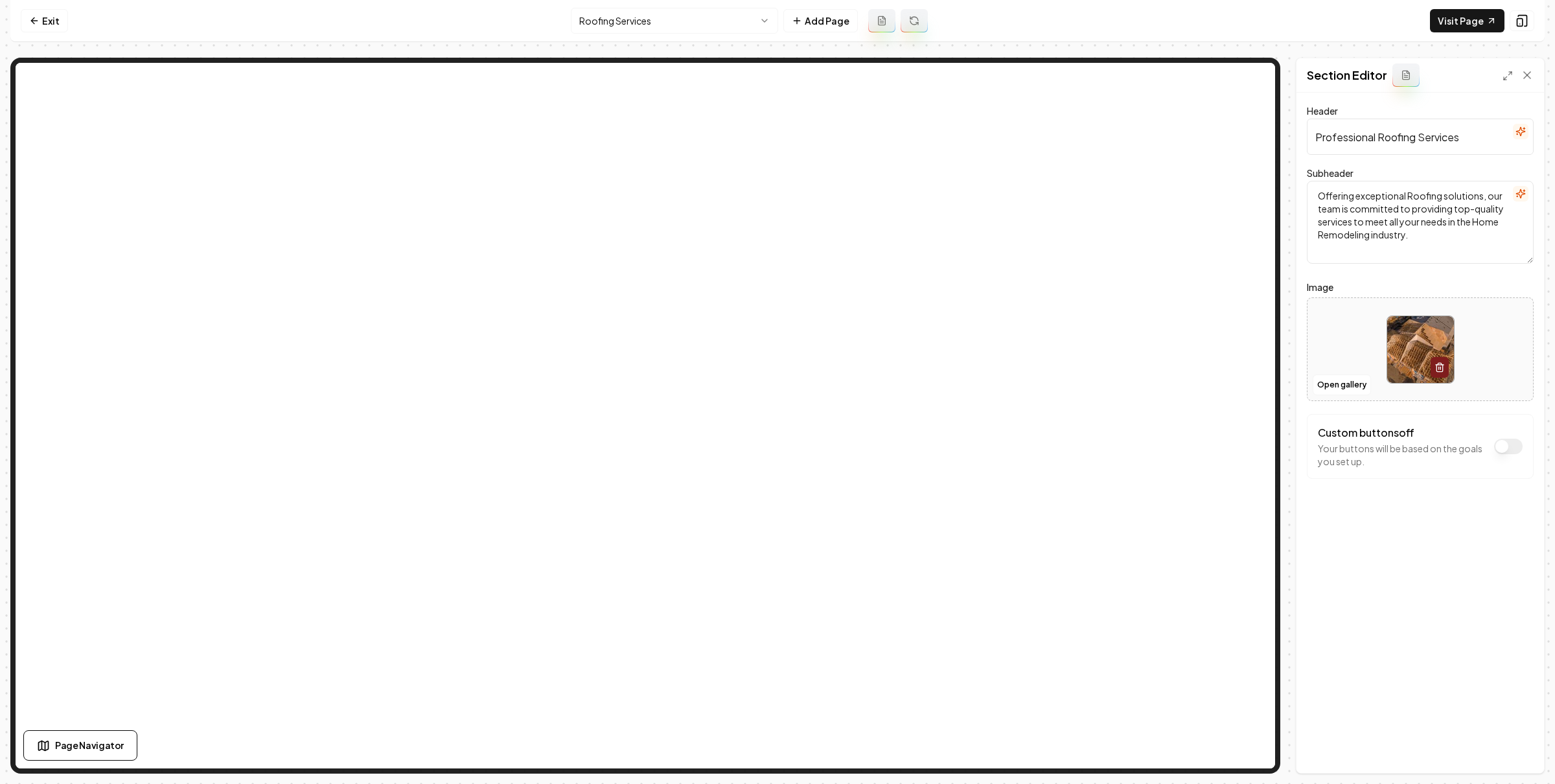
click at [1468, 137] on input "Professional Roofing Services" at bounding box center [1421, 136] width 227 height 36
type input "Professional Roofing Services in [GEOGRAPHIC_DATA], [GEOGRAPHIC_DATA]"
drag, startPoint x: 1522, startPoint y: 755, endPoint x: 1390, endPoint y: 622, distance: 187.4
click at [1521, 754] on button "Save" at bounding box center [1514, 751] width 38 height 23
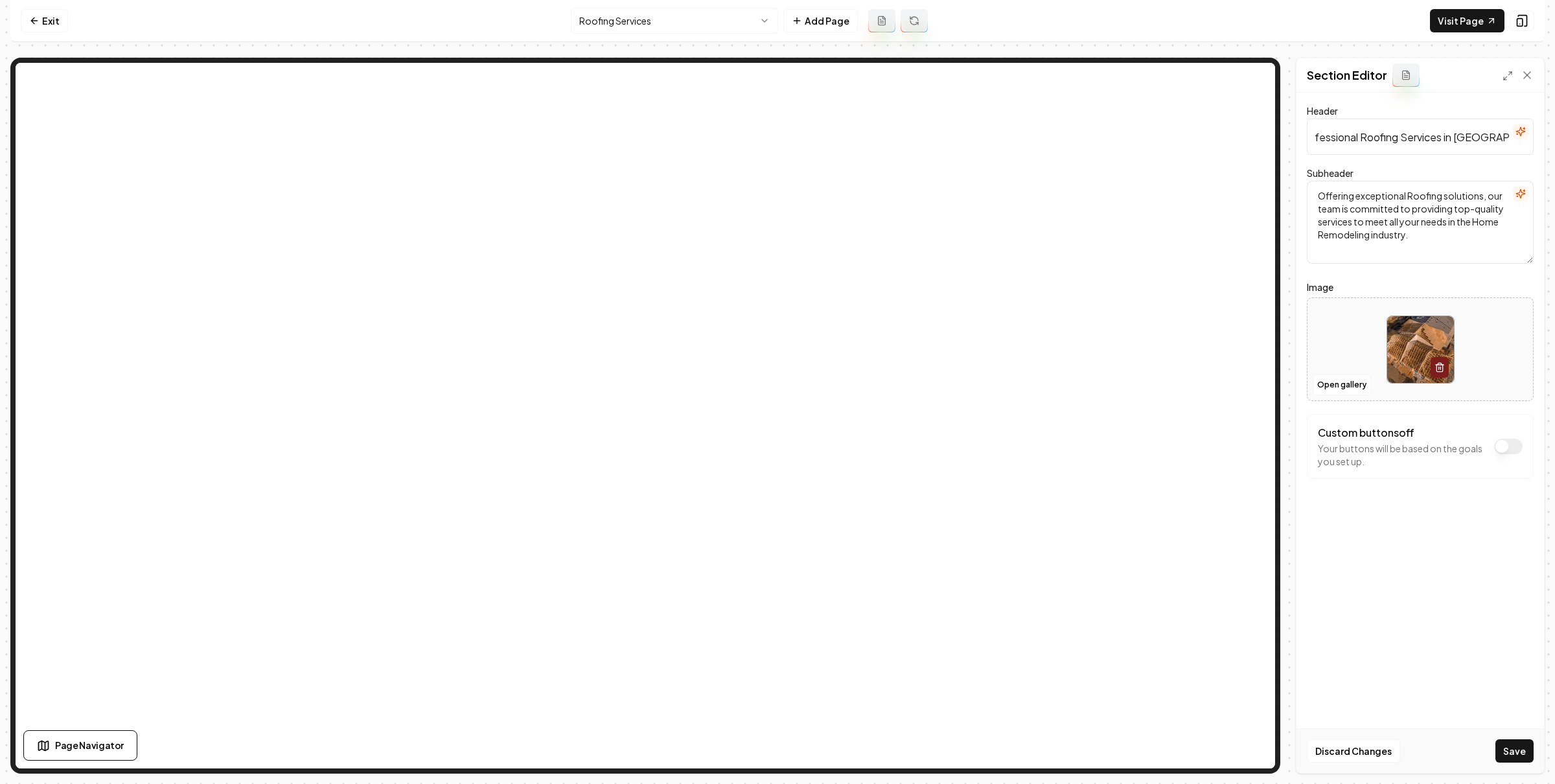
scroll to position [0, 0]
click at [689, 14] on html "Computer Required This feature is only available on a computer. Please switch t…" at bounding box center [778, 392] width 1555 height 784
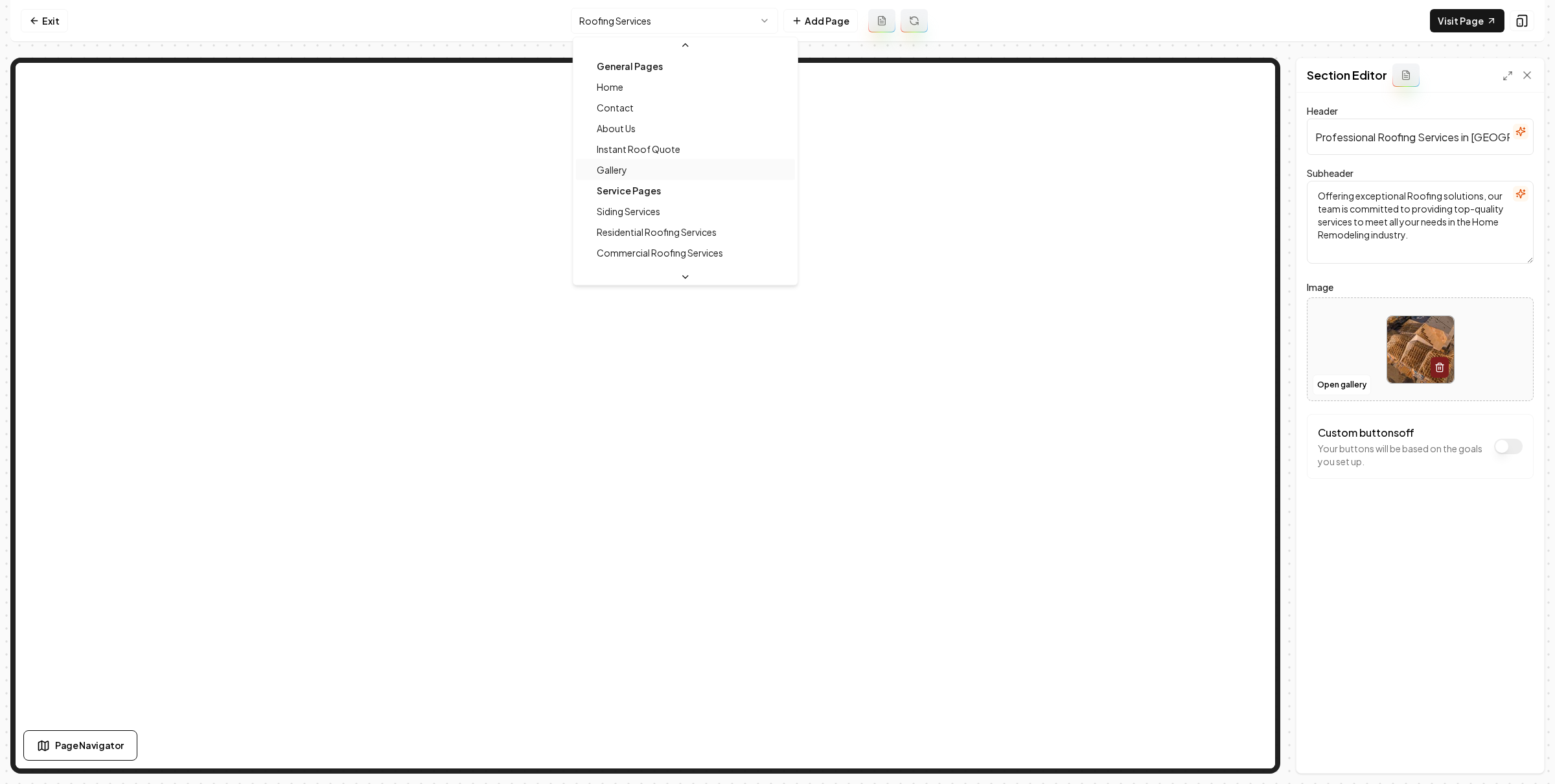
scroll to position [34, 0]
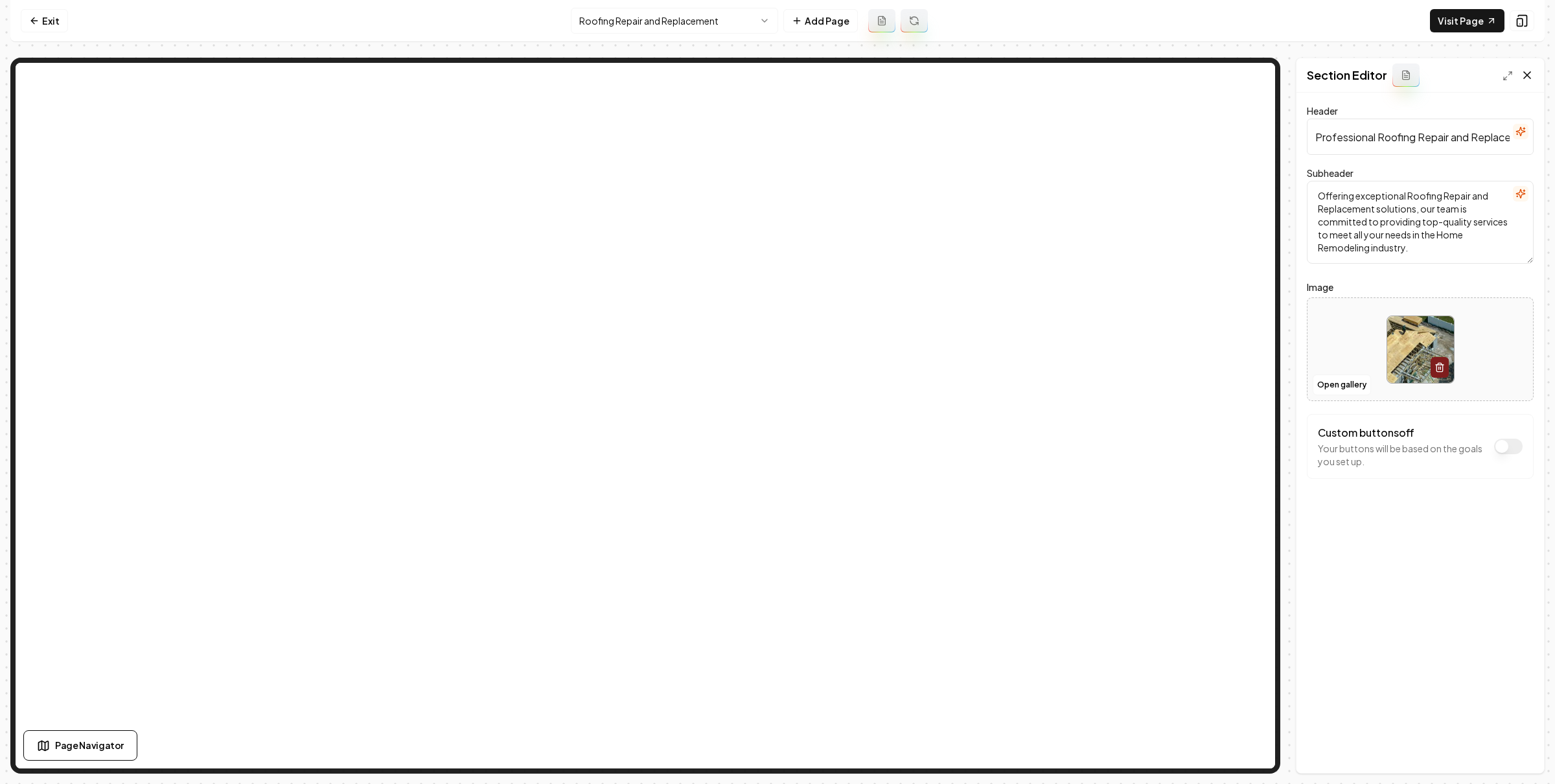
click at [1527, 76] on icon at bounding box center [1527, 75] width 13 height 13
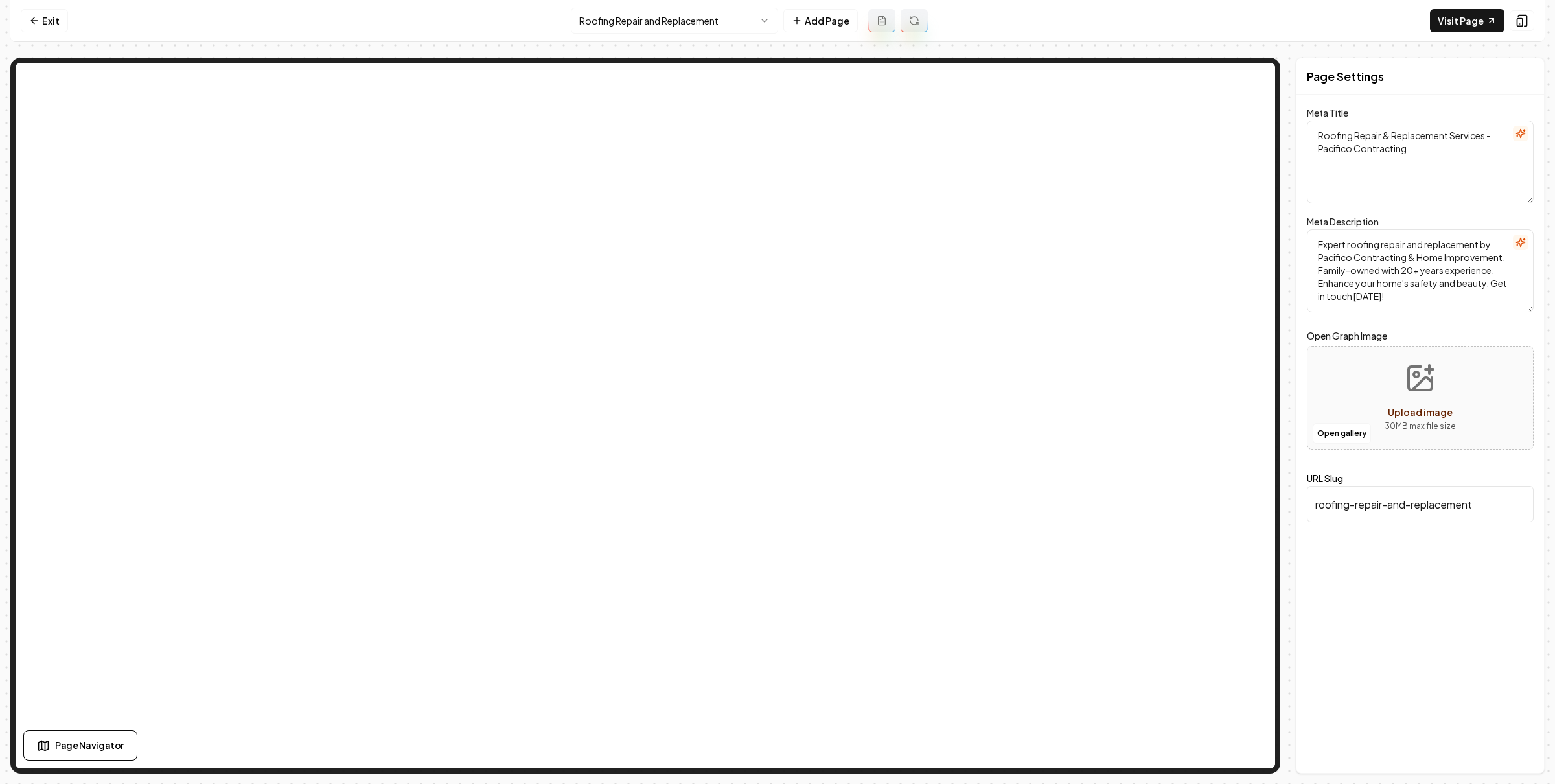
click at [1526, 131] on icon "button" at bounding box center [1521, 133] width 11 height 11
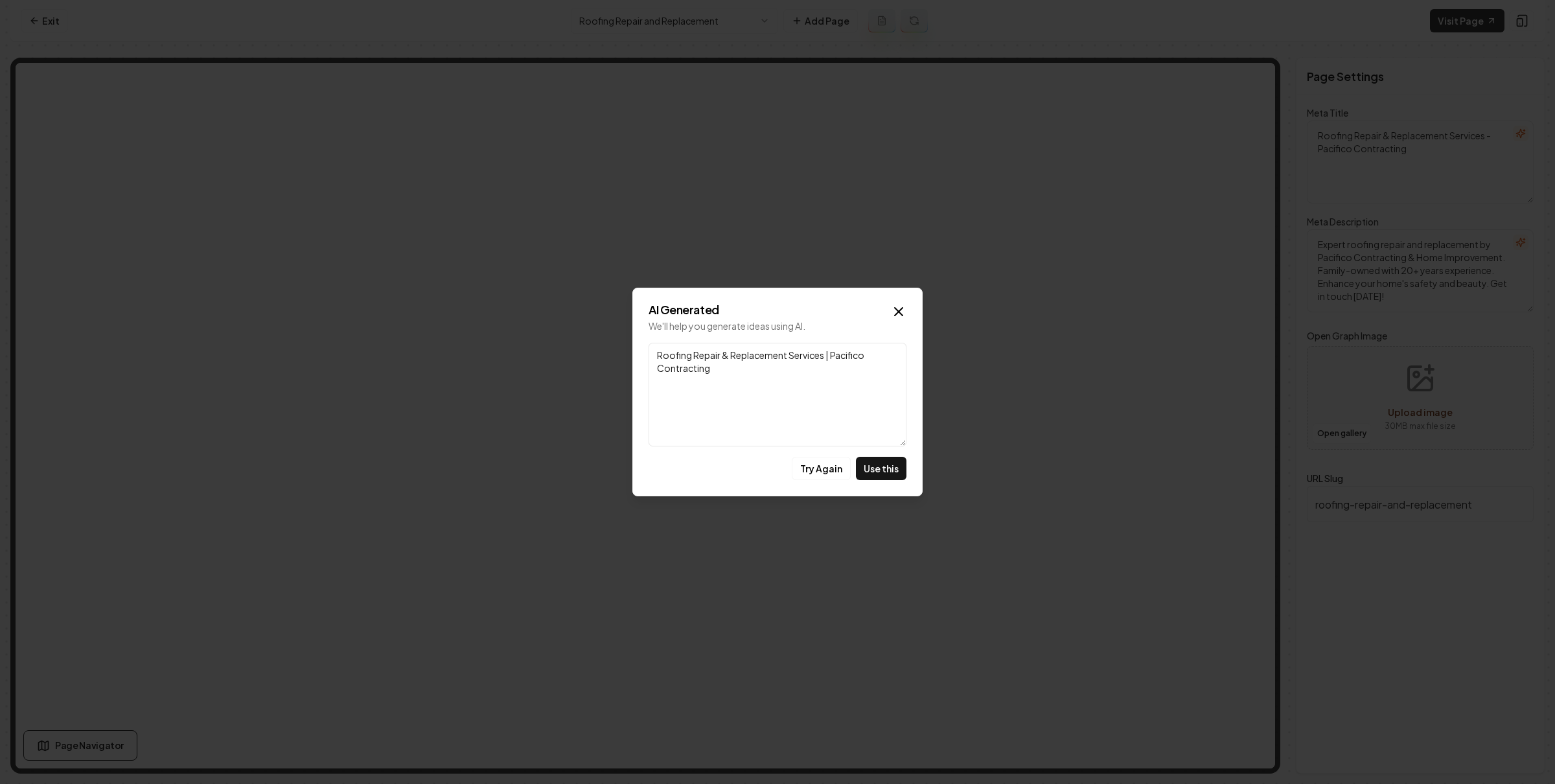
drag, startPoint x: 903, startPoint y: 307, endPoint x: 944, endPoint y: 310, distance: 41.1
click at [903, 306] on icon "button" at bounding box center [899, 312] width 16 height 16
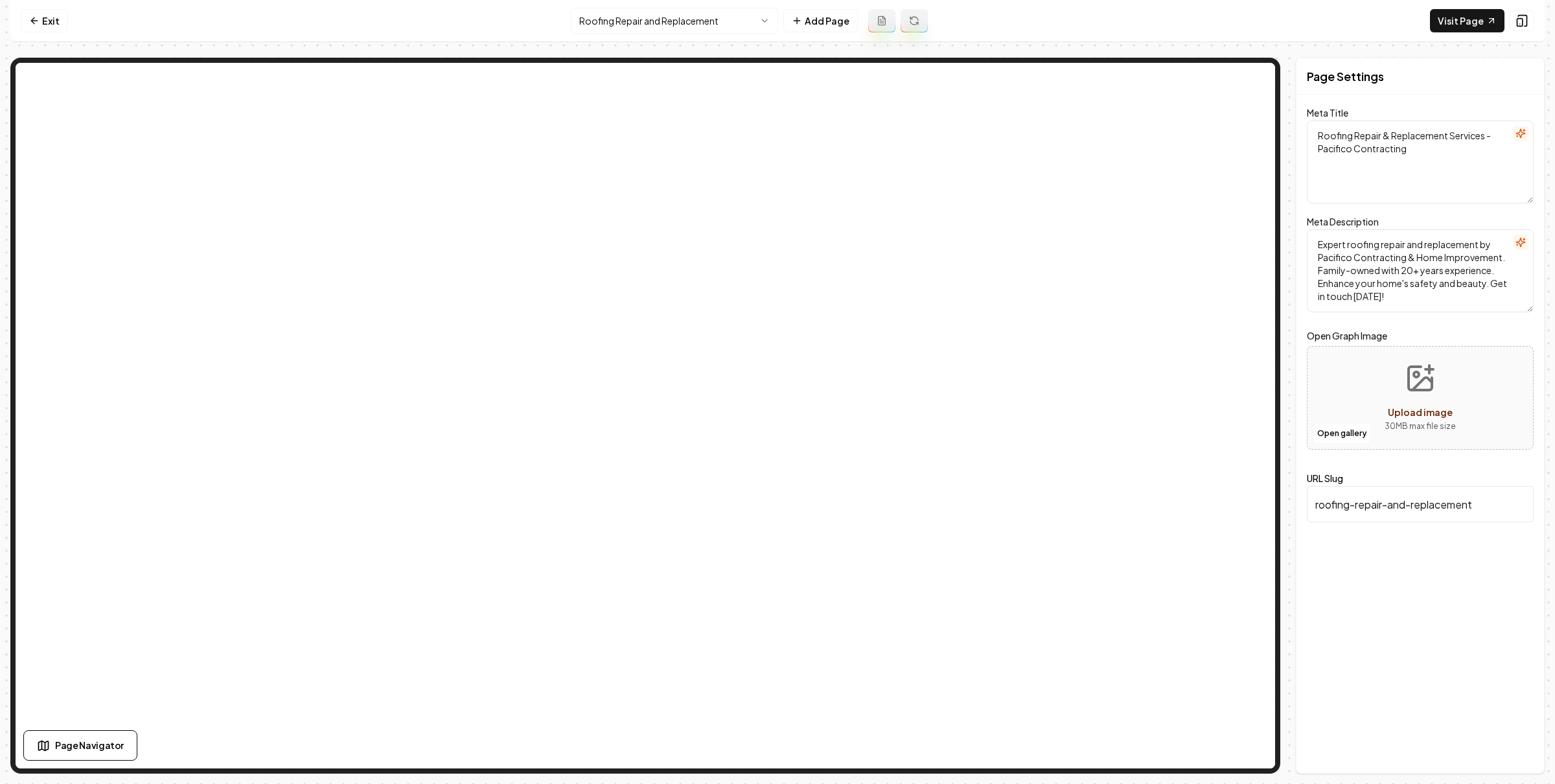
click at [1522, 239] on icon "button" at bounding box center [1521, 242] width 11 height 11
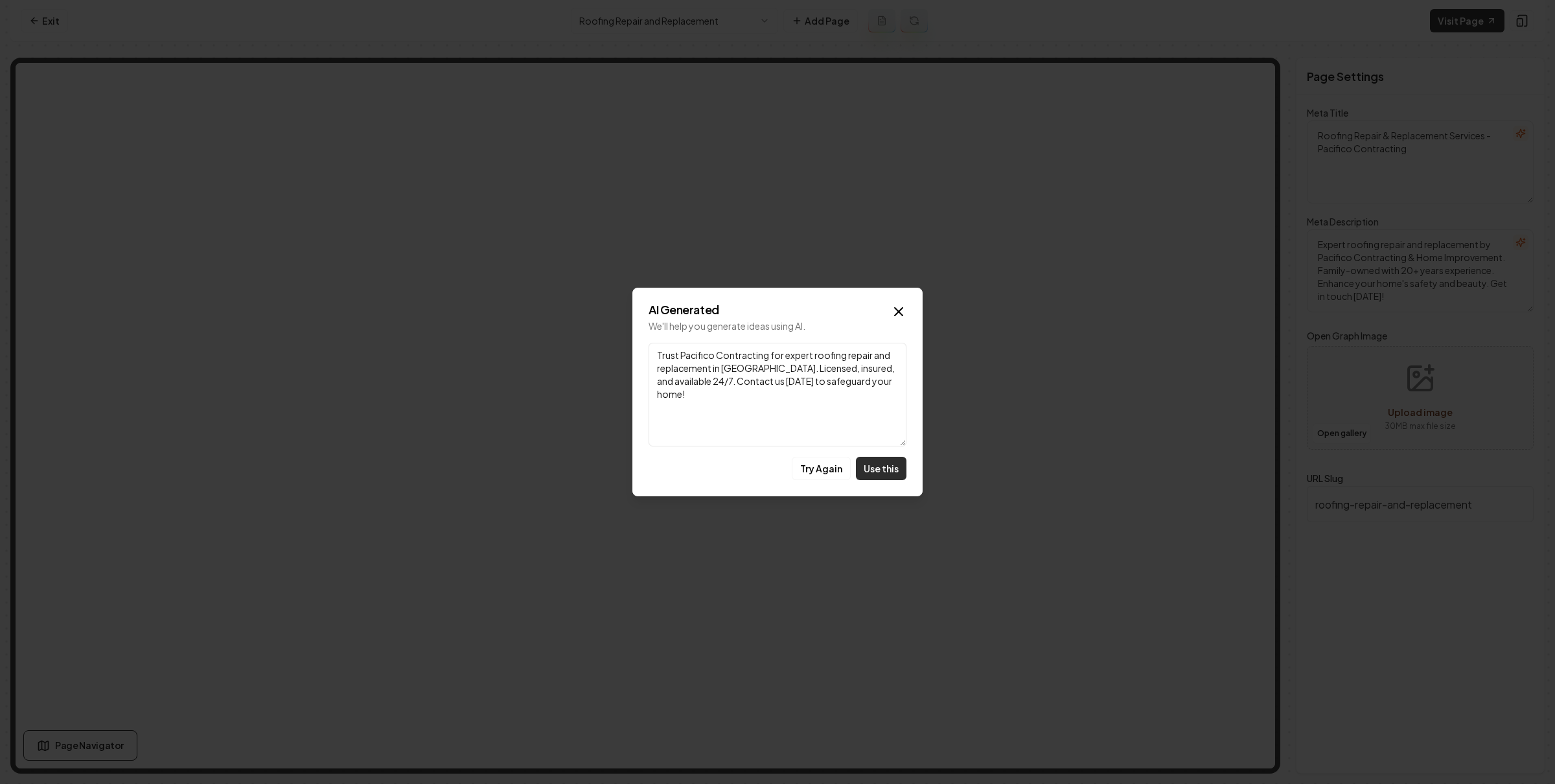
click at [868, 467] on button "Use this" at bounding box center [882, 468] width 51 height 23
type textarea "Trust Pacifico Contracting for expert roofing repair and replacement in [GEOGRA…"
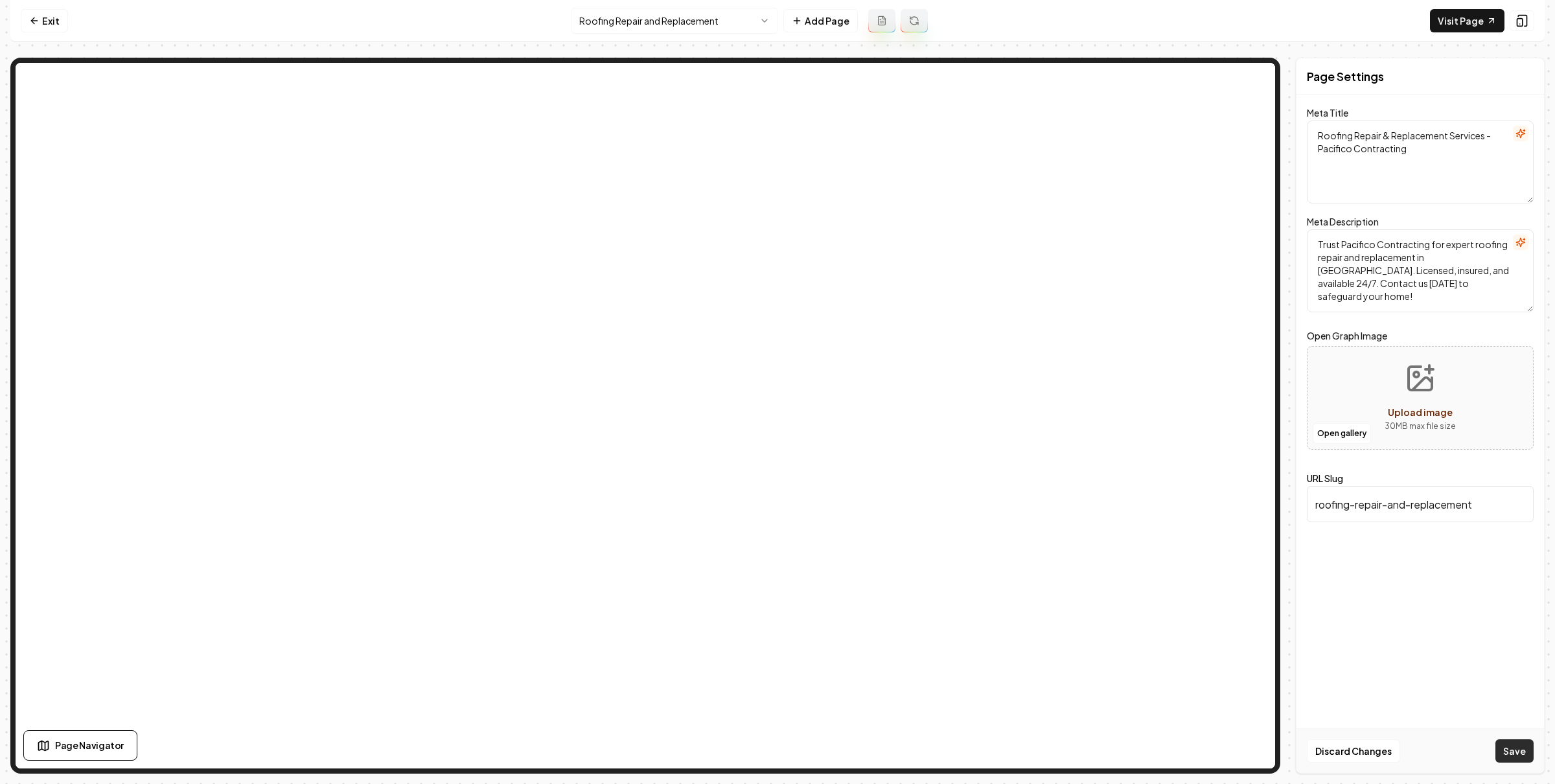
click at [1503, 750] on button "Save" at bounding box center [1514, 751] width 38 height 23
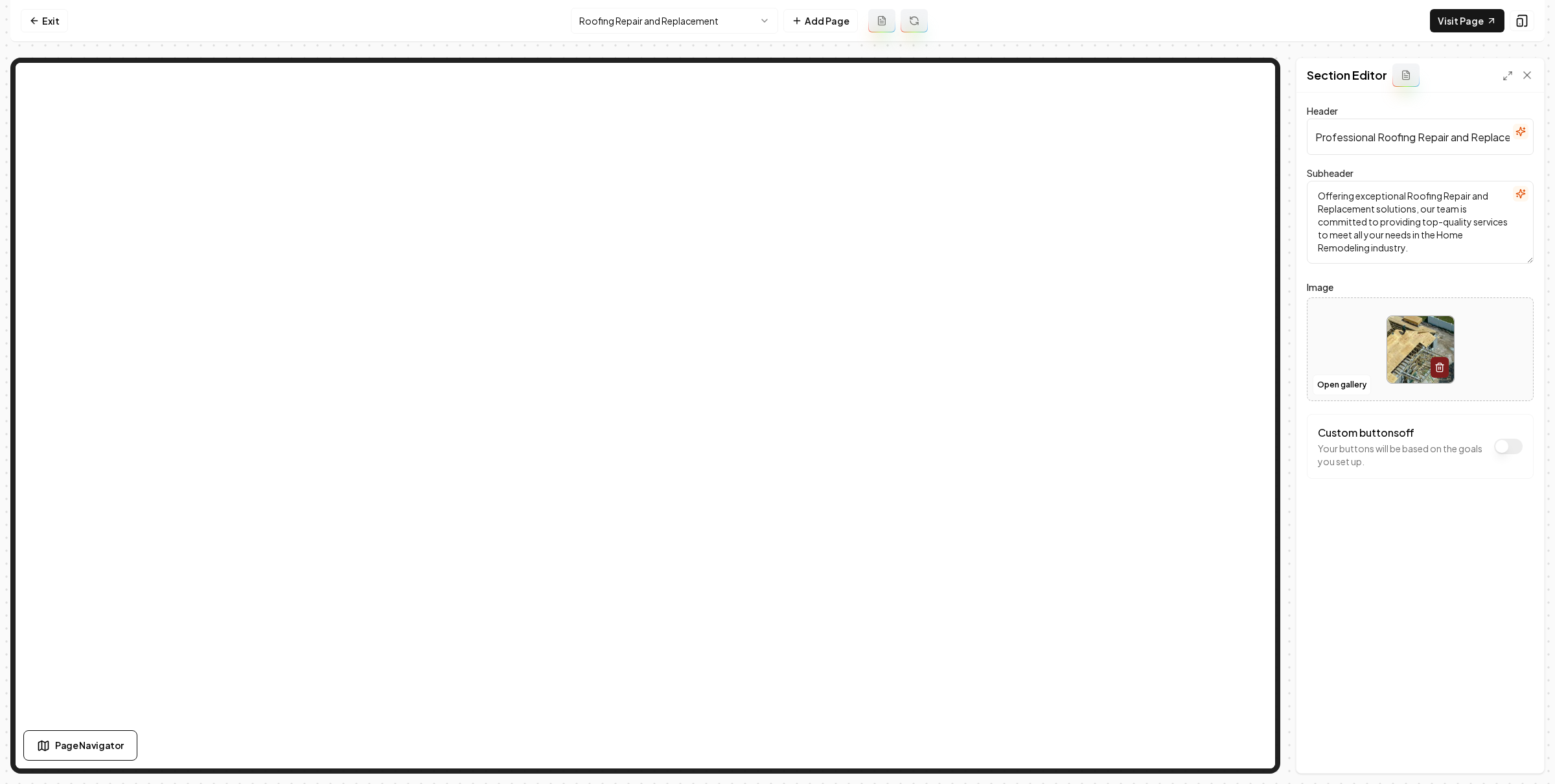
click at [1517, 132] on icon "button" at bounding box center [1521, 131] width 11 height 11
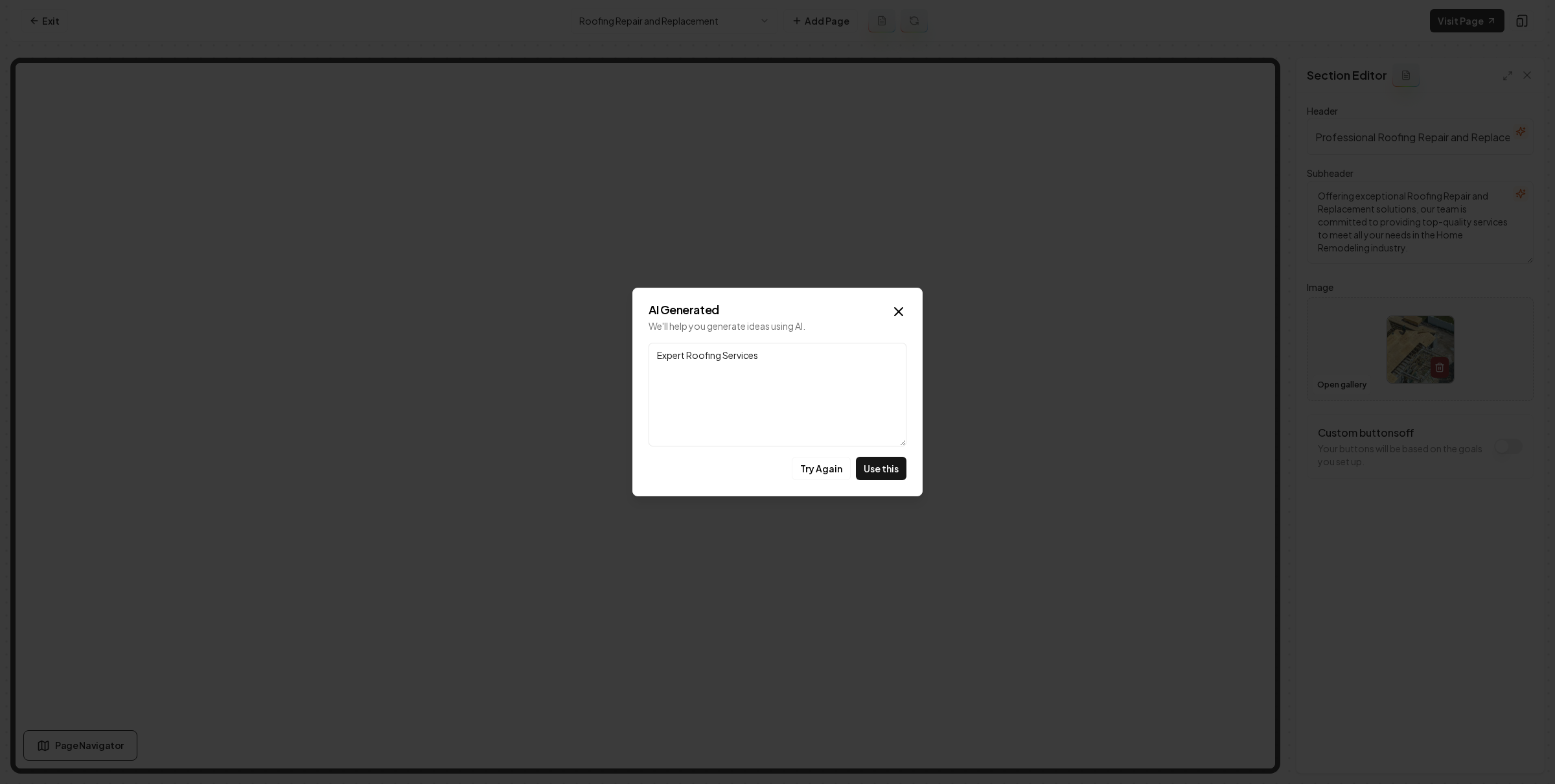
click at [898, 301] on div "AI Generated We'll help you generate ideas using AI. Link Expert Roofing Servic…" at bounding box center [778, 392] width 290 height 208
click at [895, 305] on icon "button" at bounding box center [899, 312] width 16 height 16
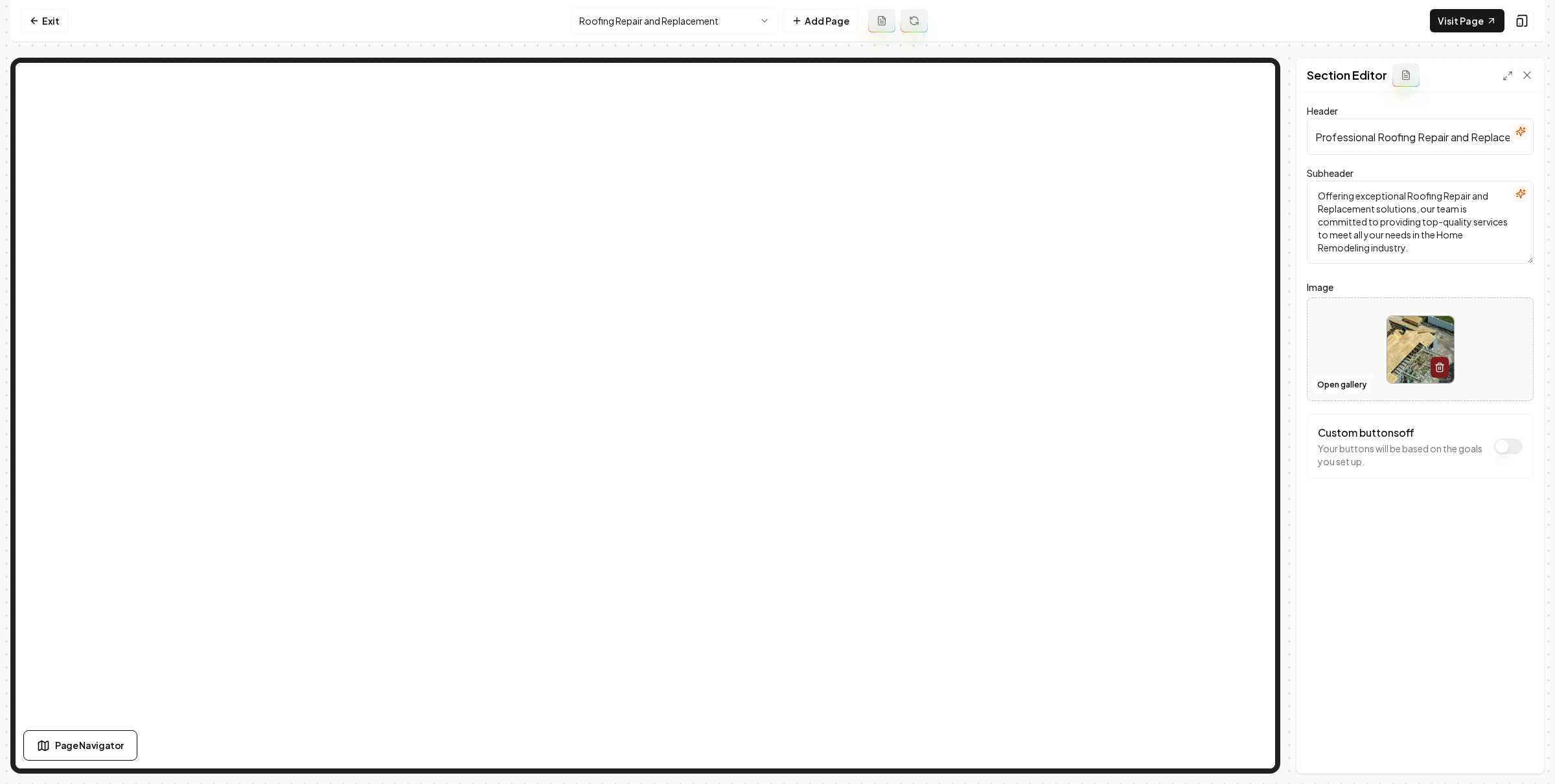
drag, startPoint x: 1422, startPoint y: 148, endPoint x: 1430, endPoint y: 146, distance: 8.2
click at [1422, 148] on input "Professional Roofing Repair and Replacement Services" at bounding box center [1421, 136] width 227 height 36
click at [1517, 132] on icon "button" at bounding box center [1520, 131] width 9 height 9
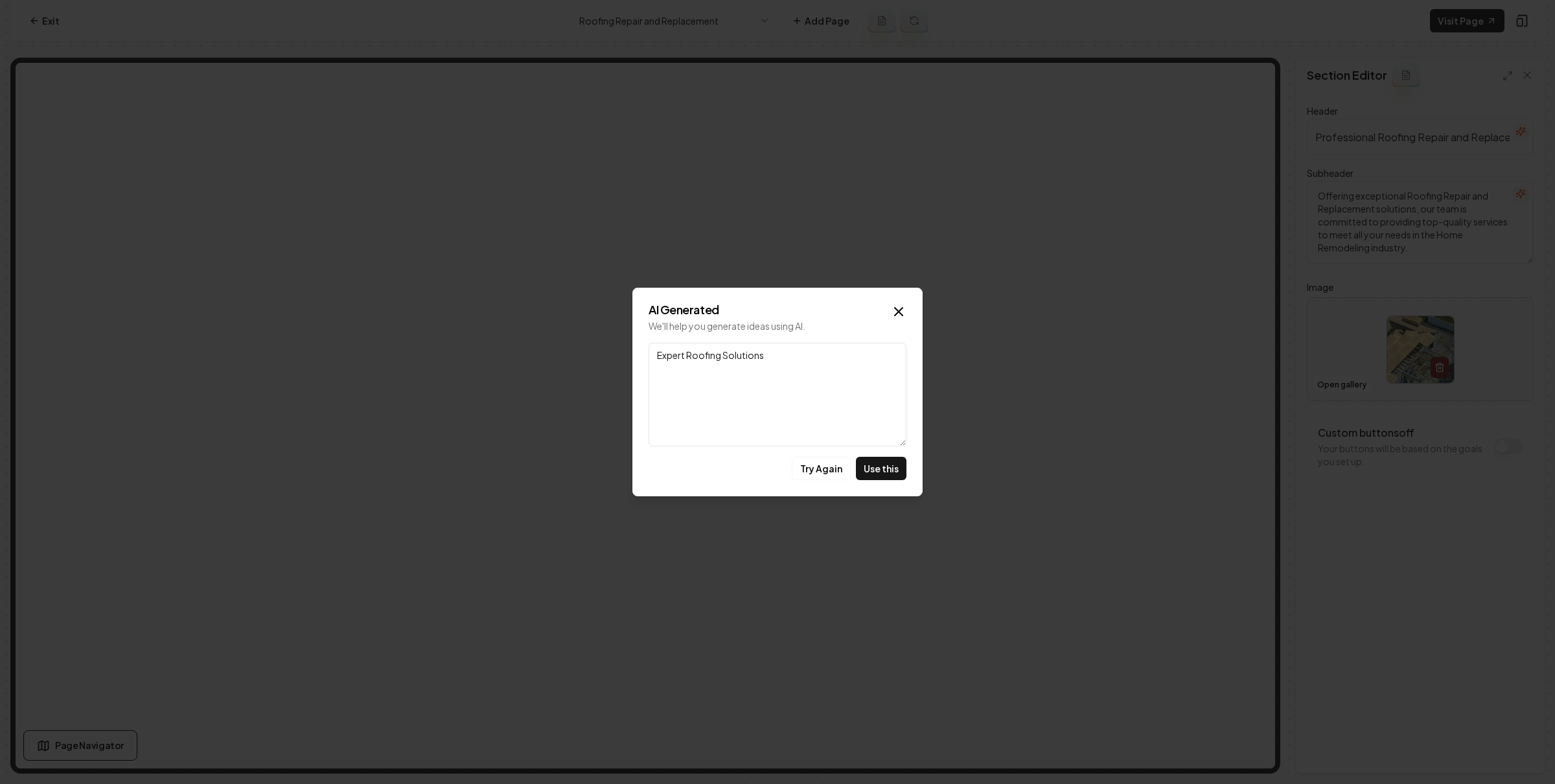
drag, startPoint x: 895, startPoint y: 306, endPoint x: 909, endPoint y: 303, distance: 14.3
click at [895, 306] on icon "button" at bounding box center [899, 312] width 16 height 16
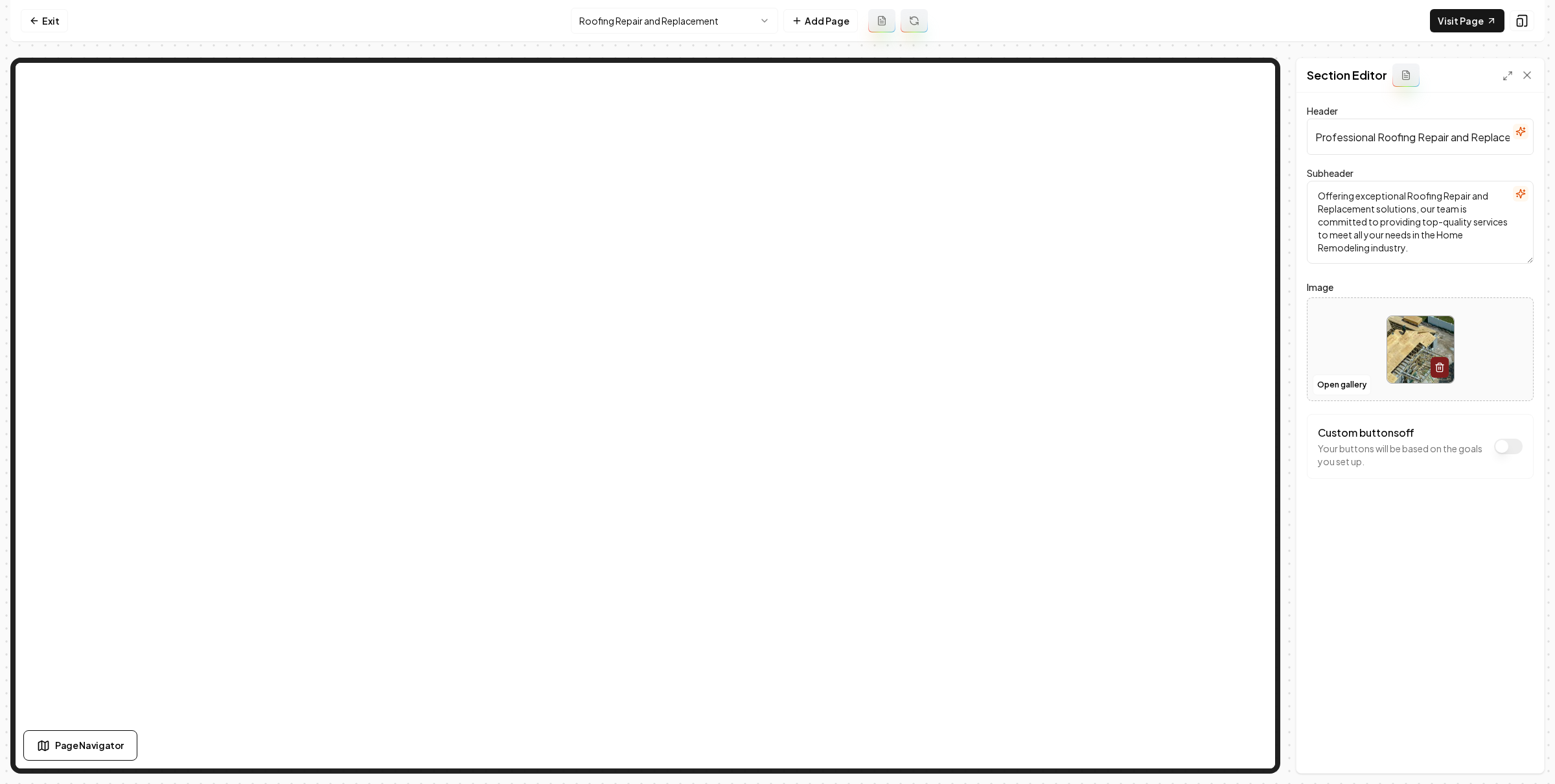
click at [1349, 142] on input "Professional Roofing Repair and Replacement Services" at bounding box center [1421, 136] width 227 height 36
type input "Professional Roofing Repair and Replacement Services in [GEOGRAPHIC_DATA], [GEO…"
click at [1520, 740] on button "Save" at bounding box center [1514, 751] width 38 height 23
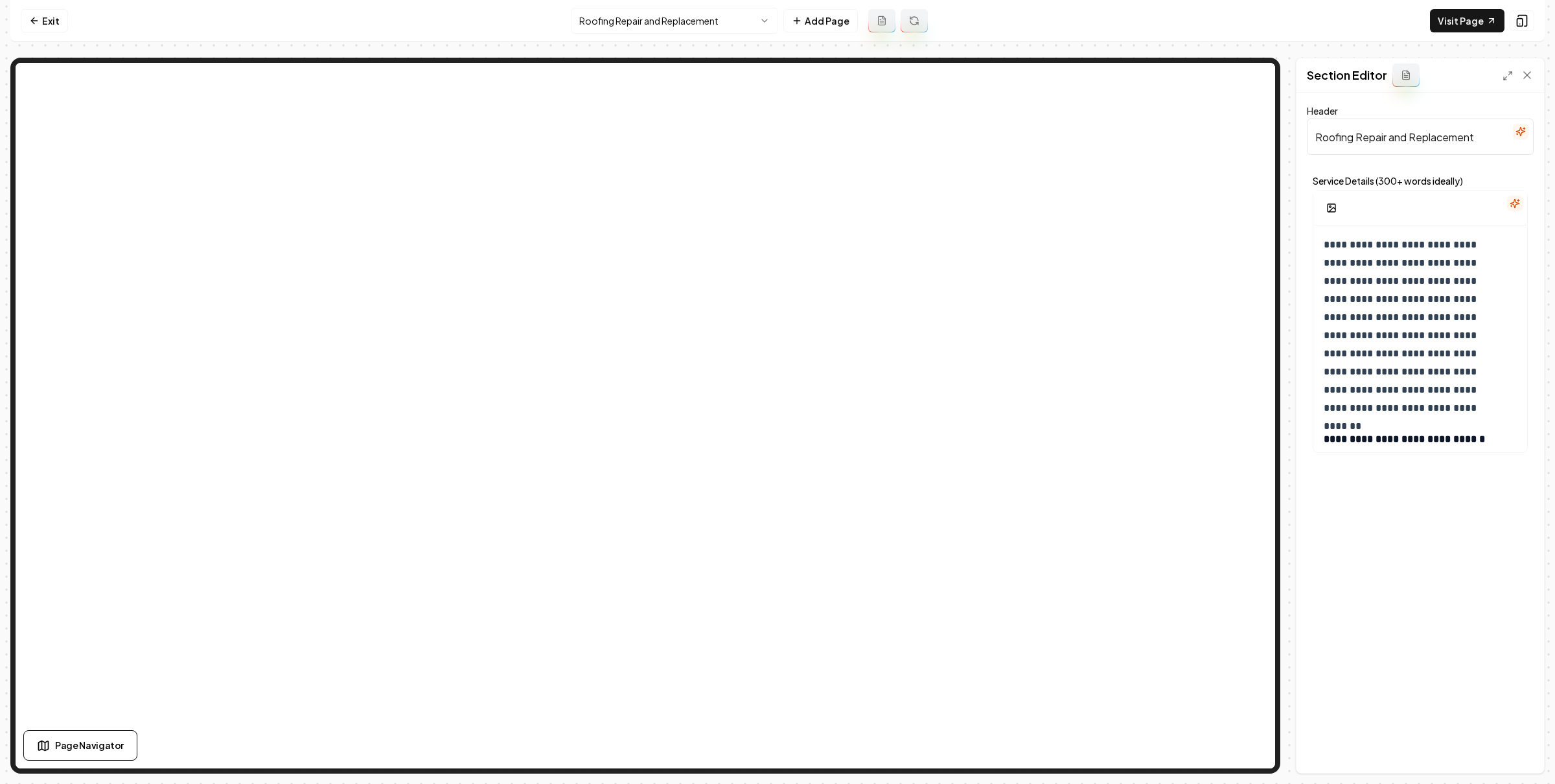
click at [1510, 200] on icon "button" at bounding box center [1515, 204] width 11 height 11
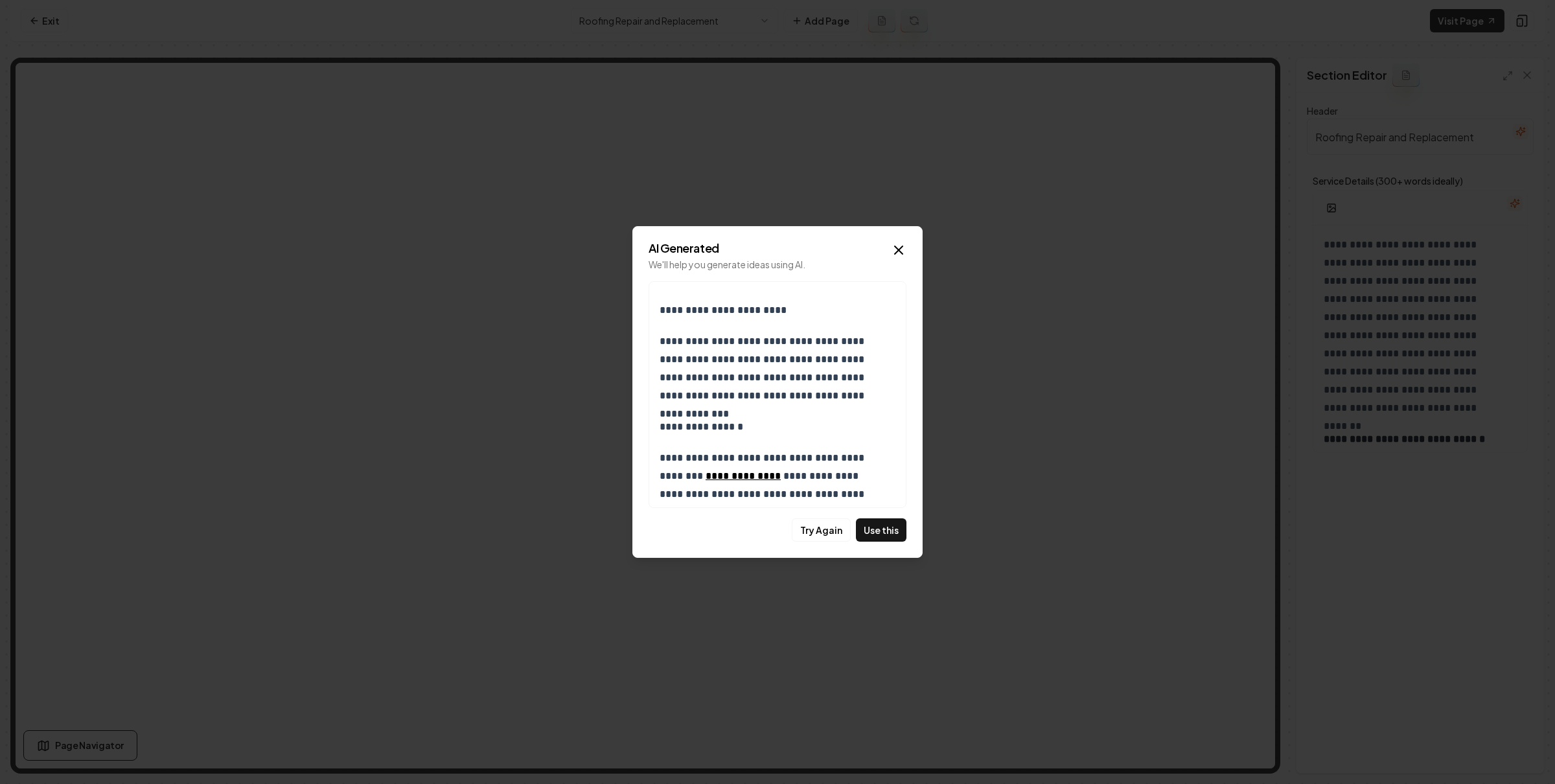
scroll to position [798, 0]
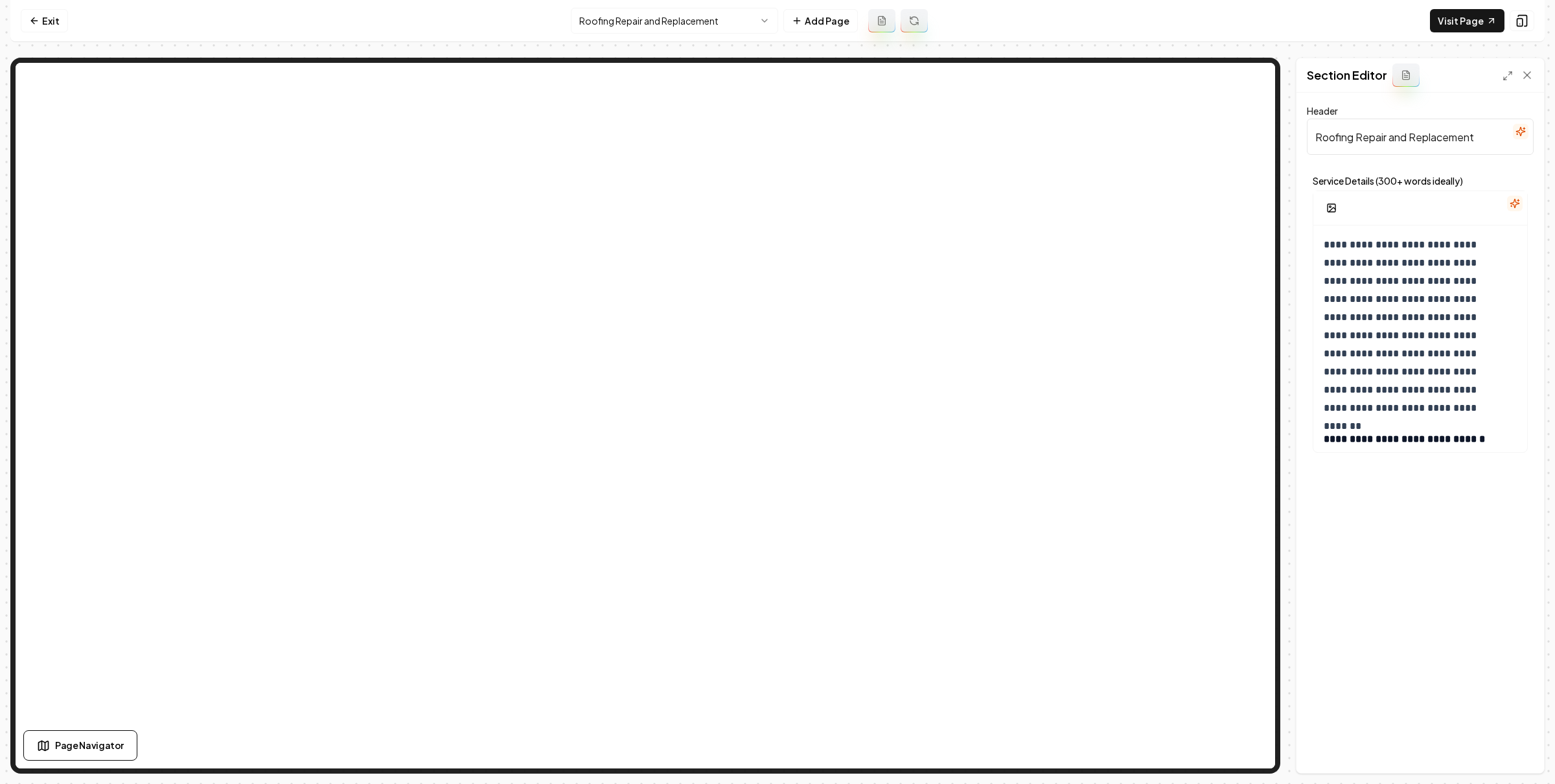
click at [638, 16] on html "**********" at bounding box center [778, 392] width 1555 height 784
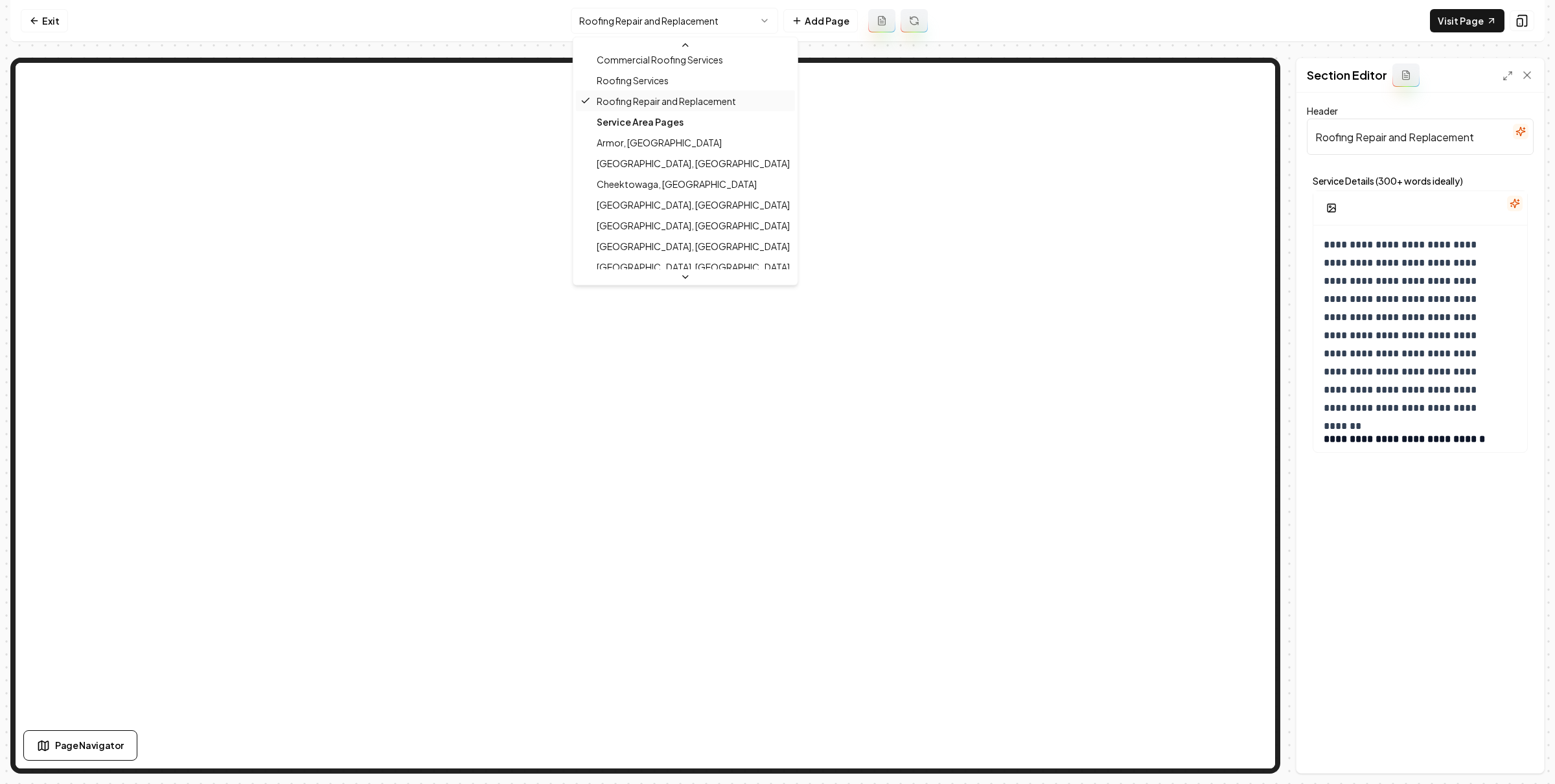
scroll to position [172, 0]
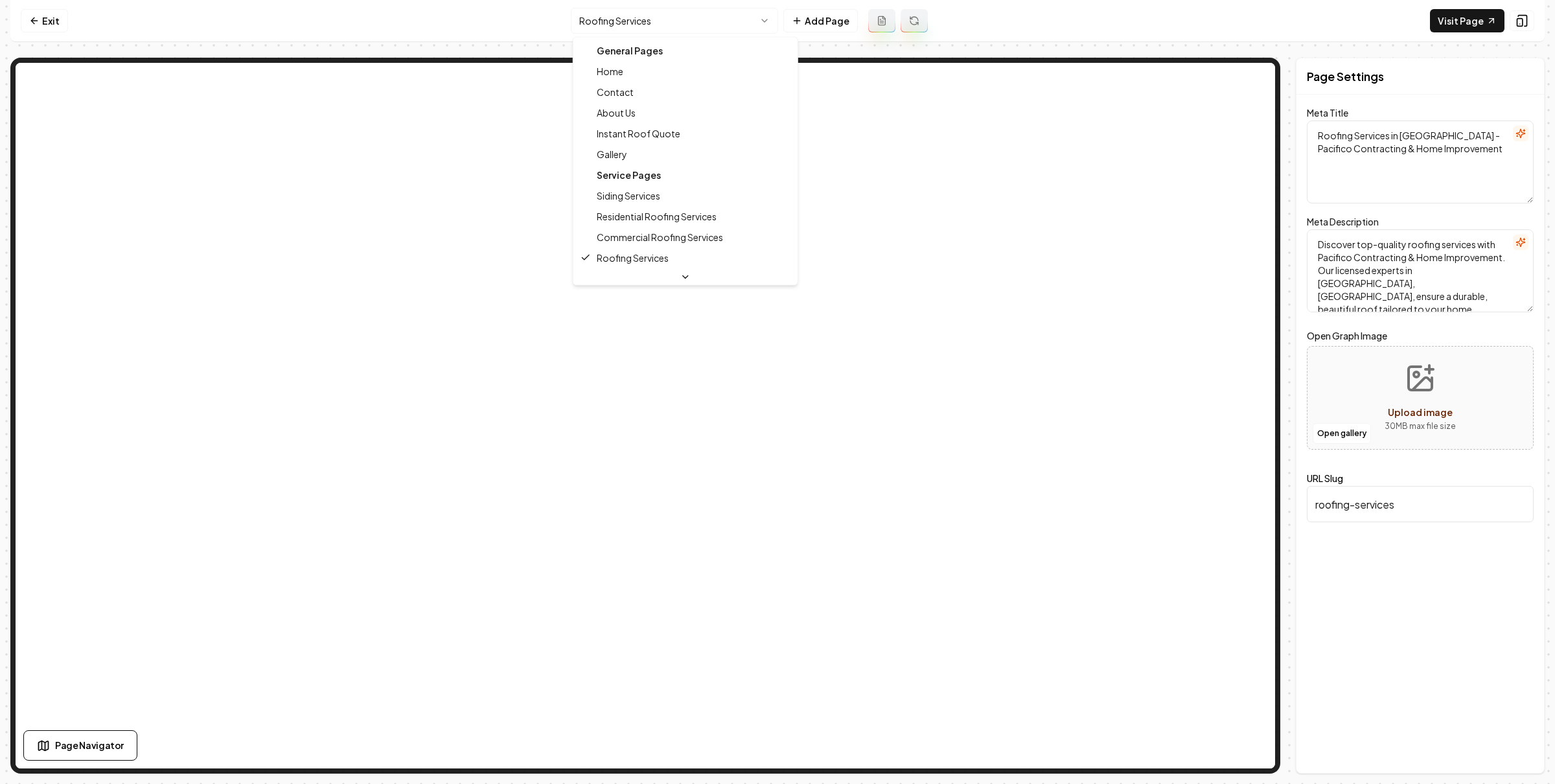
click at [659, 22] on html "Computer Required This feature is only available on a computer. Please switch t…" at bounding box center [778, 392] width 1555 height 784
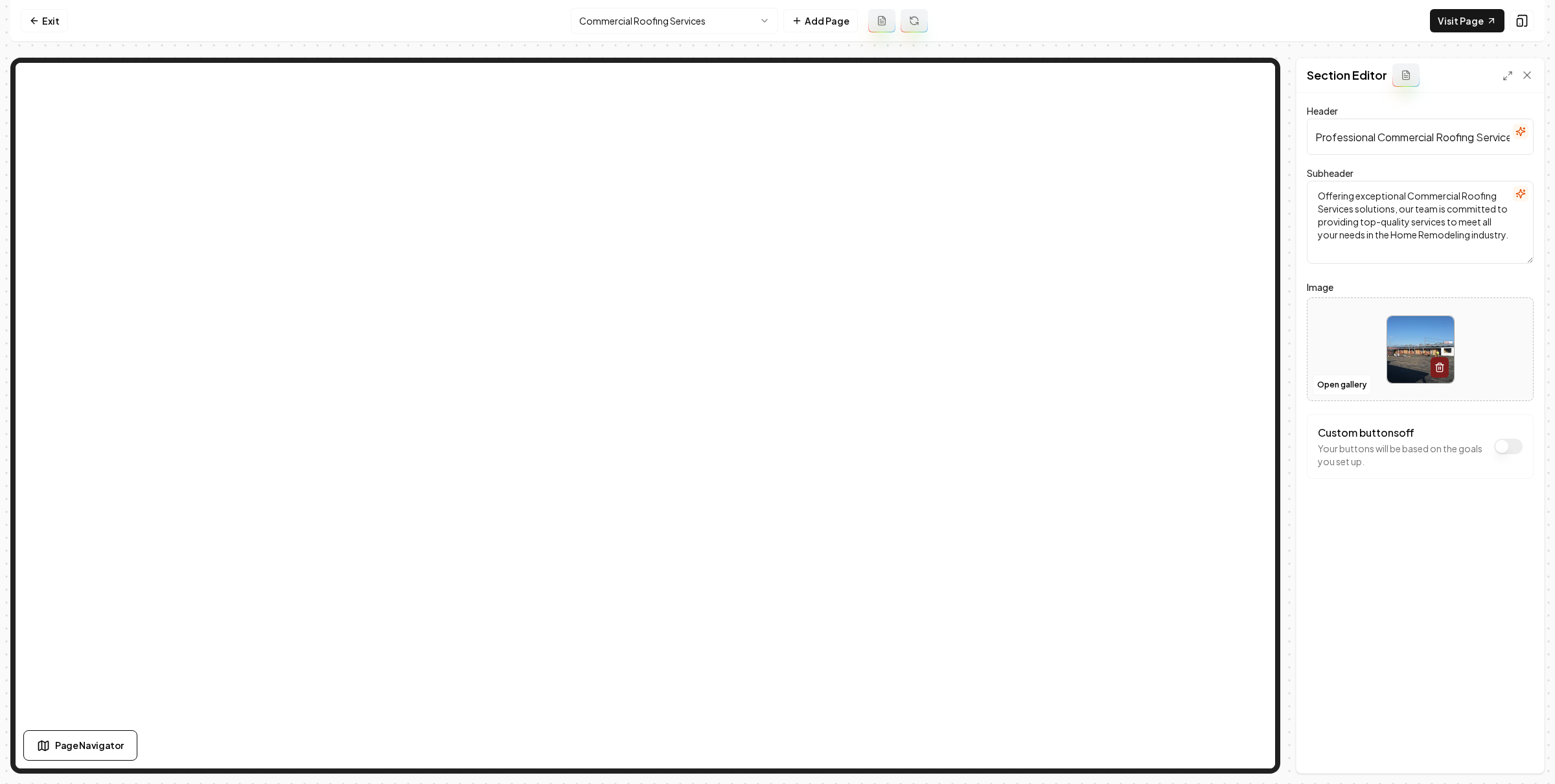
click at [1422, 138] on input "Professional Commercial Roofing Services" at bounding box center [1421, 136] width 227 height 36
type input "Professional Commercial Roofing Services - [GEOGRAPHIC_DATA], [GEOGRAPHIC_DATA]"
click at [1526, 191] on icon "button" at bounding box center [1521, 194] width 11 height 11
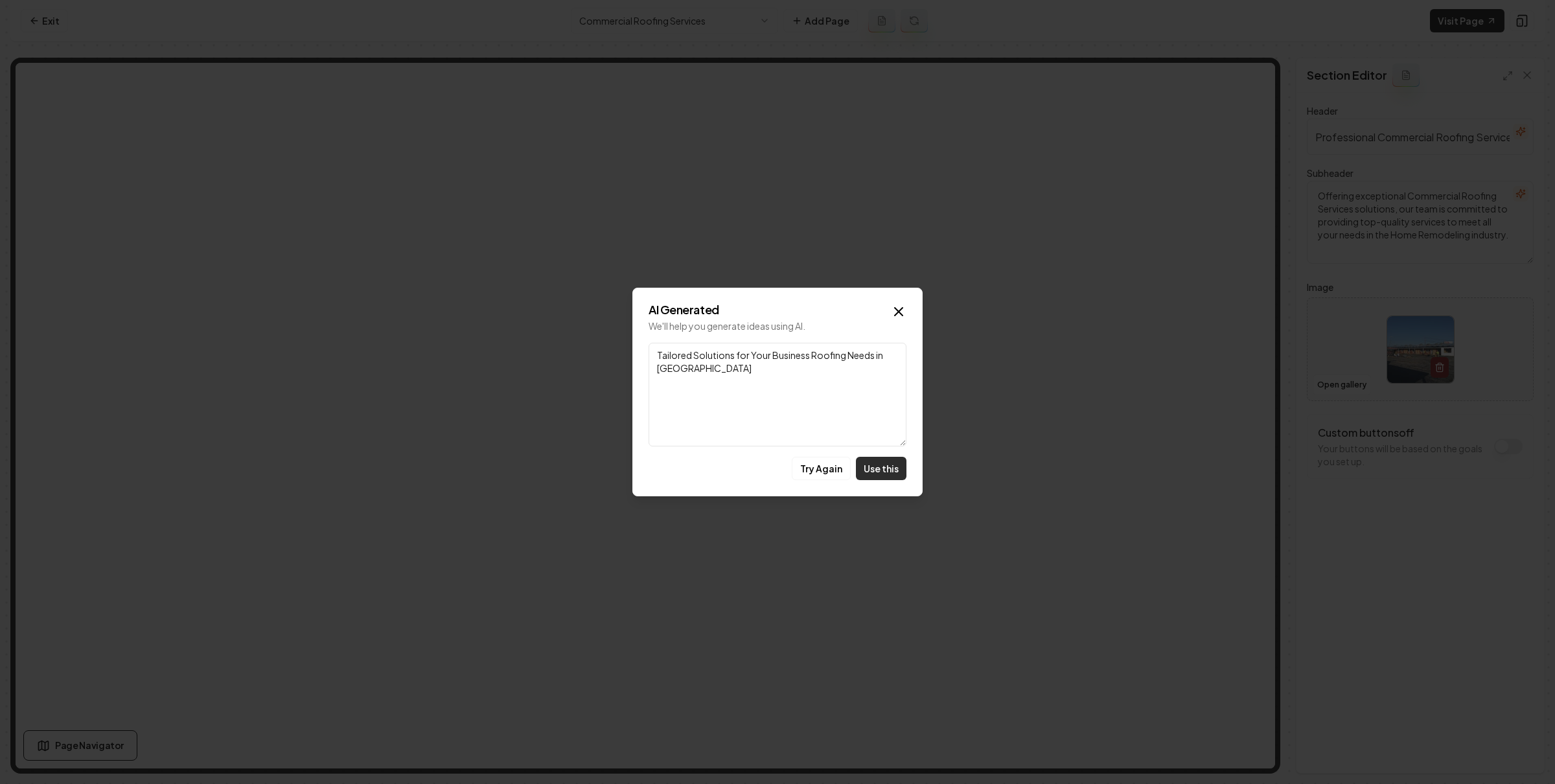
click at [870, 460] on button "Use this" at bounding box center [882, 468] width 51 height 23
type textarea "Tailored Solutions for Your Business Roofing Needs in [GEOGRAPHIC_DATA]"
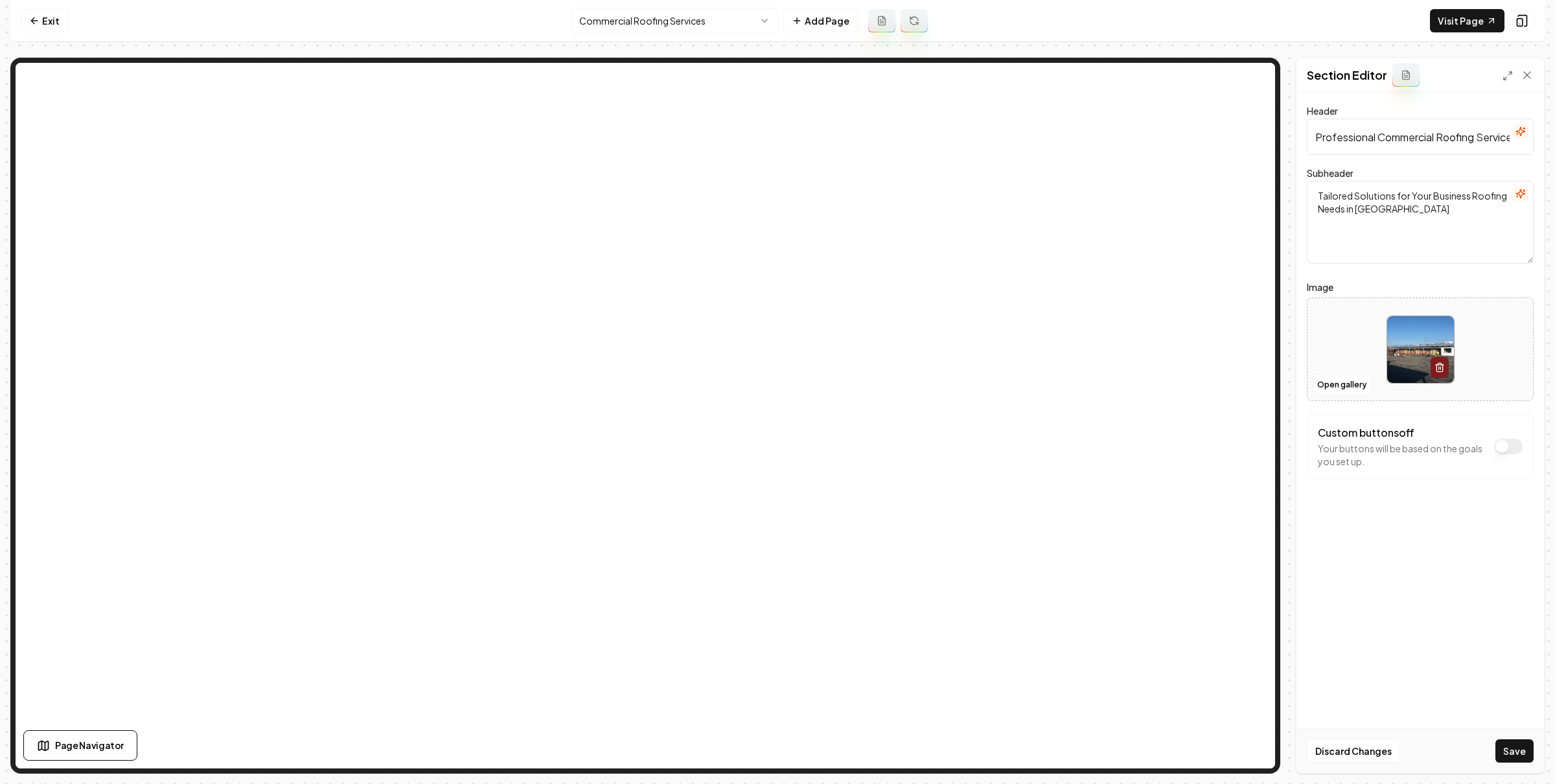
drag, startPoint x: 1531, startPoint y: 756, endPoint x: 1522, endPoint y: 716, distance: 41.0
click at [1531, 756] on button "Save" at bounding box center [1514, 751] width 38 height 23
click at [672, 1] on nav "Exit Commercial Roofing Services Add Page Visit Page" at bounding box center [778, 20] width 1535 height 42
click at [668, 17] on html "Computer Required This feature is only available on a computer. Please switch t…" at bounding box center [778, 392] width 1555 height 784
click at [1423, 146] on input "Professional Residential Roofing Services" at bounding box center [1421, 136] width 227 height 36
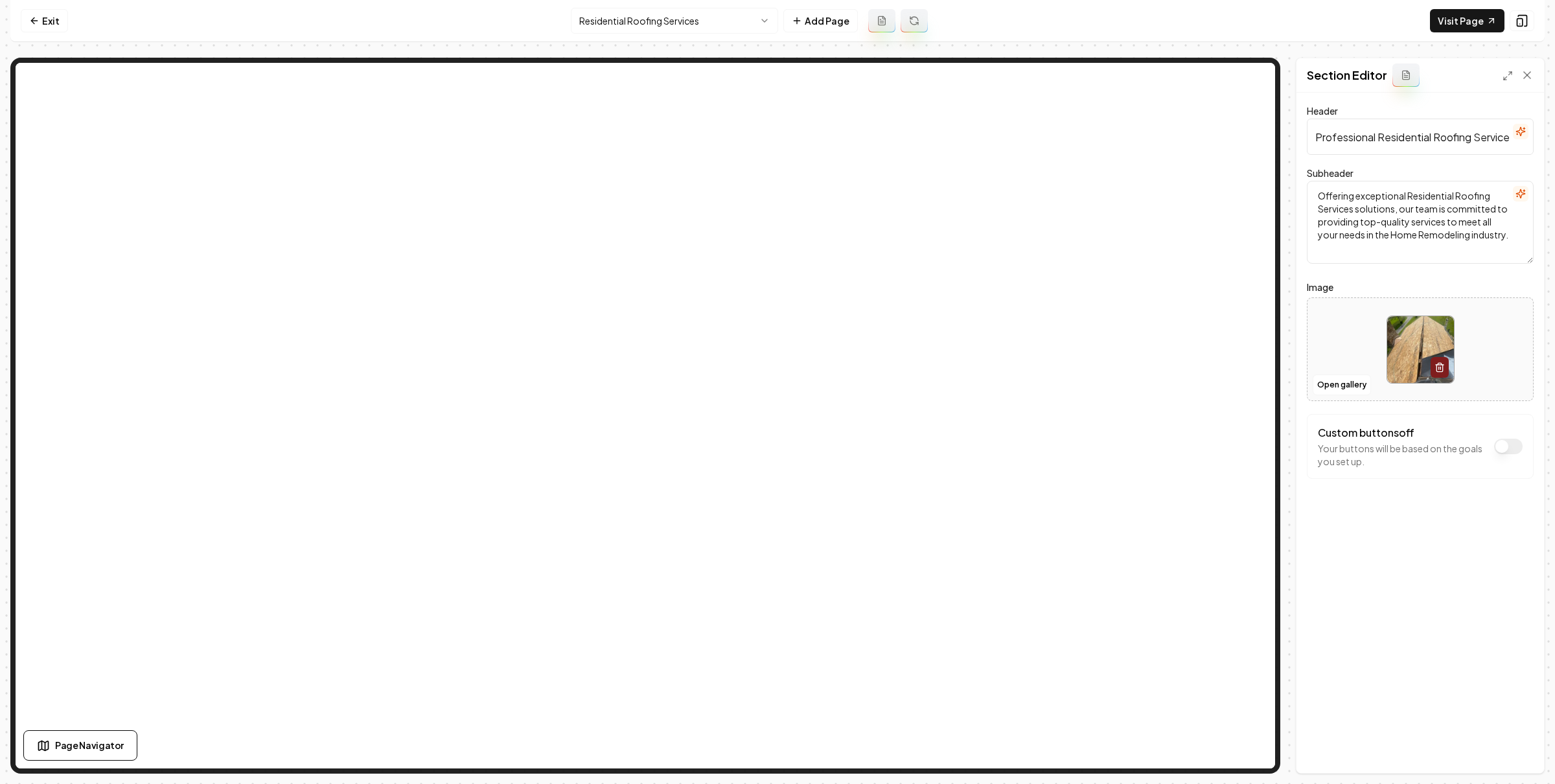
click at [1479, 144] on input "Professional Residential Roofing Services" at bounding box center [1421, 136] width 227 height 36
type input "Professional Residential Roofing Services - [GEOGRAPHIC_DATA], [GEOGRAPHIC_DATA]"
click at [1520, 197] on icon "button" at bounding box center [1521, 194] width 11 height 11
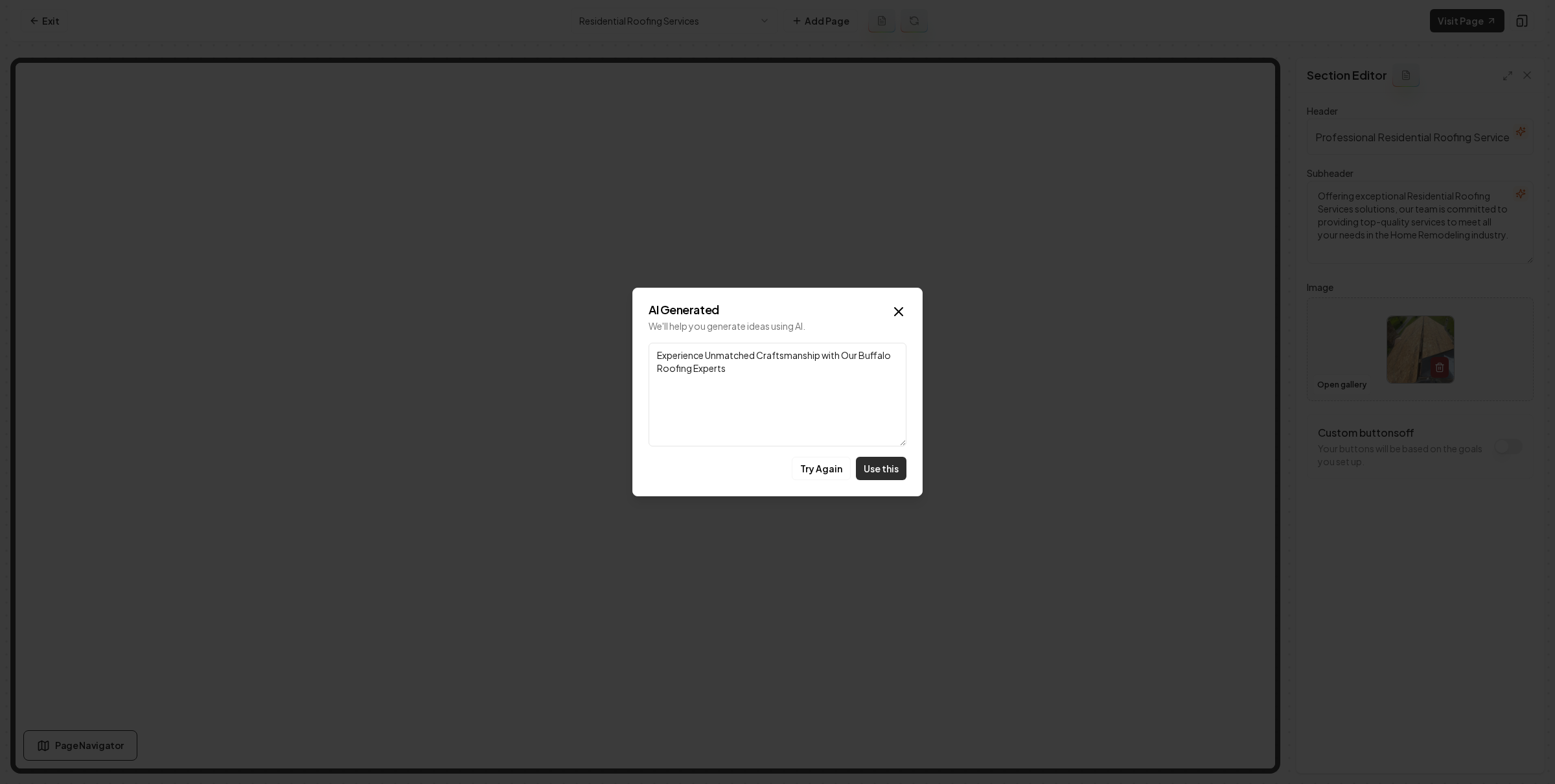
click at [890, 472] on button "Use this" at bounding box center [882, 468] width 51 height 23
type textarea "Experience Unmatched Craftsmanship with Our Buffalo Roofing Experts"
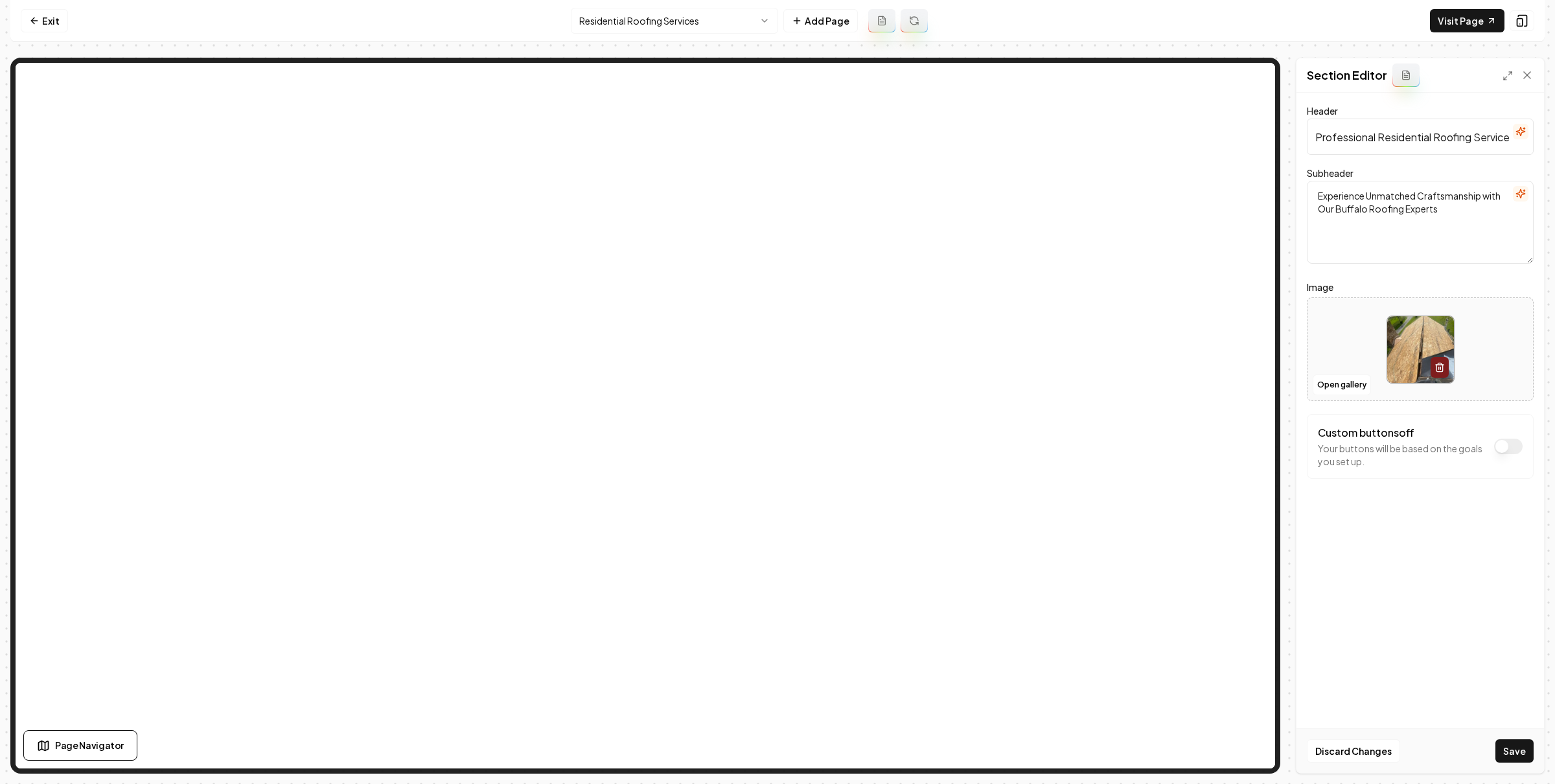
drag, startPoint x: 1518, startPoint y: 759, endPoint x: 1518, endPoint y: 747, distance: 12.0
click at [1518, 758] on button "Save" at bounding box center [1514, 751] width 38 height 23
click at [737, 17] on html "Computer Required This feature is only available on a computer. Please switch t…" at bounding box center [778, 392] width 1555 height 784
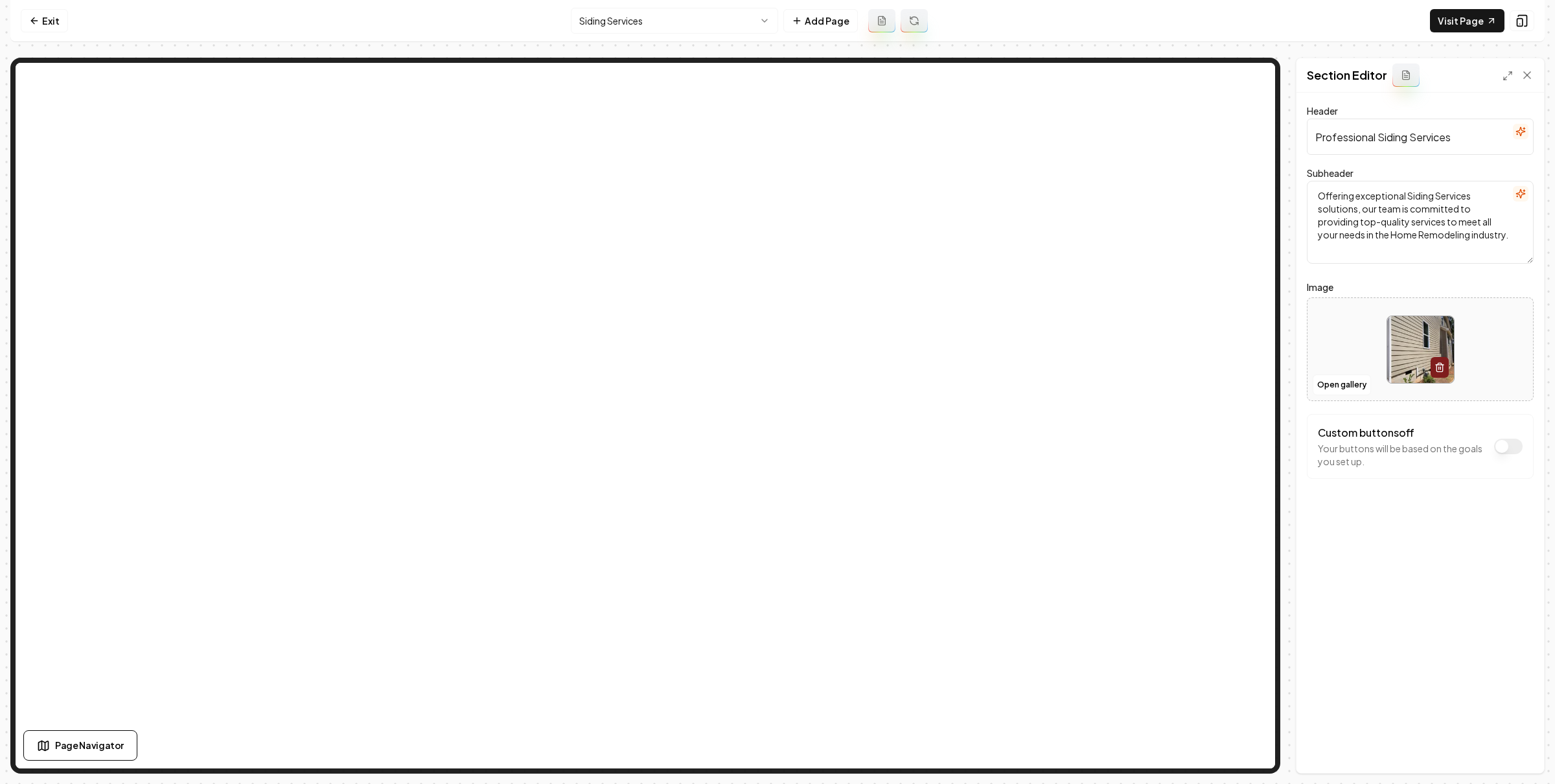
click at [1521, 193] on icon "button" at bounding box center [1521, 194] width 11 height 11
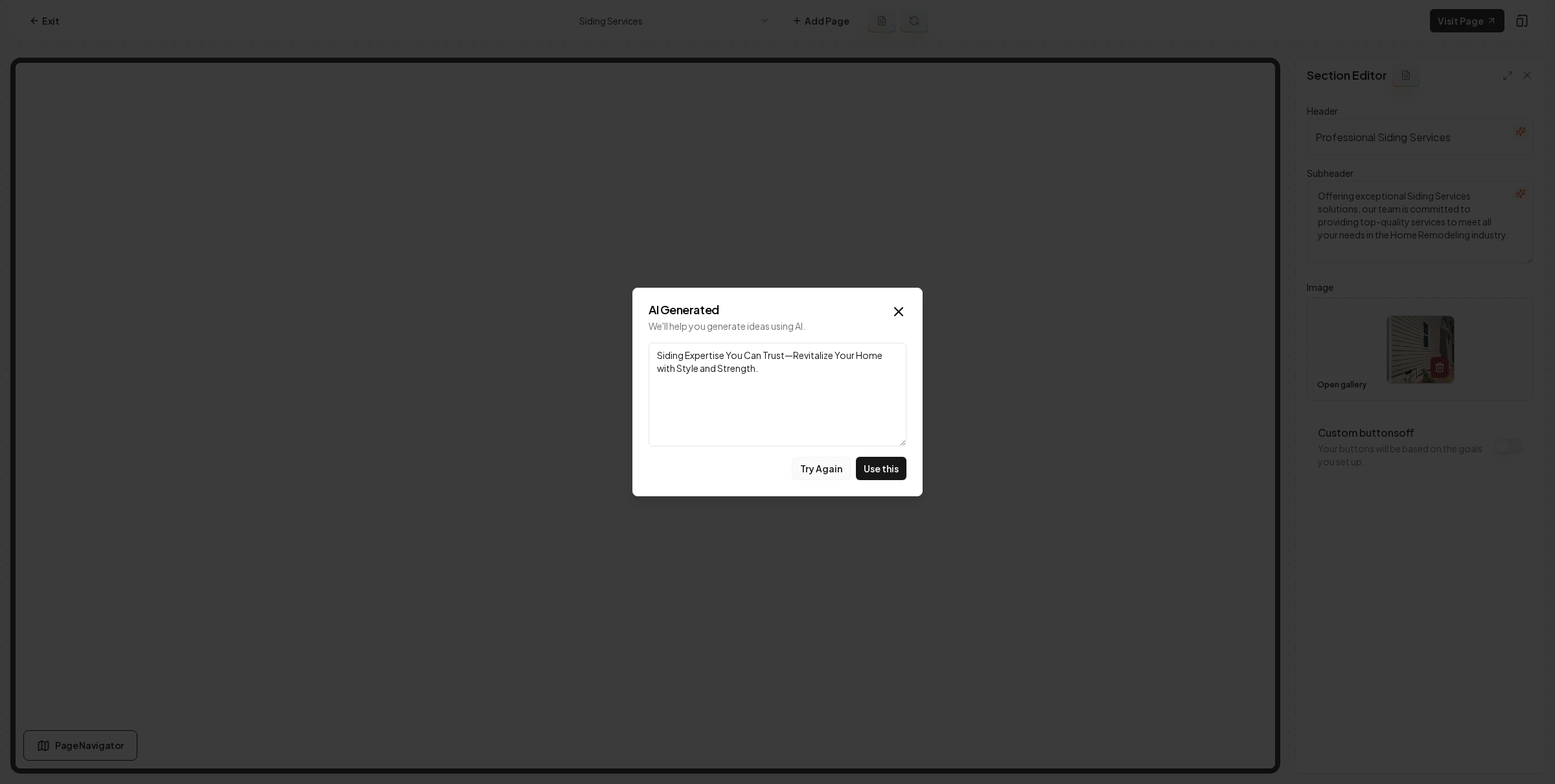
click at [847, 466] on button "Try Again" at bounding box center [821, 468] width 59 height 23
click at [815, 471] on button "Try Again" at bounding box center [821, 468] width 59 height 23
click at [821, 462] on button "Try Again" at bounding box center [821, 468] width 59 height 23
click at [900, 460] on button "Use this" at bounding box center [882, 468] width 51 height 23
type textarea "Your Trusted Partner for Quality Siding Solutions in [GEOGRAPHIC_DATA], [GEOGRA…"
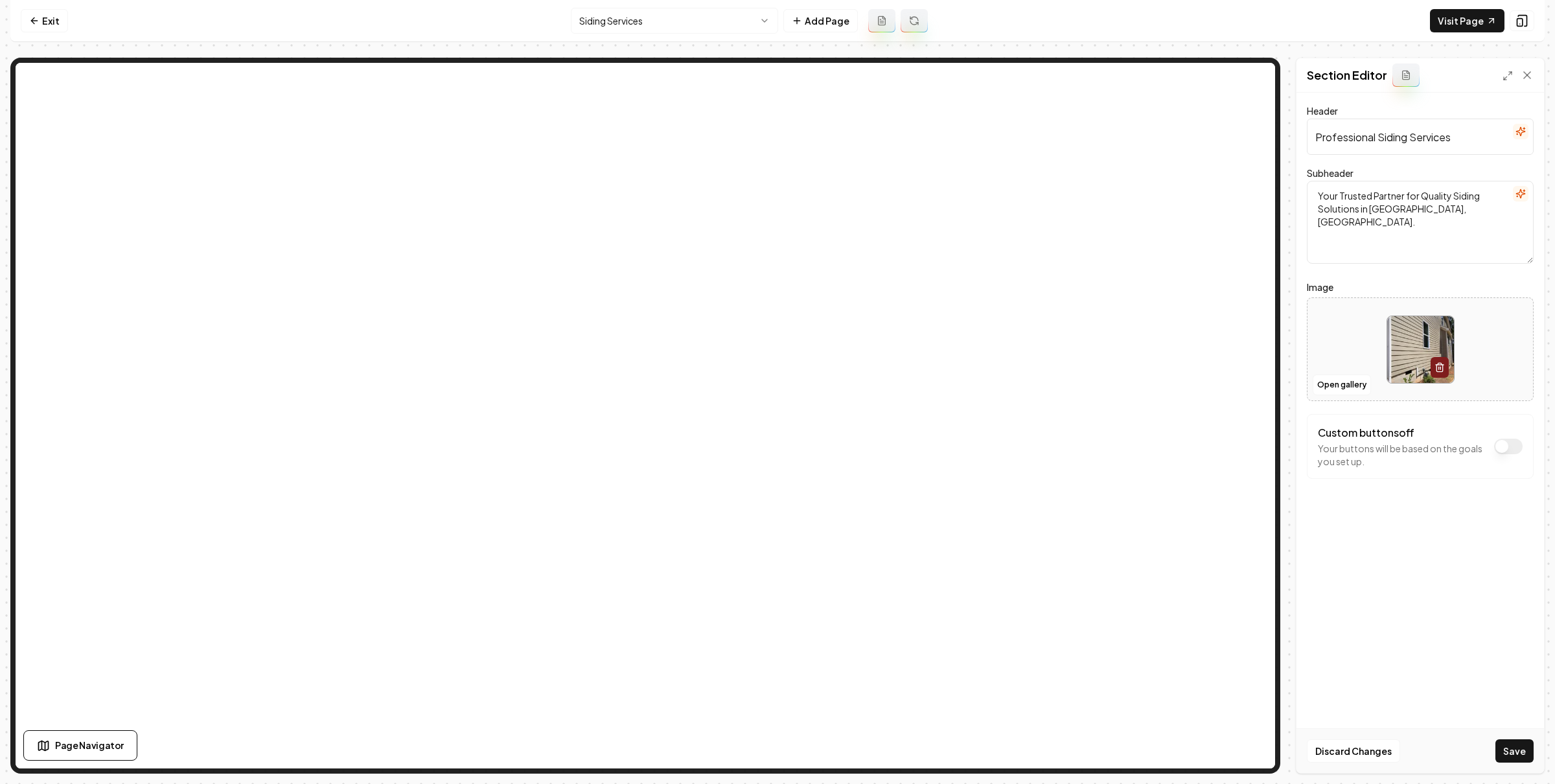
click at [1400, 142] on input "Professional Siding Services" at bounding box center [1421, 136] width 227 height 36
click at [1464, 132] on input "Professional Siding Services" at bounding box center [1421, 136] width 227 height 36
type input "Professional Siding Services - [GEOGRAPHIC_DATA], [GEOGRAPHIC_DATA]"
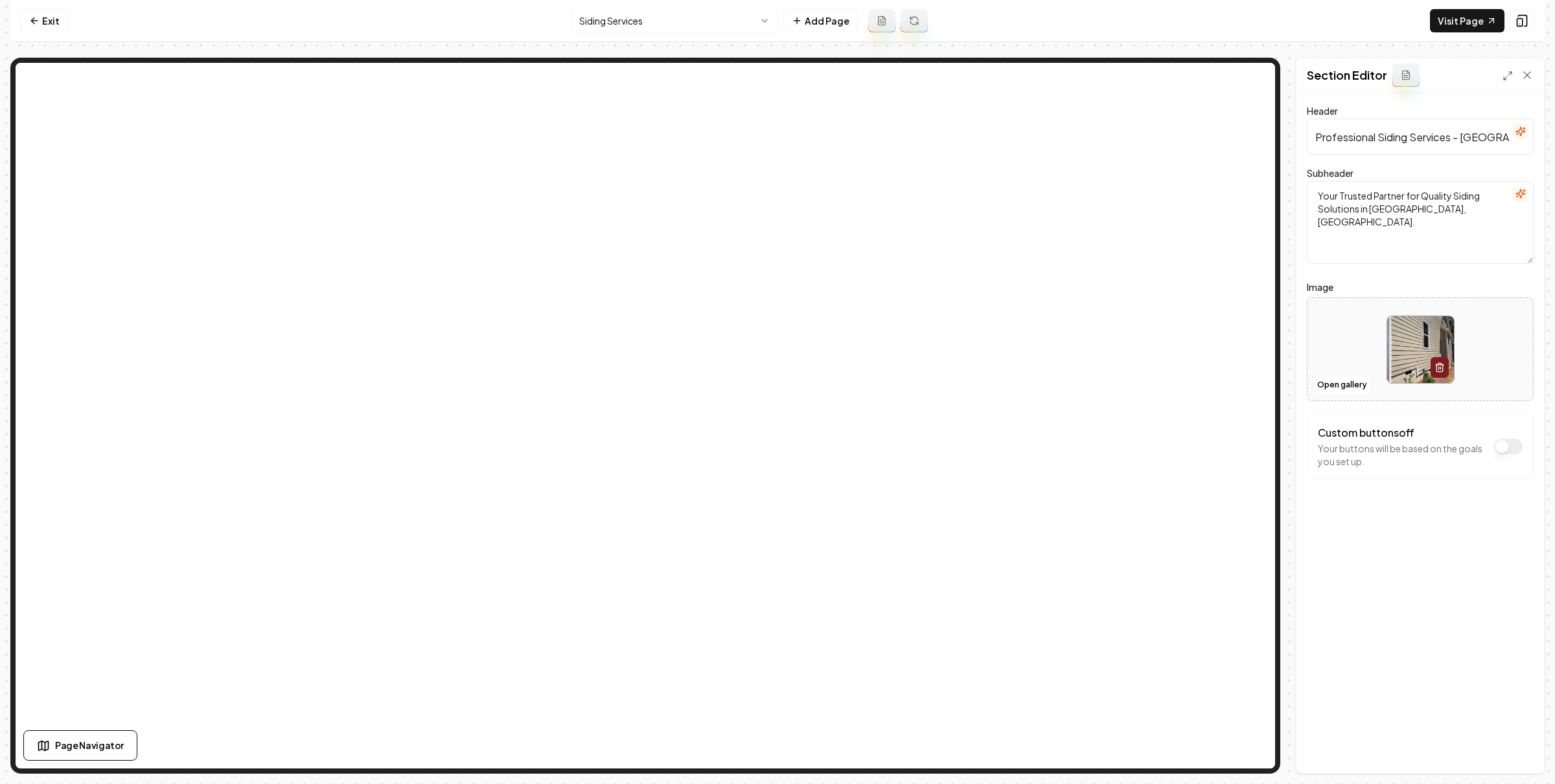
click at [54, 32] on nav "Exit Siding Services Add Page Visit Page" at bounding box center [778, 20] width 1535 height 42
click at [38, 9] on link "Exit" at bounding box center [44, 20] width 48 height 23
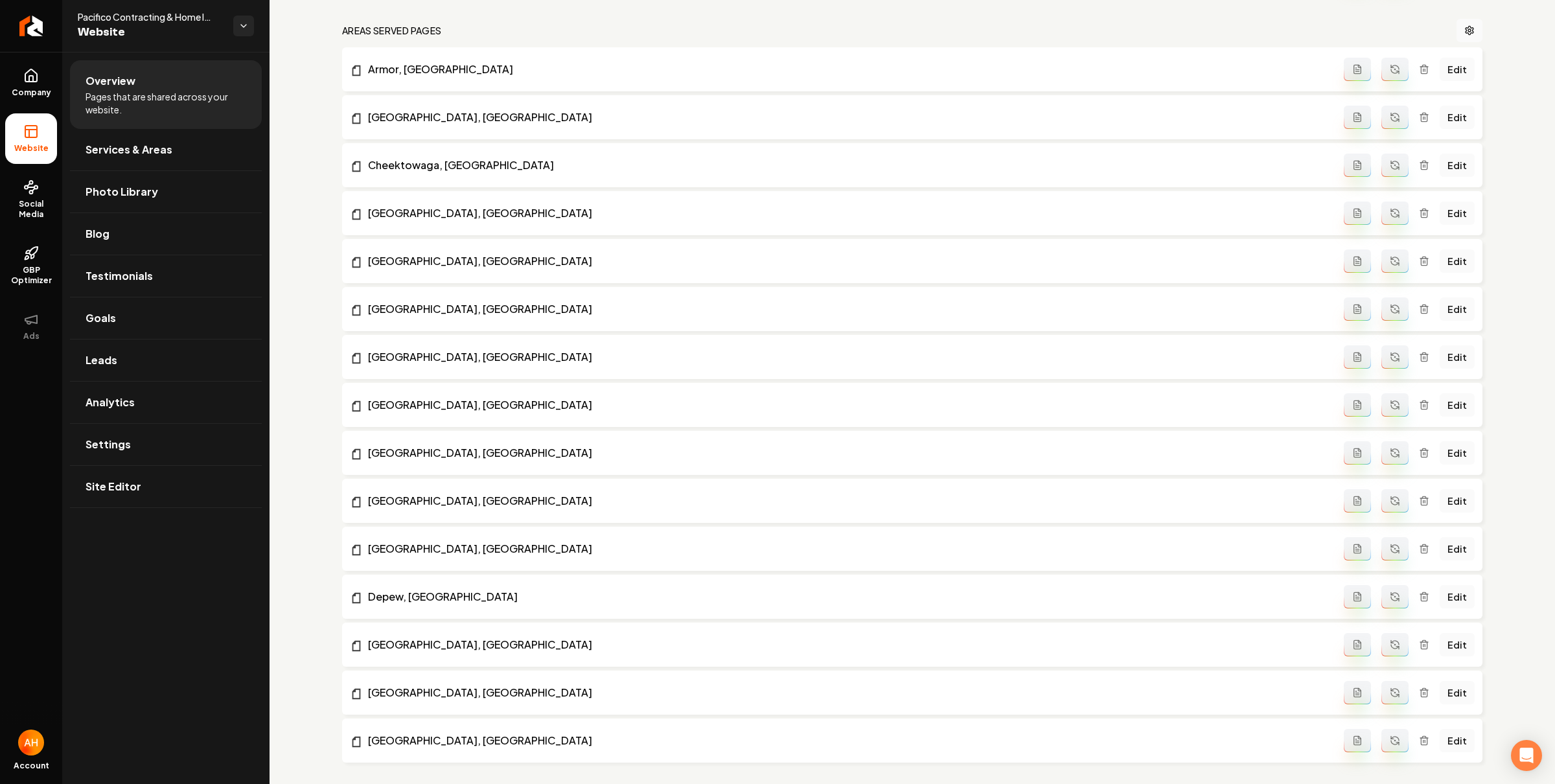
scroll to position [494, 0]
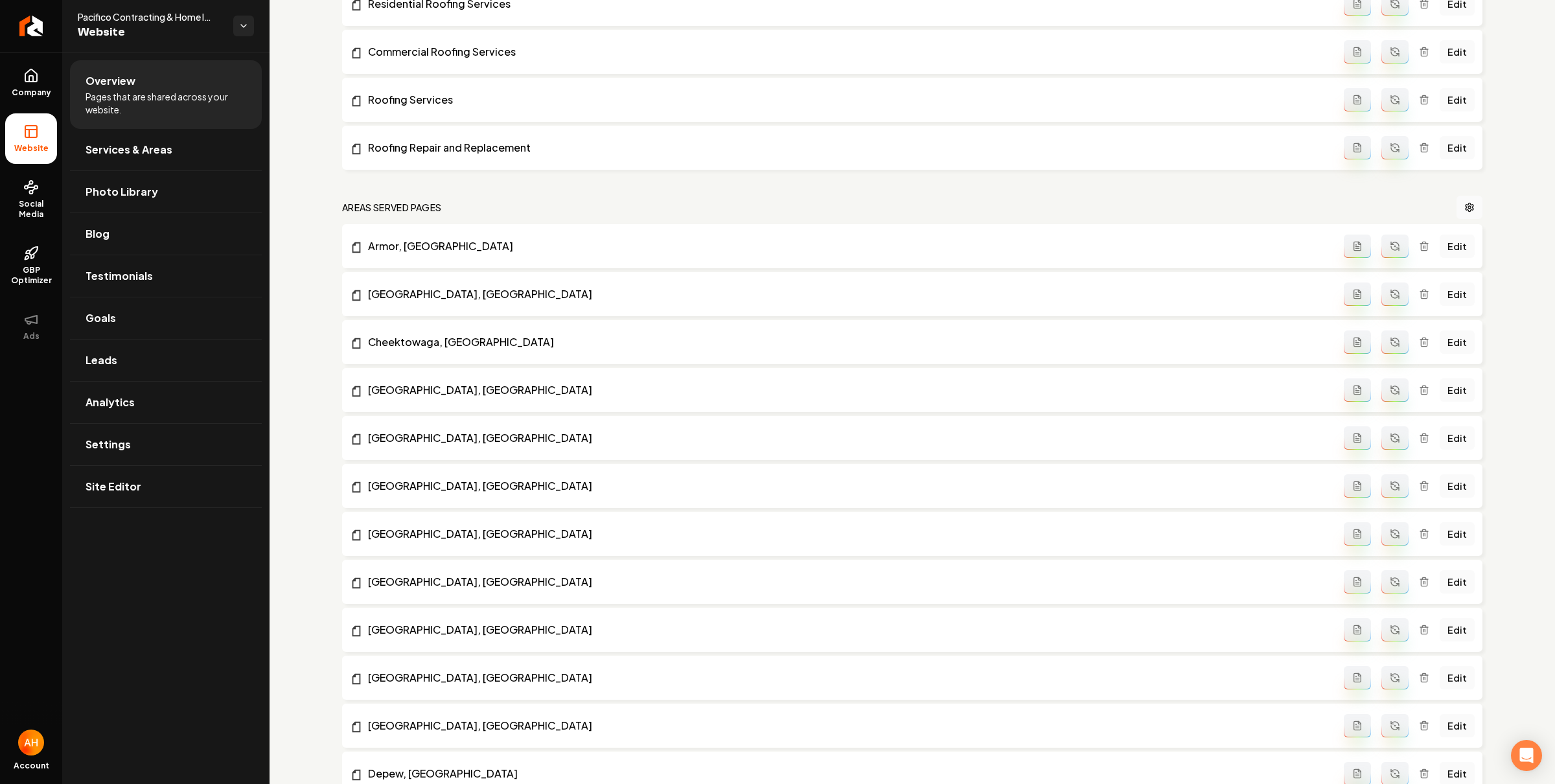
drag, startPoint x: 412, startPoint y: 337, endPoint x: 702, endPoint y: 126, distance: 358.6
